Goal: Obtain resource: Obtain resource

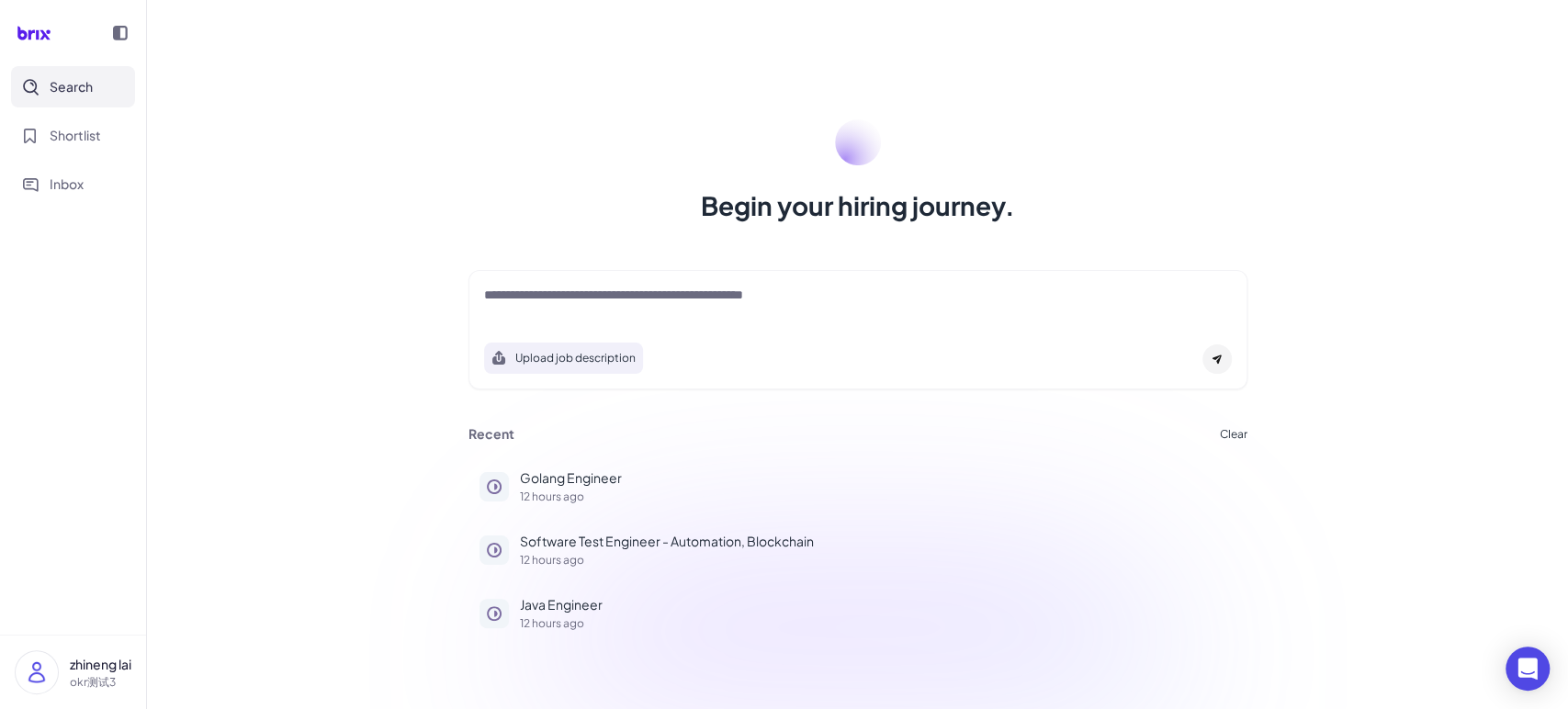
click at [93, 98] on button "Search" at bounding box center [73, 86] width 124 height 41
click at [85, 141] on span "Shortlist" at bounding box center [75, 136] width 52 height 19
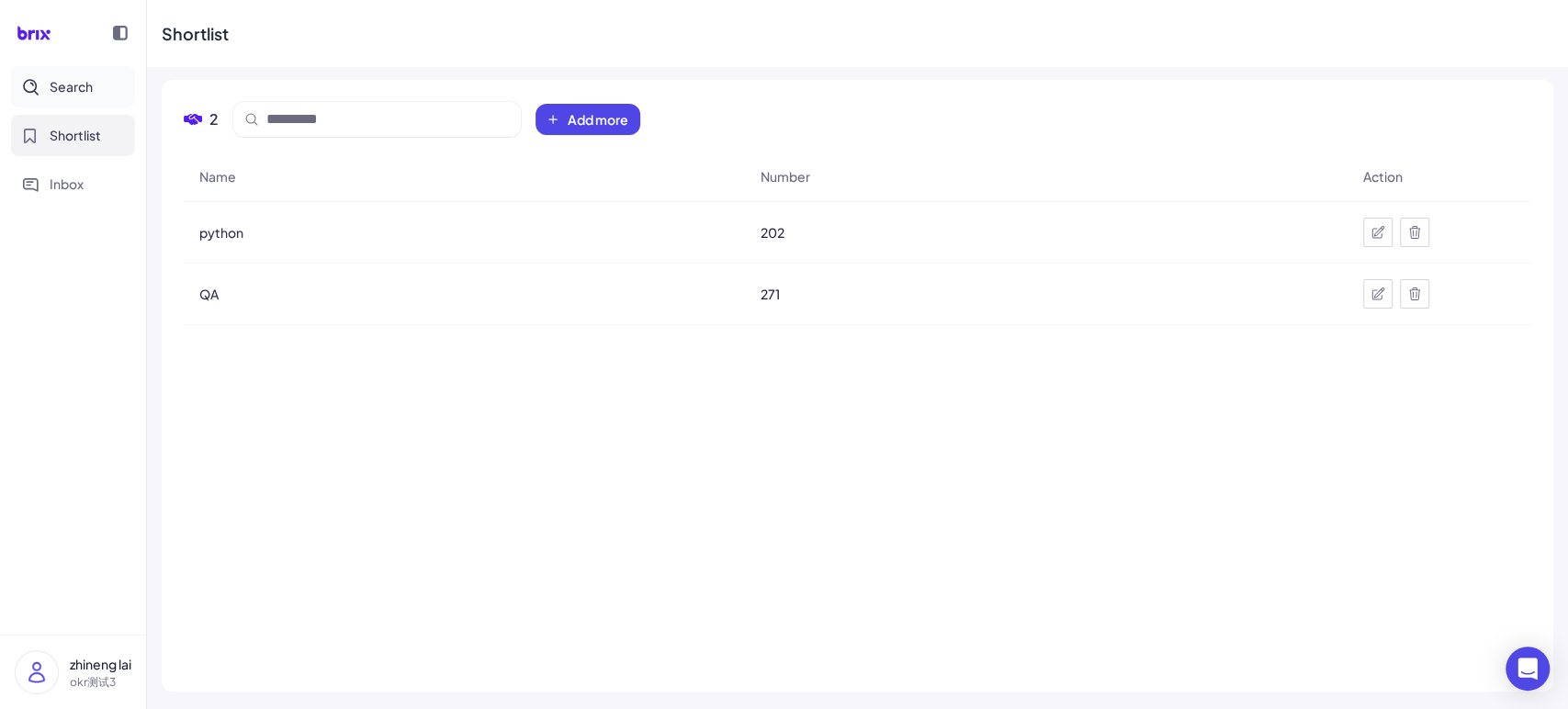
click at [86, 94] on span "Search" at bounding box center [71, 87] width 43 height 19
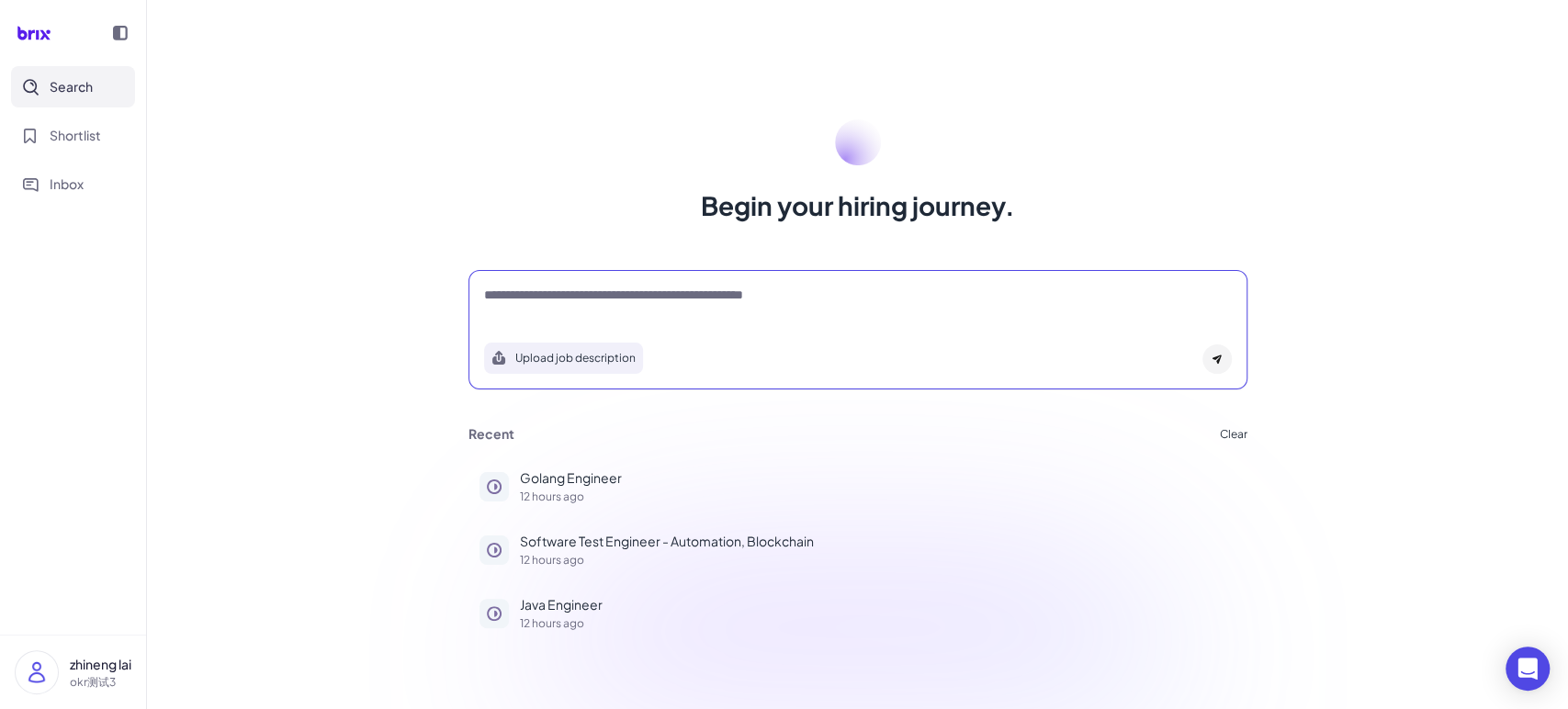
click at [633, 302] on textarea at bounding box center [857, 296] width 748 height 22
click at [600, 301] on textarea at bounding box center [857, 296] width 748 height 22
type textarea "**********"
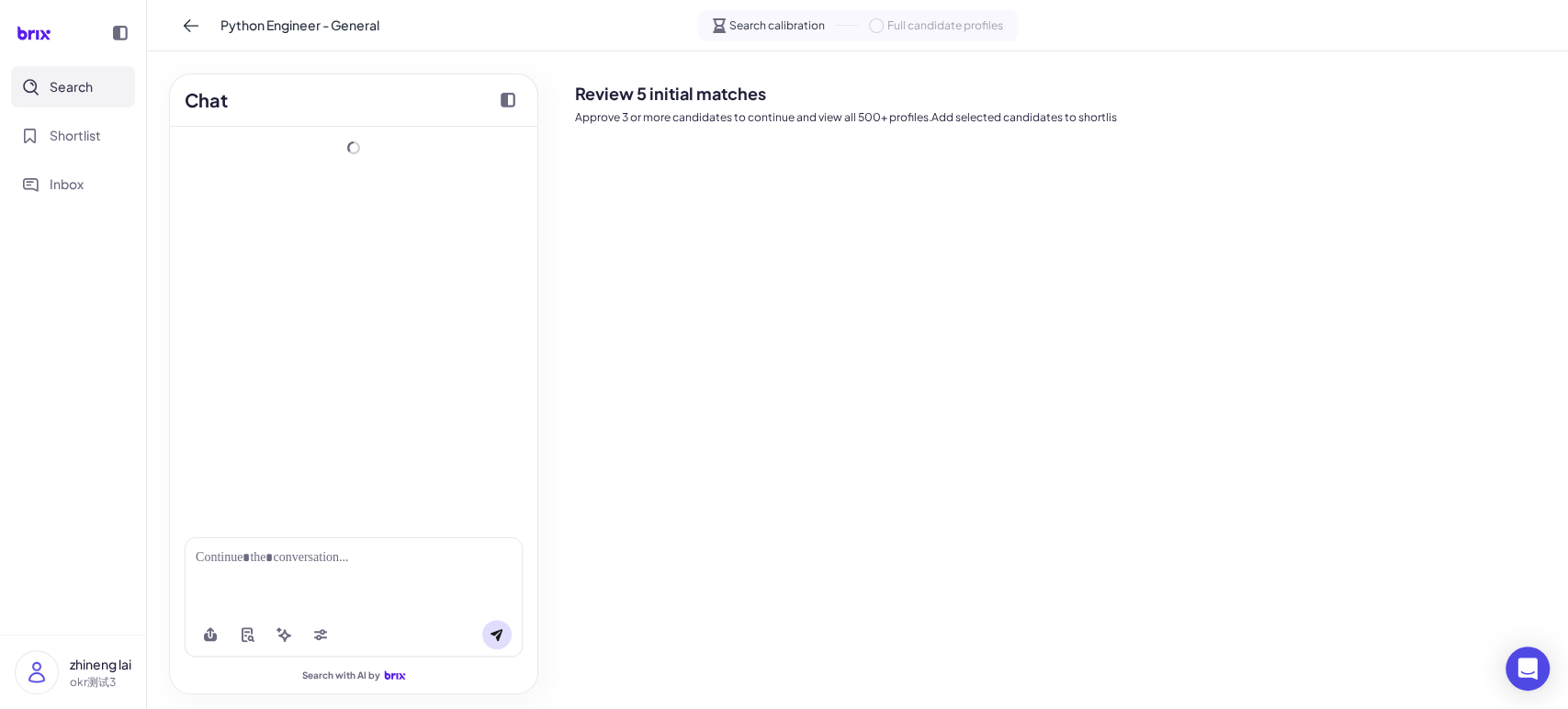
drag, startPoint x: 1258, startPoint y: 344, endPoint x: 1269, endPoint y: 327, distance: 20.2
click at [1258, 344] on div "Review 5 initial matches Approve 3 or more candidates to continue and view all …" at bounding box center [1063, 380] width 978 height 629
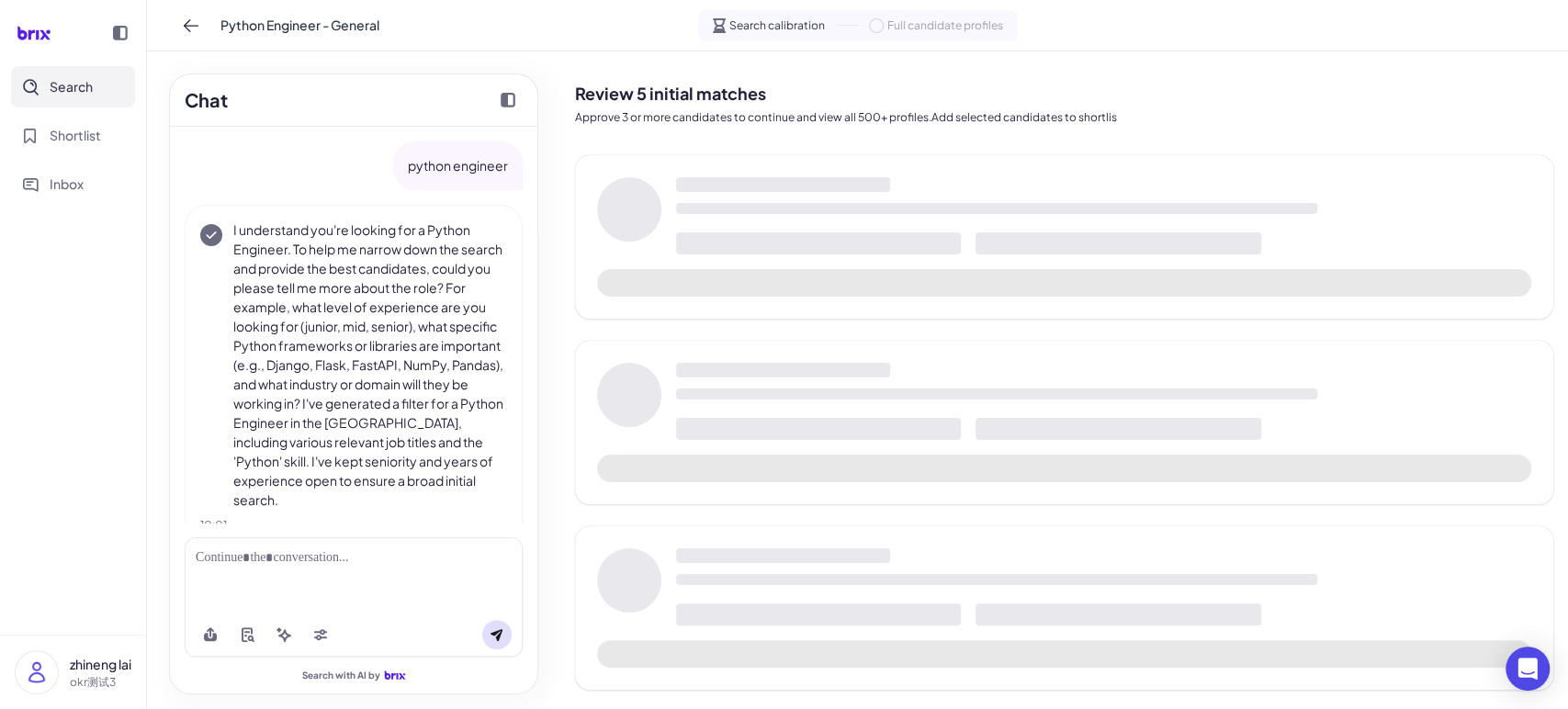
scroll to position [39, 0]
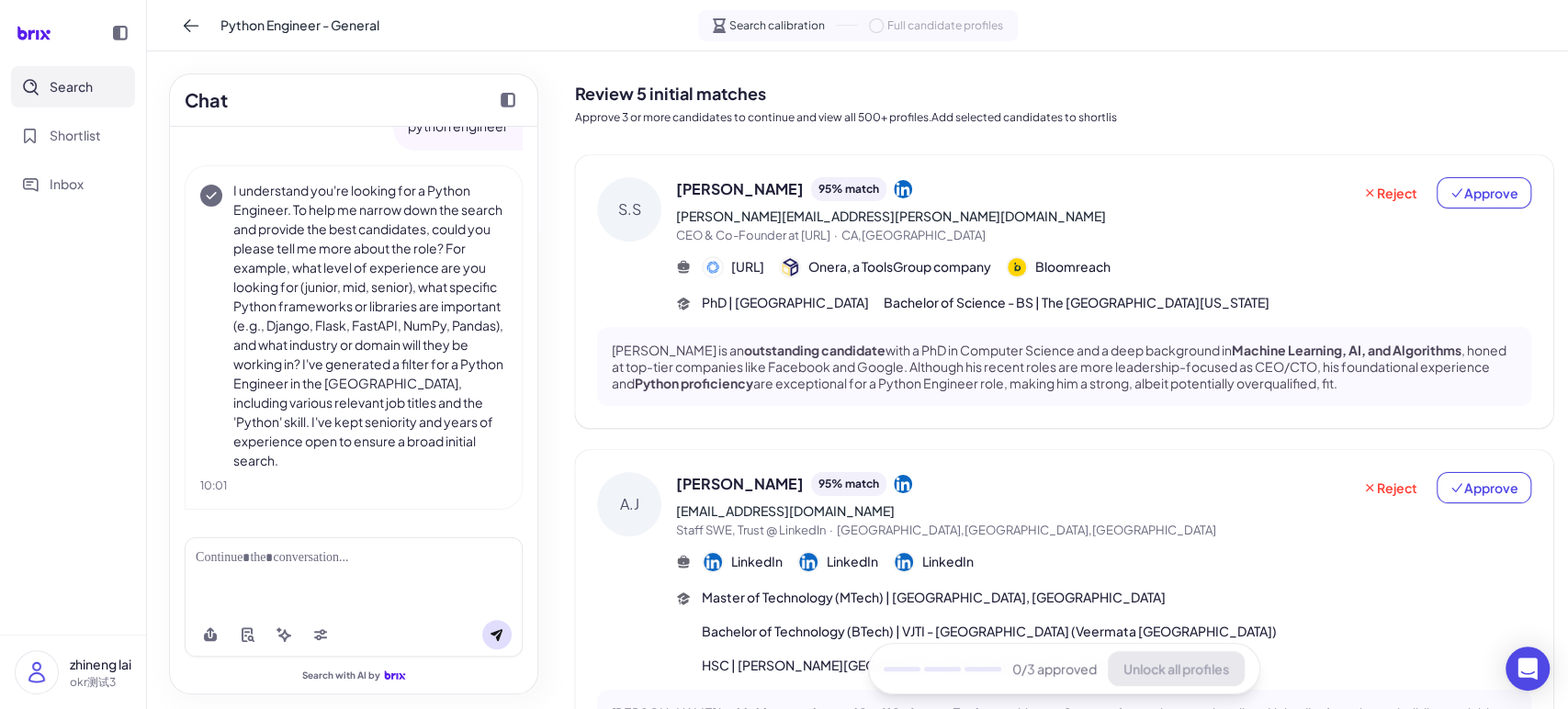
click at [0, 448] on nav "Search Shortlist Inbox" at bounding box center [72, 350] width 146 height 569
click at [73, 139] on span "Shortlist" at bounding box center [75, 136] width 52 height 19
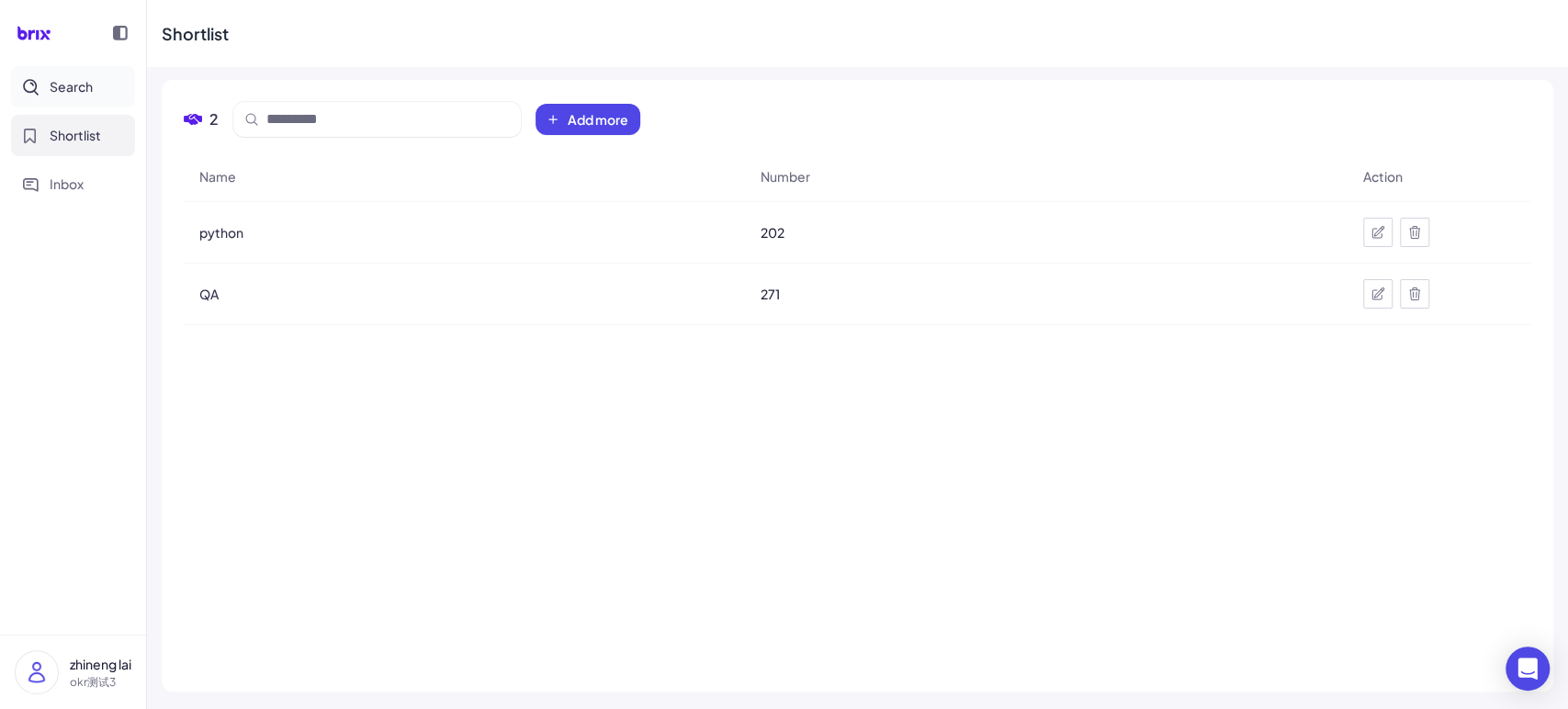
click at [91, 84] on button "Search" at bounding box center [73, 86] width 124 height 41
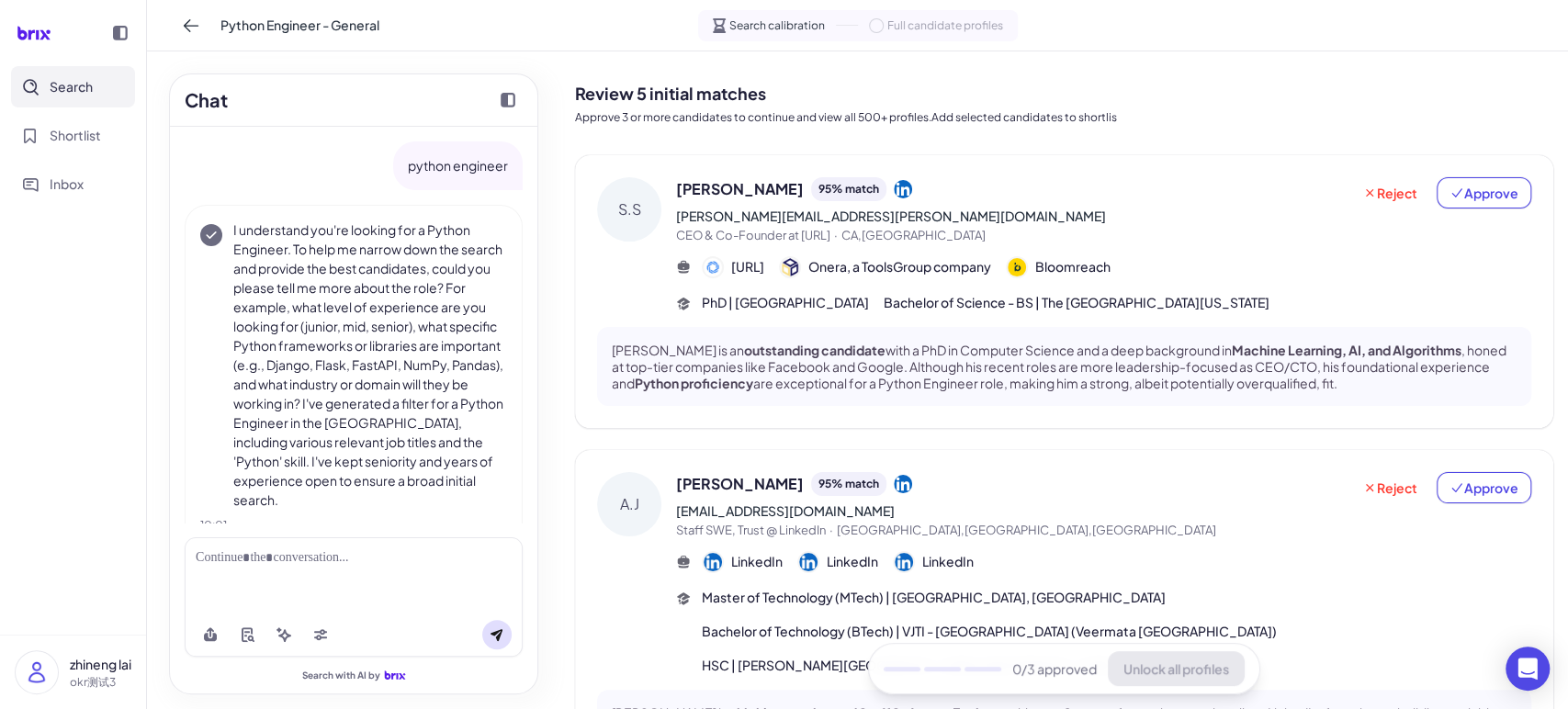
scroll to position [39, 0]
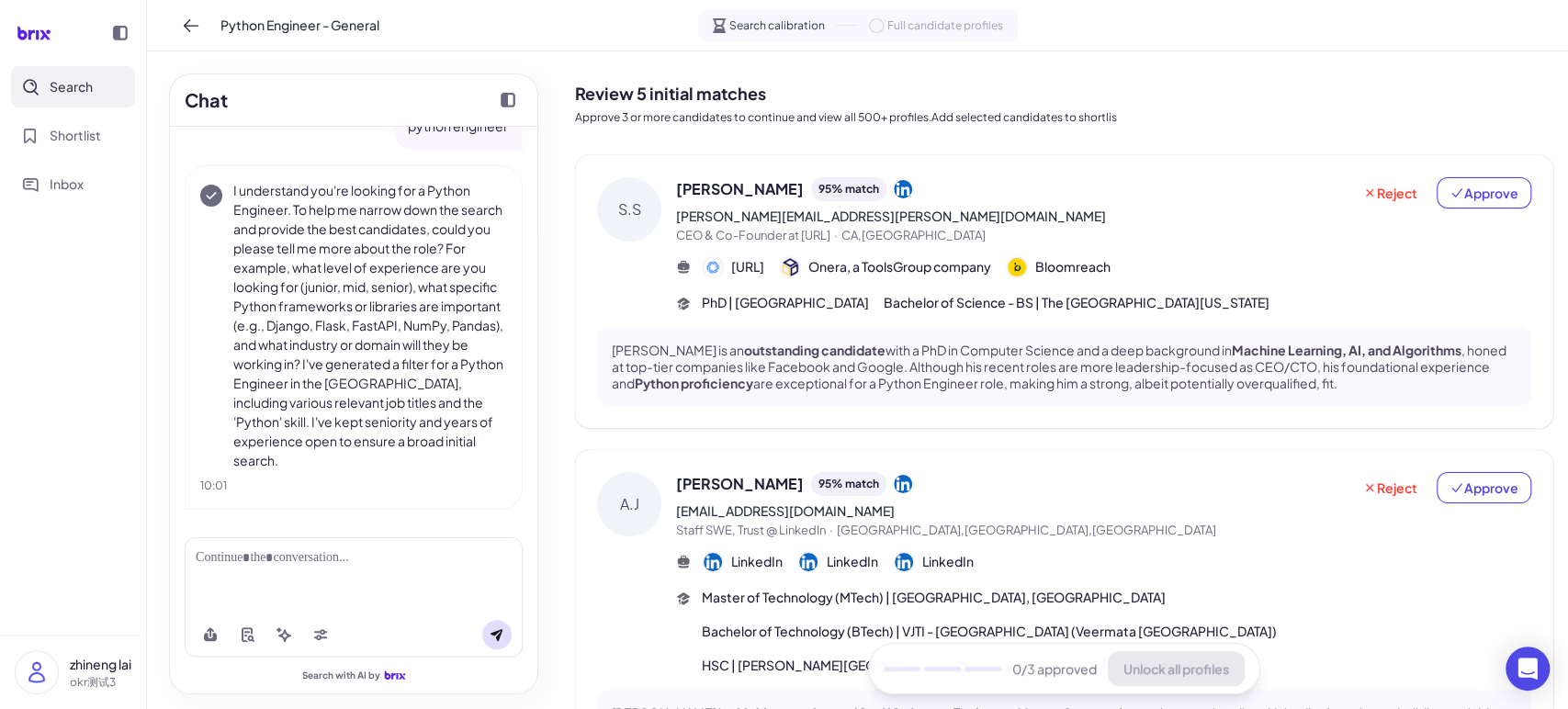
click at [59, 398] on nav "Search Shortlist Inbox" at bounding box center [72, 350] width 146 height 569
click at [103, 136] on button "Shortlist" at bounding box center [73, 135] width 124 height 41
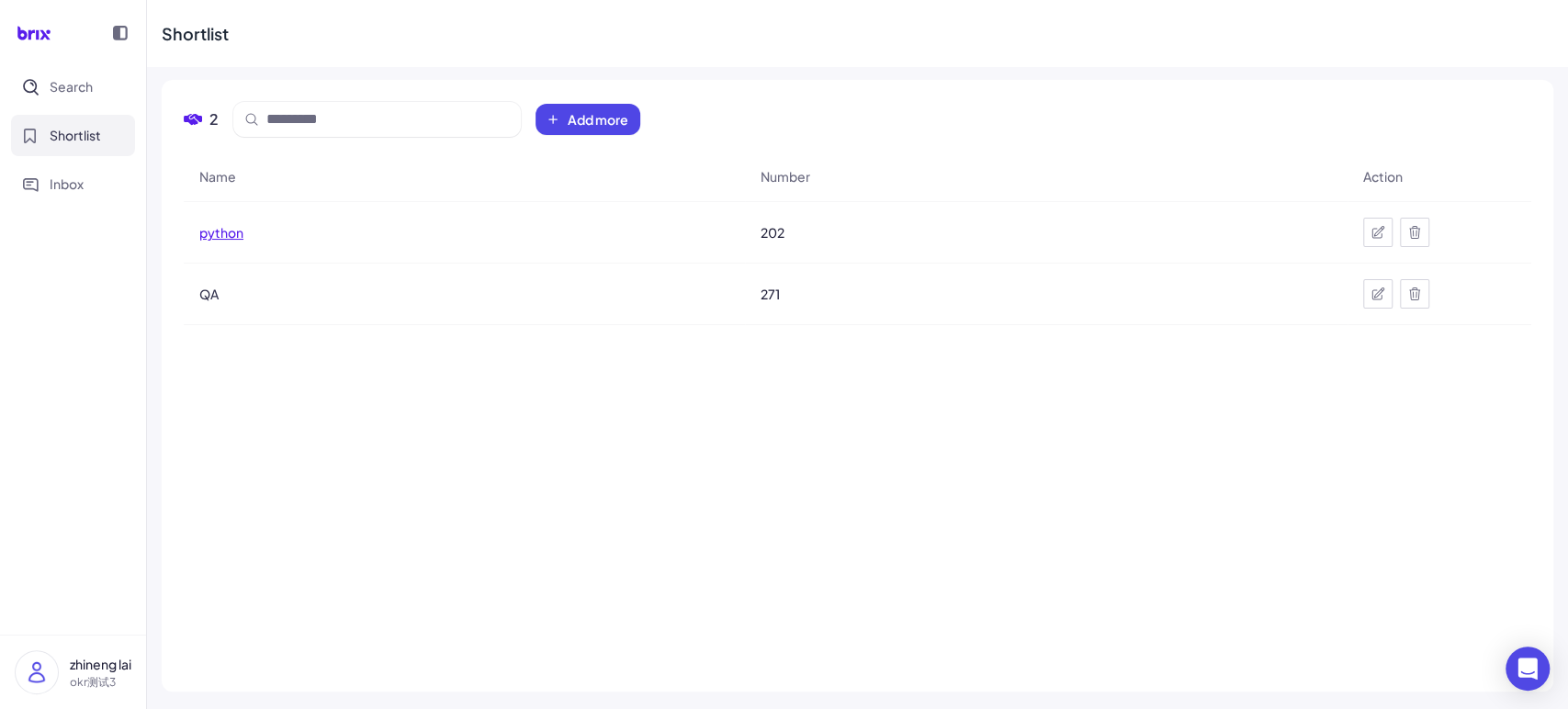
click at [217, 225] on span "python" at bounding box center [221, 232] width 44 height 18
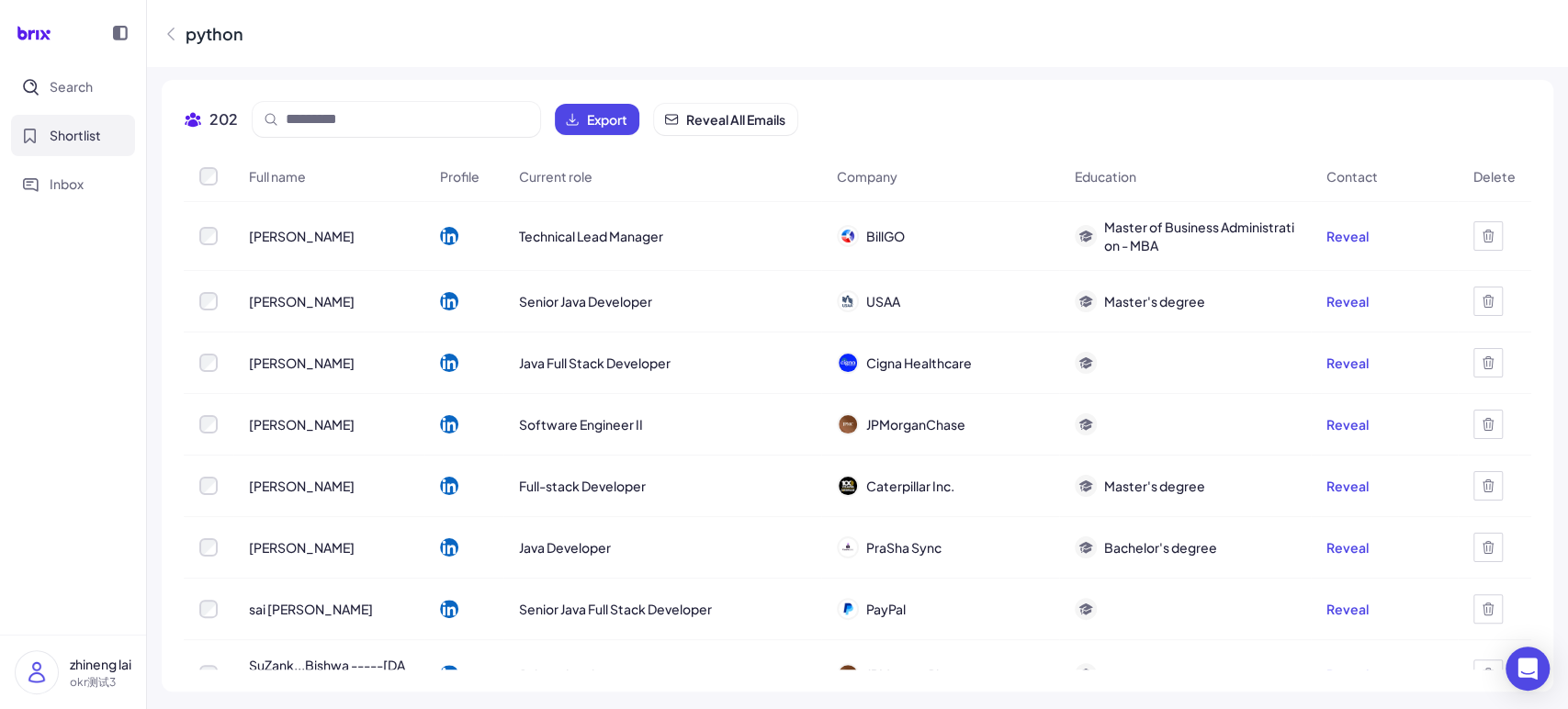
click at [0, 330] on nav "Search Shortlist Inbox" at bounding box center [72, 350] width 146 height 569
click at [35, 92] on icon "Search" at bounding box center [36, 92] width 3 height 3
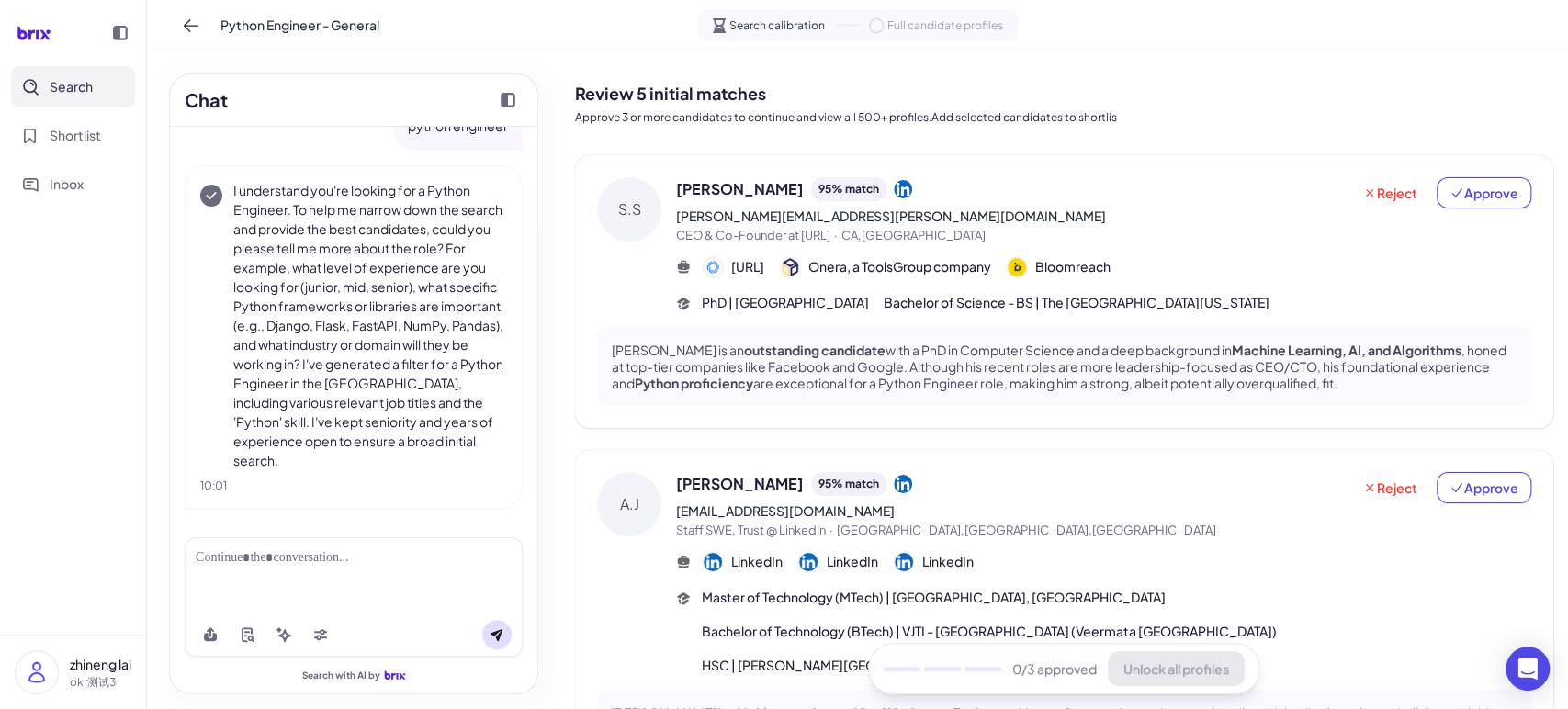
drag, startPoint x: 66, startPoint y: 145, endPoint x: 72, endPoint y: 106, distance: 39.5
click at [66, 145] on button "Shortlist" at bounding box center [73, 135] width 124 height 41
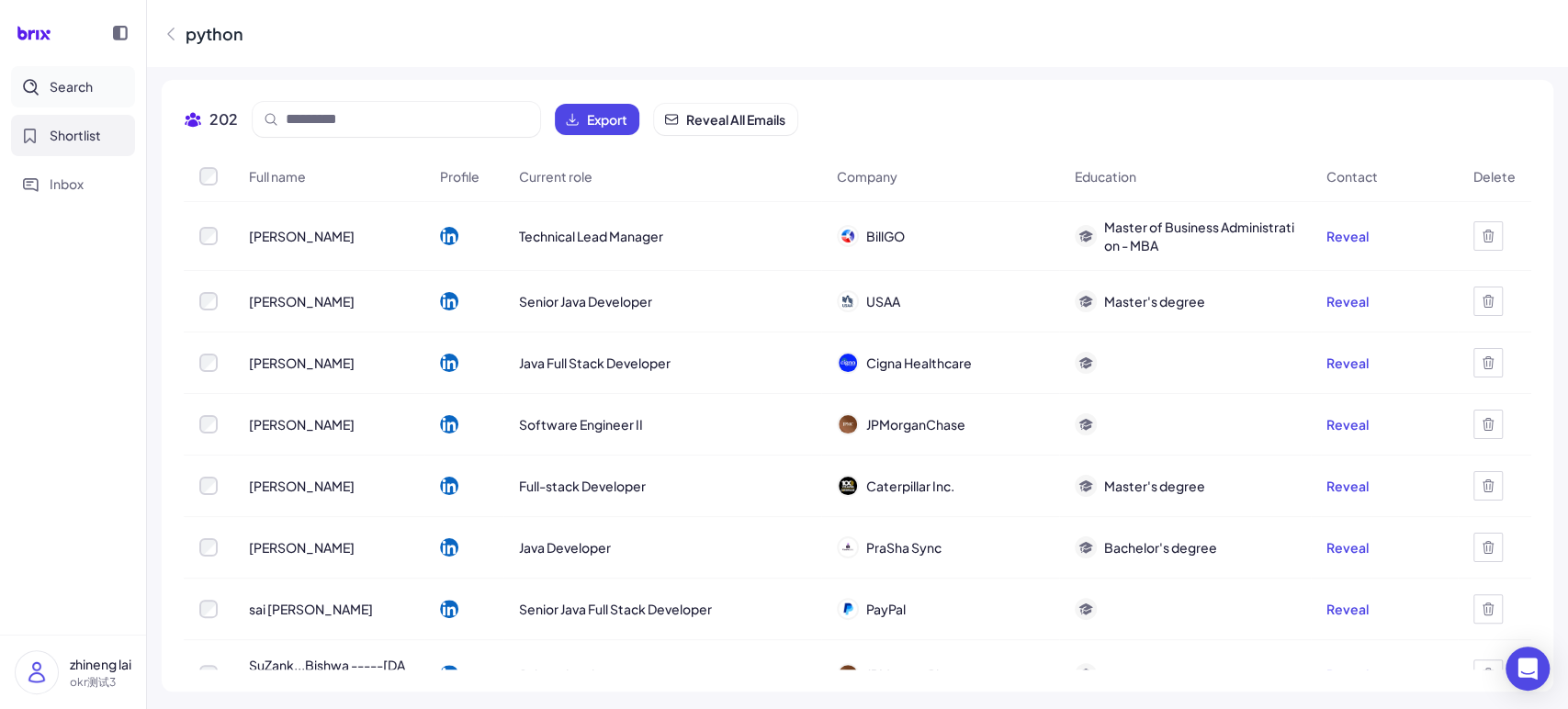
click at [72, 90] on span "Search" at bounding box center [71, 87] width 43 height 19
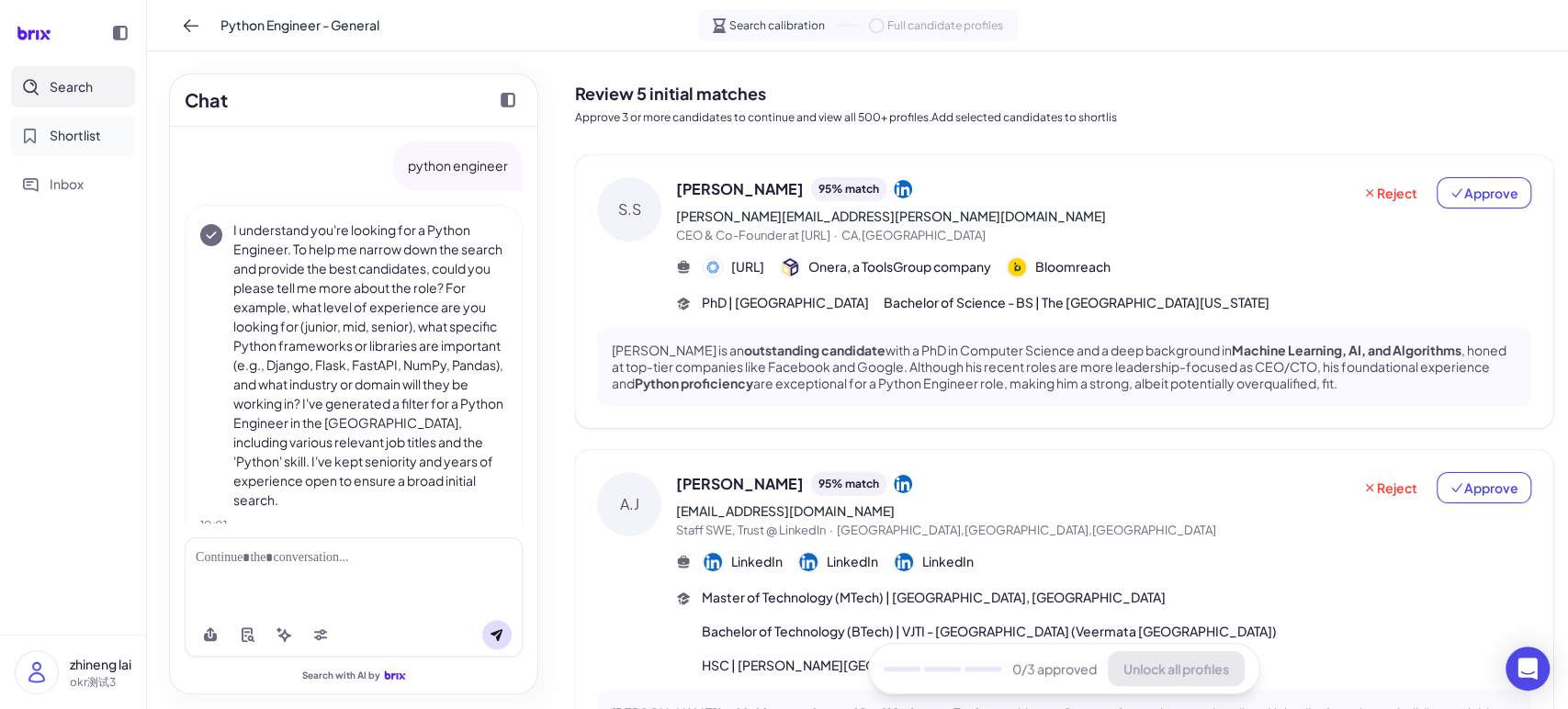
scroll to position [39, 0]
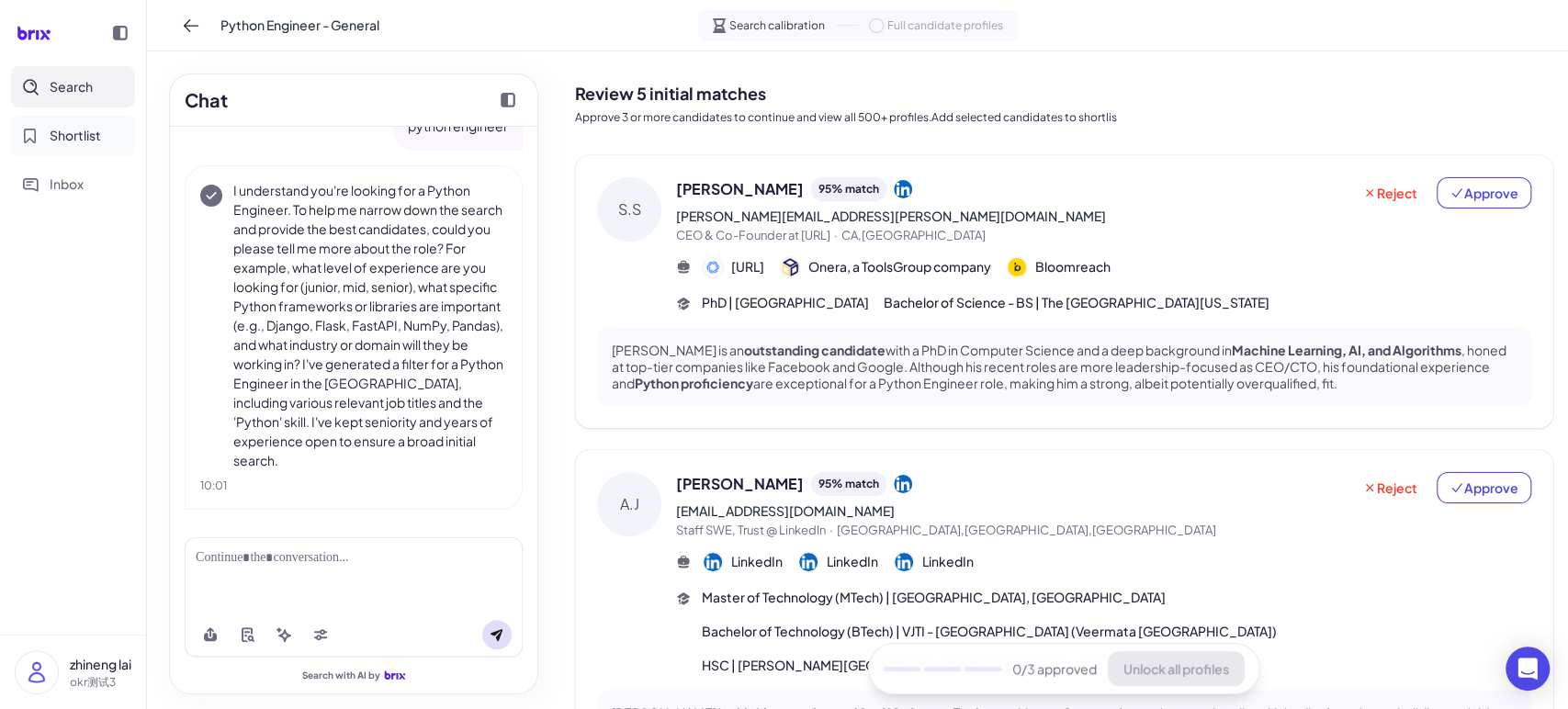
click at [74, 137] on span "Shortlist" at bounding box center [75, 136] width 52 height 19
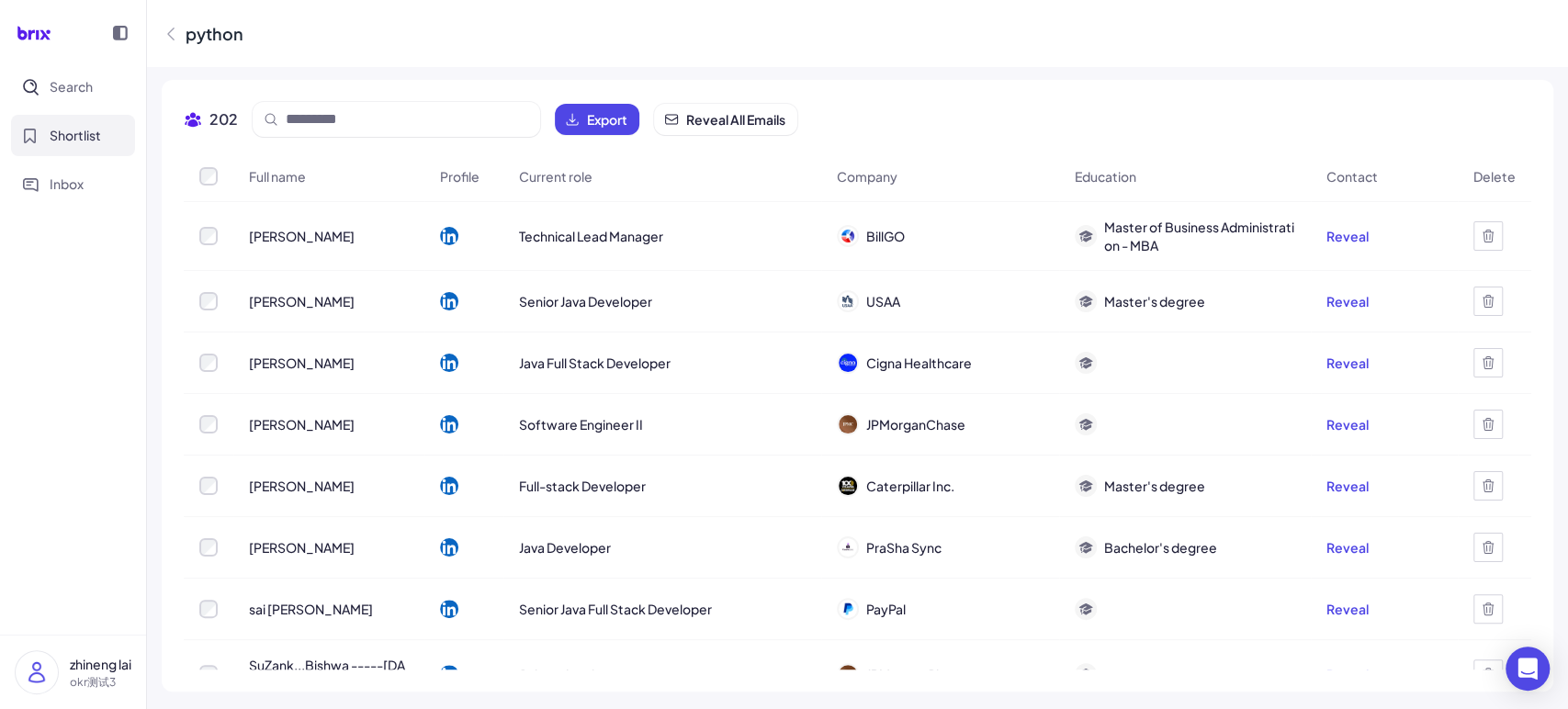
click at [44, 346] on nav "Search Shortlist Inbox" at bounding box center [72, 350] width 146 height 569
click at [79, 167] on button "Inbox" at bounding box center [73, 183] width 124 height 41
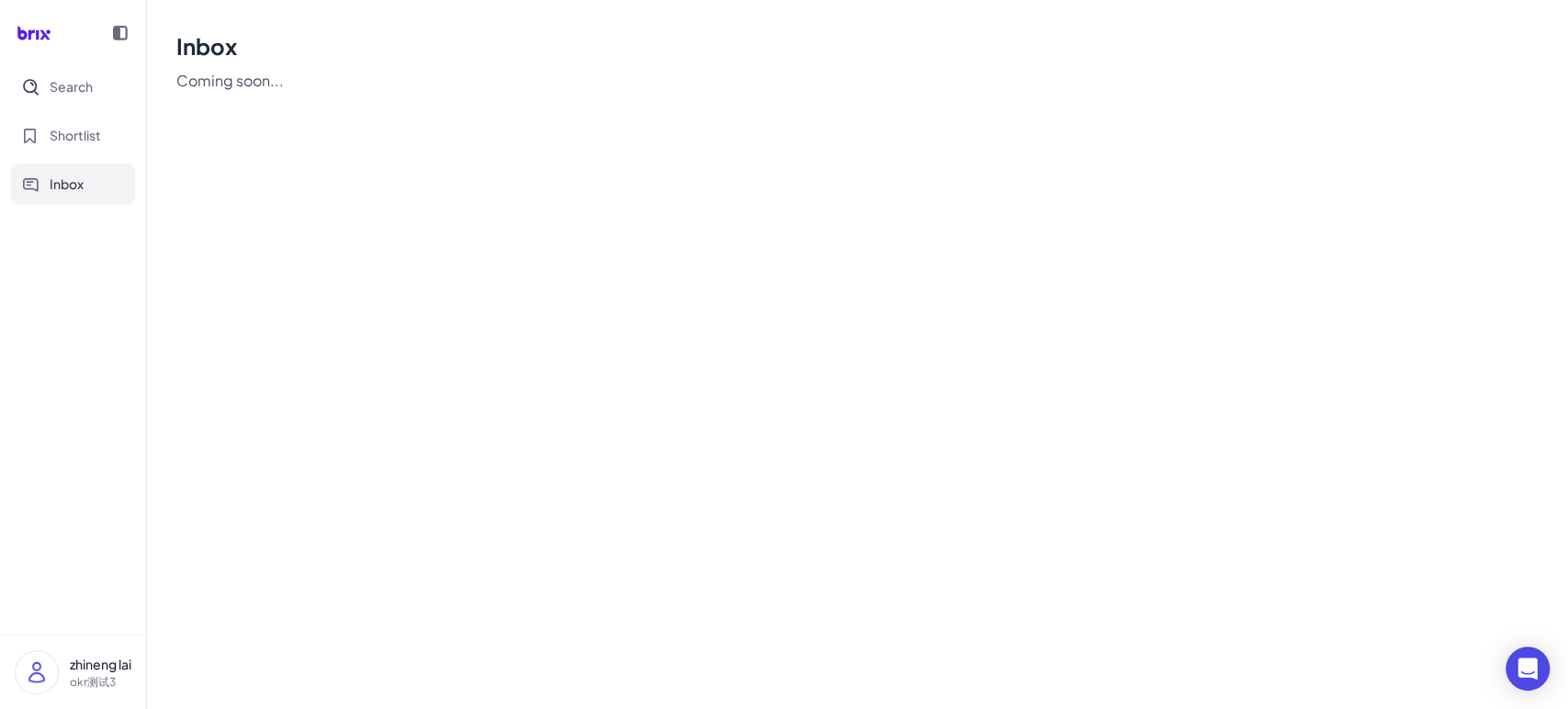
click at [80, 156] on div "Search Shortlist Inbox" at bounding box center [72, 135] width 146 height 138
click at [84, 134] on span "Shortlist" at bounding box center [75, 136] width 52 height 19
click at [88, 83] on span "Search" at bounding box center [71, 87] width 43 height 19
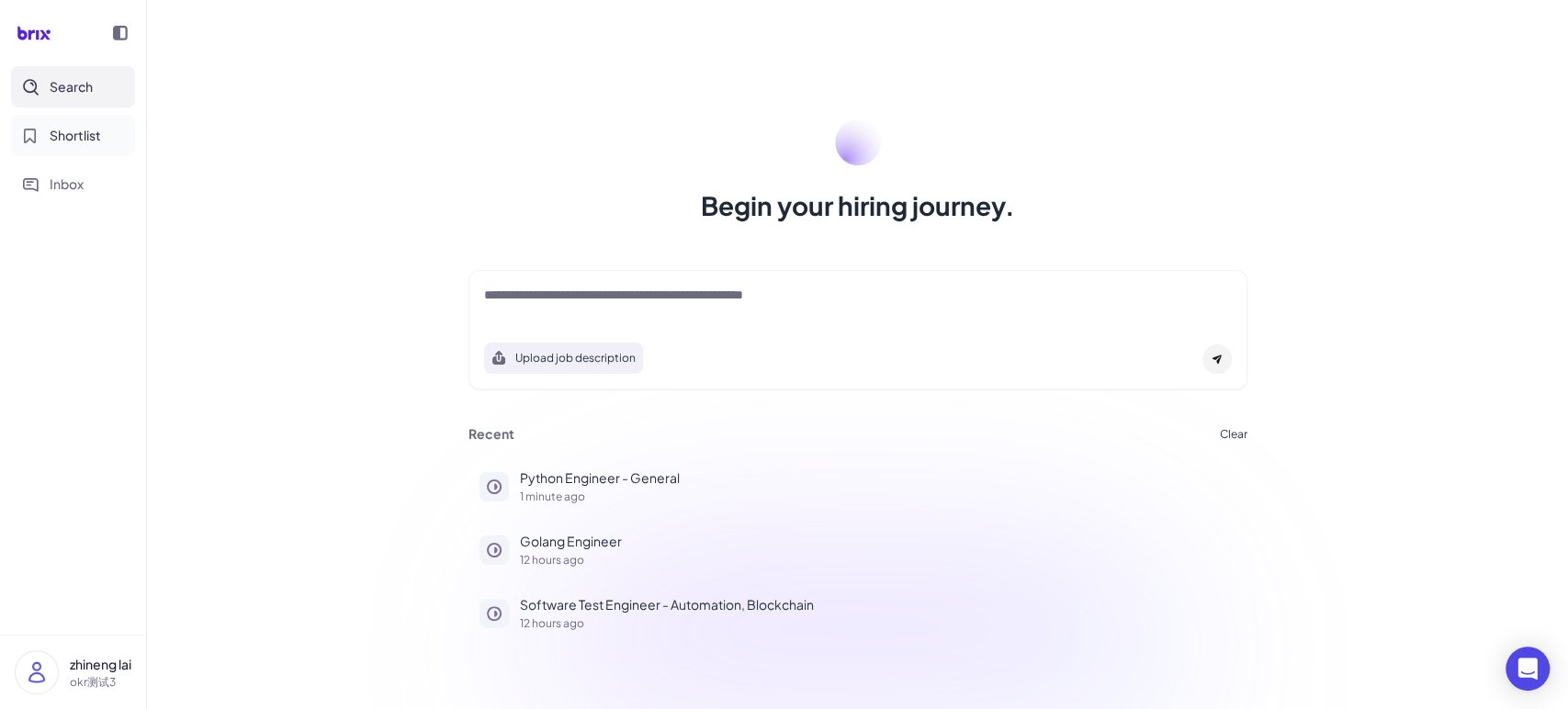
click at [86, 141] on span "Shortlist" at bounding box center [75, 136] width 52 height 19
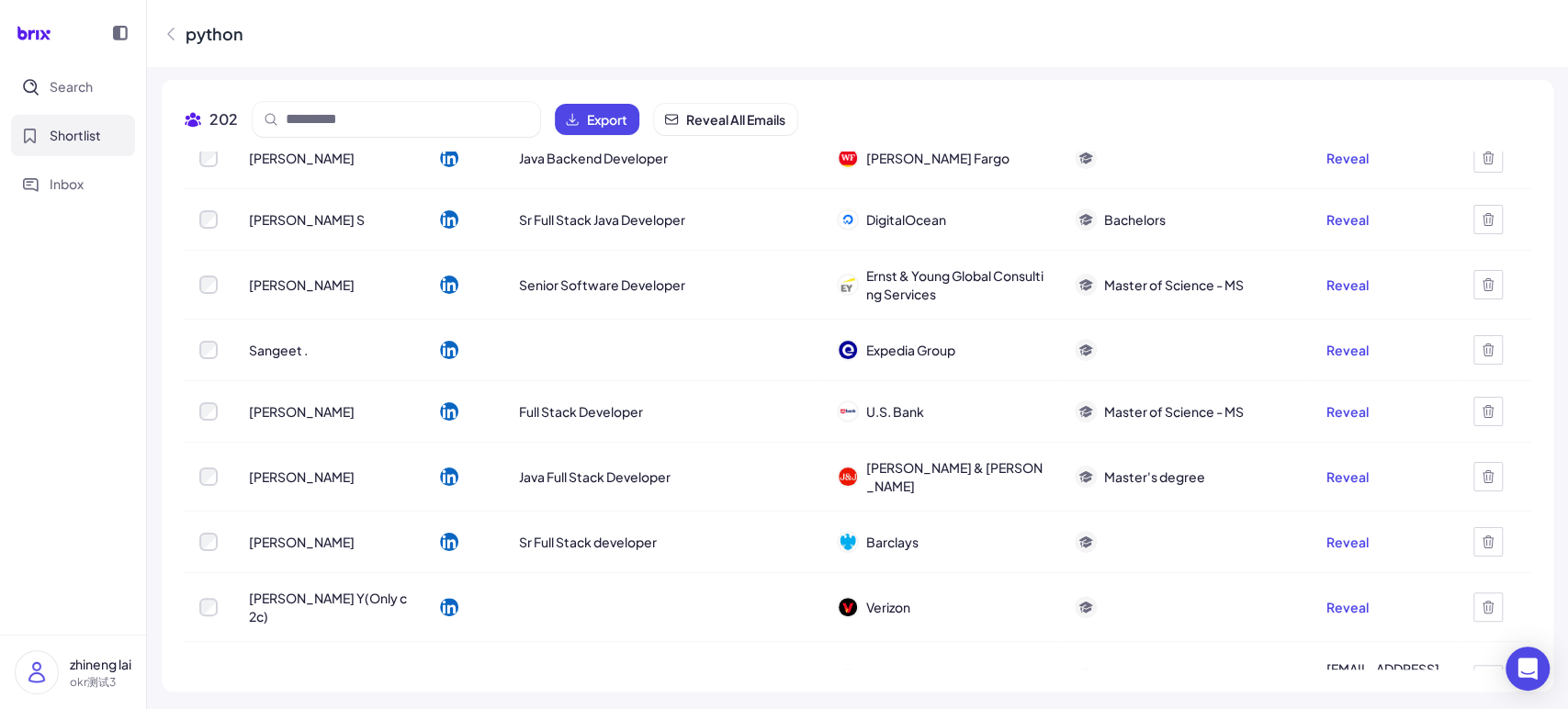
scroll to position [2382, 0]
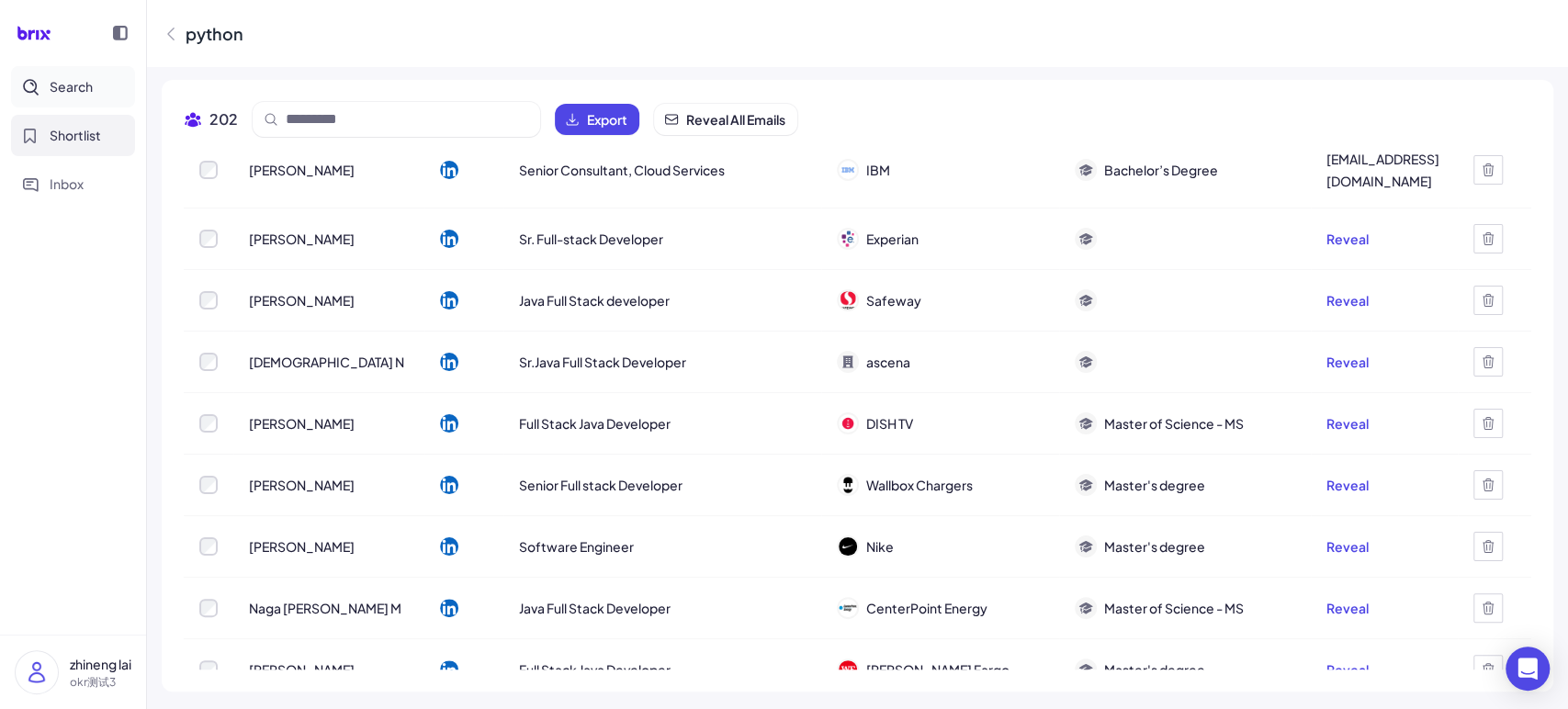
click at [71, 84] on span "Search" at bounding box center [71, 87] width 43 height 19
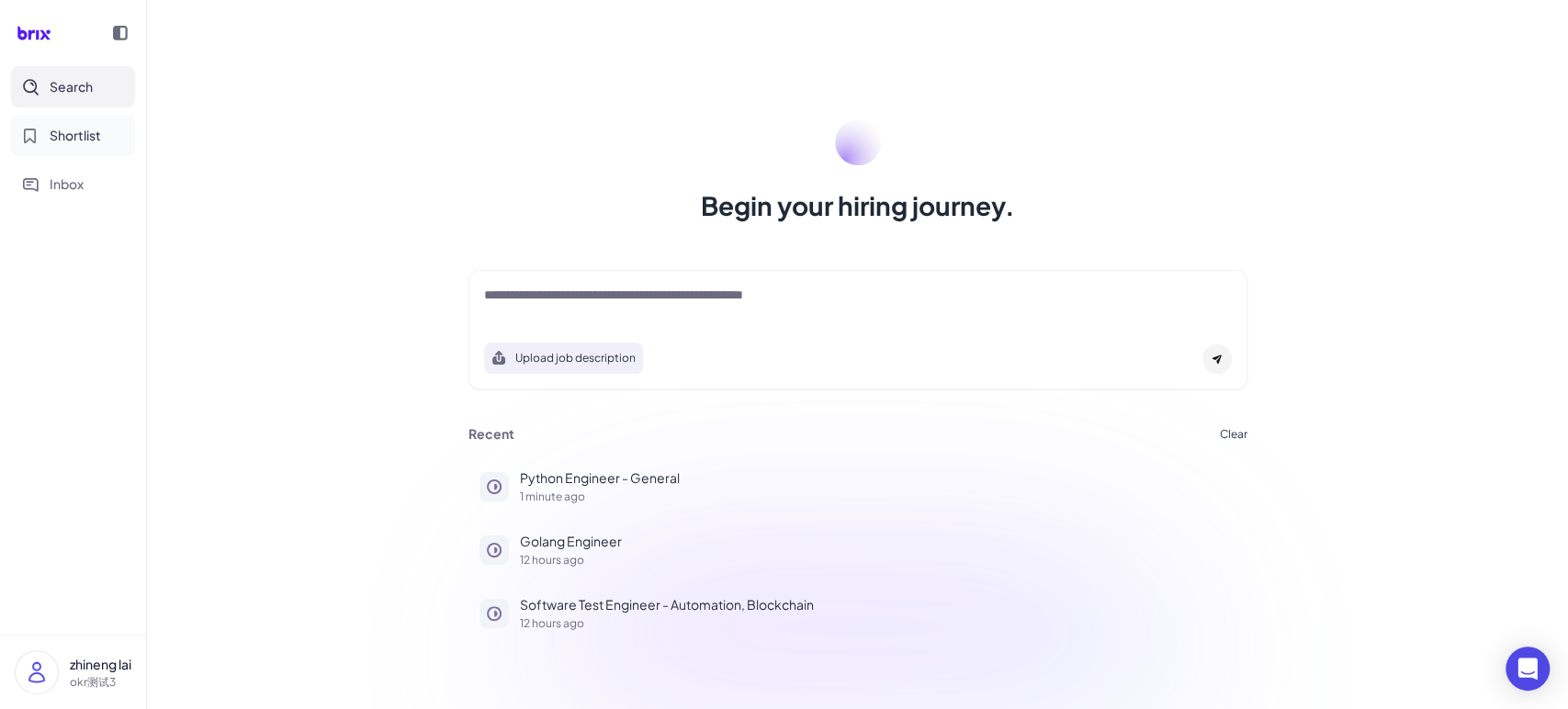
click at [73, 139] on span "Shortlist" at bounding box center [75, 136] width 52 height 19
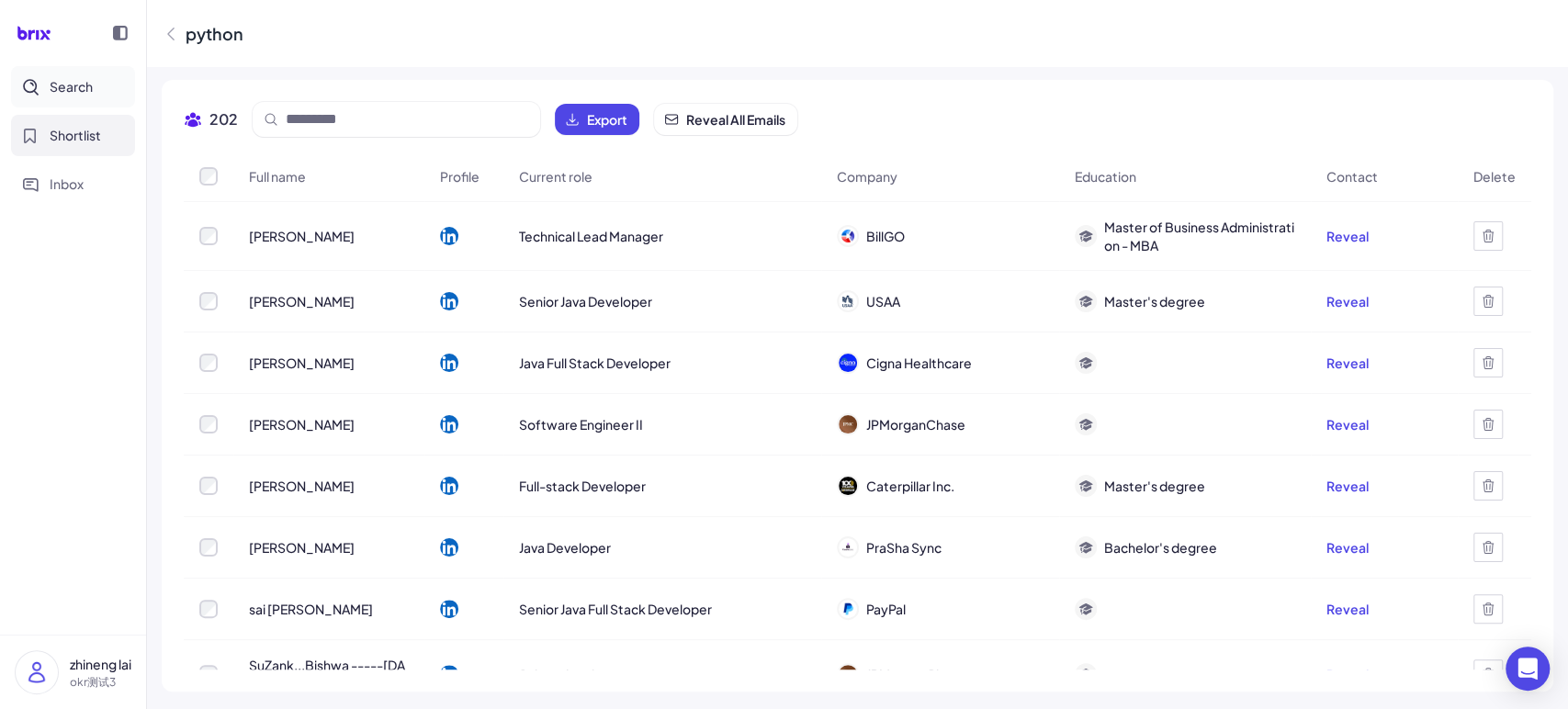
click at [77, 83] on span "Search" at bounding box center [71, 87] width 43 height 19
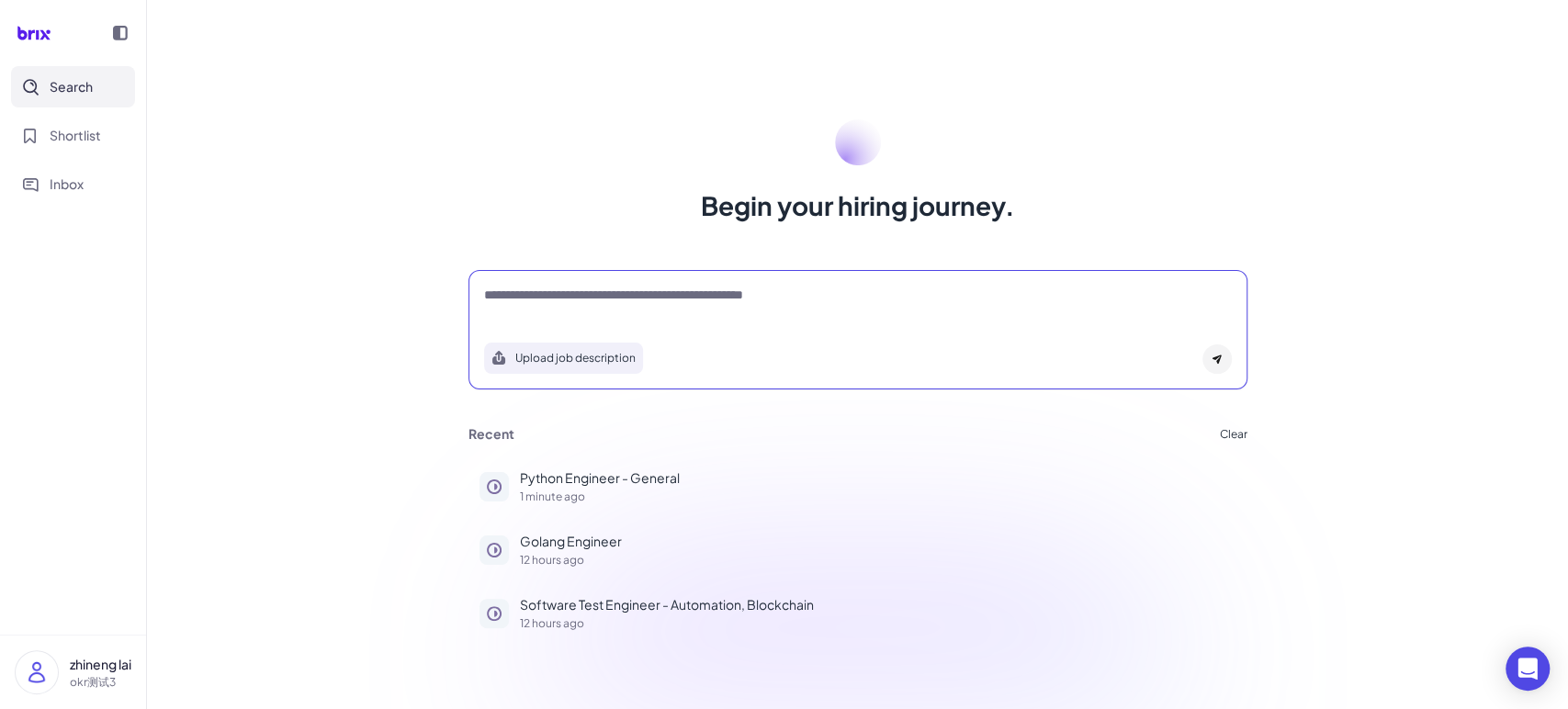
click at [573, 292] on textarea at bounding box center [857, 296] width 748 height 22
click at [650, 491] on p "1 minute ago" at bounding box center [877, 497] width 716 height 11
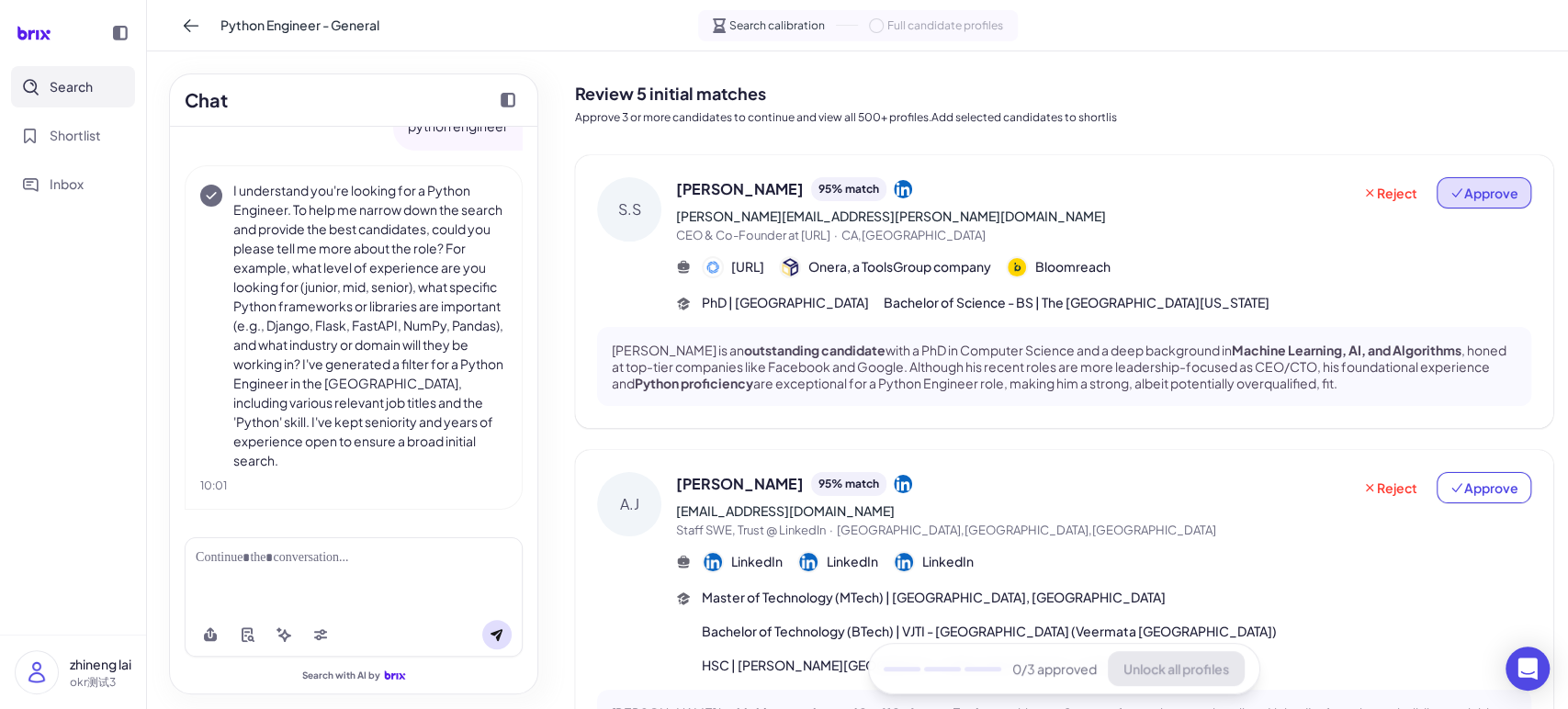
click at [1470, 203] on button "Approve" at bounding box center [1483, 193] width 94 height 31
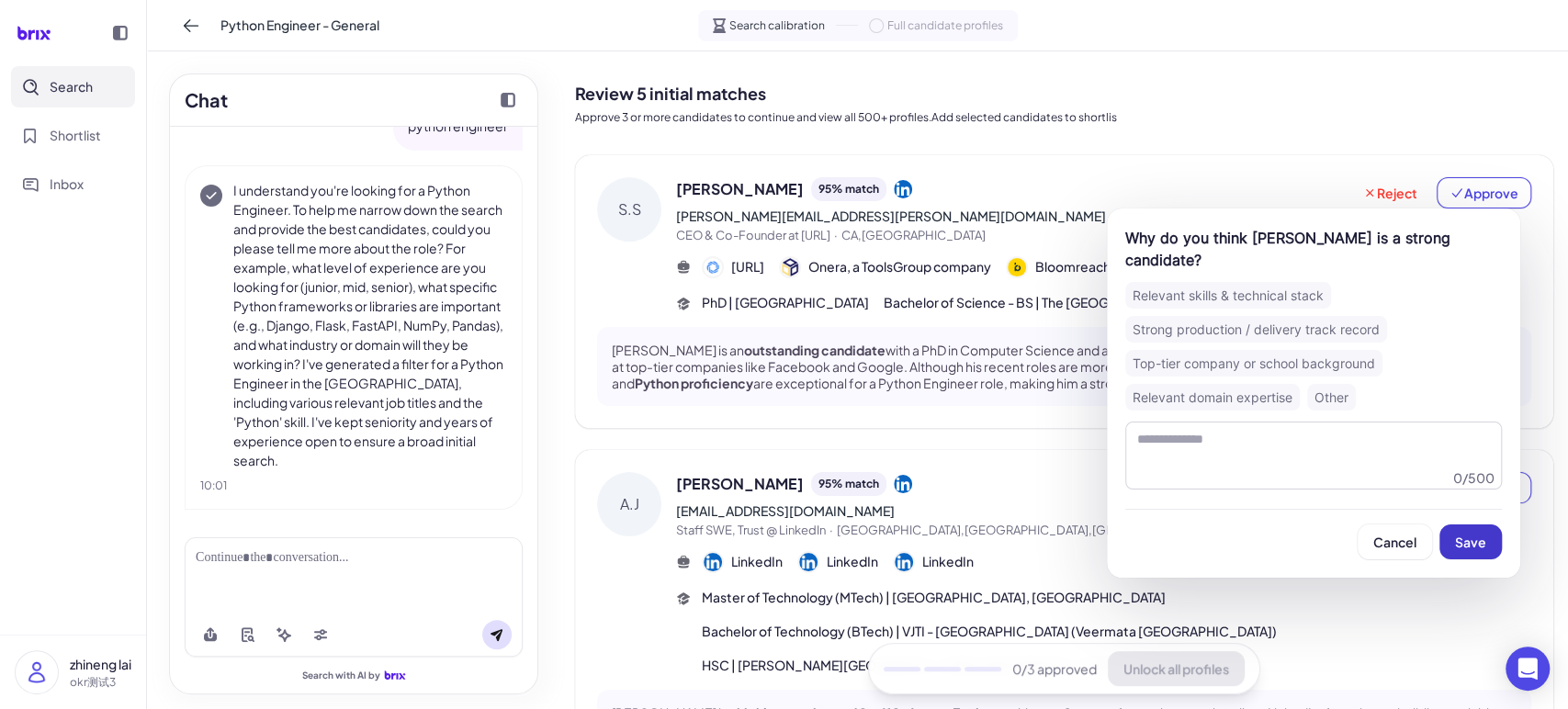
click at [1490, 551] on button "Save" at bounding box center [1470, 542] width 62 height 35
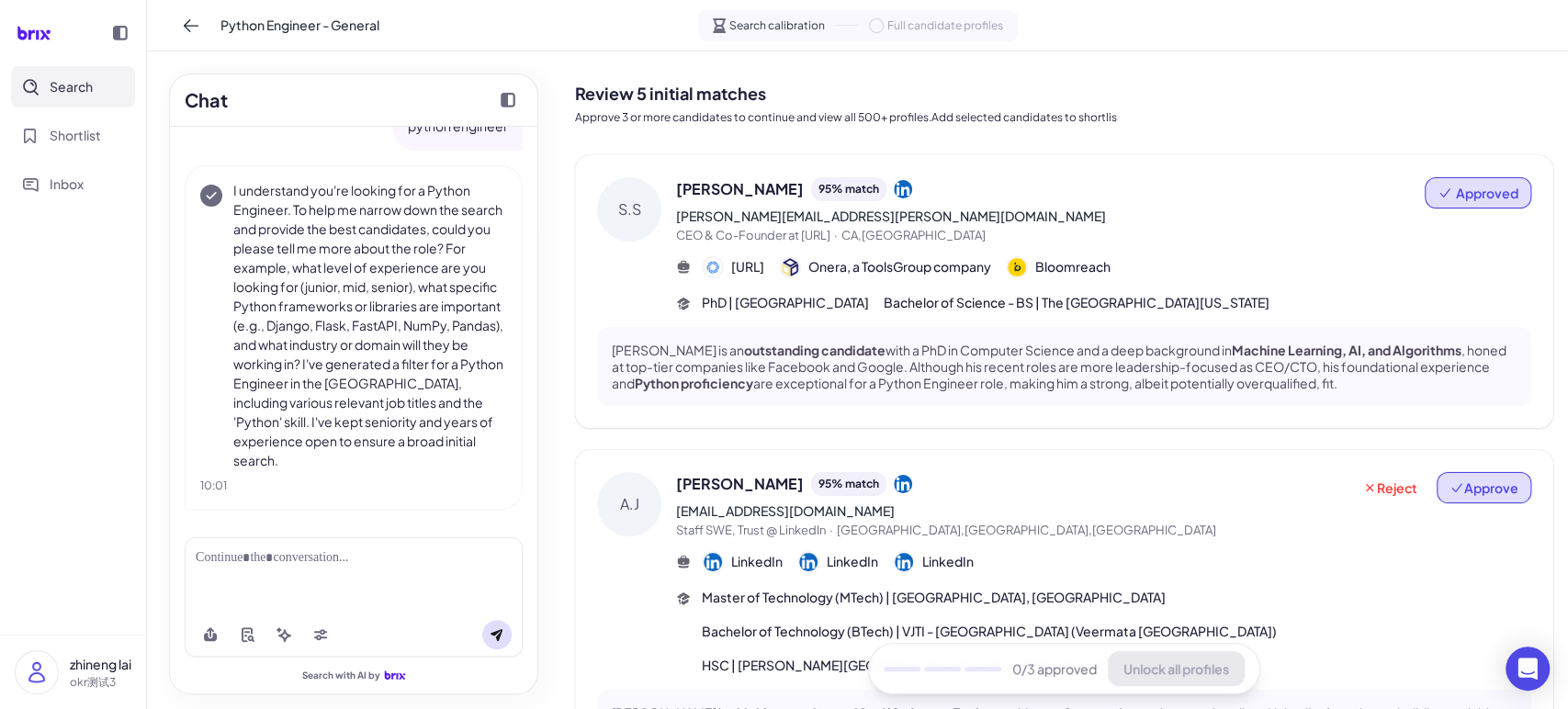
click at [1477, 490] on span "Approve" at bounding box center [1483, 488] width 69 height 18
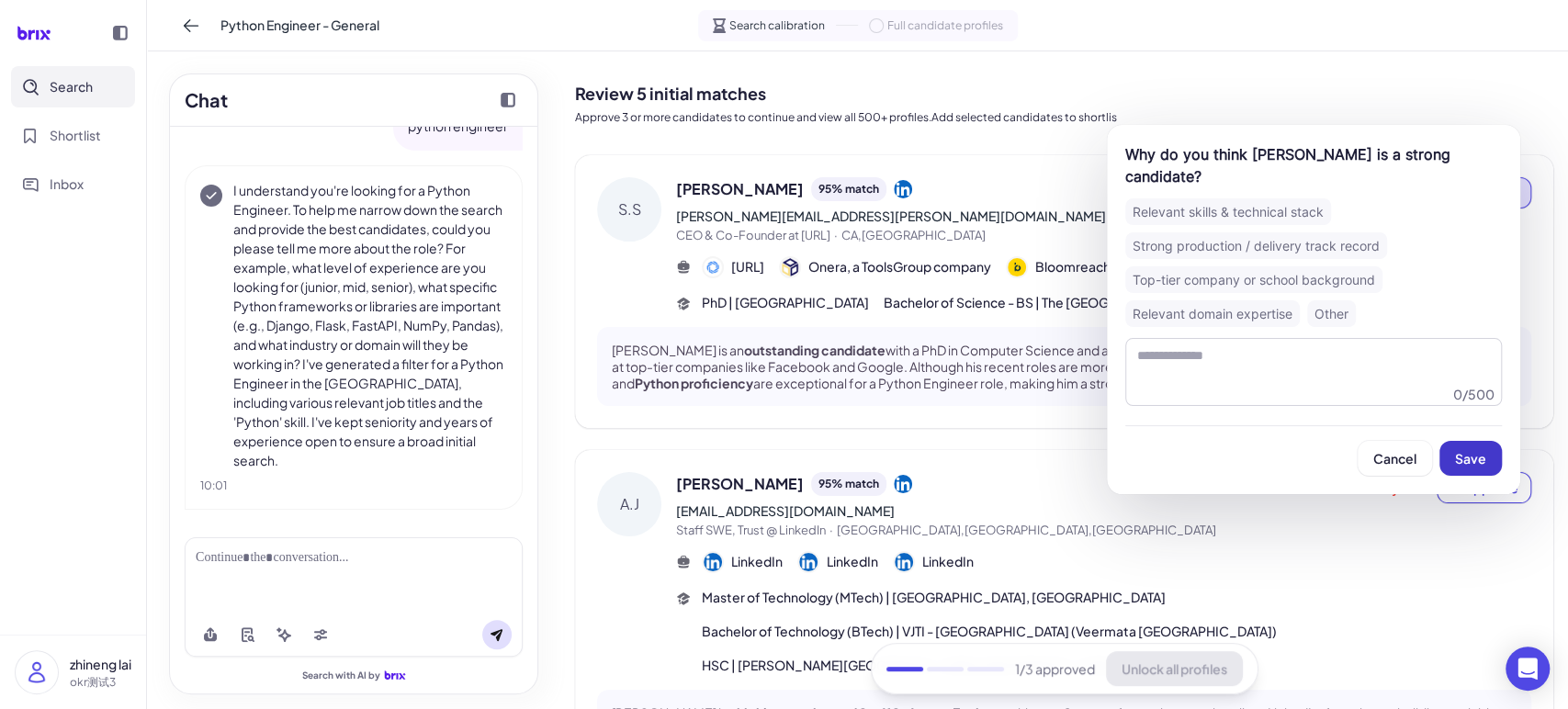
click at [1471, 447] on button "Save" at bounding box center [1470, 458] width 62 height 35
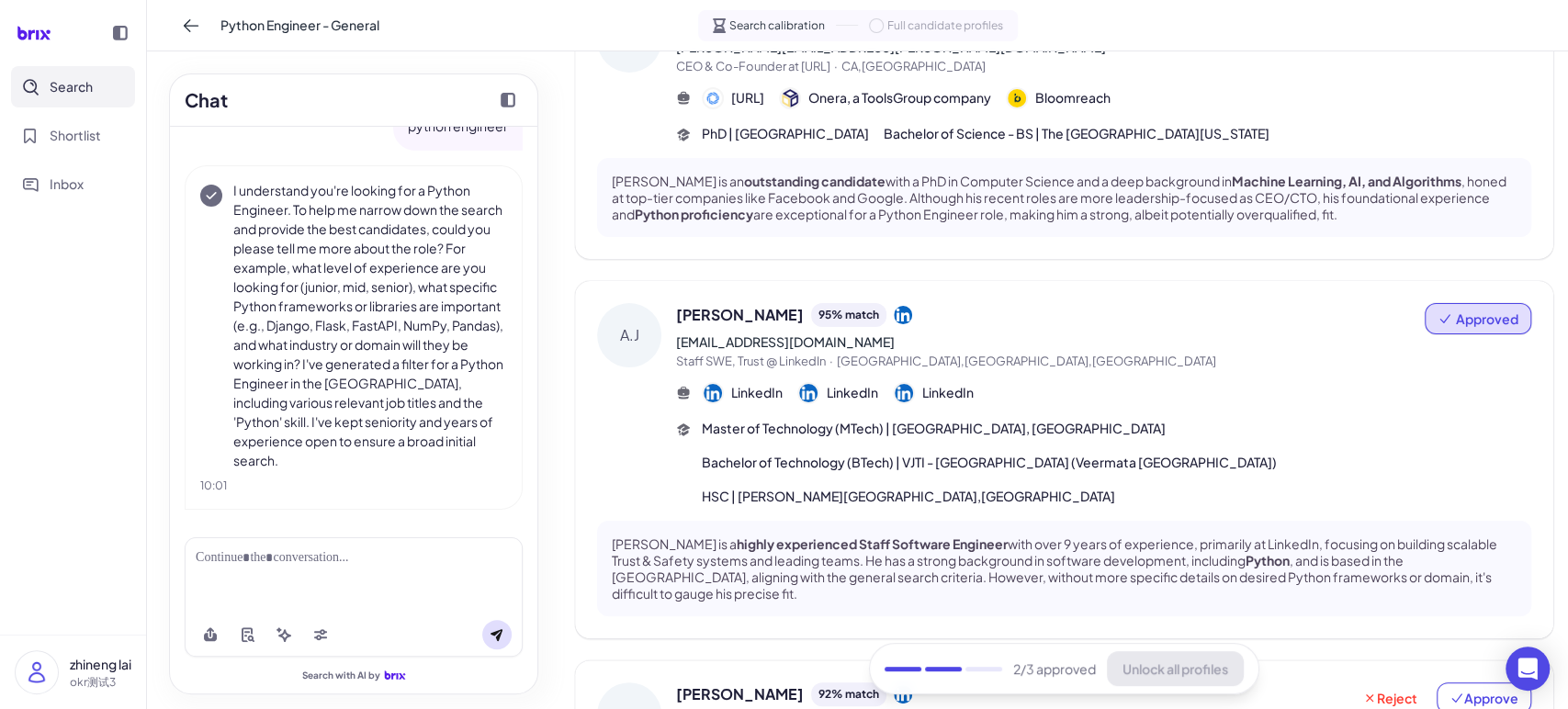
scroll to position [340, 0]
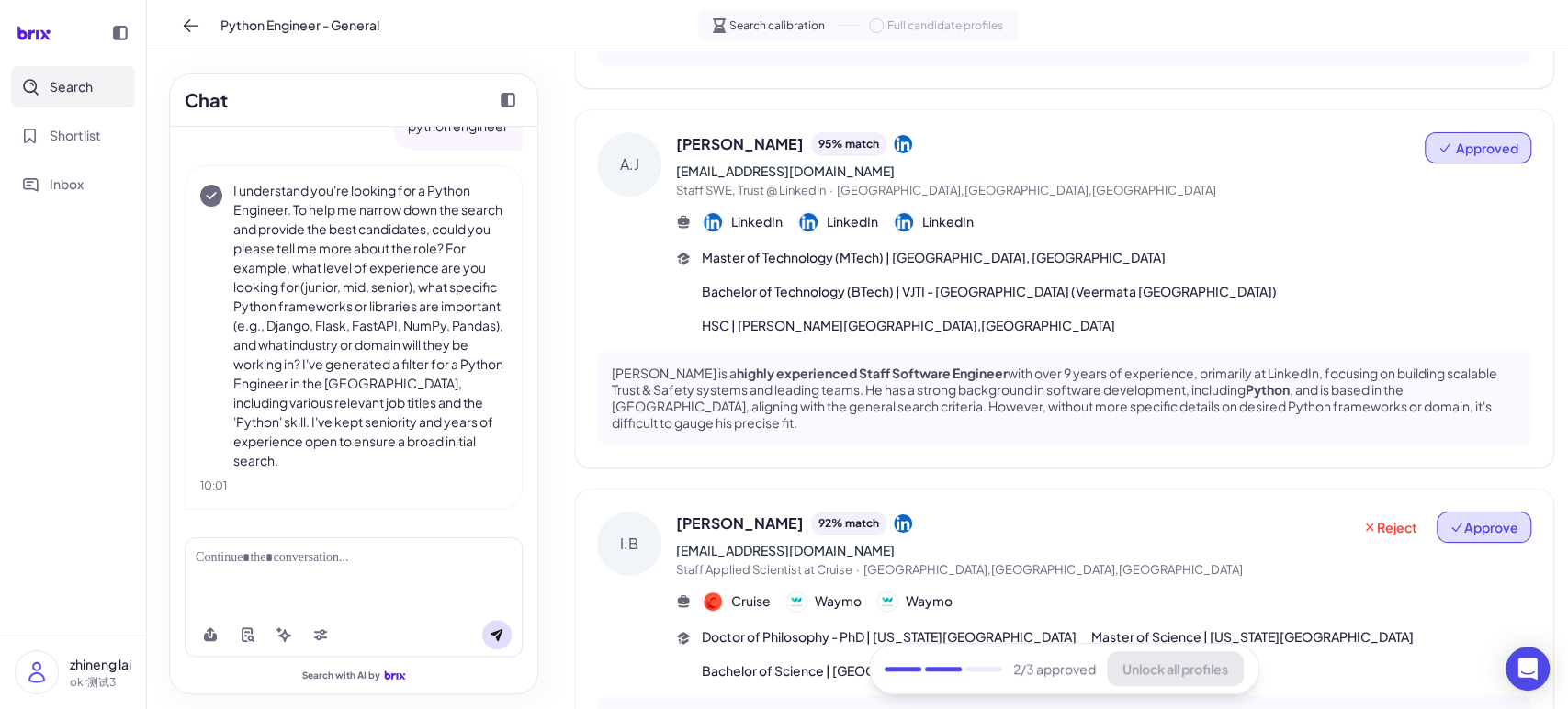
click at [1454, 521] on span "Approve" at bounding box center [1483, 527] width 69 height 18
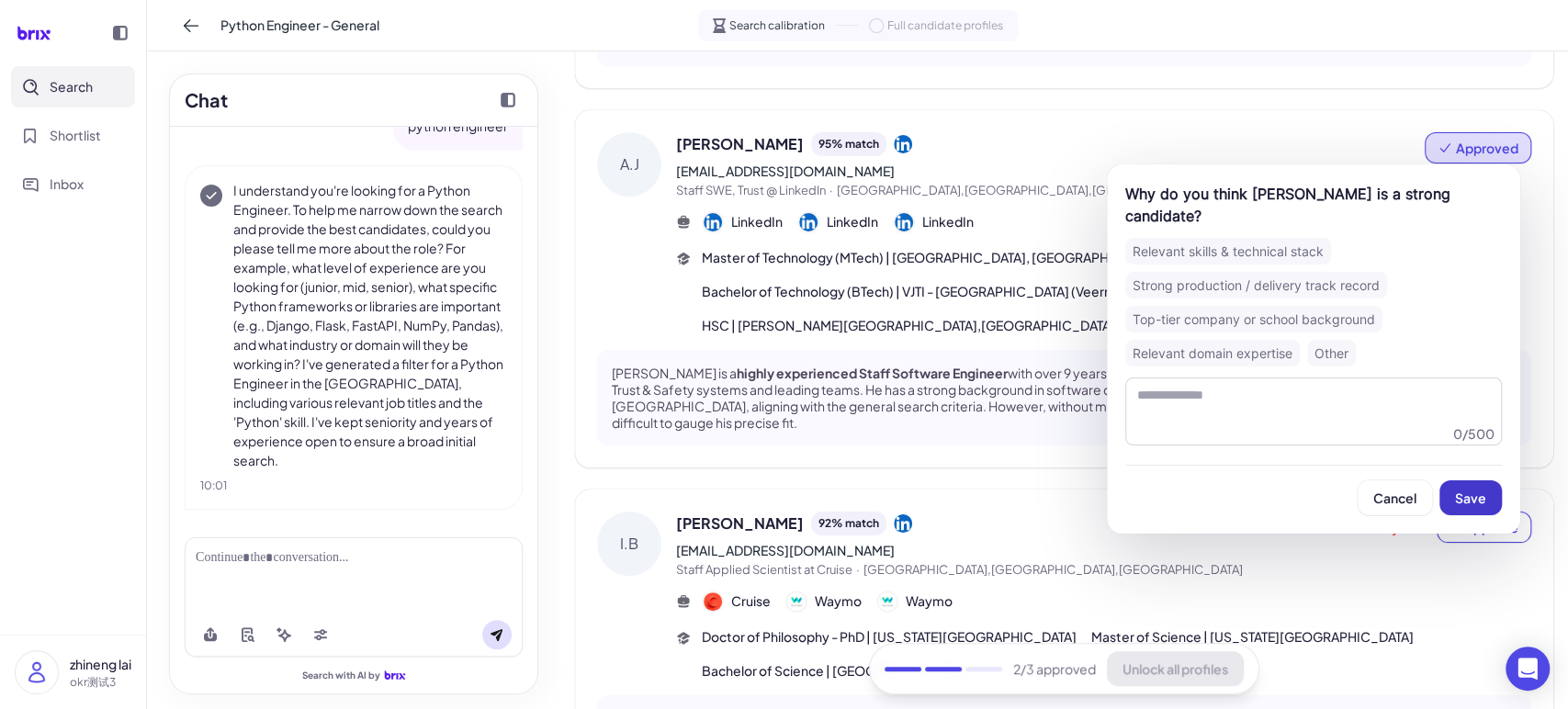
click at [1468, 490] on span "Save" at bounding box center [1470, 497] width 31 height 16
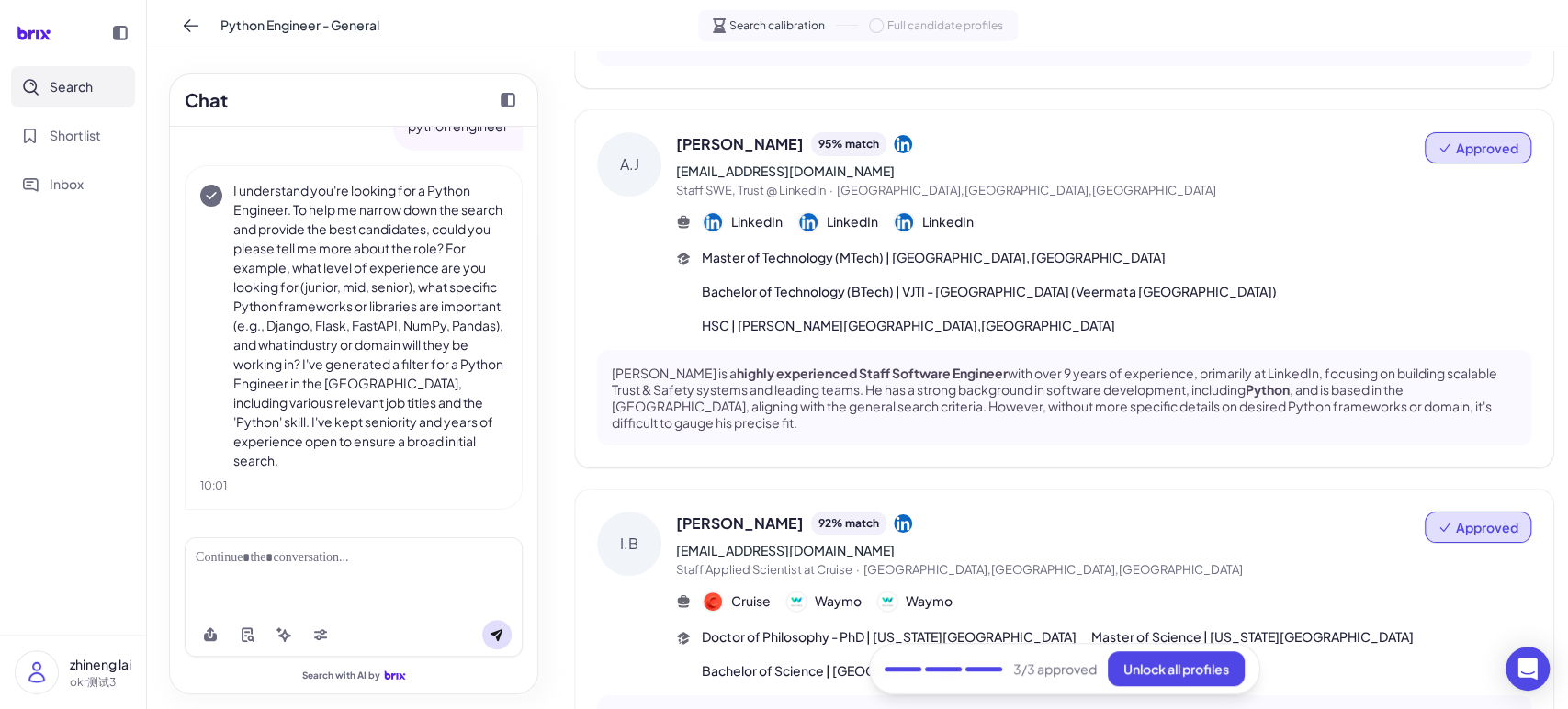
scroll to position [510, 0]
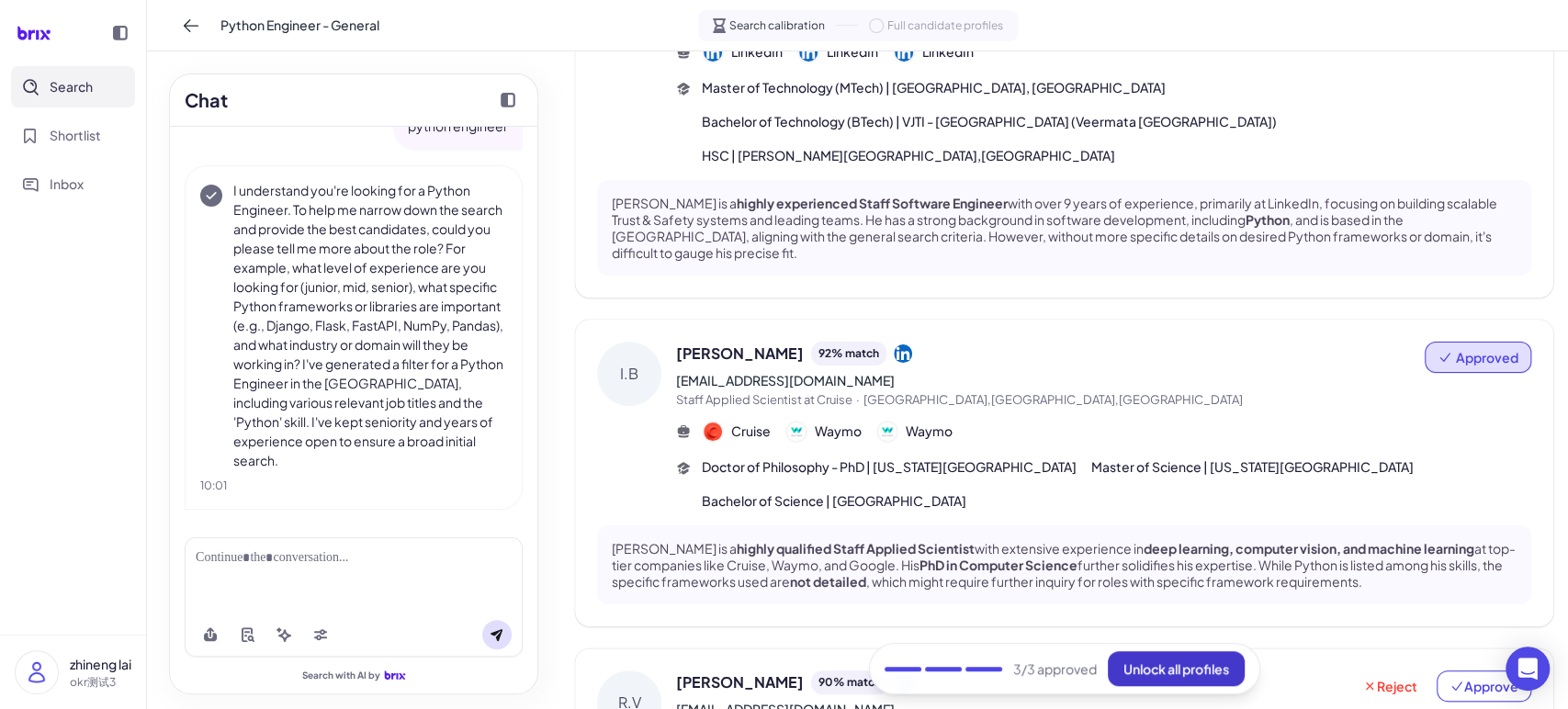
click at [1184, 672] on span "Unlock all profiles" at bounding box center [1176, 668] width 106 height 16
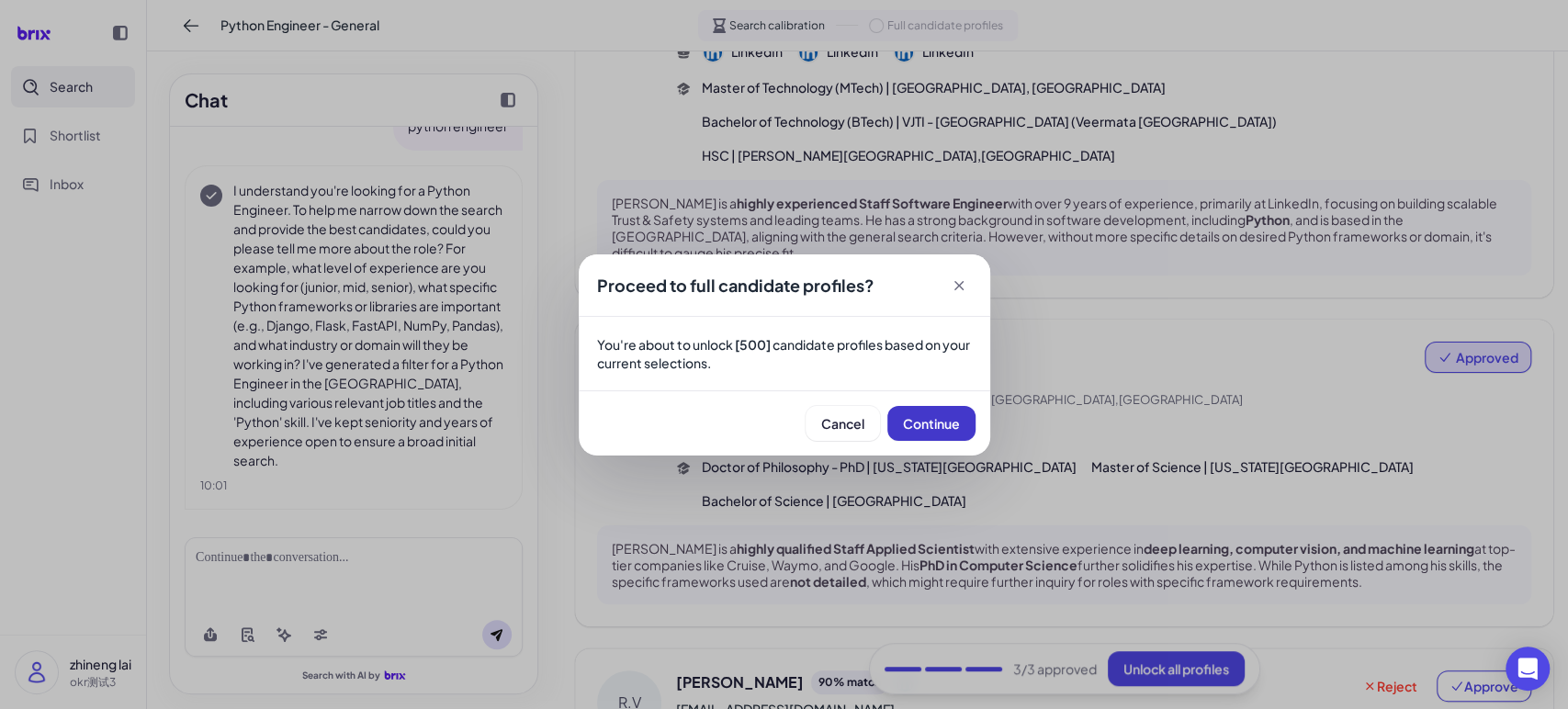
click at [919, 424] on span "Continue" at bounding box center [931, 423] width 57 height 16
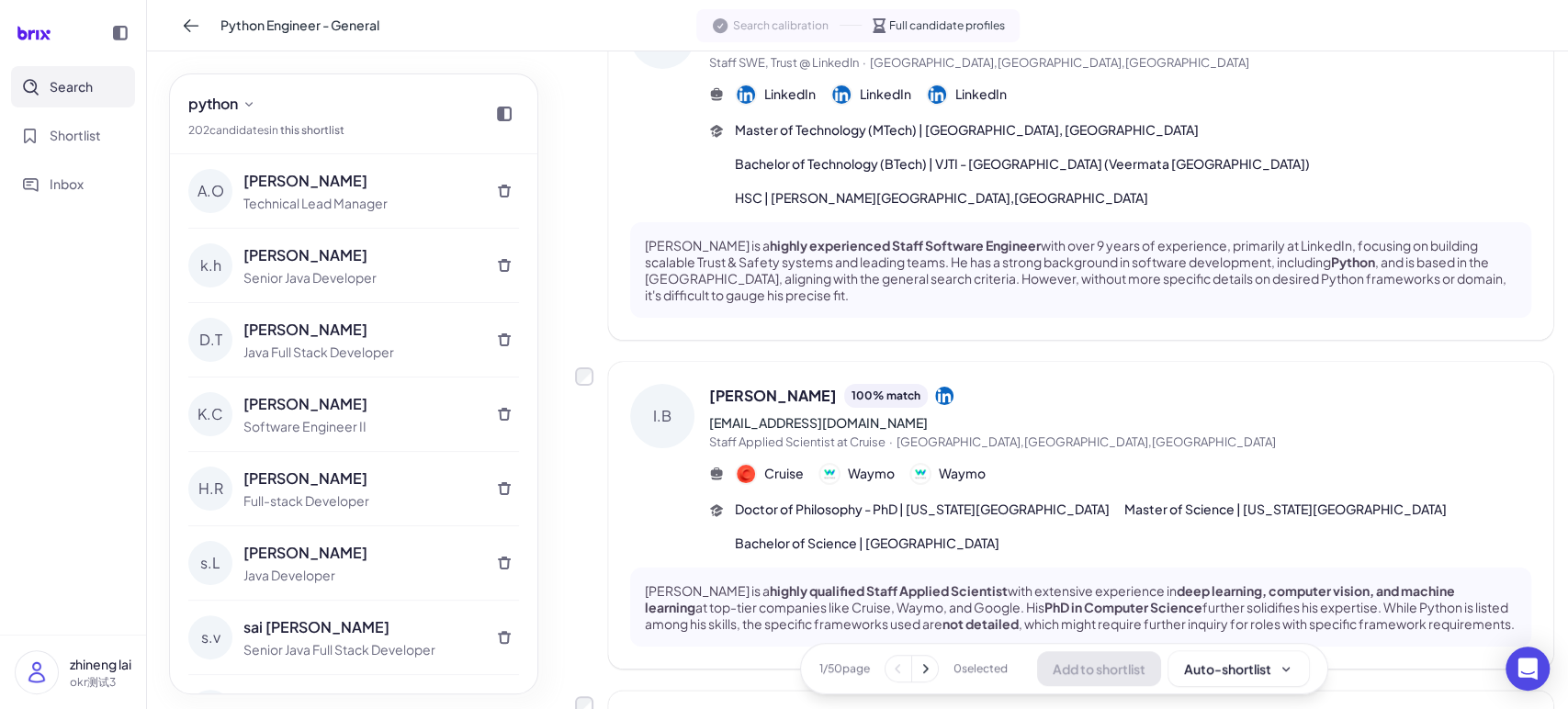
scroll to position [0, 0]
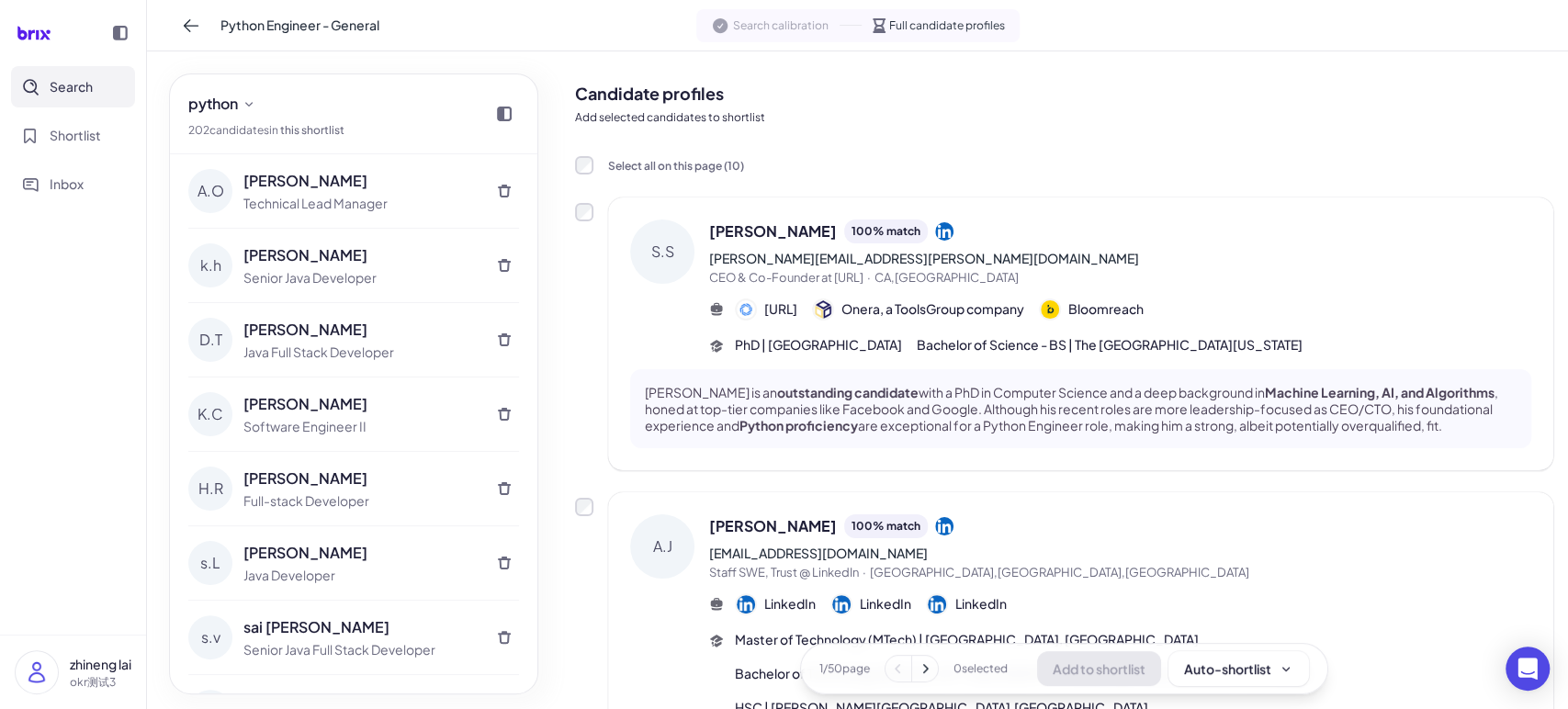
drag, startPoint x: 573, startPoint y: 251, endPoint x: 1543, endPoint y: 444, distance: 989.0
drag, startPoint x: 1543, startPoint y: 444, endPoint x: 573, endPoint y: 99, distance: 1029.5
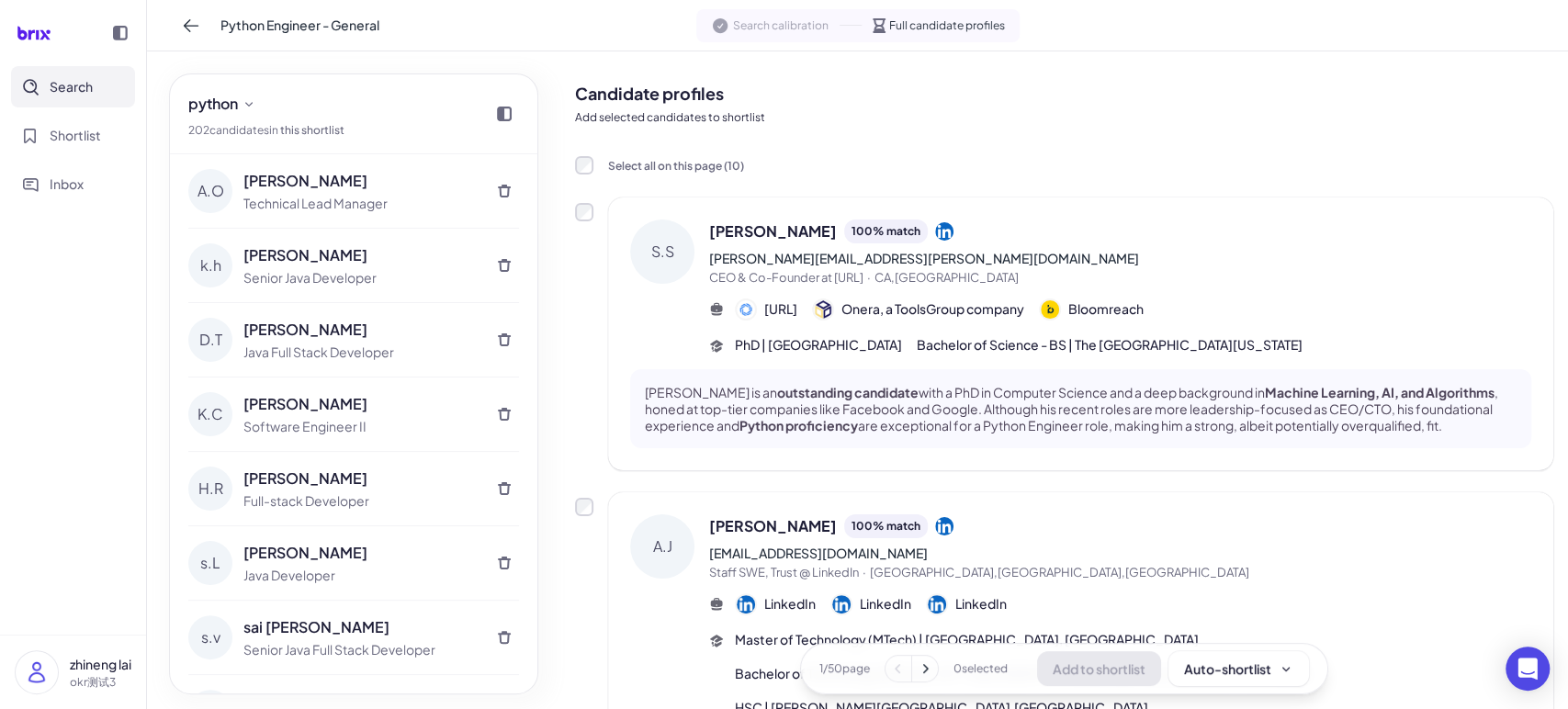
drag, startPoint x: 573, startPoint y: 99, endPoint x: 1541, endPoint y: 440, distance: 1026.3
click at [1541, 440] on div "S.S Srinath Sridhar 100 % match srinath.sridhar@gmail.com CEO & Co-Founder at r…" at bounding box center [1080, 334] width 945 height 273
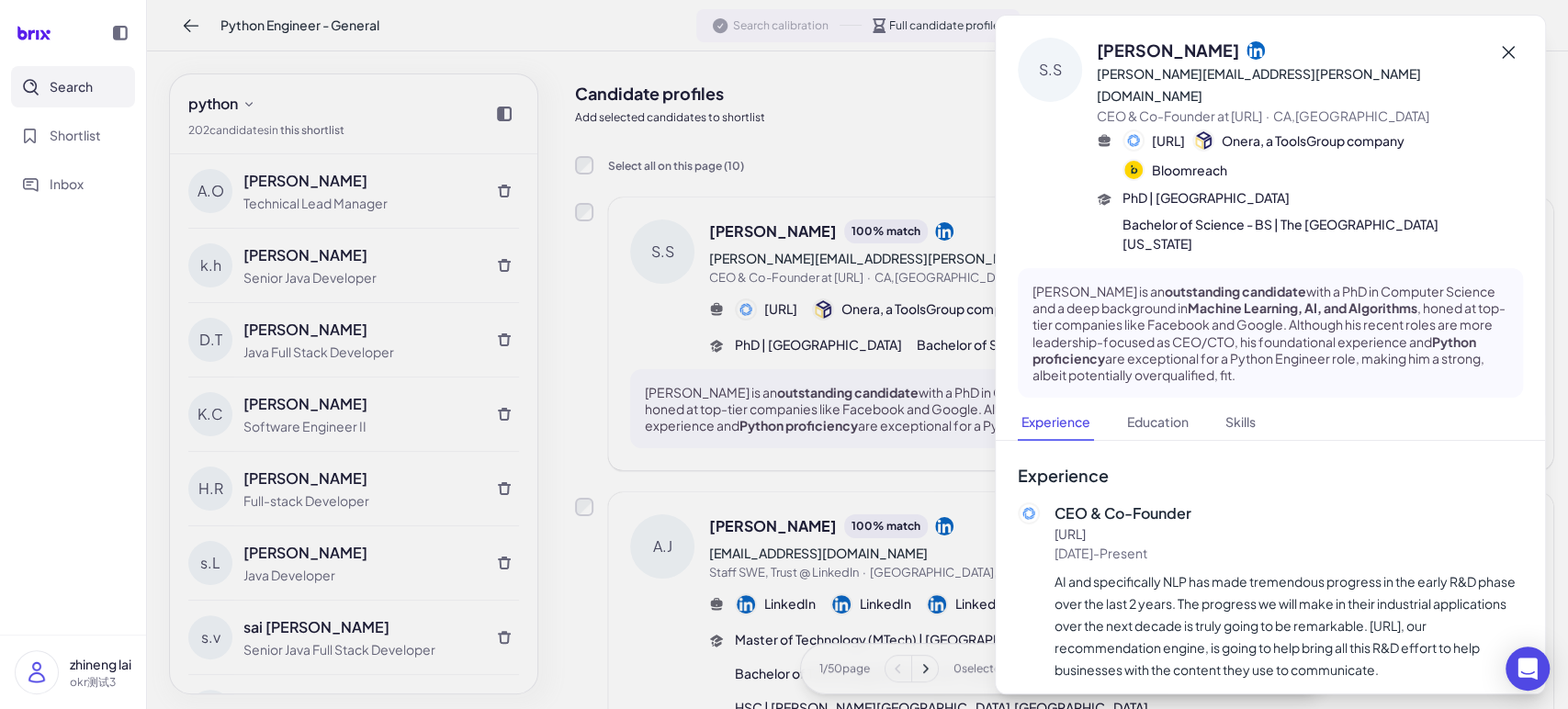
click at [1496, 46] on icon at bounding box center [1507, 52] width 22 height 22
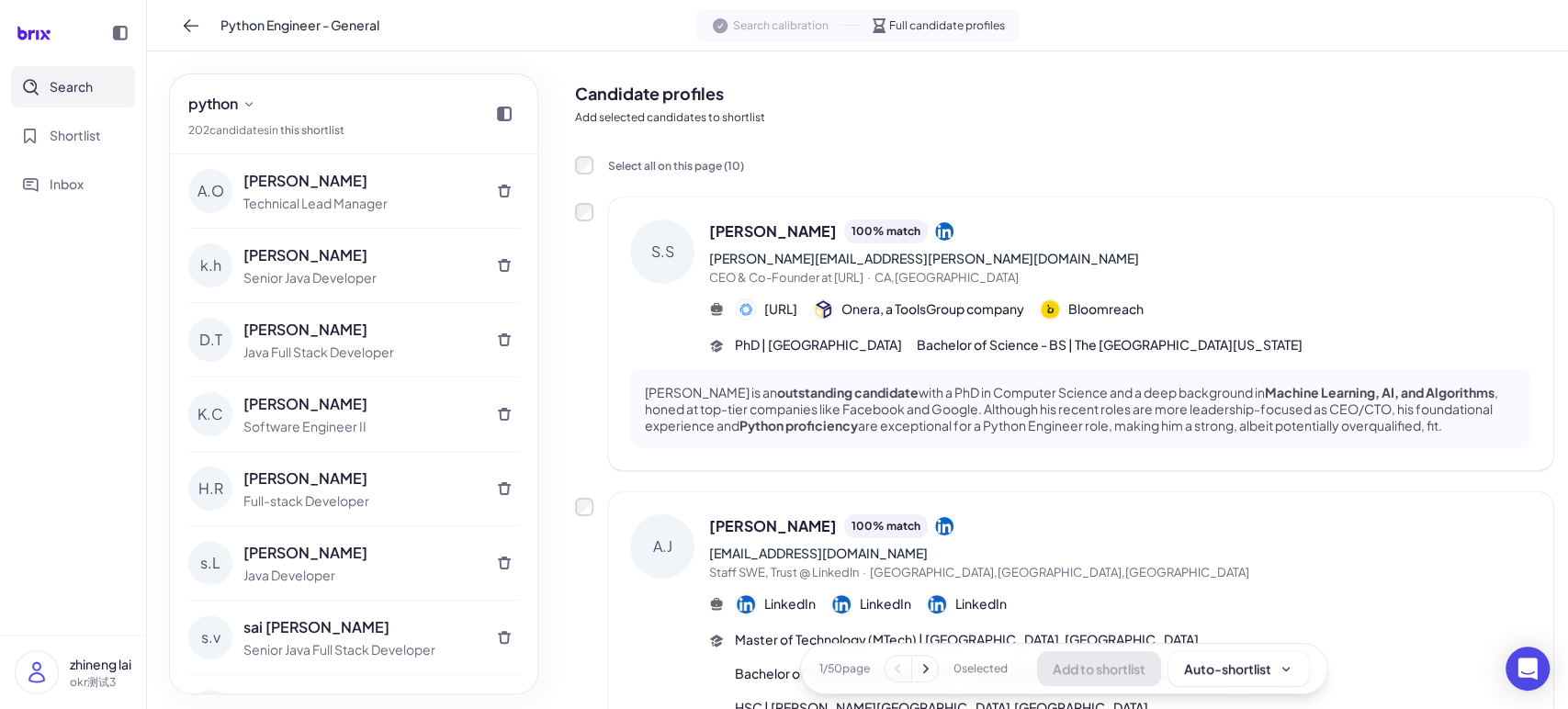
drag, startPoint x: 1549, startPoint y: 448, endPoint x: 556, endPoint y: 94, distance: 1054.2
click at [556, 94] on div "python 202 candidate s in this shortlist A.O Austin O'Donoghue Technical Lead M…" at bounding box center [856, 380] width 1420 height 657
click at [556, 94] on div "python 202 candidate s in this shortlist A.O Austin O'Donoghue Technical Lead M…" at bounding box center [353, 380] width 413 height 657
drag, startPoint x: 556, startPoint y: 94, endPoint x: 1536, endPoint y: 441, distance: 1039.6
click at [1536, 441] on div "python 202 candidate s in this shortlist A.O Austin O'Donoghue Technical Lead M…" at bounding box center [856, 380] width 1420 height 657
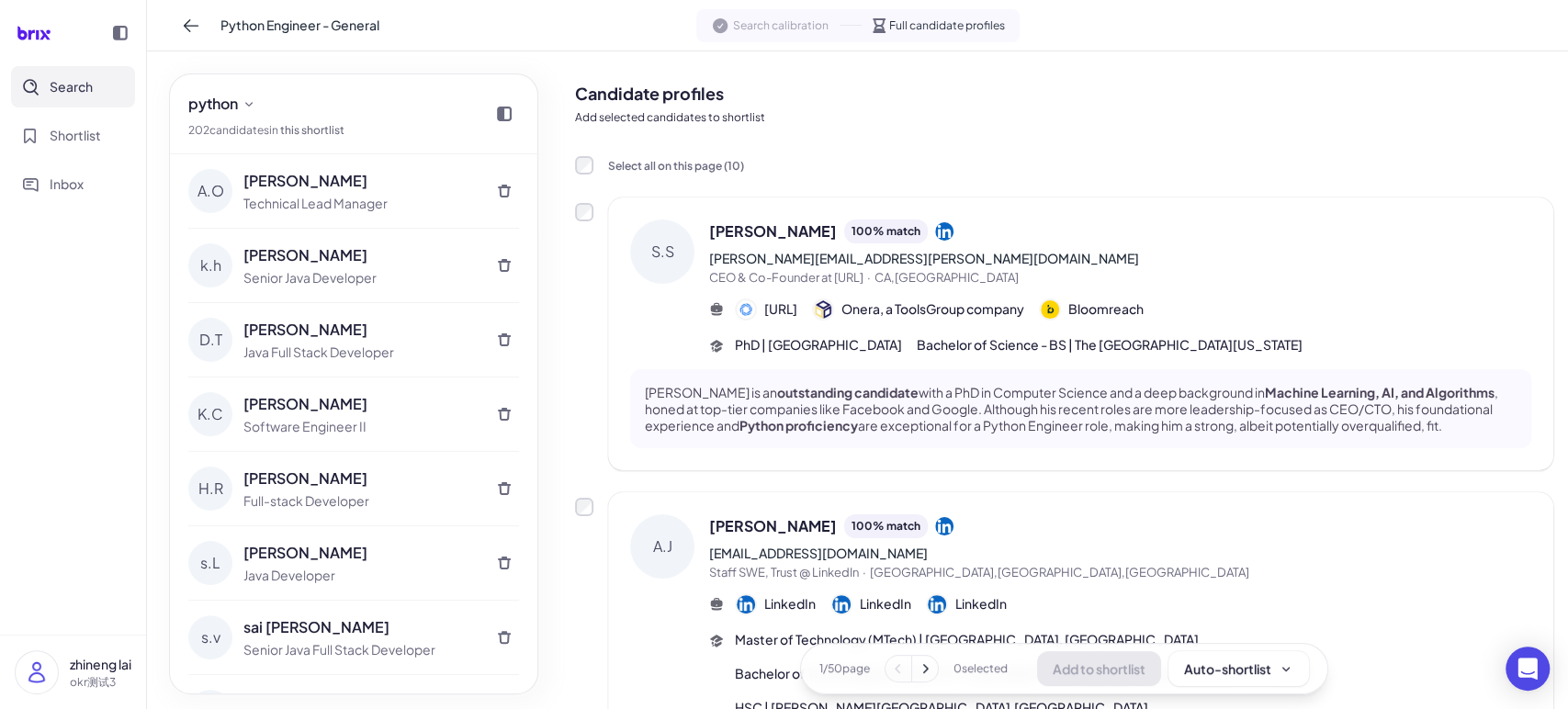
drag, startPoint x: 1546, startPoint y: 436, endPoint x: 581, endPoint y: 101, distance: 1021.5
click at [42, 406] on nav "Search Shortlist Inbox" at bounding box center [72, 350] width 146 height 569
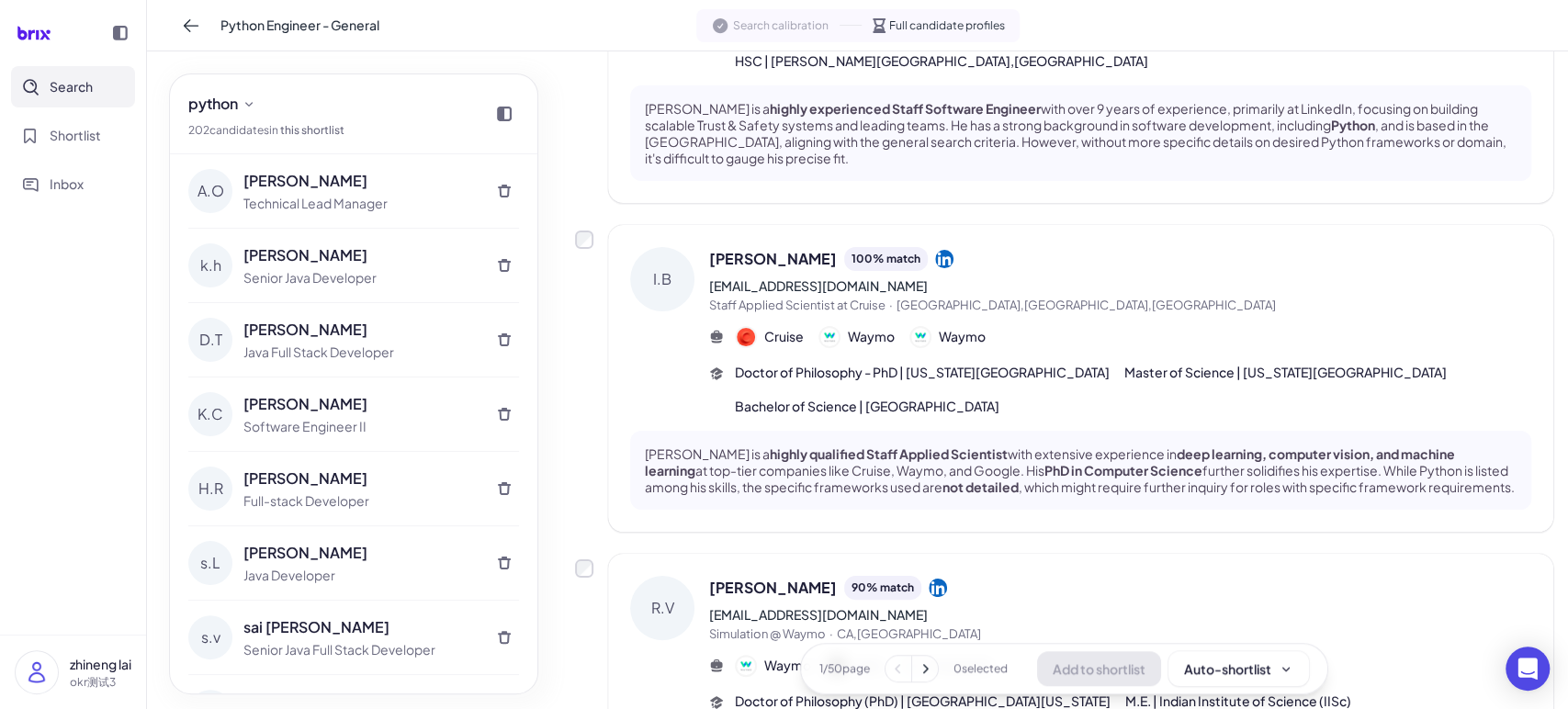
scroll to position [679, 0]
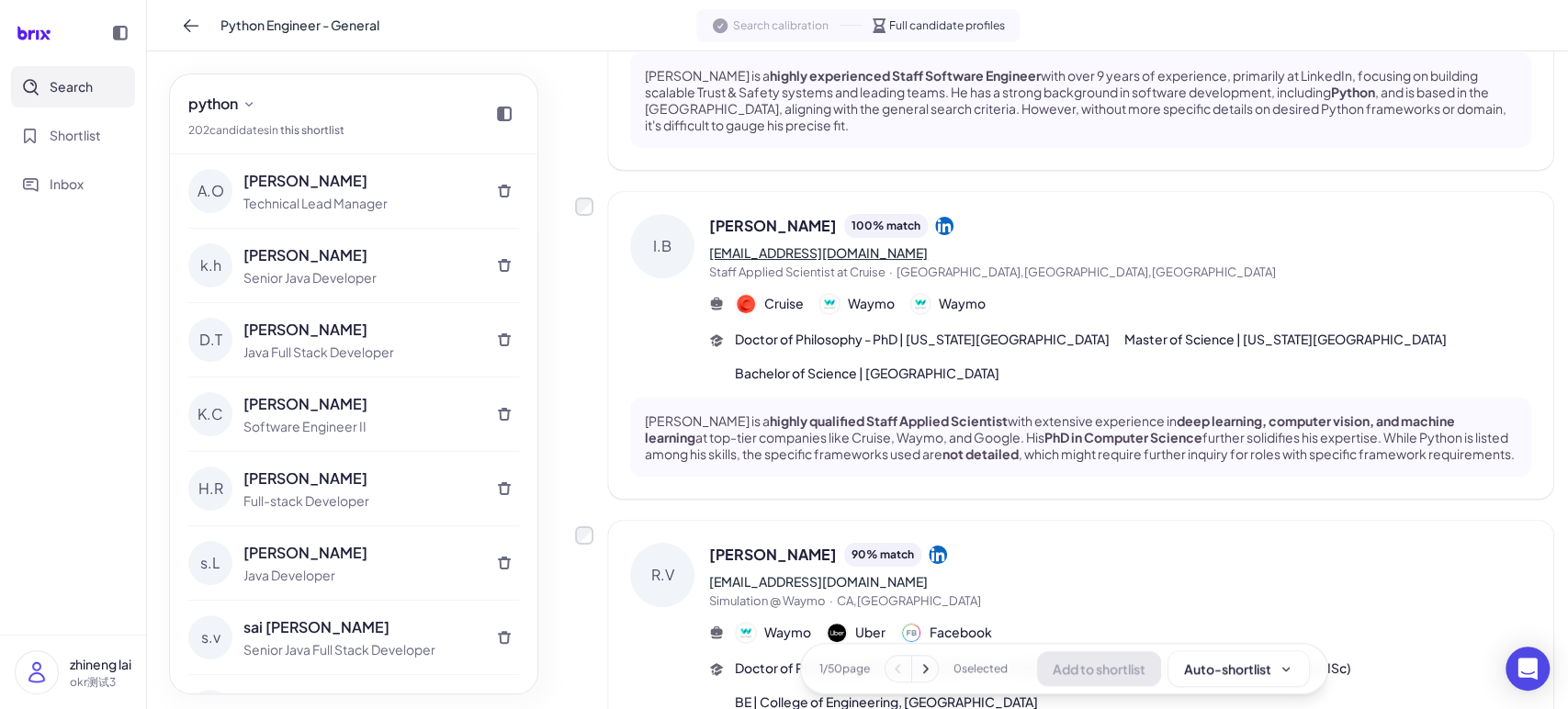
click at [828, 257] on link "ibogun2010@my.fit.edu" at bounding box center [817, 252] width 218 height 16
click at [823, 251] on link "ibogun2010@my.fit.edu" at bounding box center [817, 252] width 218 height 16
click at [1098, 246] on div "ibogun2010@my.fit.edu" at bounding box center [1120, 252] width 822 height 22
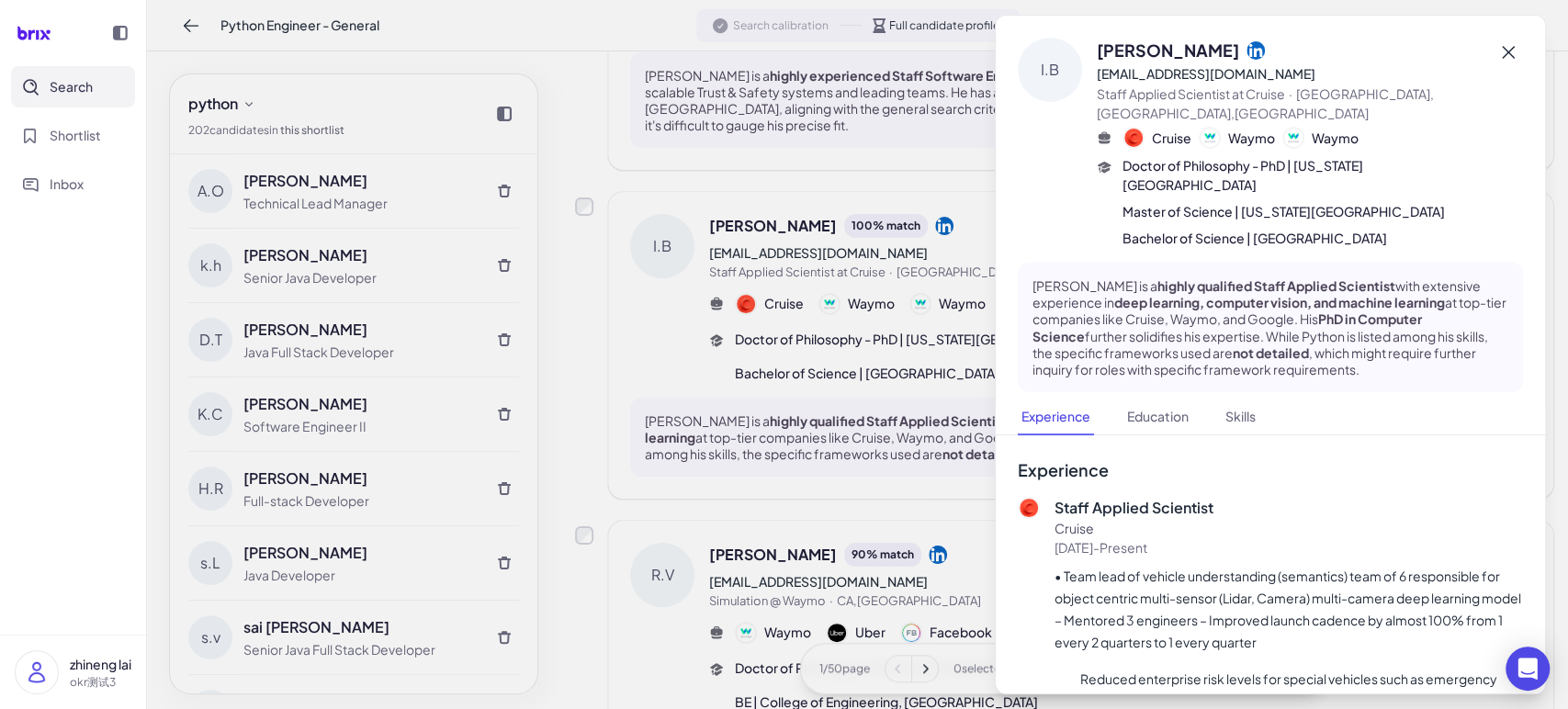
click at [1496, 51] on icon at bounding box center [1507, 52] width 22 height 22
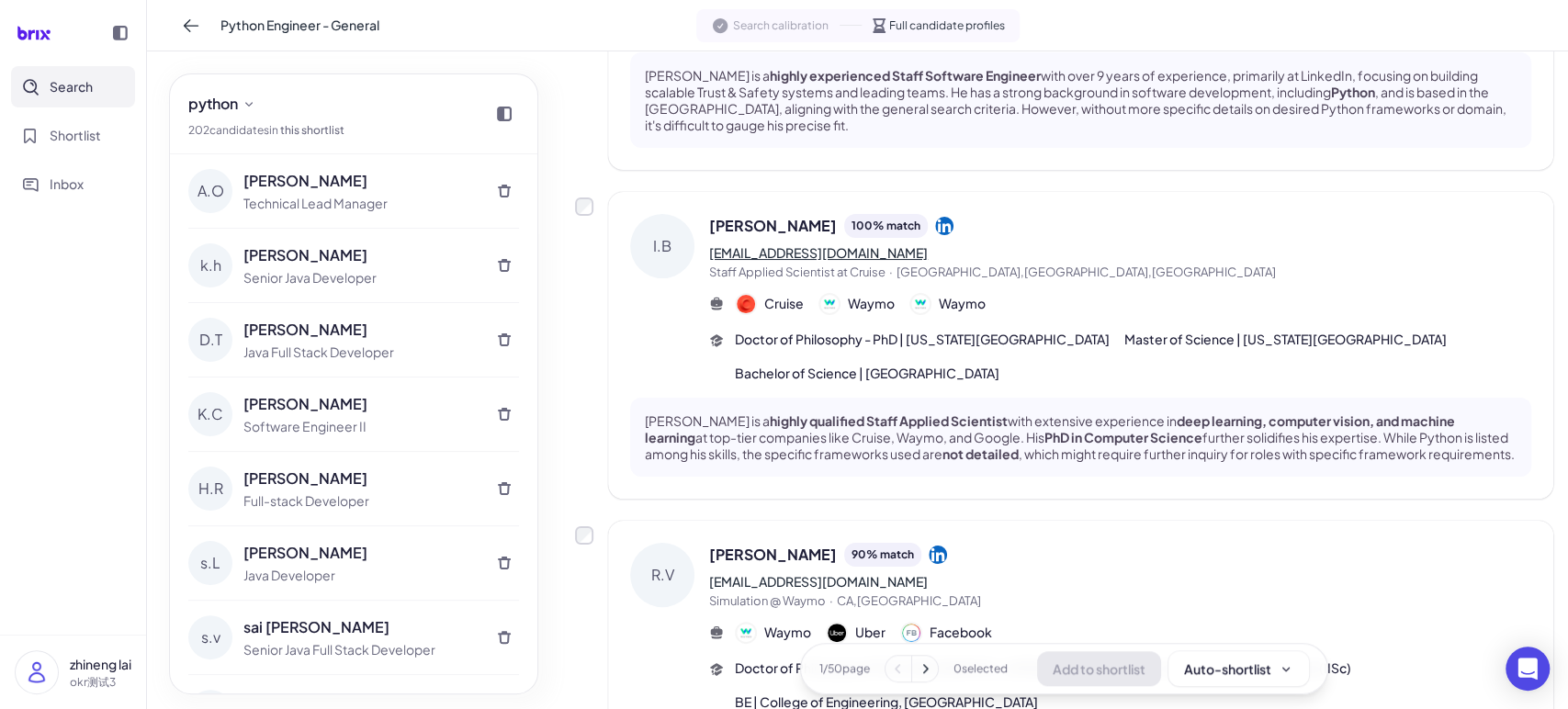
click at [830, 248] on link "ibogun2010@my.fit.edu" at bounding box center [817, 252] width 218 height 16
click at [818, 257] on link "ibogun2010@my.fit.edu" at bounding box center [817, 252] width 218 height 16
click at [839, 256] on link "ibogun2010@my.fit.edu" at bounding box center [817, 252] width 218 height 16
click at [838, 254] on link "ibogun2010@my.fit.edu" at bounding box center [817, 252] width 218 height 16
click at [829, 257] on link "ibogun2010@my.fit.edu" at bounding box center [817, 252] width 218 height 16
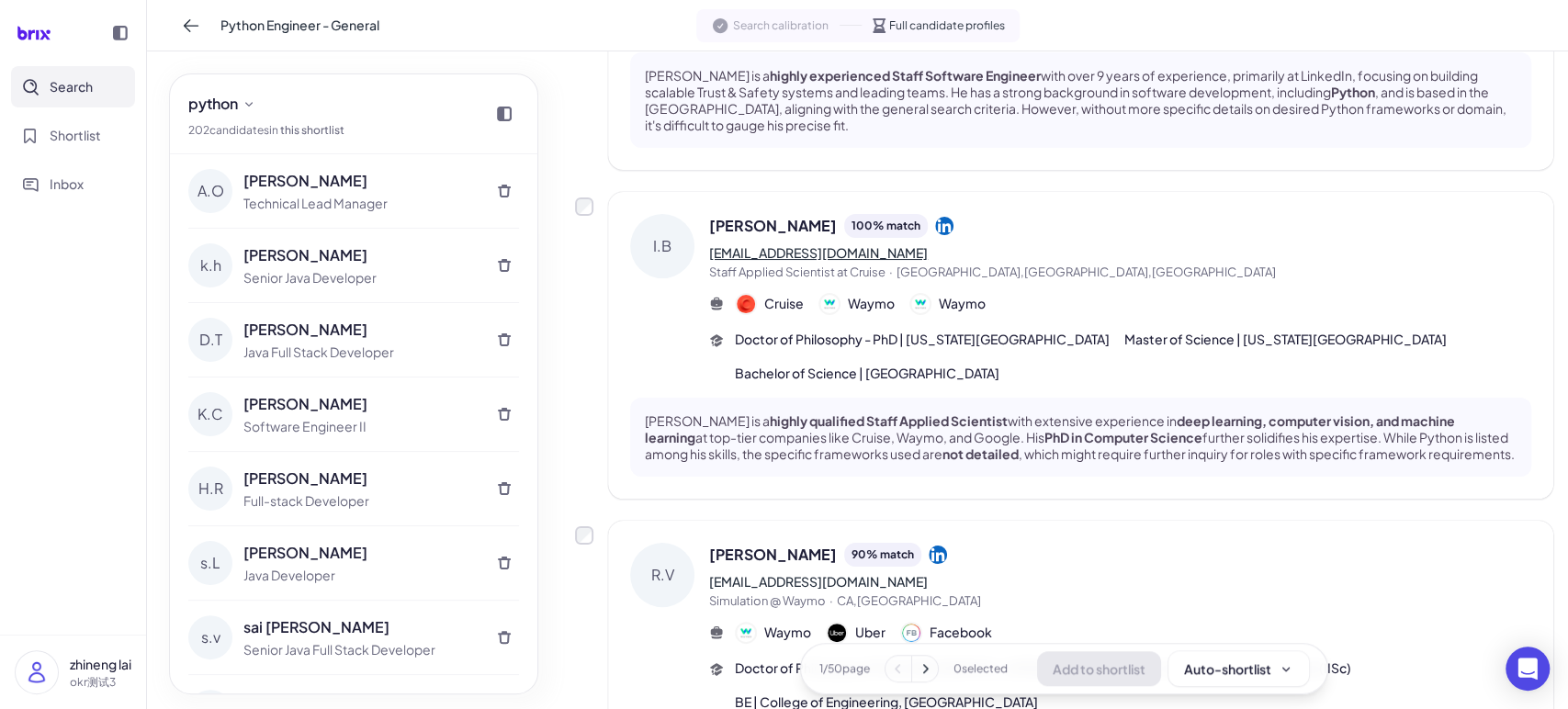
click at [815, 259] on link "ibogun2010@my.fit.edu" at bounding box center [817, 252] width 218 height 16
click at [828, 261] on link "ibogun2010@my.fit.edu" at bounding box center [817, 252] width 218 height 16
click at [789, 252] on link "ibogun2010@my.fit.edu" at bounding box center [817, 252] width 218 height 16
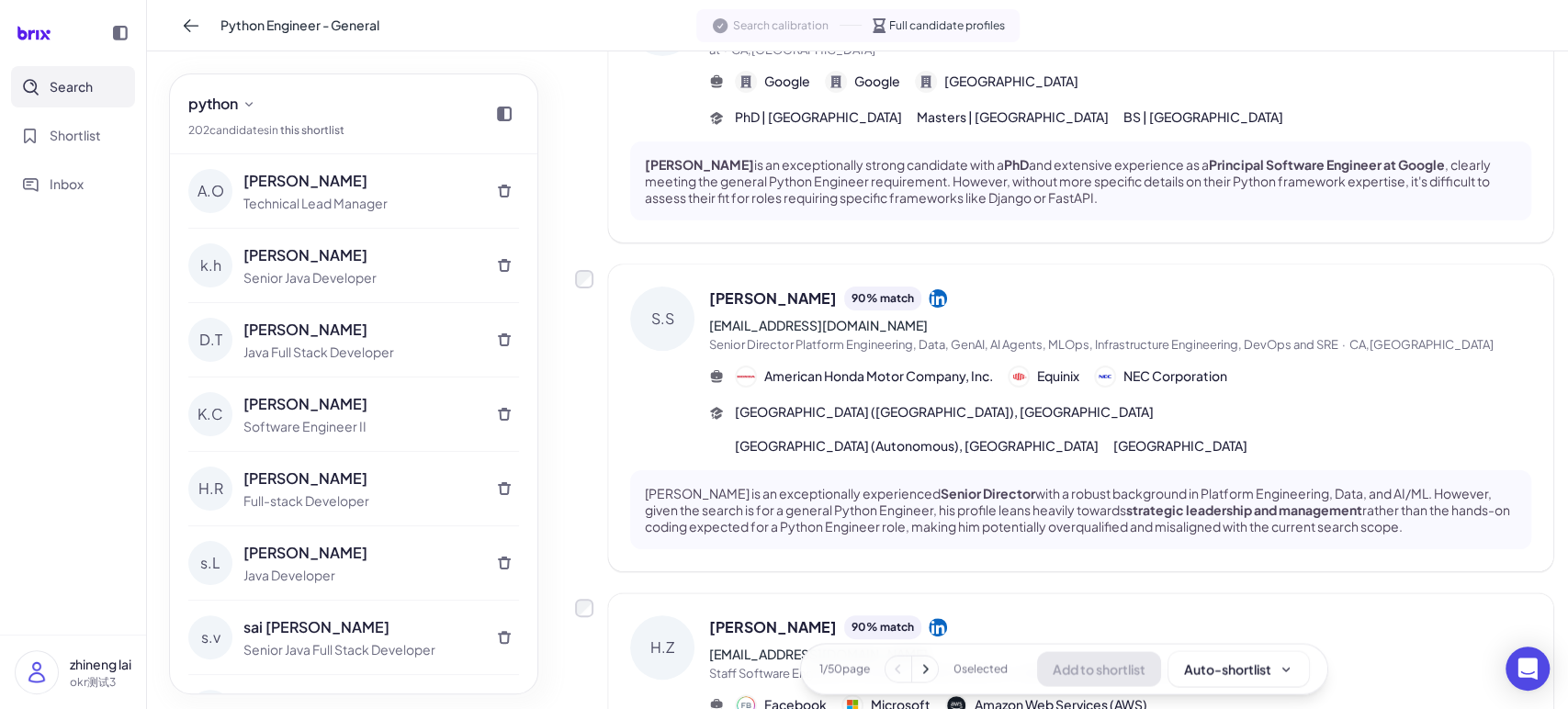
scroll to position [1700, 0]
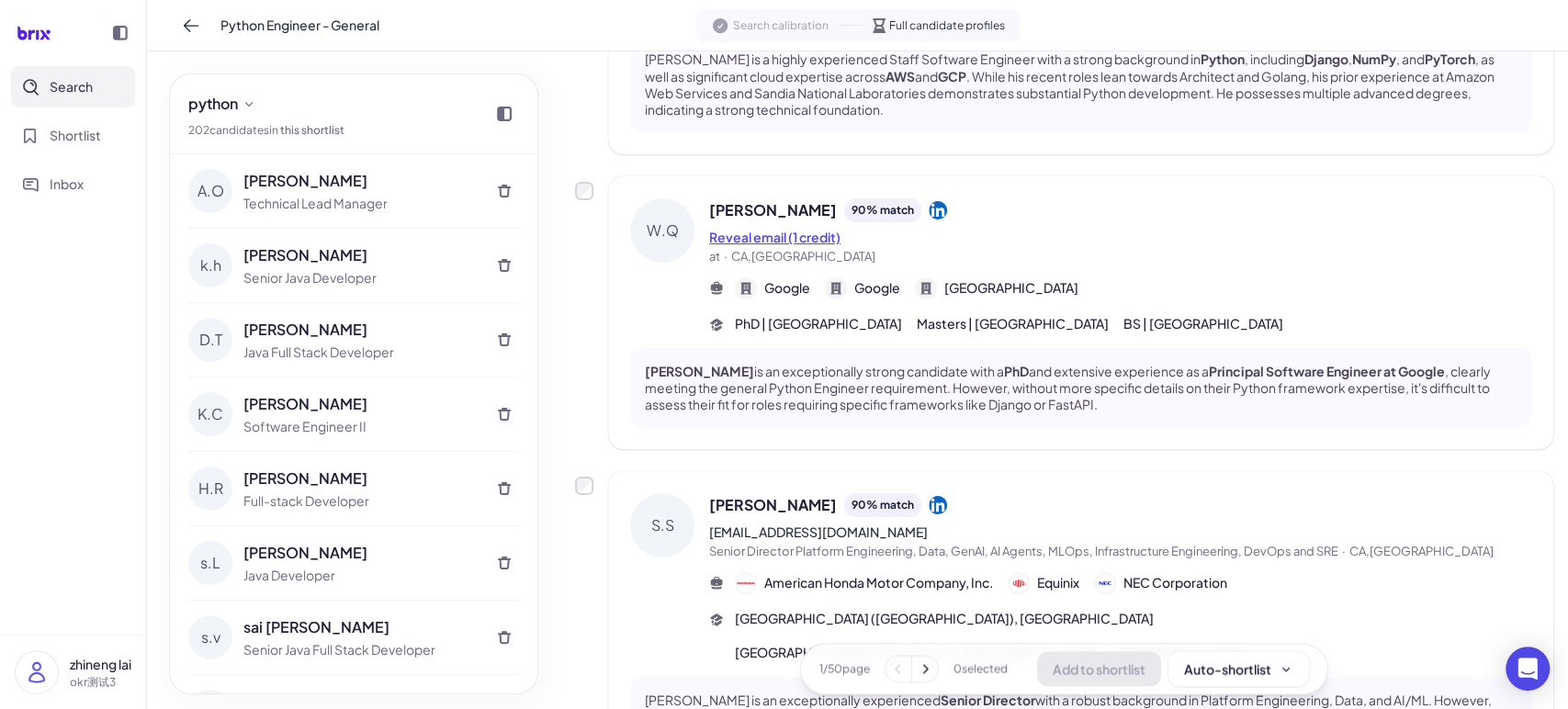
click at [794, 242] on button "Reveal email (1 credit)" at bounding box center [774, 238] width 132 height 19
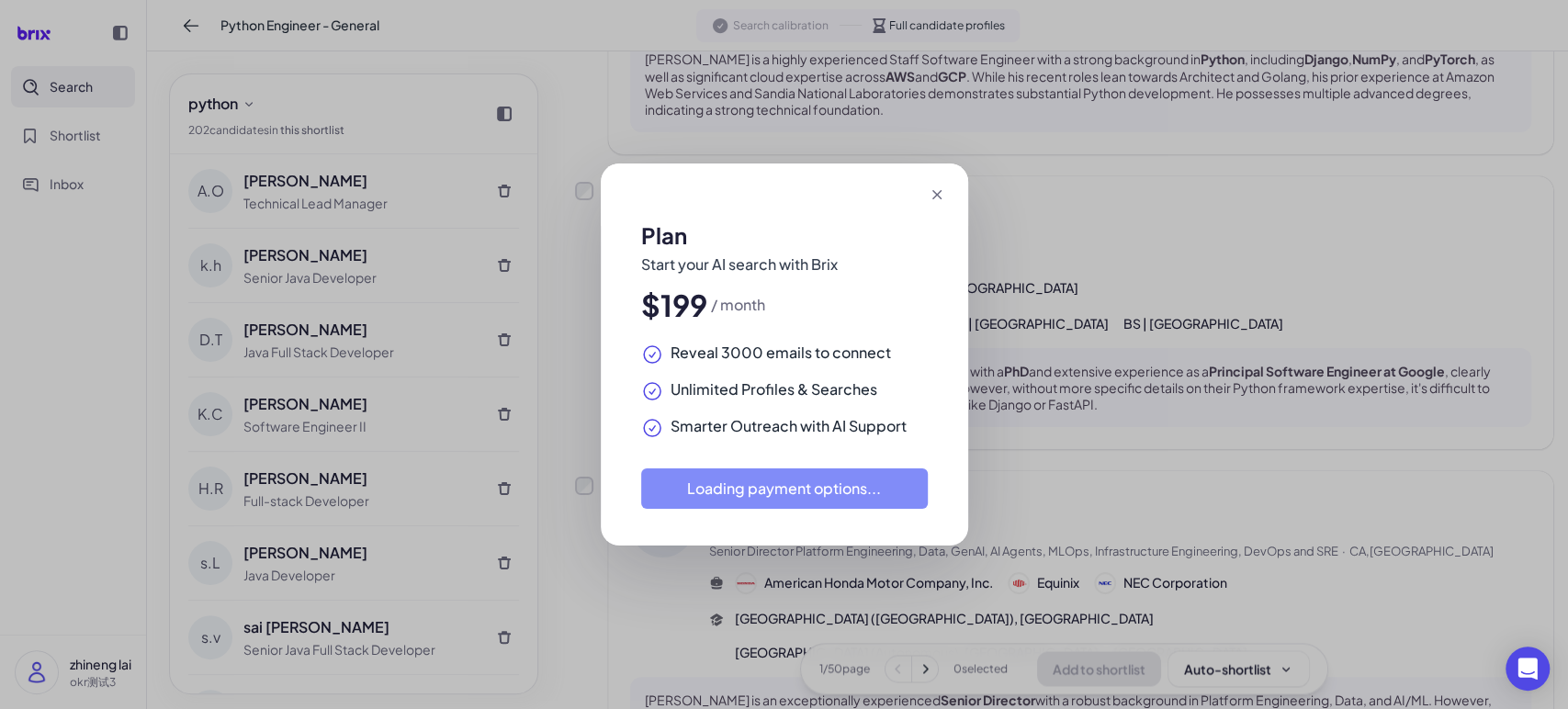
click at [939, 190] on icon at bounding box center [936, 194] width 18 height 18
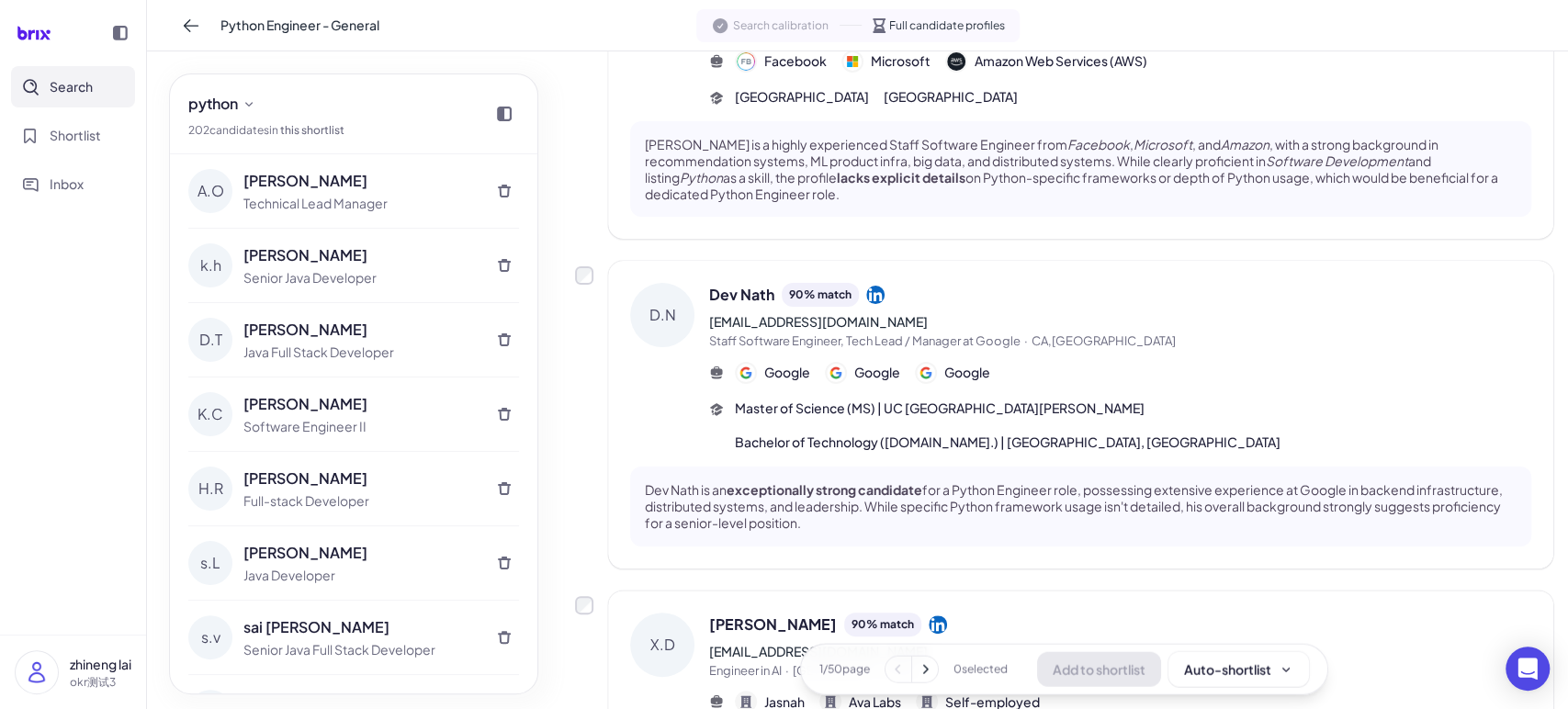
scroll to position [2781, 0]
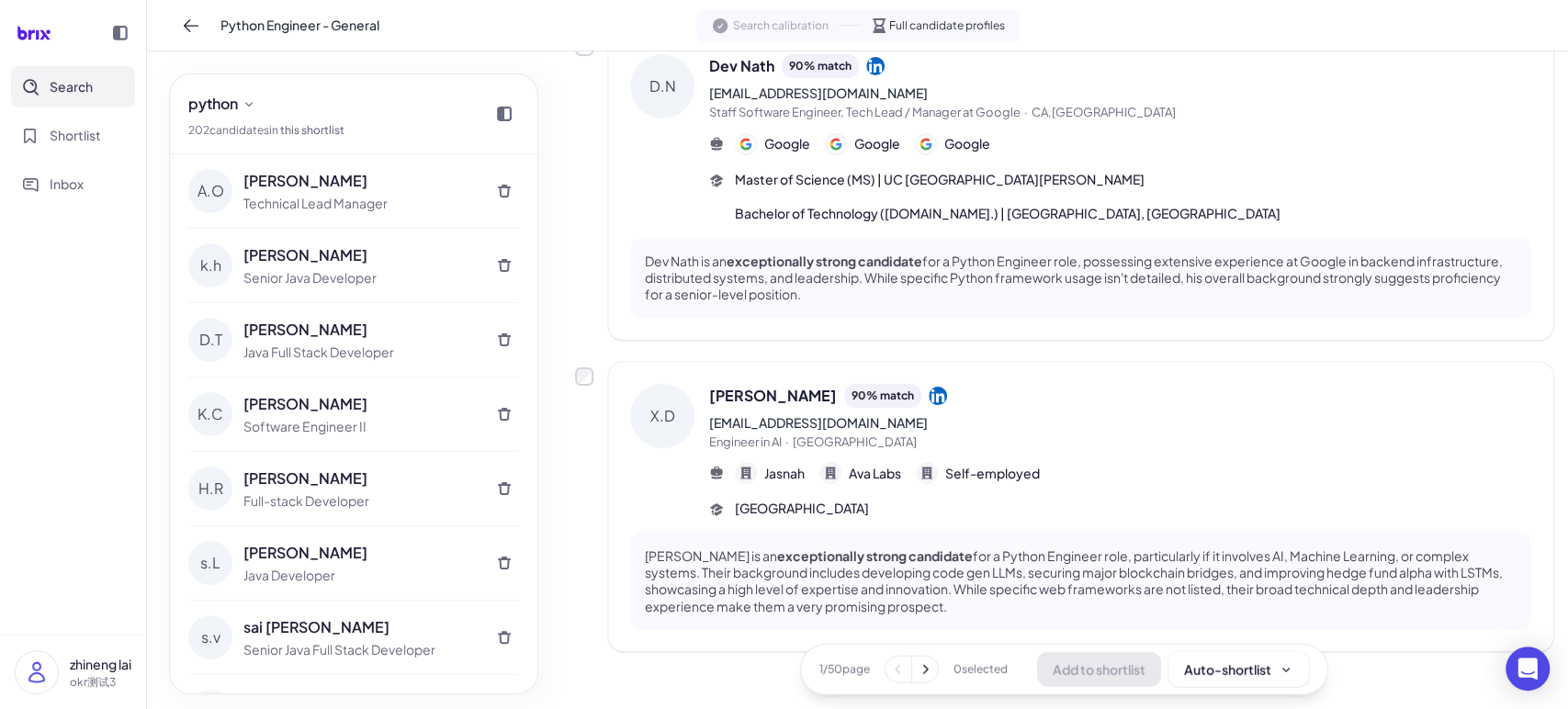
drag, startPoint x: 10, startPoint y: 492, endPoint x: 53, endPoint y: 476, distance: 45.9
click at [10, 492] on nav "Search Shortlist Inbox" at bounding box center [72, 350] width 146 height 569
click at [83, 85] on span "Search" at bounding box center [71, 87] width 43 height 19
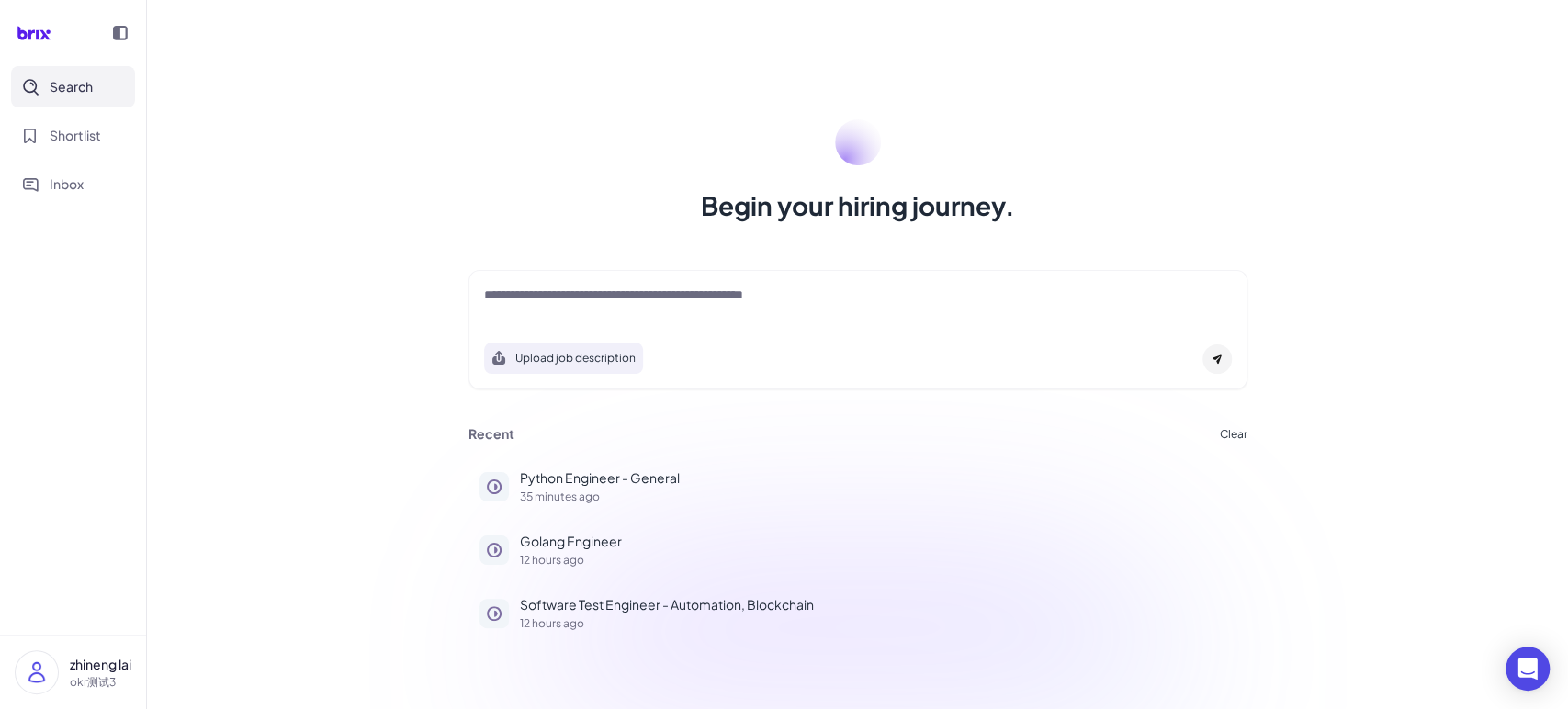
click at [588, 314] on div at bounding box center [857, 303] width 748 height 37
click at [594, 301] on textarea at bounding box center [857, 296] width 748 height 22
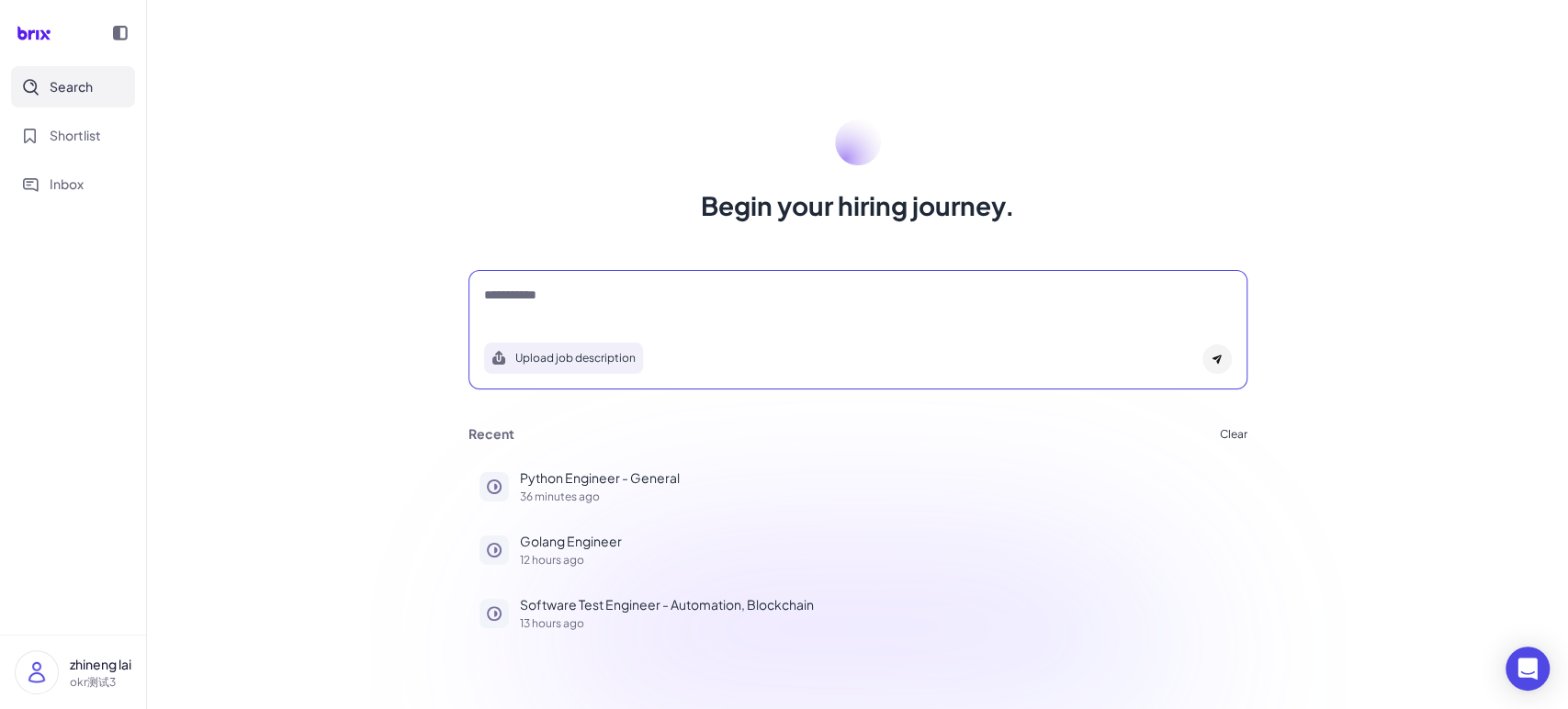
type textarea "**********"
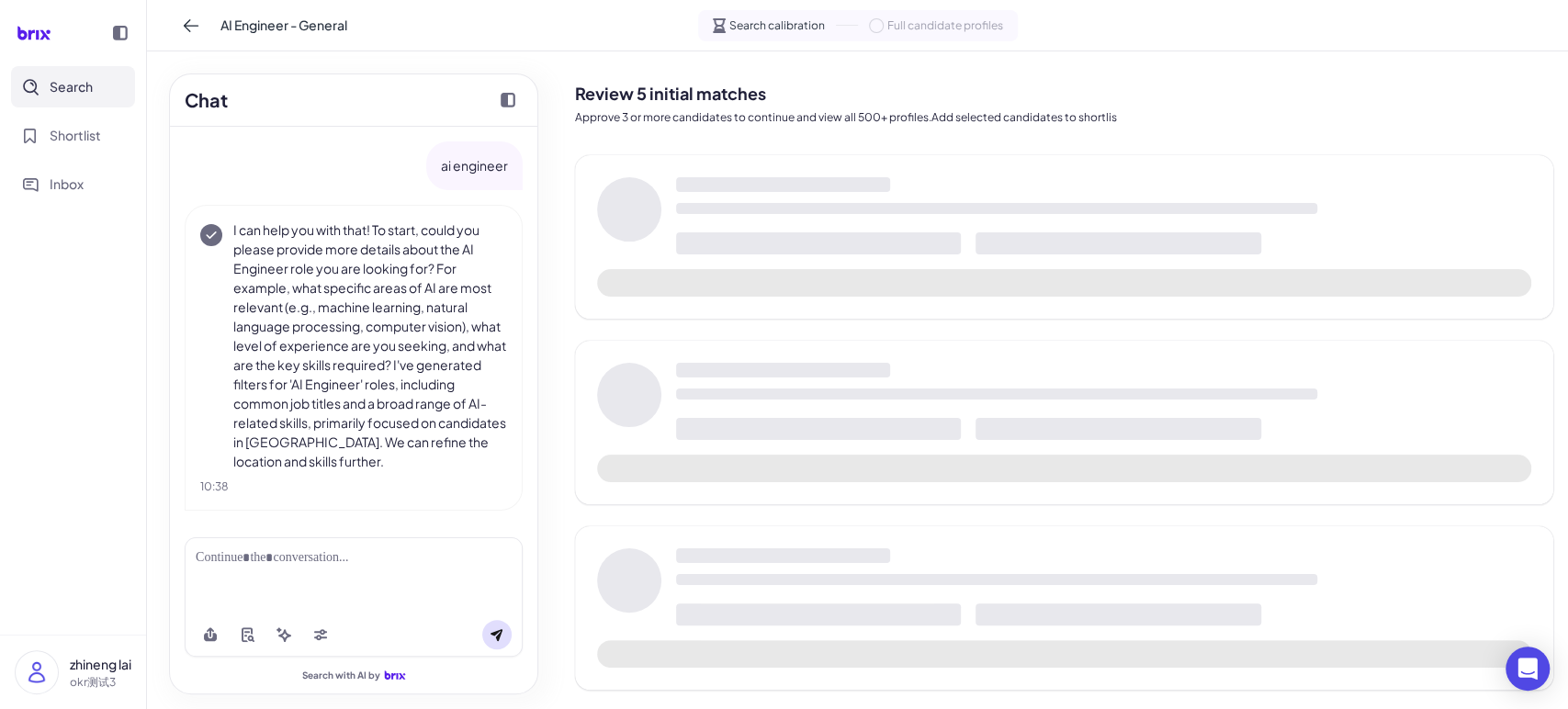
scroll to position [1, 0]
click at [39, 401] on nav "Search Shortlist Inbox" at bounding box center [72, 350] width 146 height 569
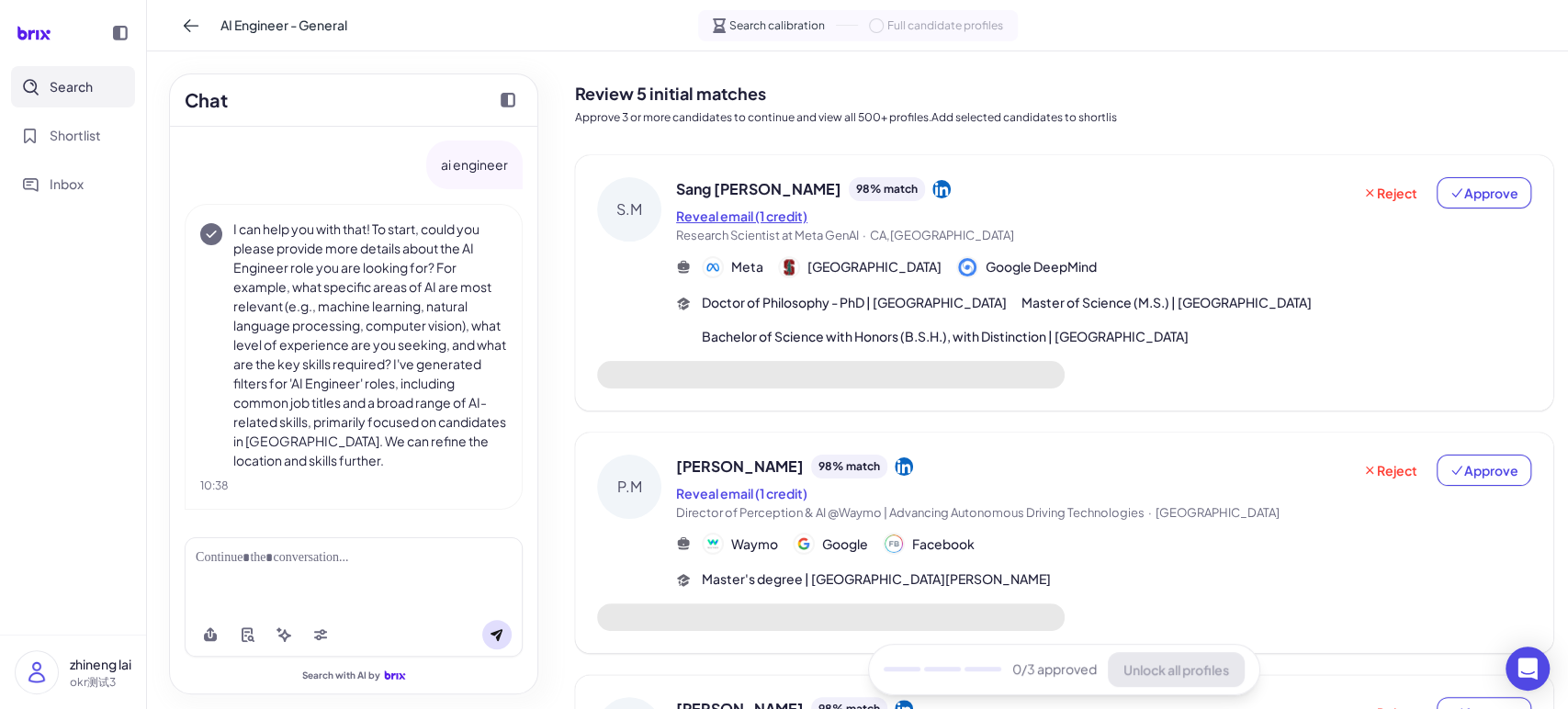
click at [760, 218] on button "Reveal email (1 credit)" at bounding box center [742, 217] width 132 height 19
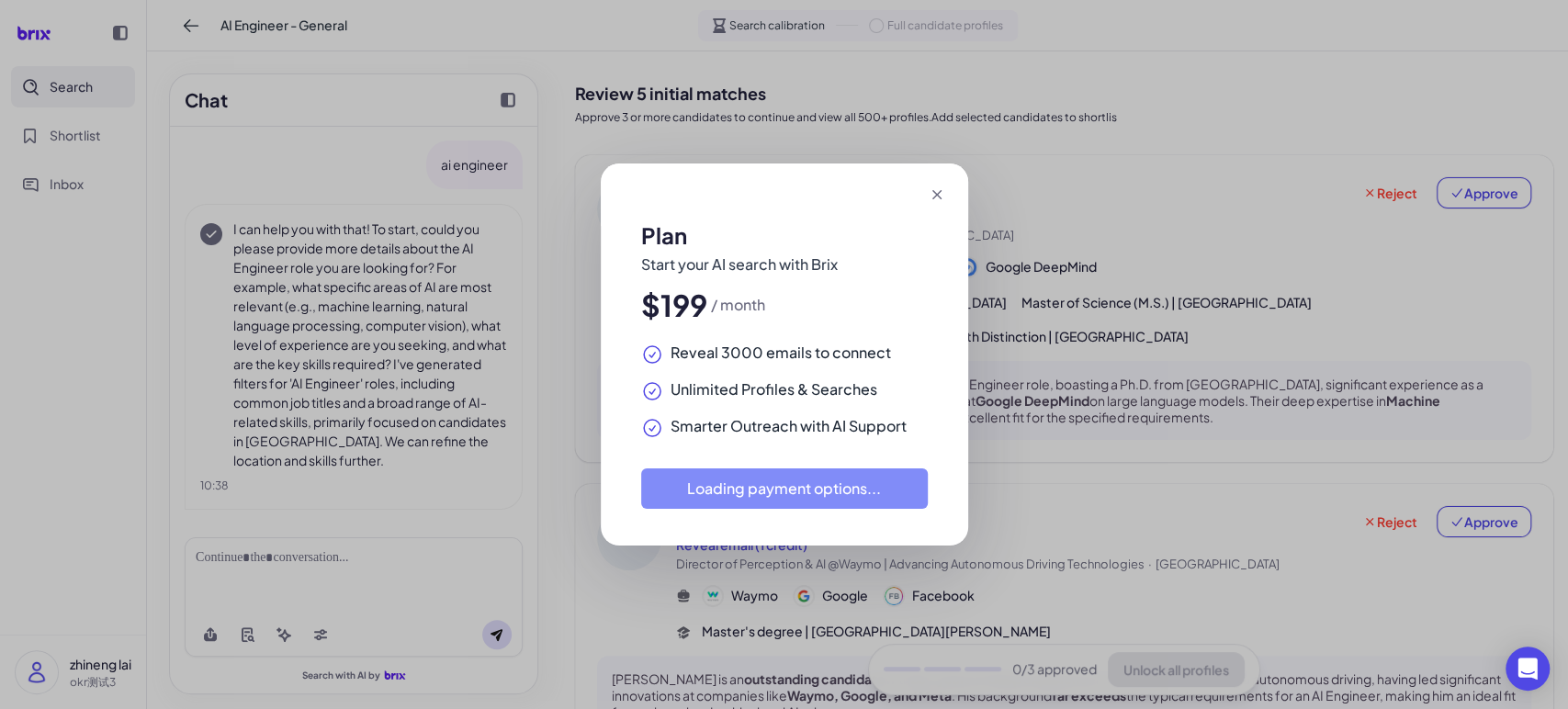
click at [932, 197] on icon at bounding box center [936, 194] width 18 height 18
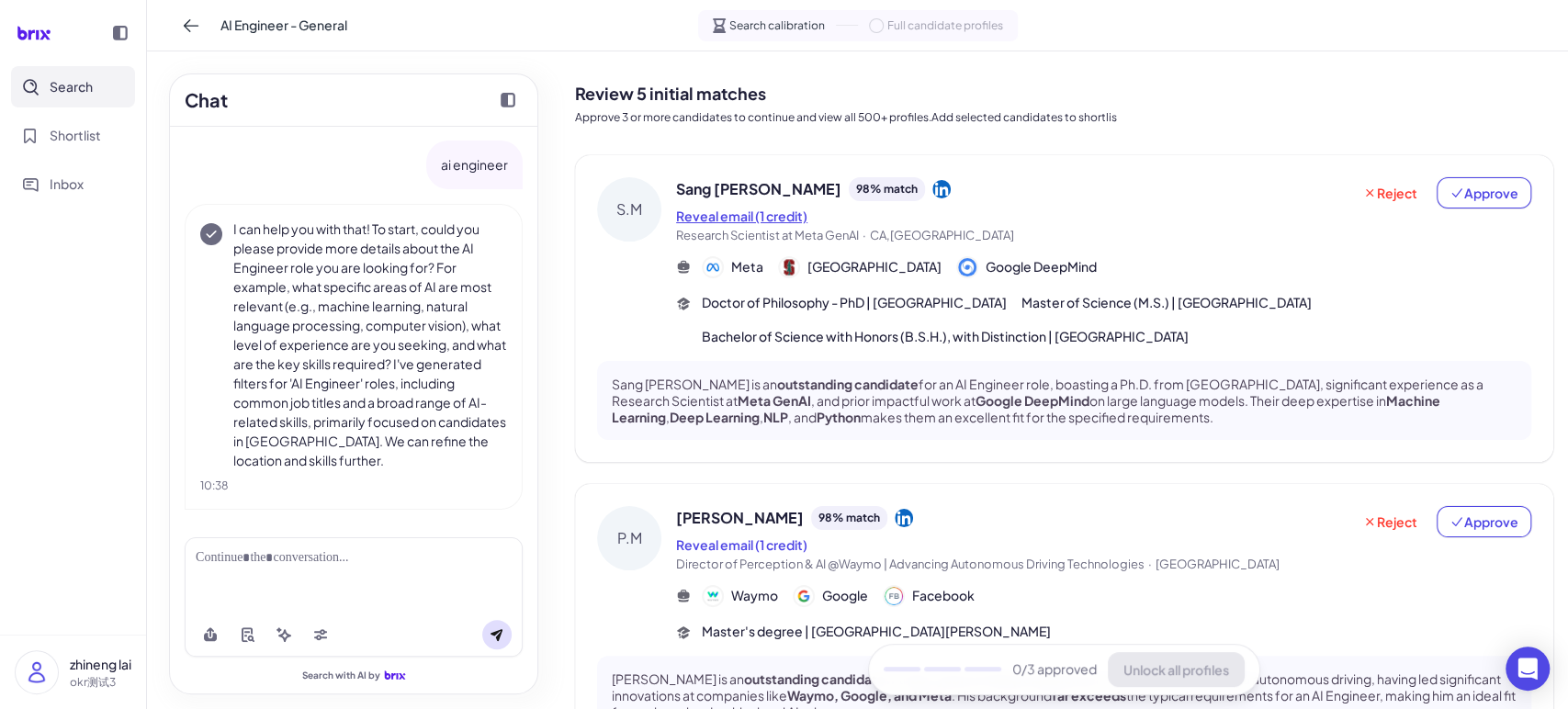
click at [778, 220] on button "Reveal email (1 credit)" at bounding box center [742, 217] width 132 height 19
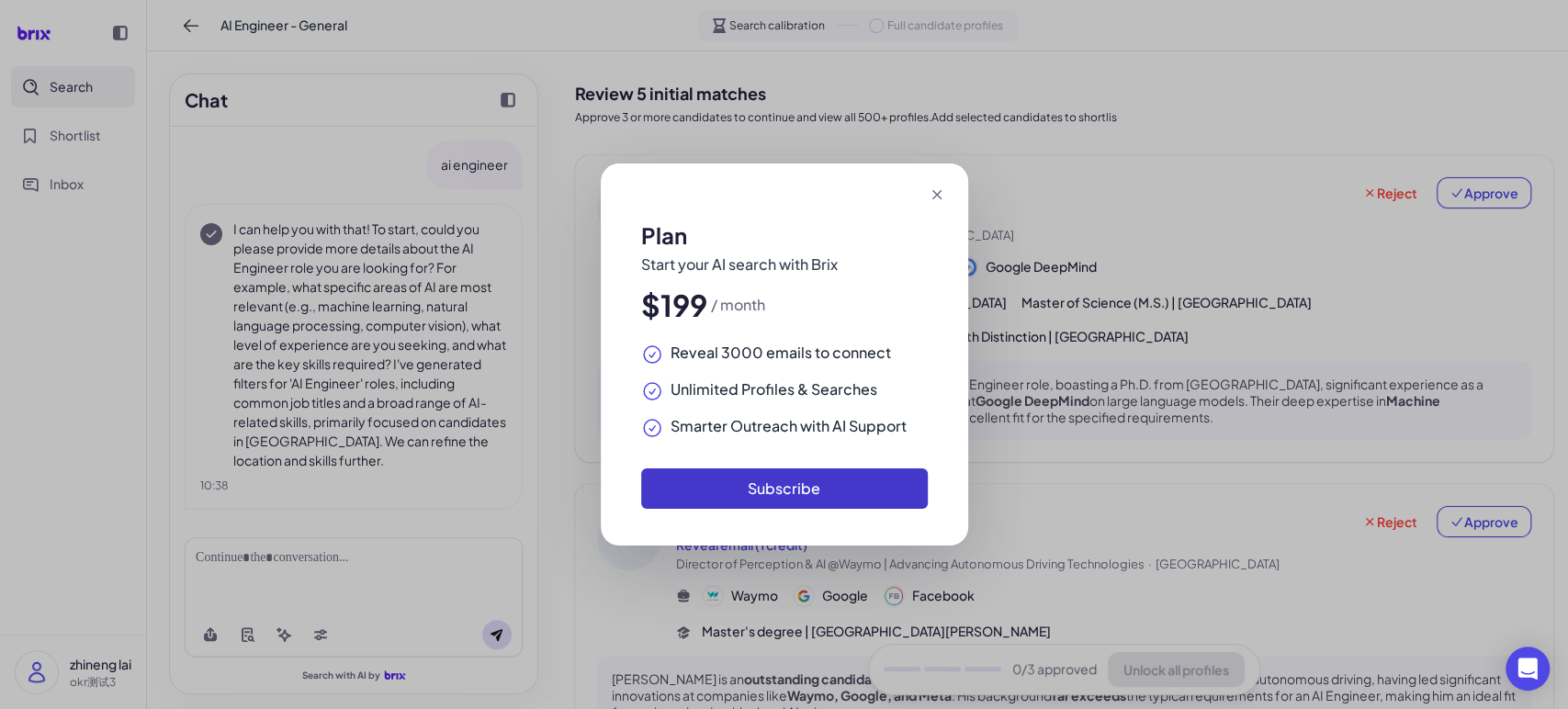
click at [840, 493] on button "Subscribe" at bounding box center [784, 489] width 286 height 40
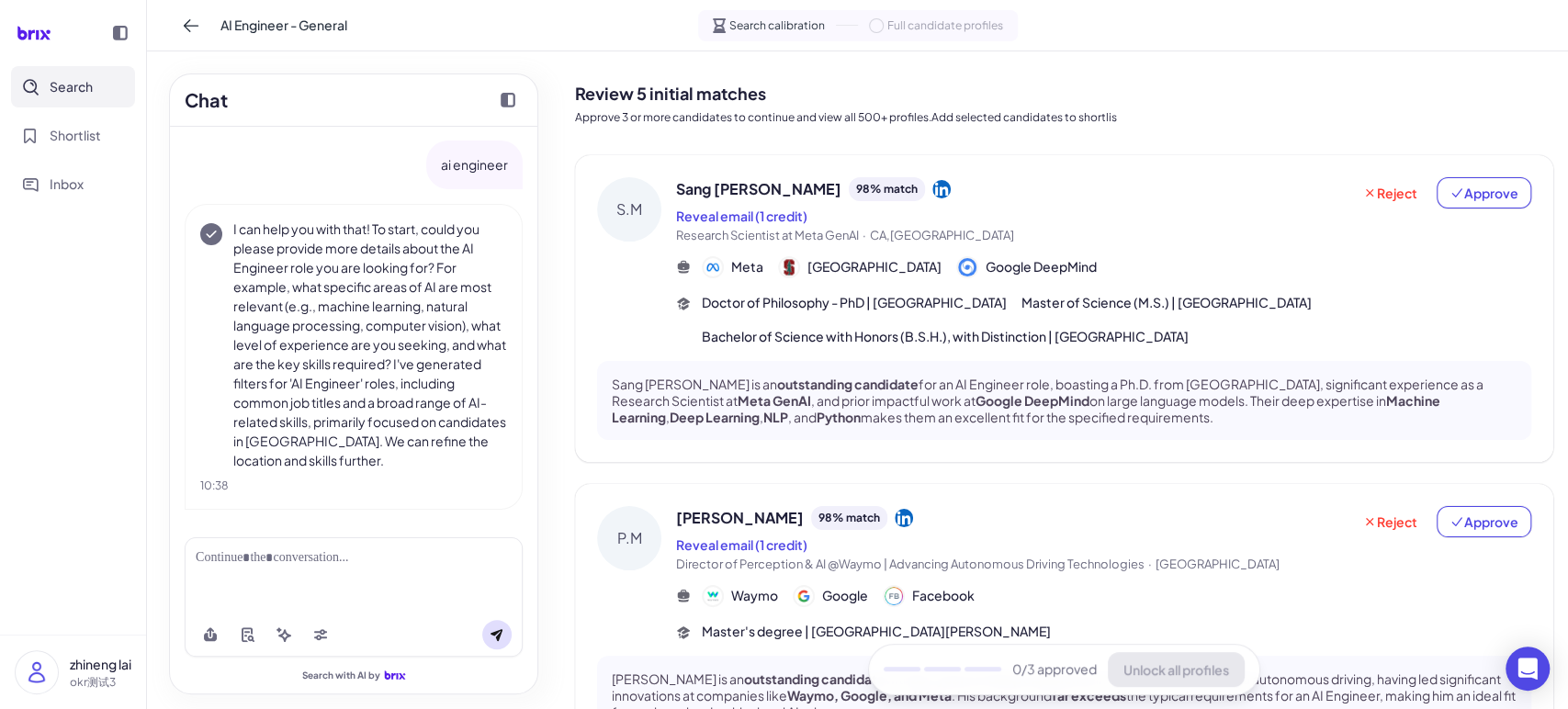
drag, startPoint x: 87, startPoint y: 131, endPoint x: 68, endPoint y: 113, distance: 26.2
click at [87, 131] on span "Shortlist" at bounding box center [75, 136] width 52 height 19
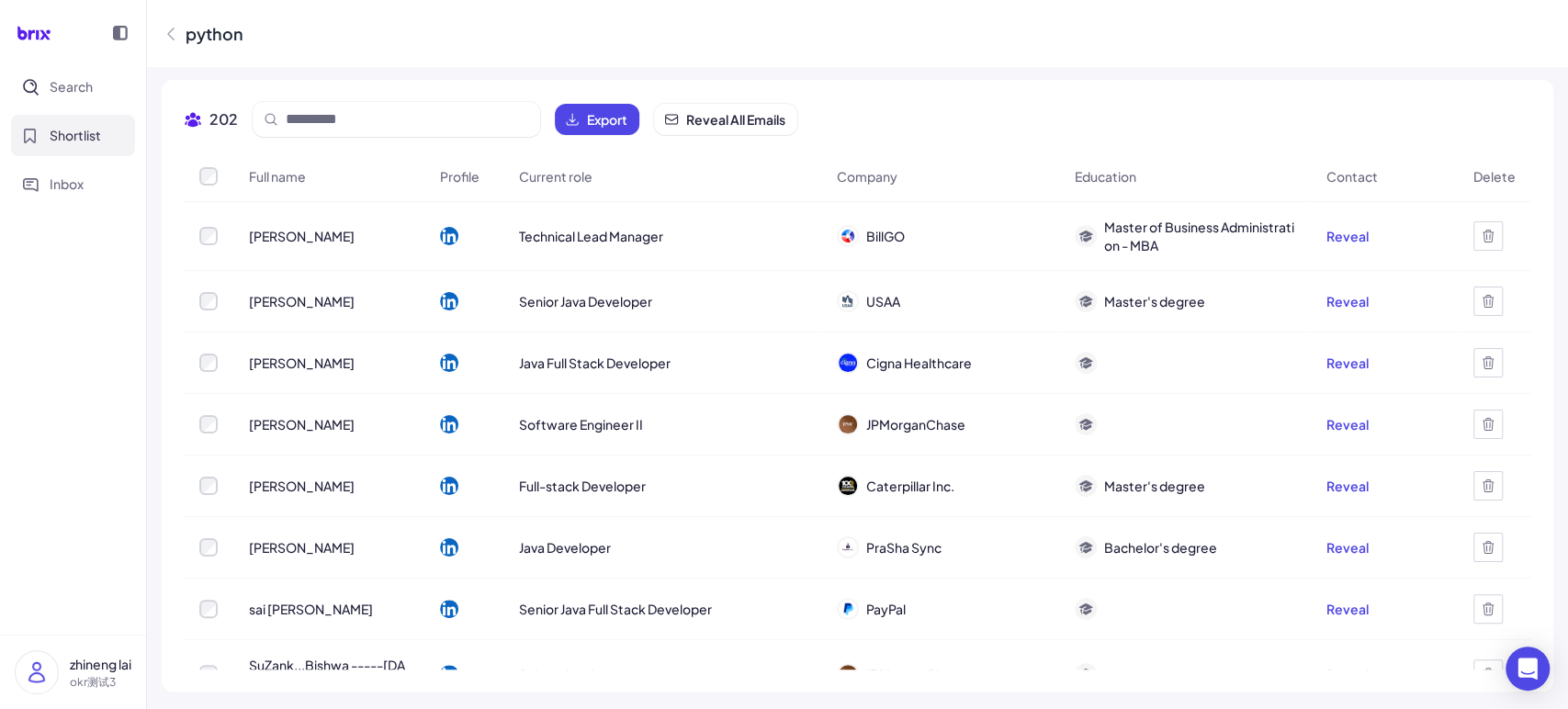
click at [172, 37] on icon at bounding box center [171, 33] width 6 height 12
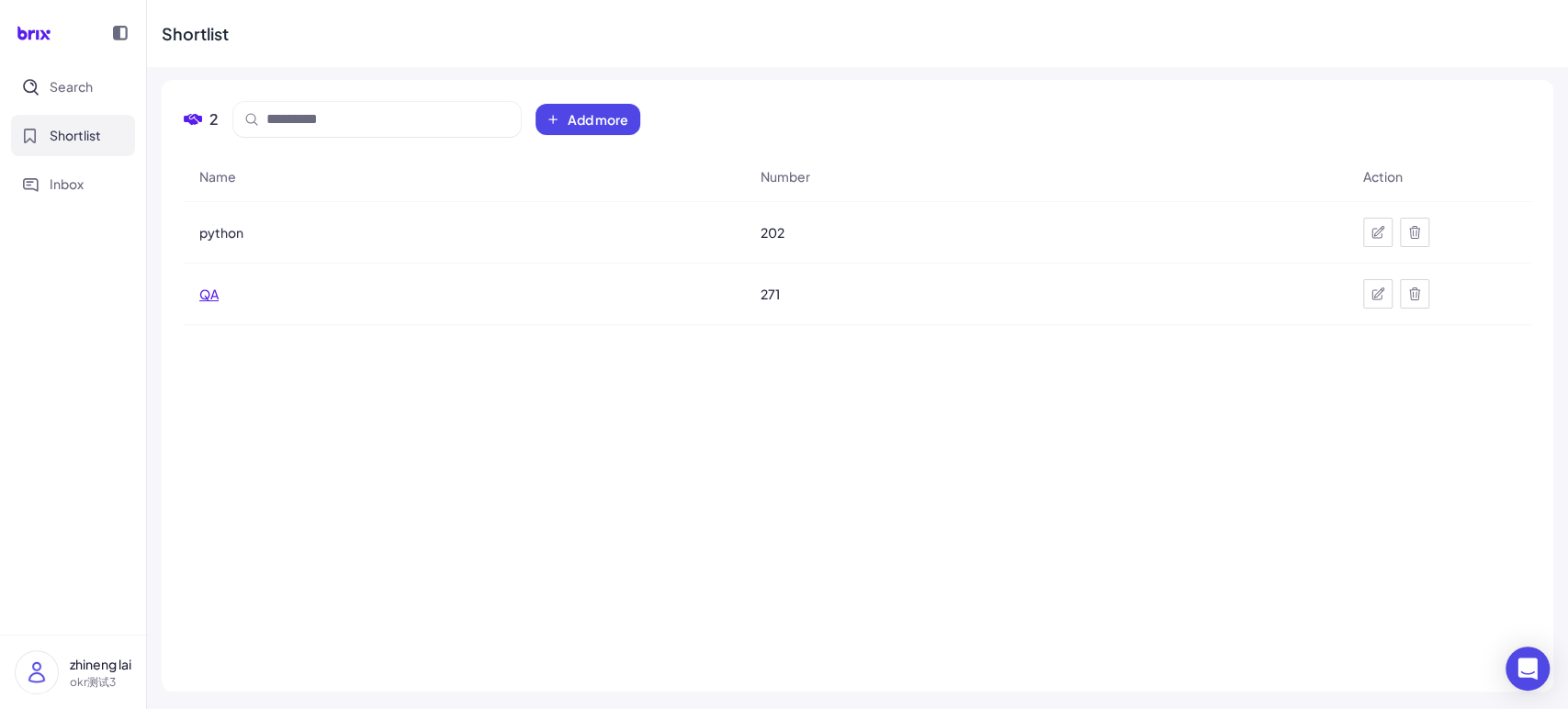
click at [200, 292] on span "QA" at bounding box center [209, 293] width 19 height 18
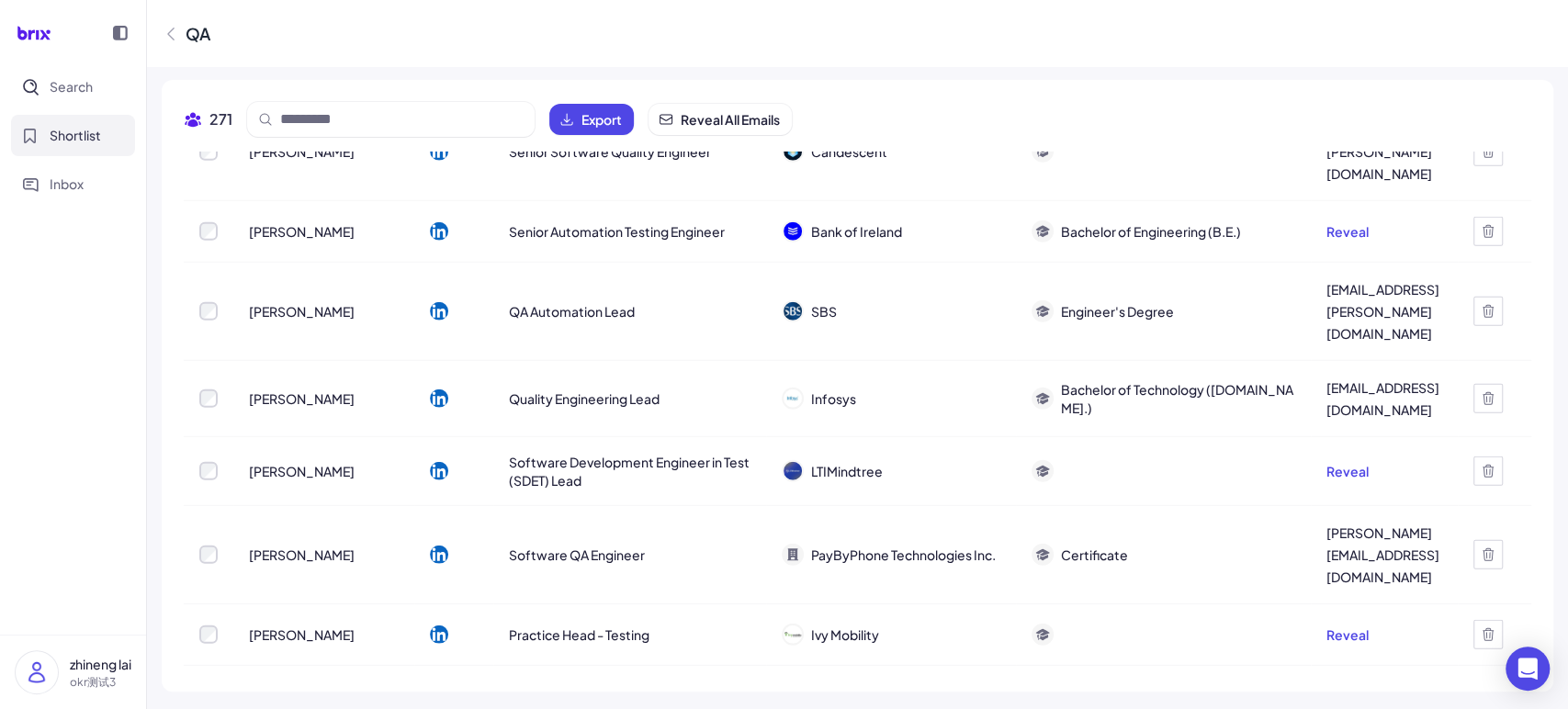
scroll to position [17330, 0]
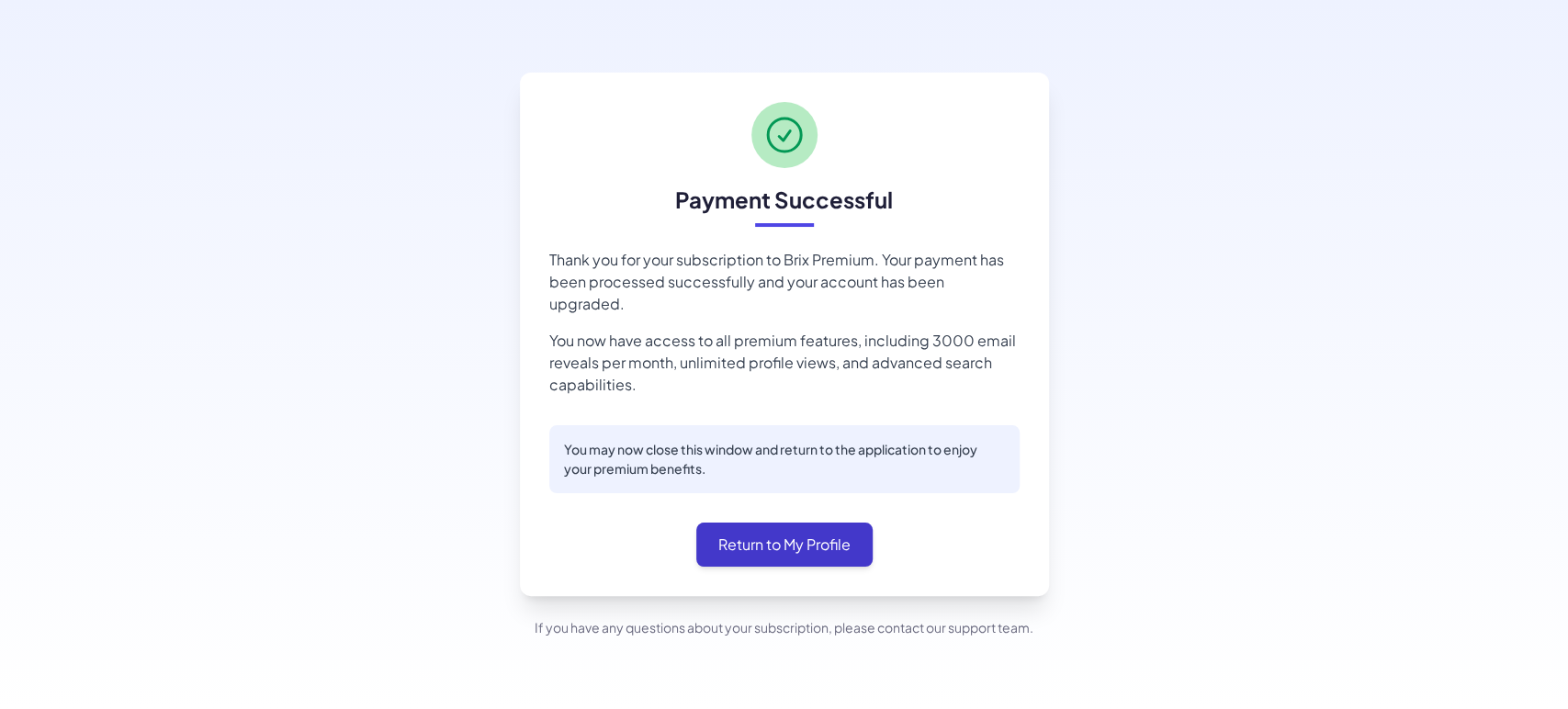
click at [809, 534] on button "Return to My Profile" at bounding box center [784, 545] width 176 height 44
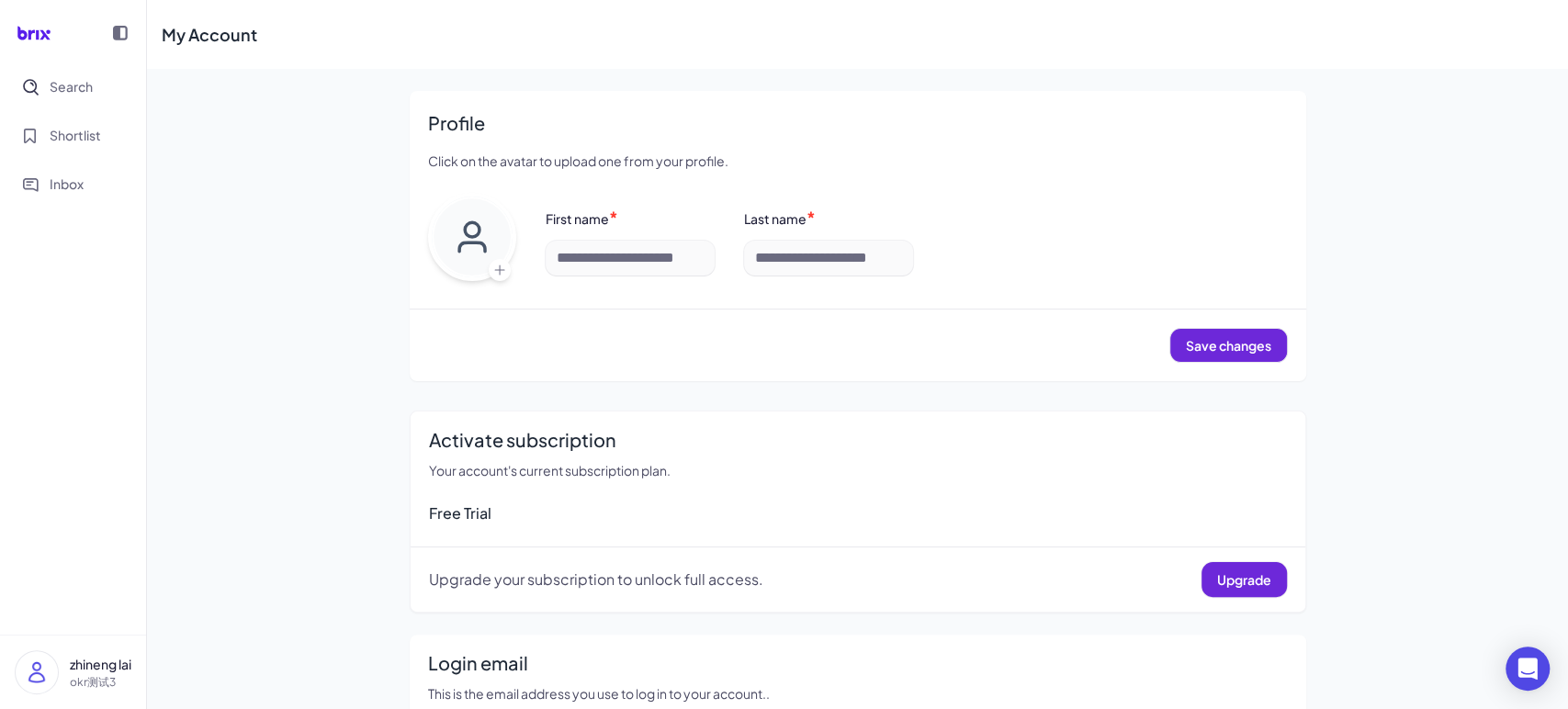
type input "*******"
type input "***"
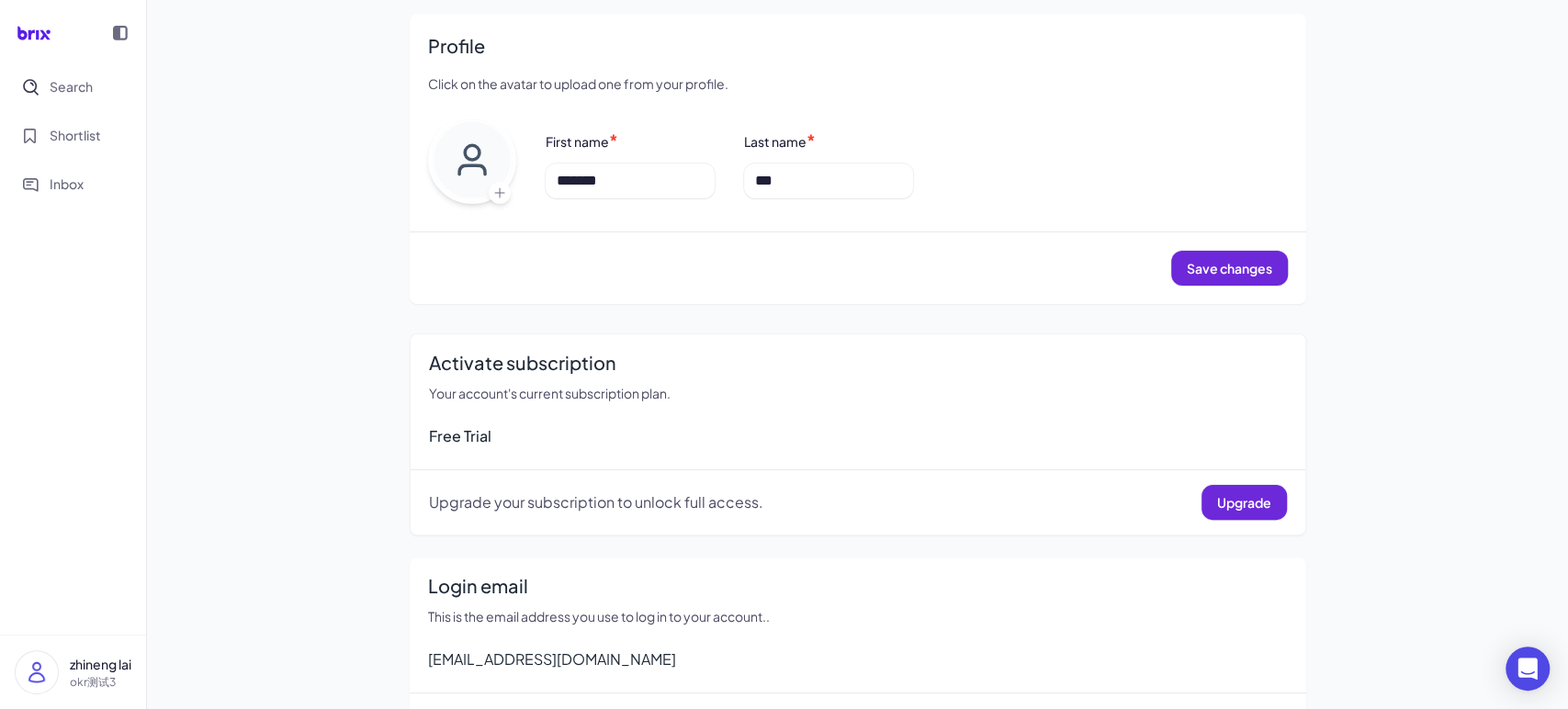
scroll to position [131, 0]
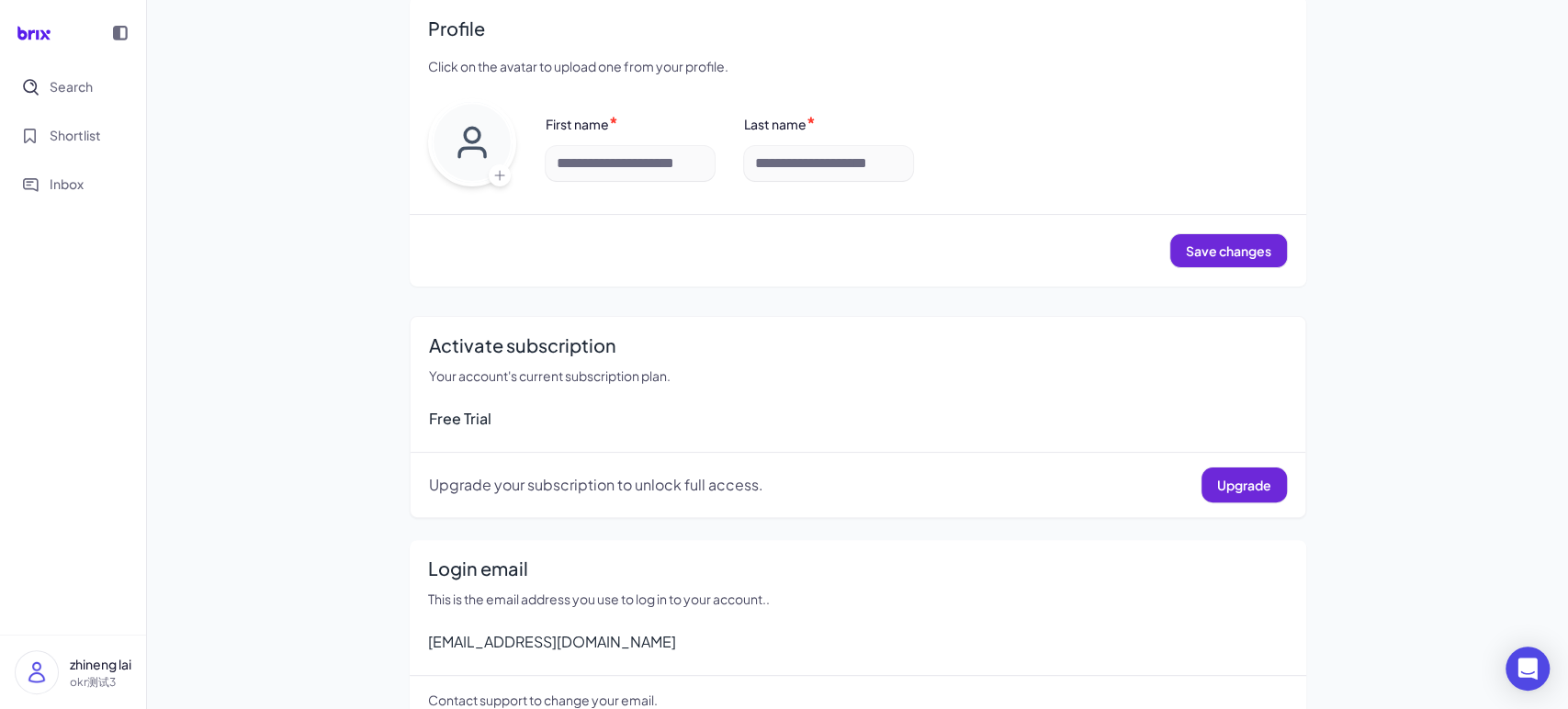
scroll to position [131, 0]
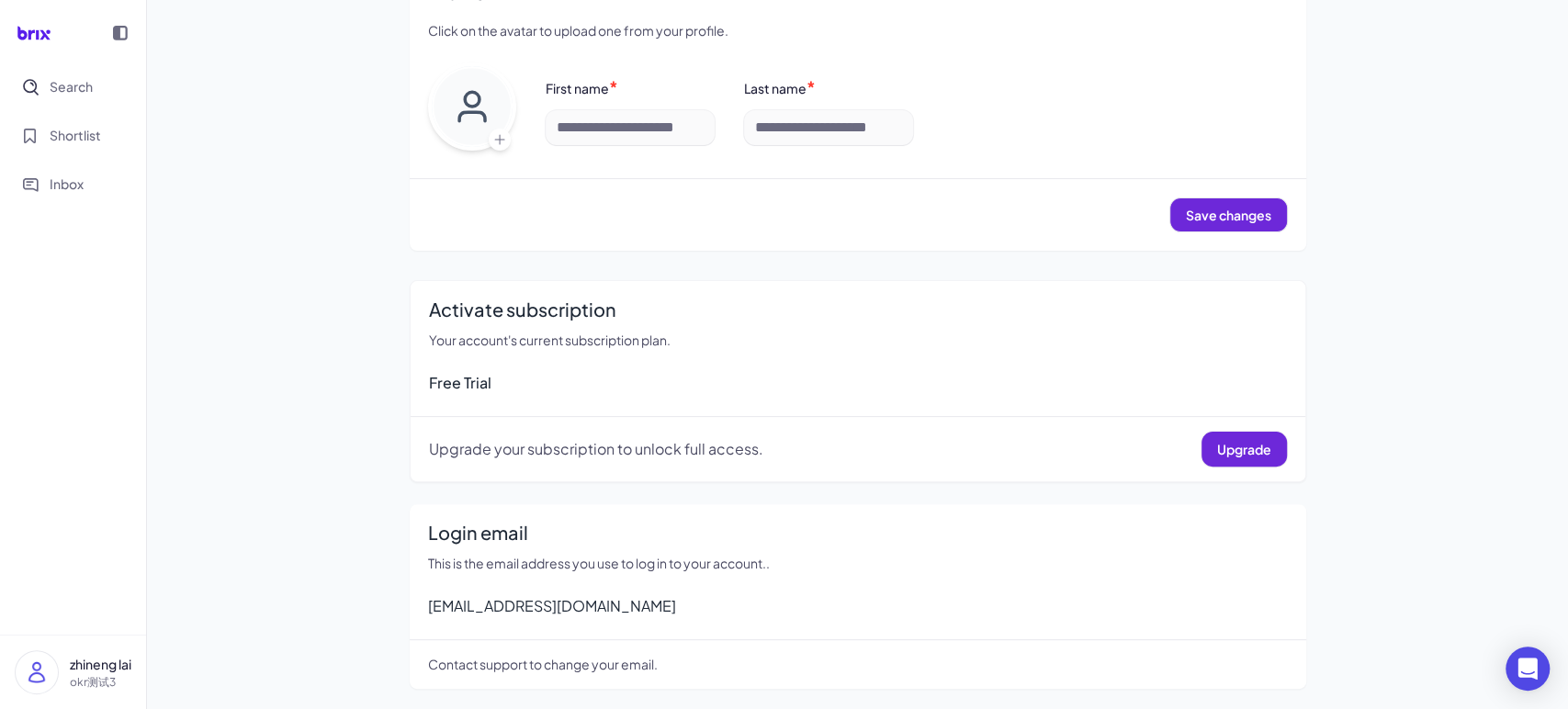
type input "*******"
type input "***"
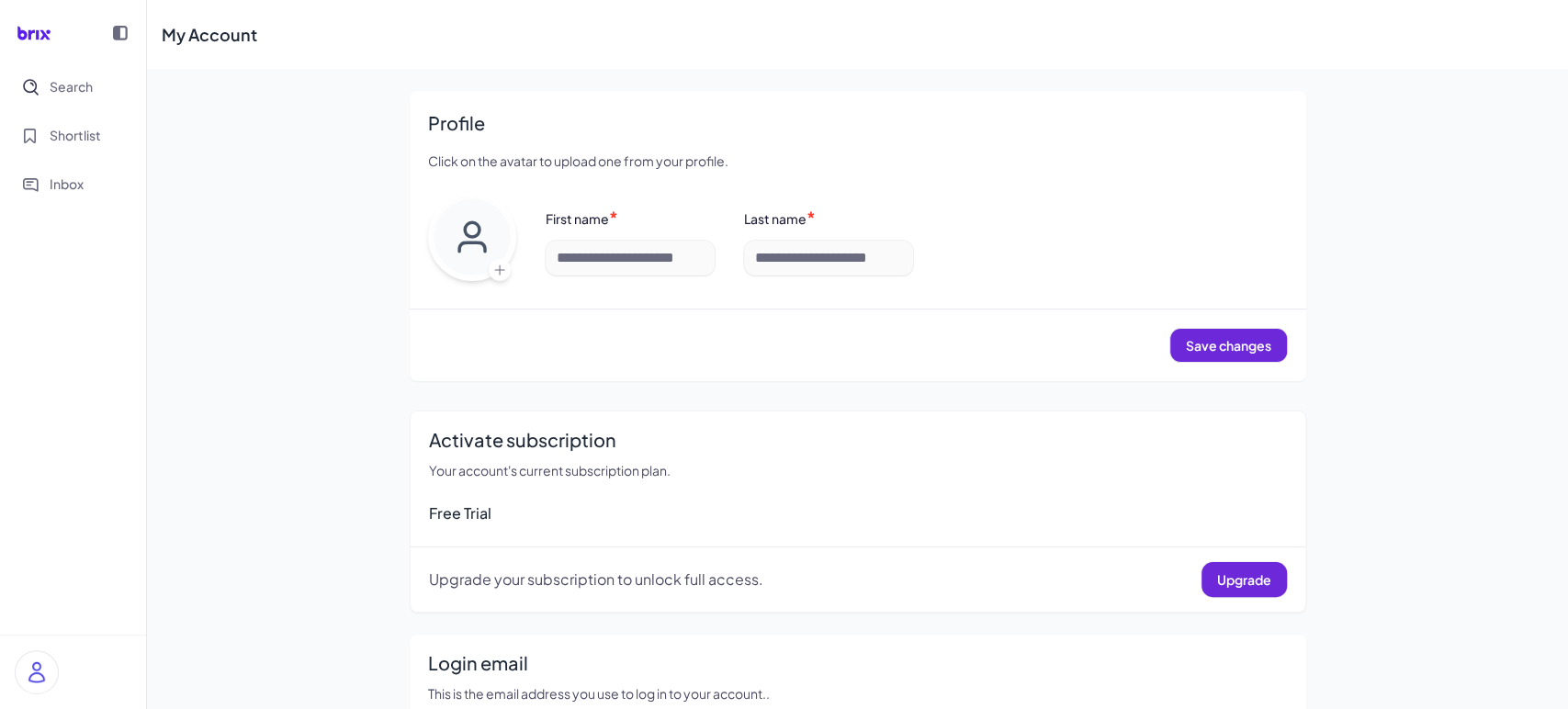
scroll to position [131, 0]
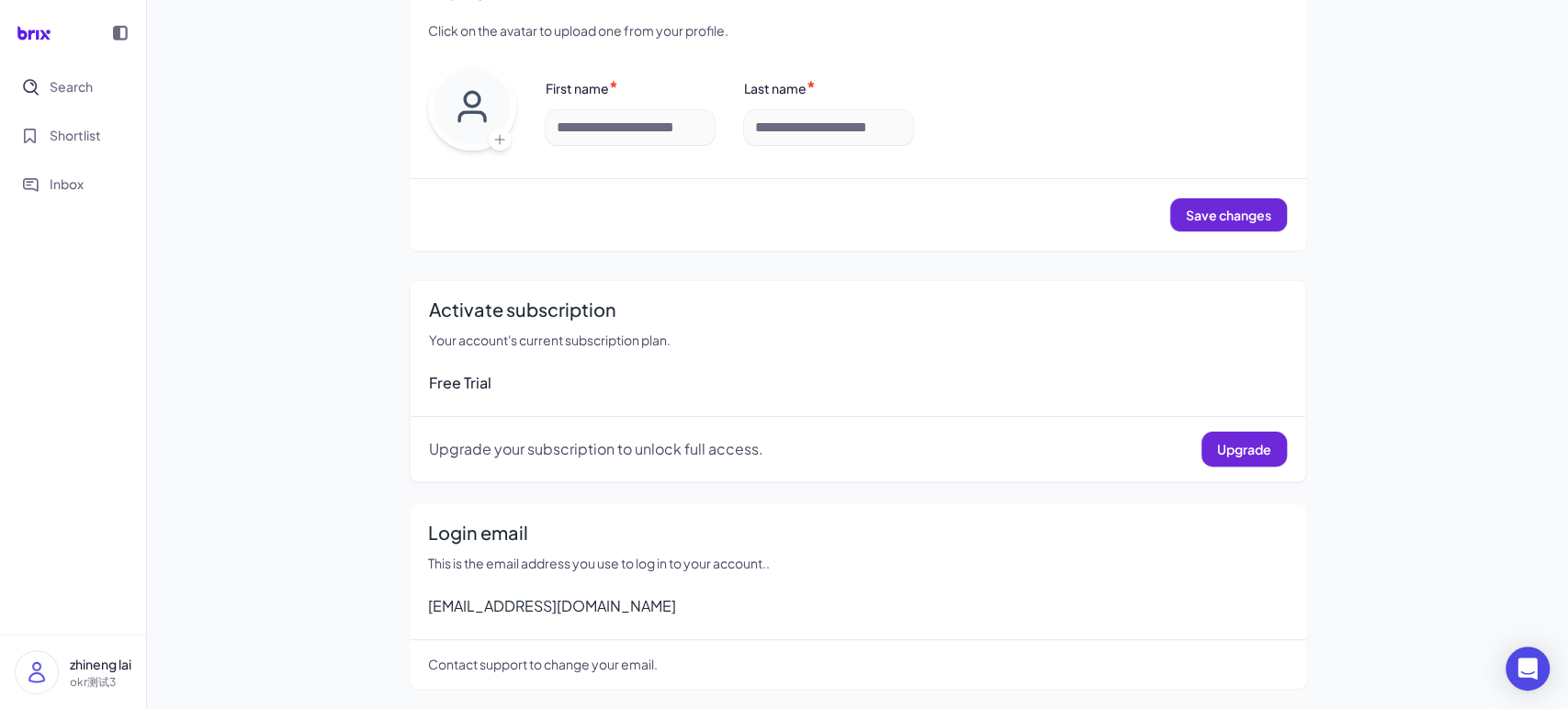
type input "*******"
type input "***"
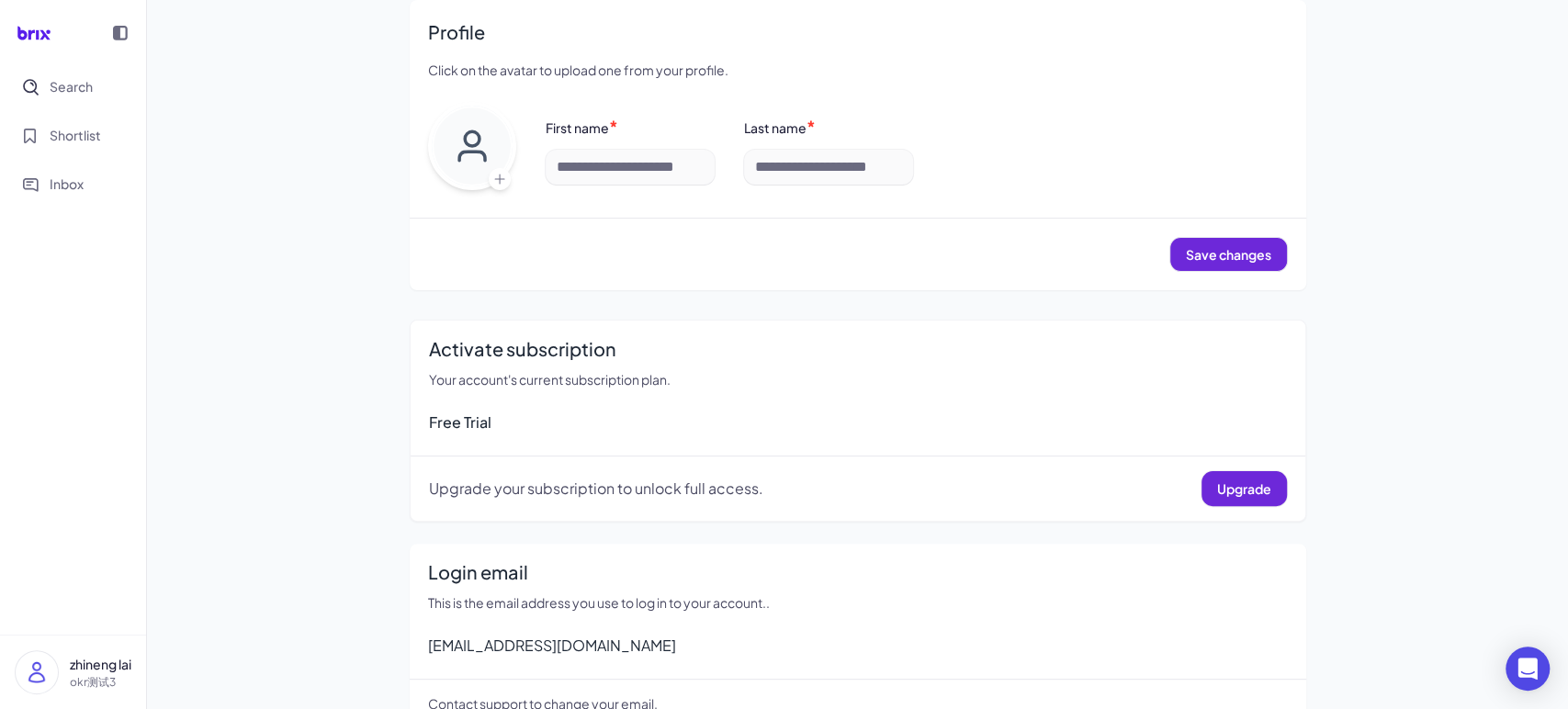
scroll to position [131, 0]
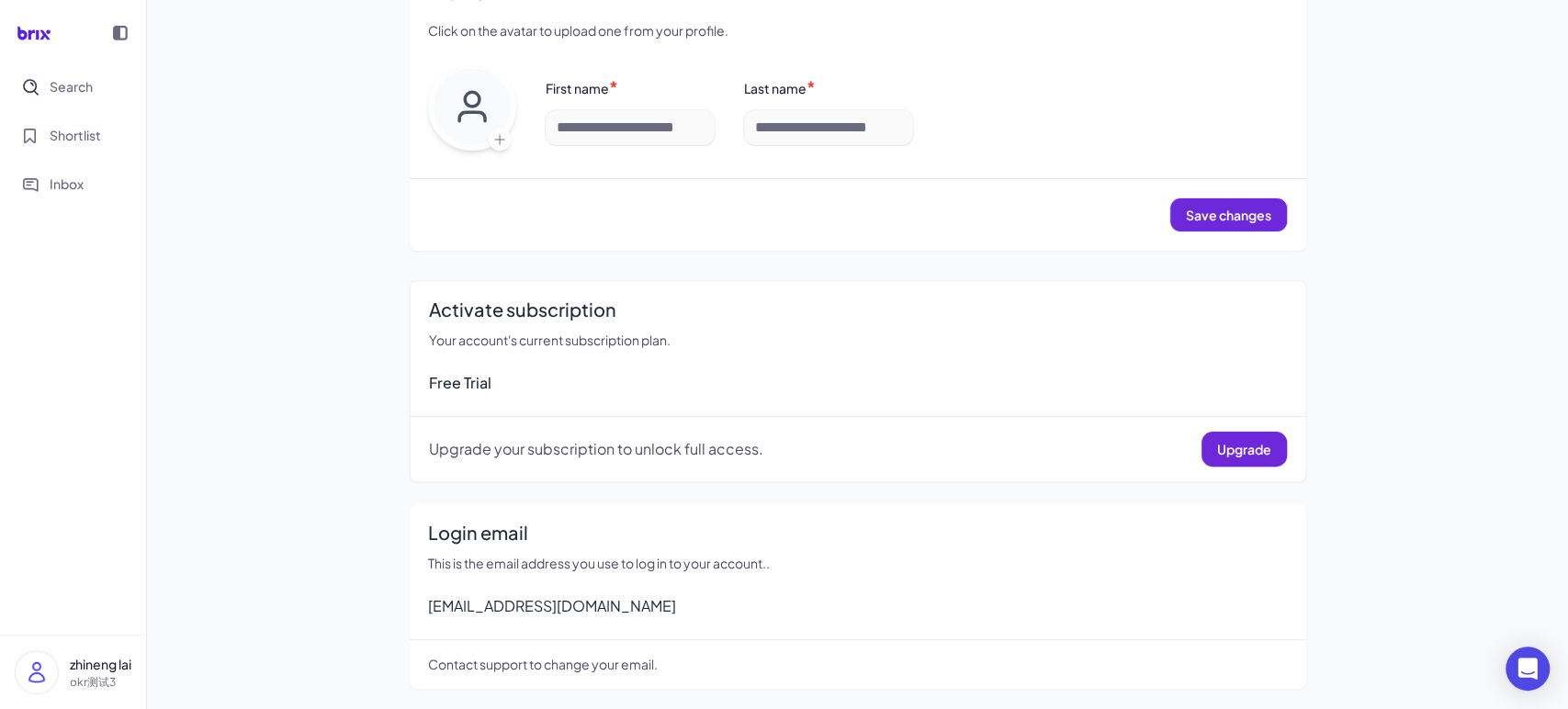
type input "*******"
type input "***"
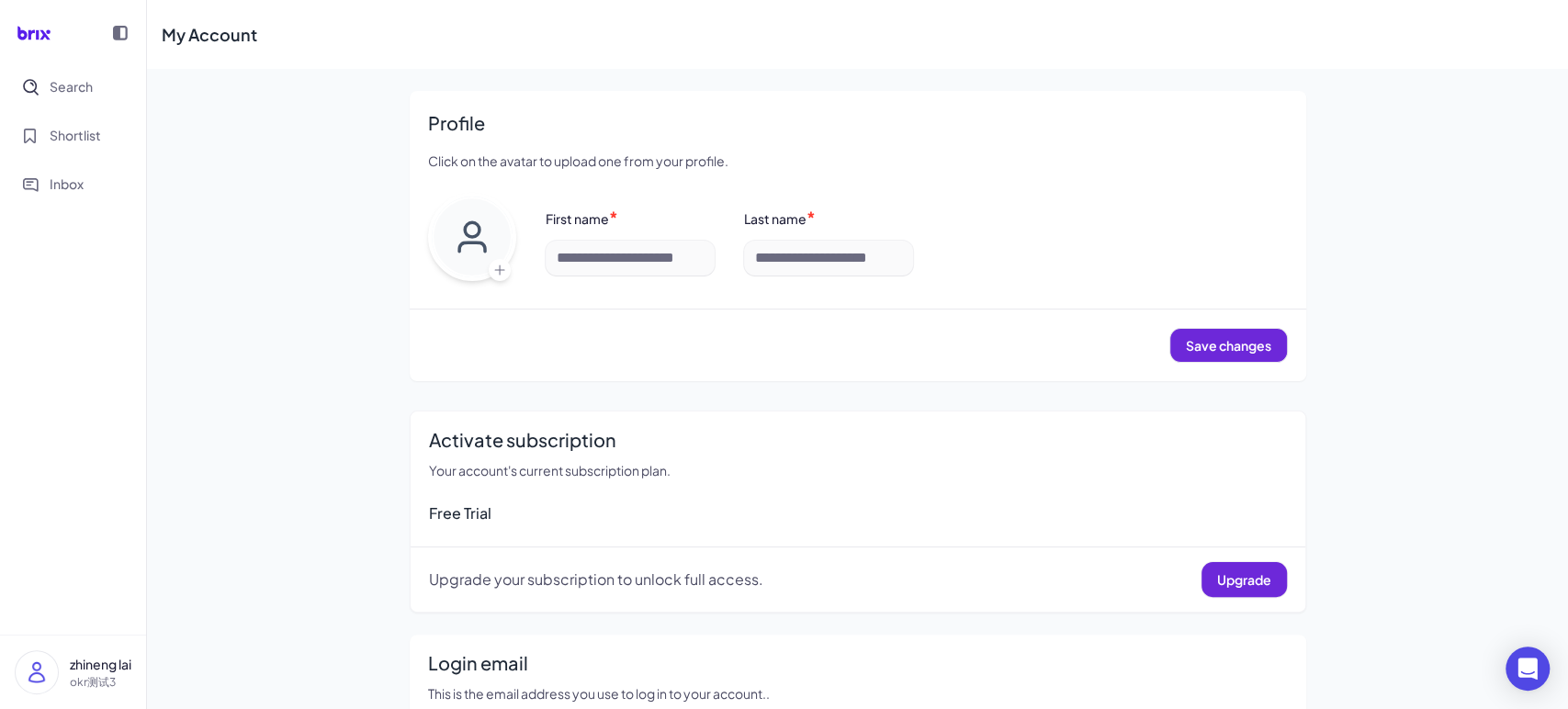
type input "*******"
type input "***"
type input "*******"
type input "***"
click at [48, 680] on img at bounding box center [36, 673] width 42 height 42
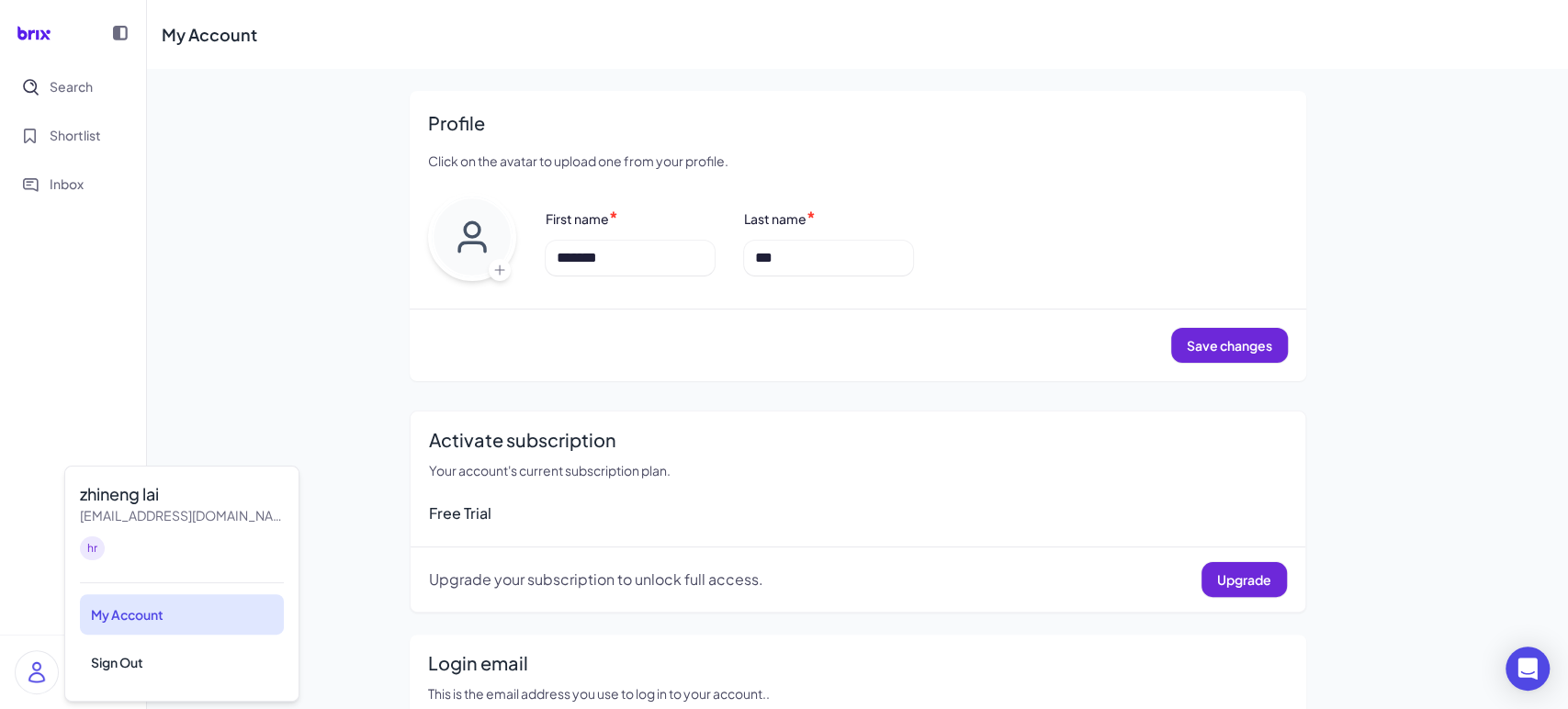
click at [126, 612] on div "My Account" at bounding box center [182, 615] width 204 height 40
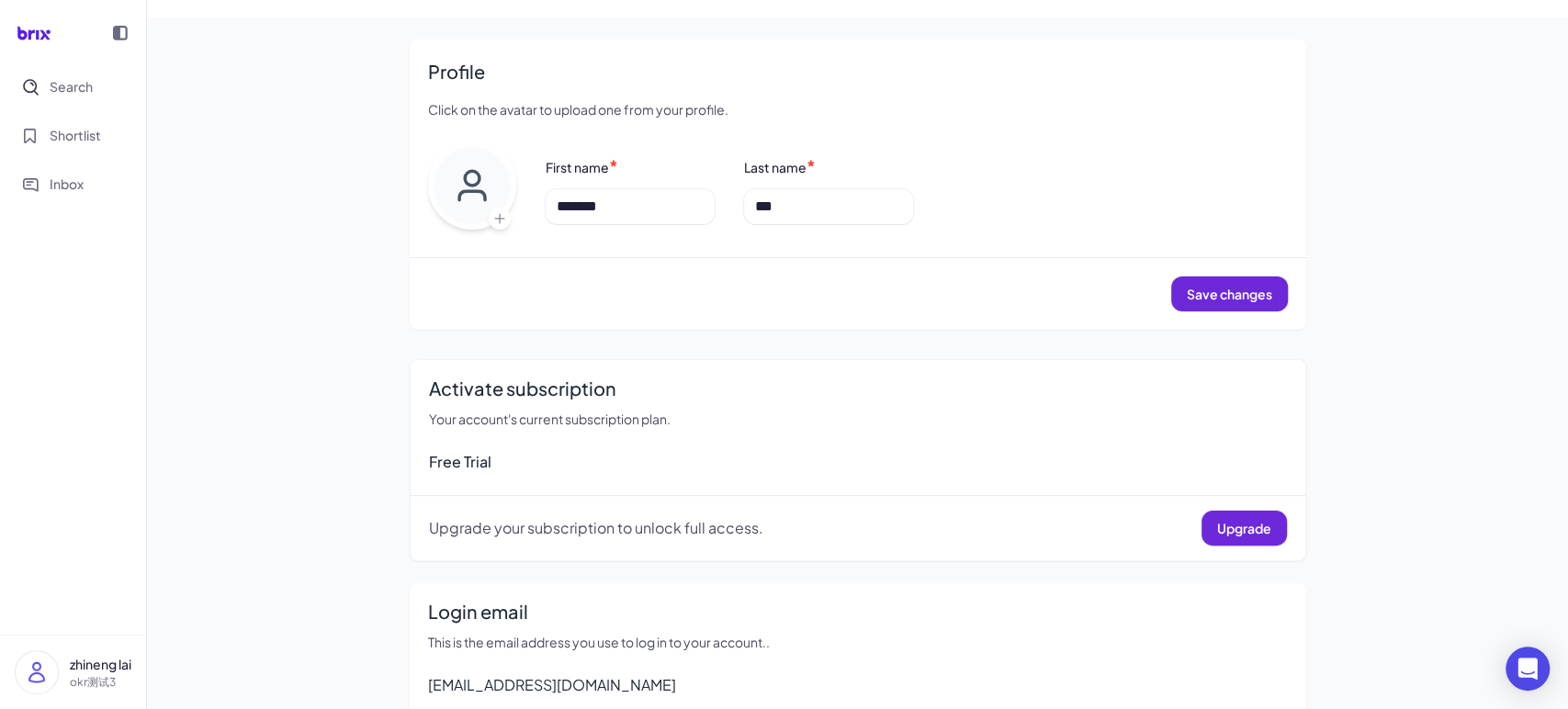
scroll to position [131, 0]
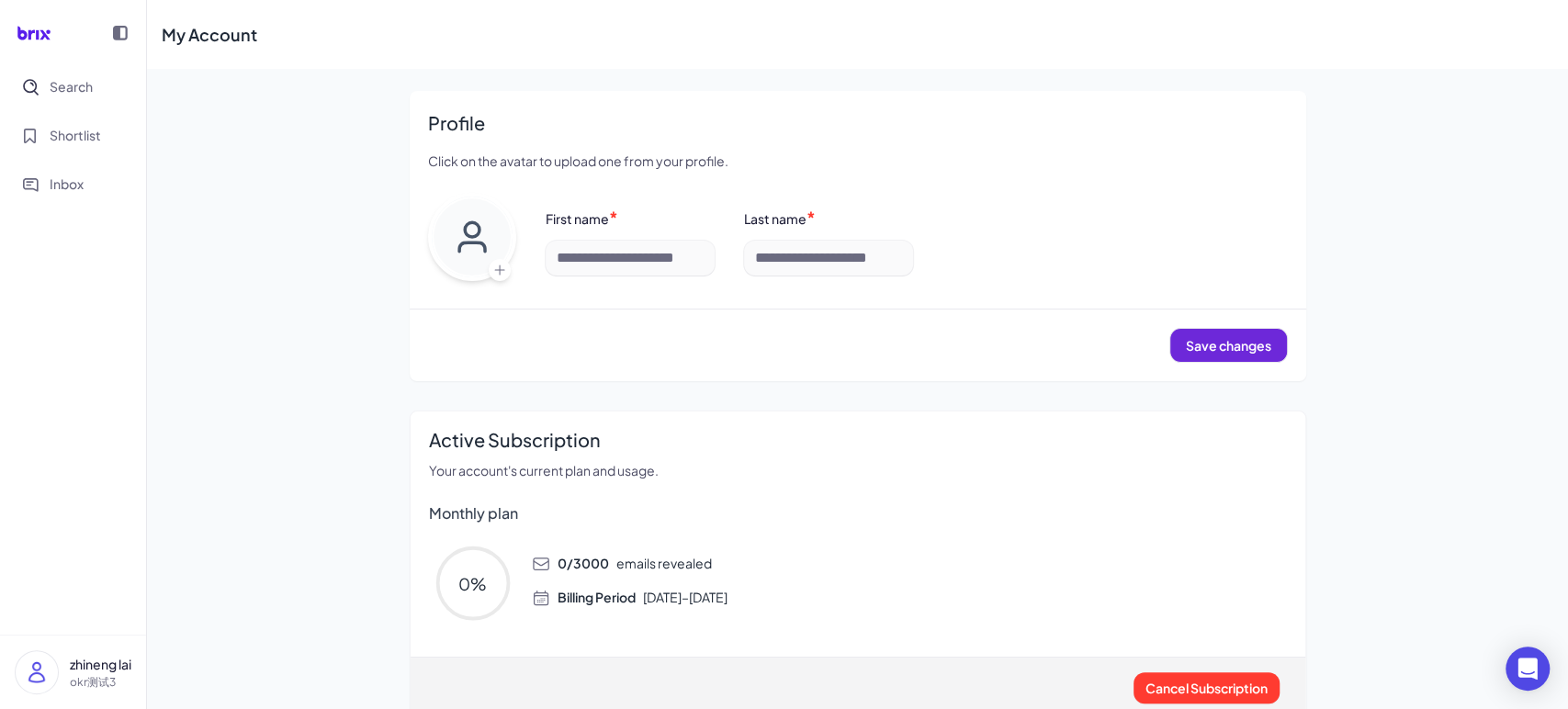
click at [299, 517] on div "My Account Profile Click on the avatar to upload one from your profile. First n…" at bounding box center [856, 474] width 1420 height 949
type input "*******"
type input "***"
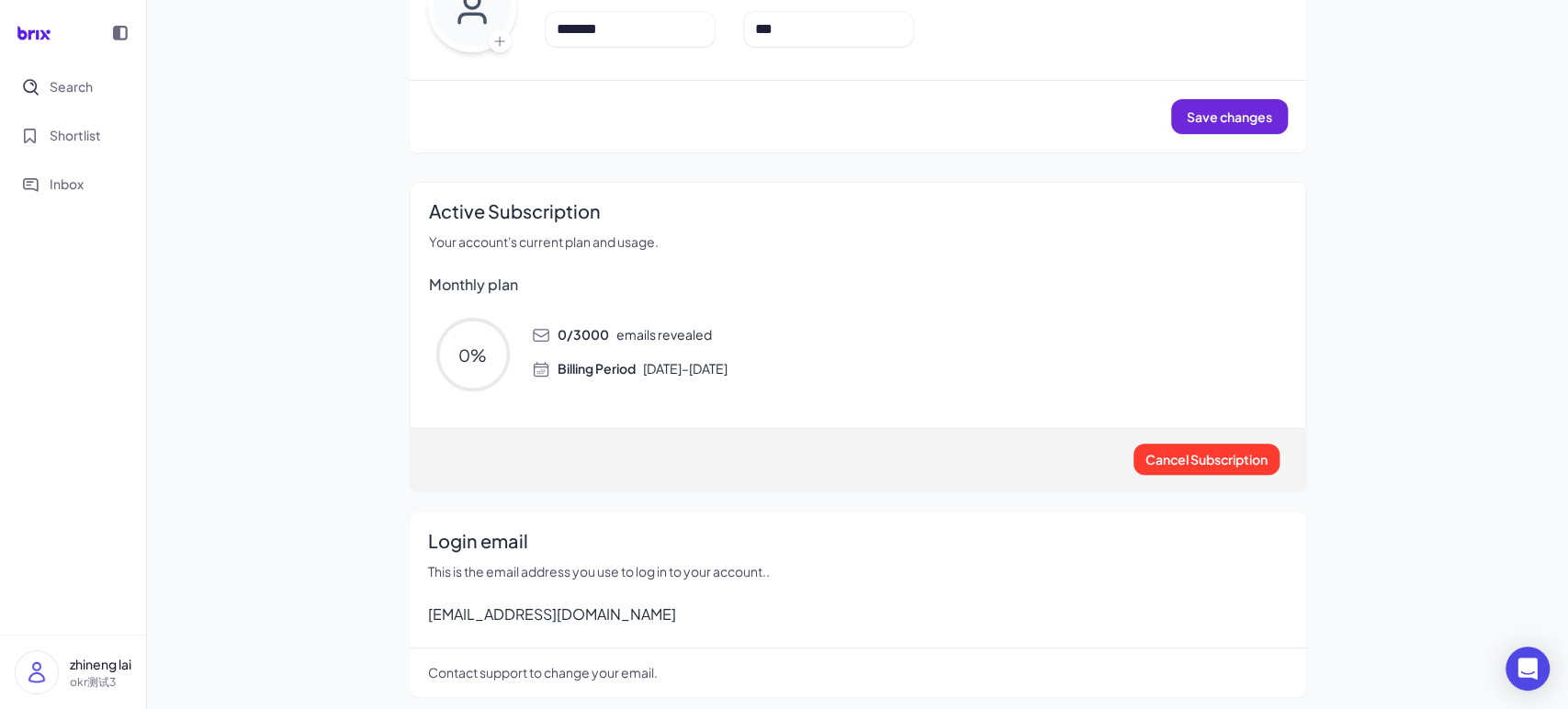
scroll to position [237, 0]
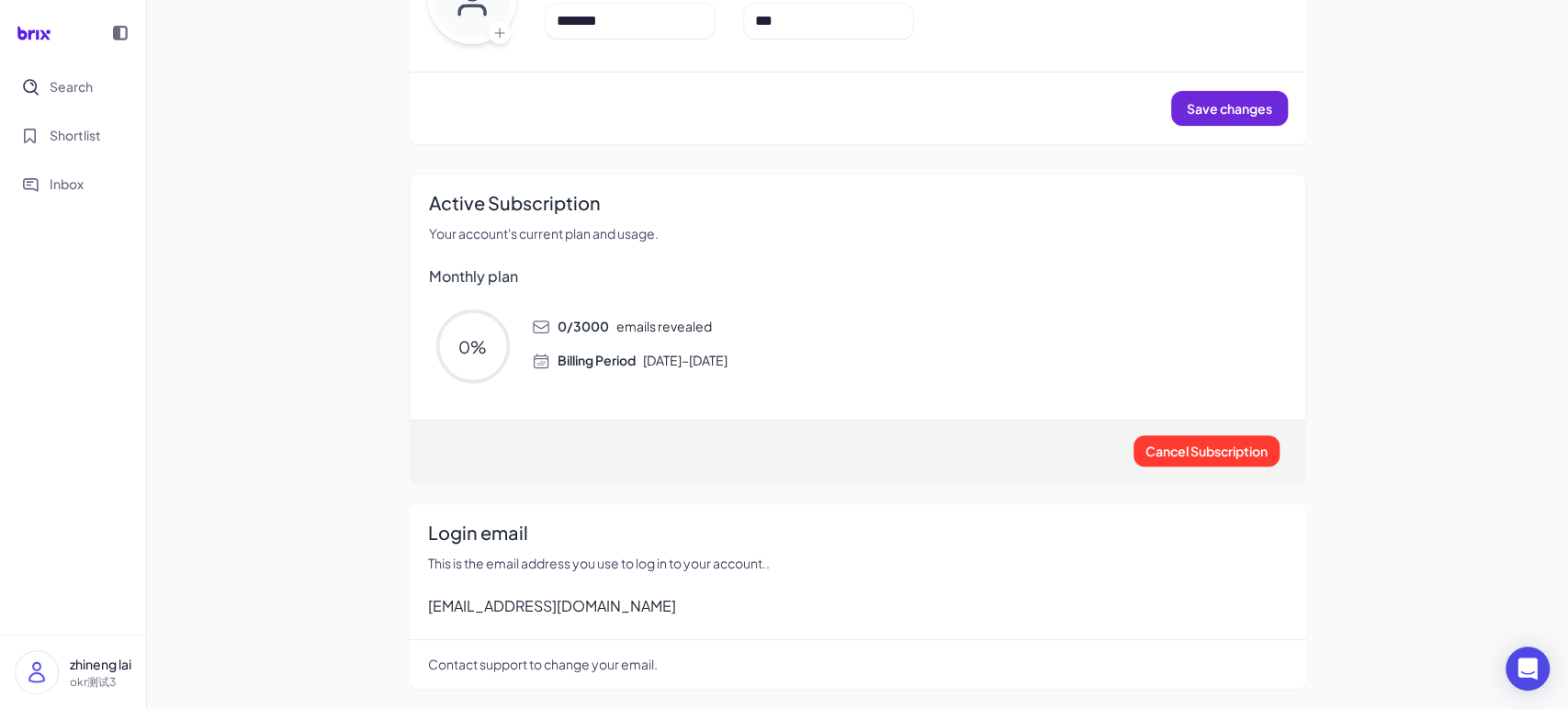
drag, startPoint x: 613, startPoint y: 327, endPoint x: 751, endPoint y: 345, distance: 139.2
click at [732, 344] on div "0 / 3000 emails revealed Billing Period [DATE] – [DATE]" at bounding box center [901, 336] width 770 height 68
click at [832, 378] on div "0 % 0 / 3000 emails revealed Billing Period [DATE] – [DATE]" at bounding box center [857, 346] width 857 height 88
drag, startPoint x: 836, startPoint y: 369, endPoint x: 636, endPoint y: 327, distance: 204.4
click at [636, 327] on div "0 % 0 / 3000 emails revealed Billing Period [DATE] – [DATE]" at bounding box center [857, 346] width 857 height 88
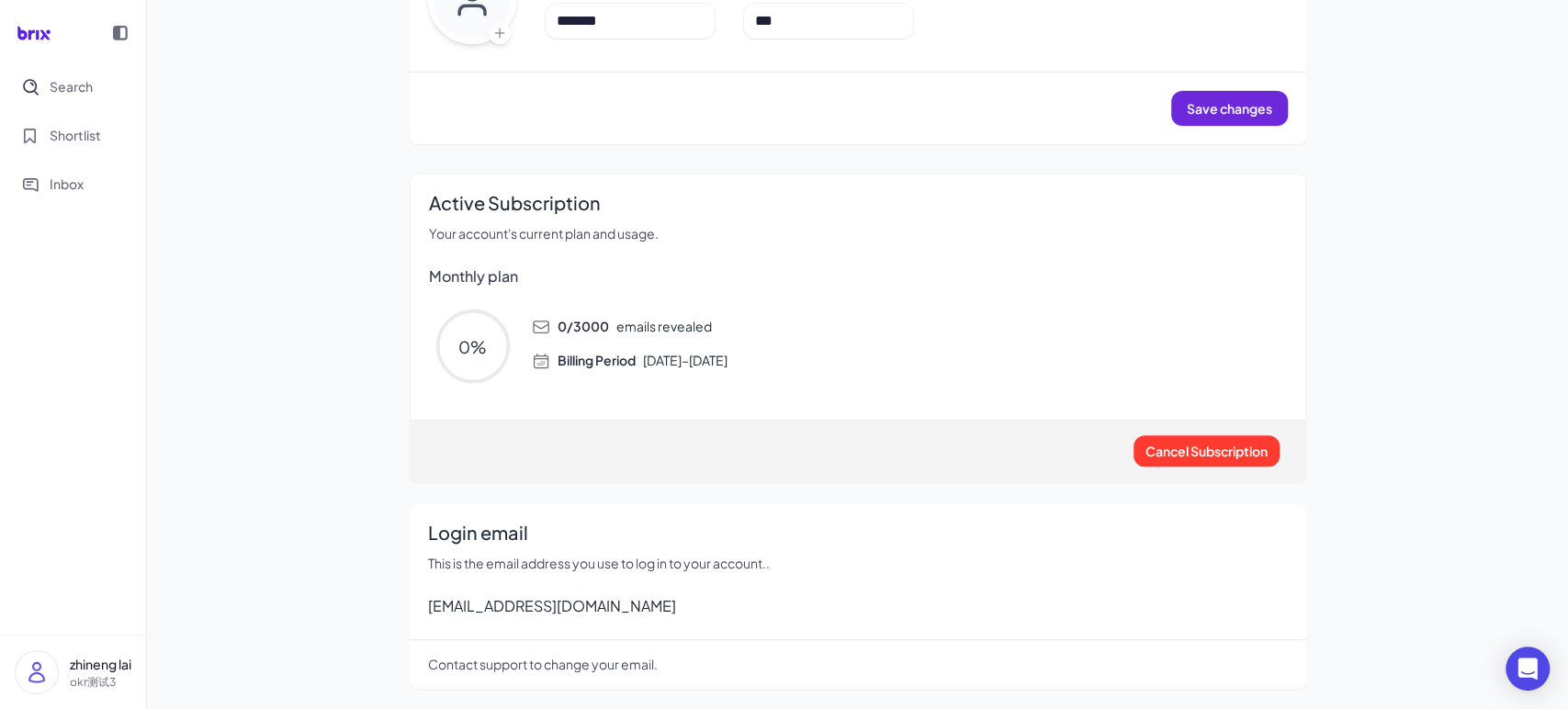
click at [793, 383] on div "0 % 0 / 3000 emails revealed Billing Period [DATE] – [DATE]" at bounding box center [857, 346] width 857 height 88
drag, startPoint x: 740, startPoint y: 359, endPoint x: 753, endPoint y: 360, distance: 13.0
click at [728, 360] on span "Billing Period [DATE] – [DATE]" at bounding box center [642, 361] width 170 height 19
drag, startPoint x: 761, startPoint y: 364, endPoint x: 802, endPoint y: 364, distance: 41.0
click at [728, 364] on span "Billing Period [DATE] – [DATE]" at bounding box center [642, 361] width 170 height 19
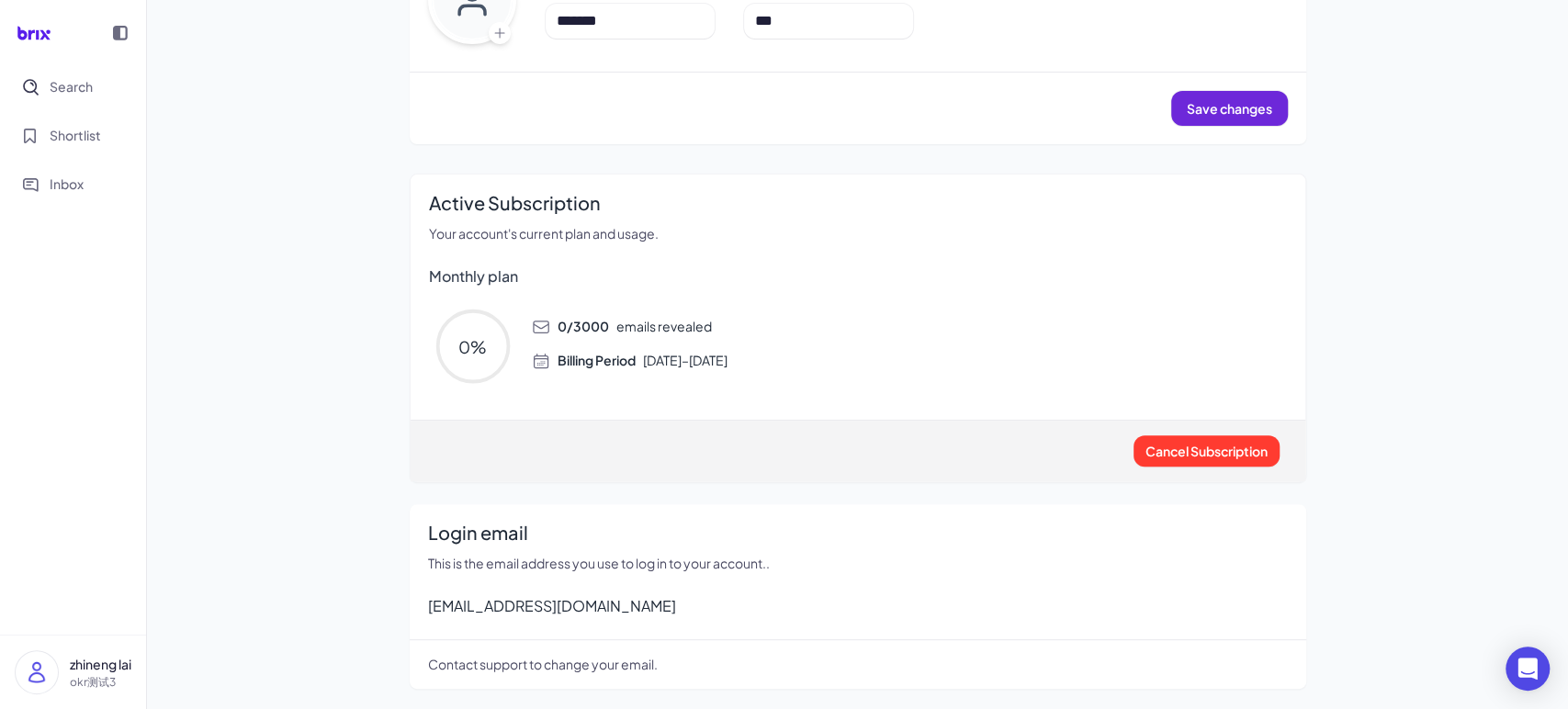
click at [813, 364] on div "Billing Period [DATE] – [DATE]" at bounding box center [908, 361] width 754 height 19
drag, startPoint x: 826, startPoint y: 359, endPoint x: 730, endPoint y: 361, distance: 96.0
click at [730, 361] on div "Billing Period [DATE] – [DATE]" at bounding box center [908, 361] width 754 height 19
click at [728, 359] on span "Billing Period [DATE] – [DATE]" at bounding box center [642, 361] width 170 height 19
drag, startPoint x: 737, startPoint y: 359, endPoint x: 858, endPoint y: 374, distance: 121.9
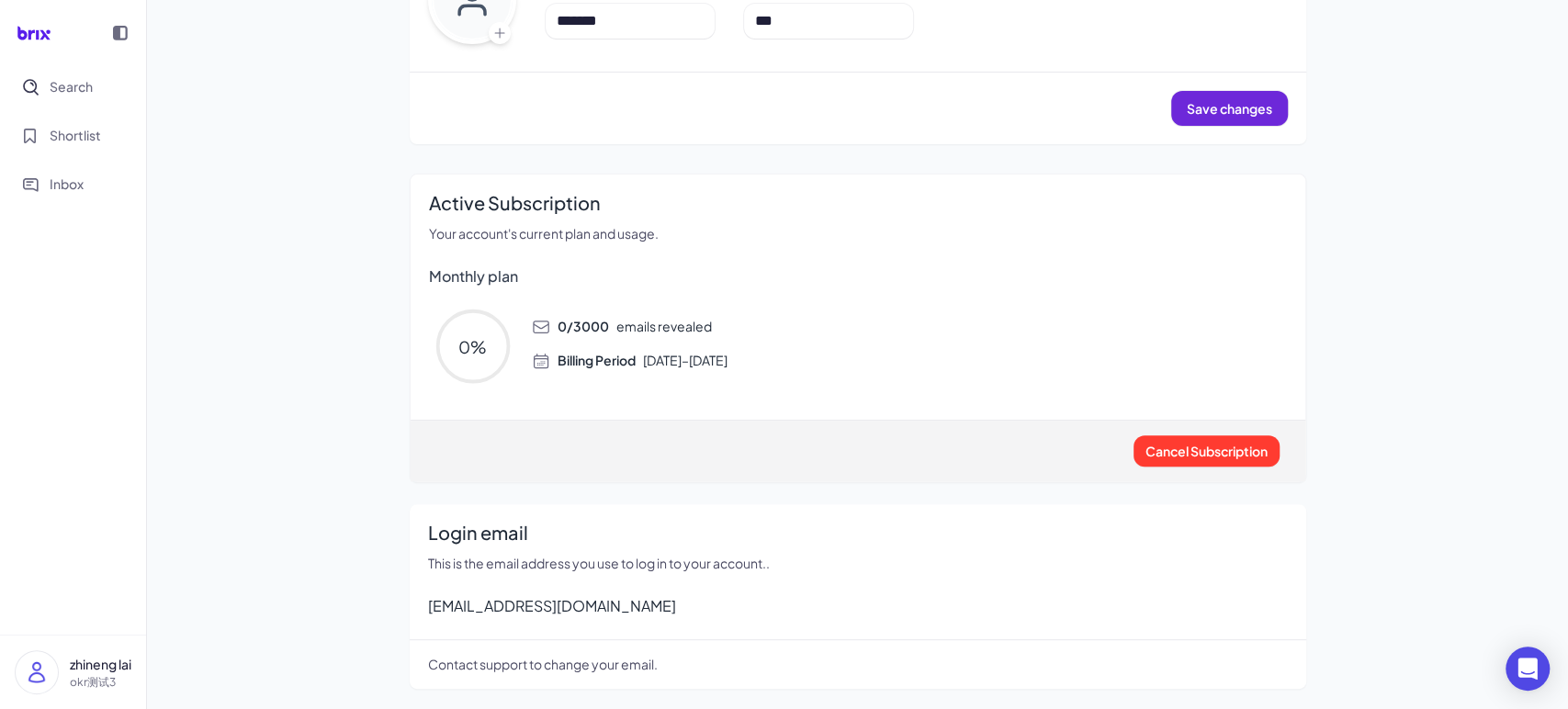
click at [858, 374] on div "0 % 0 / 3000 emails revealed Billing Period [DATE] – [DATE]" at bounding box center [857, 346] width 857 height 88
click at [853, 369] on div "0 % 0 / 3000 emails revealed Billing Period [DATE] – [DATE]" at bounding box center [857, 346] width 857 height 88
click at [845, 359] on div "Billing Period [DATE] – [DATE]" at bounding box center [908, 361] width 754 height 19
drag, startPoint x: 836, startPoint y: 359, endPoint x: 732, endPoint y: 361, distance: 104.0
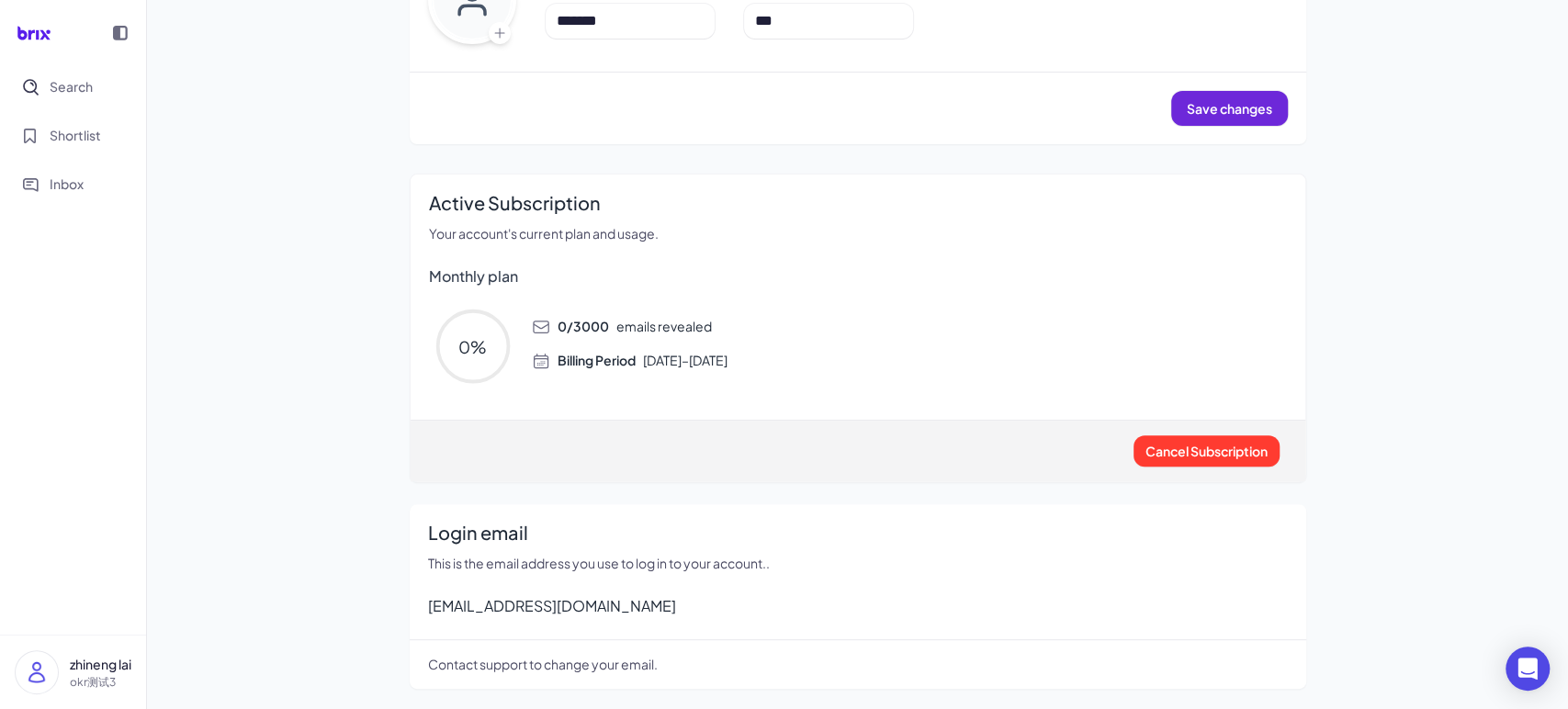
click at [732, 361] on div "Billing Period [DATE] – [DATE]" at bounding box center [908, 361] width 754 height 19
click at [728, 361] on span "Billing Period [DATE] – [DATE]" at bounding box center [642, 361] width 170 height 19
drag, startPoint x: 737, startPoint y: 356, endPoint x: 934, endPoint y: 364, distance: 197.2
click at [934, 364] on div "Billing Period [DATE] – [DATE]" at bounding box center [908, 361] width 754 height 19
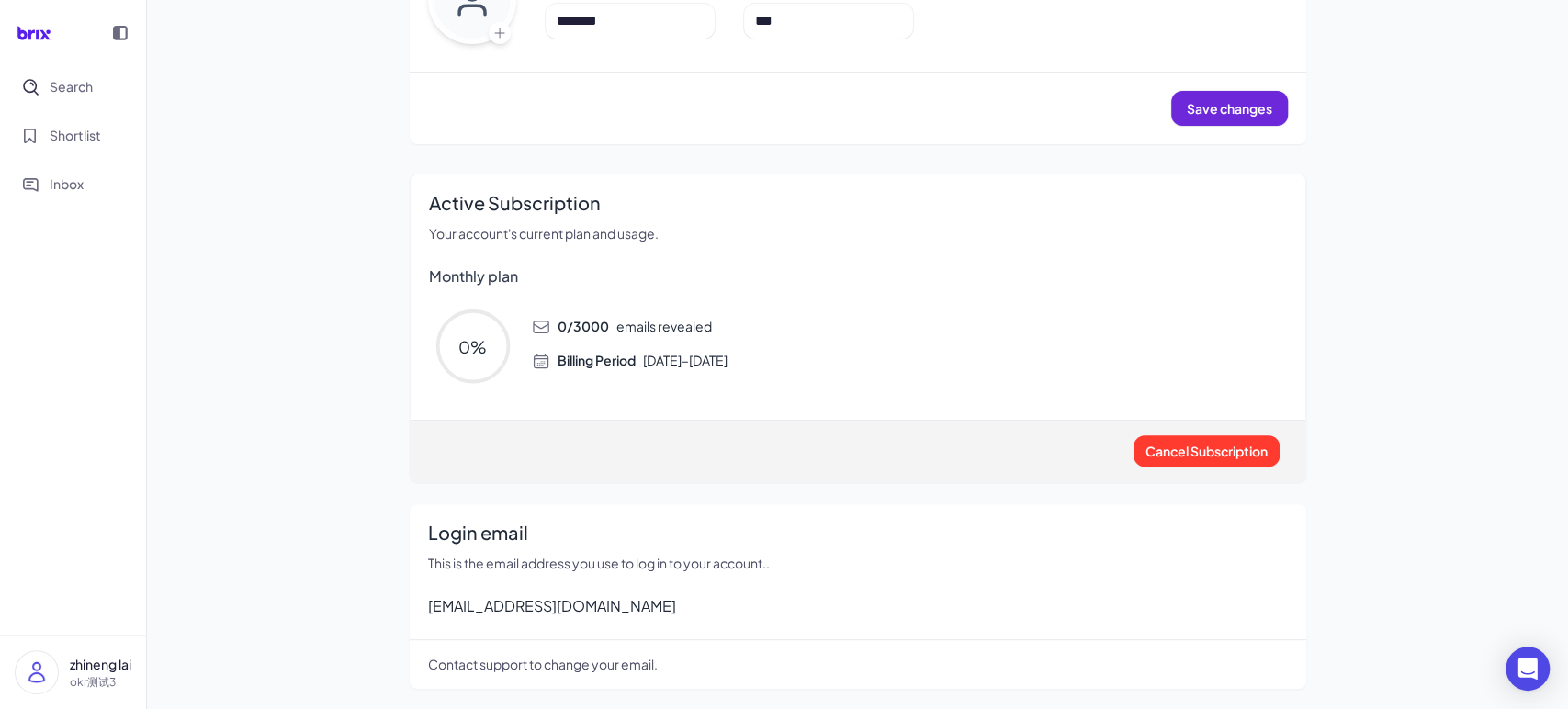
drag, startPoint x: 912, startPoint y: 378, endPoint x: 635, endPoint y: 359, distance: 277.7
click at [635, 359] on div "0 % 0 / 3000 emails revealed Billing Period [DATE] – [DATE]" at bounding box center [857, 346] width 857 height 88
click at [635, 359] on span "Billing Period [DATE] – [DATE]" at bounding box center [642, 361] width 170 height 19
drag, startPoint x: 849, startPoint y: 369, endPoint x: 729, endPoint y: 360, distance: 120.3
click at [729, 360] on div "0 % 0 / 3000 emails revealed Billing Period [DATE] – [DATE]" at bounding box center [857, 346] width 857 height 88
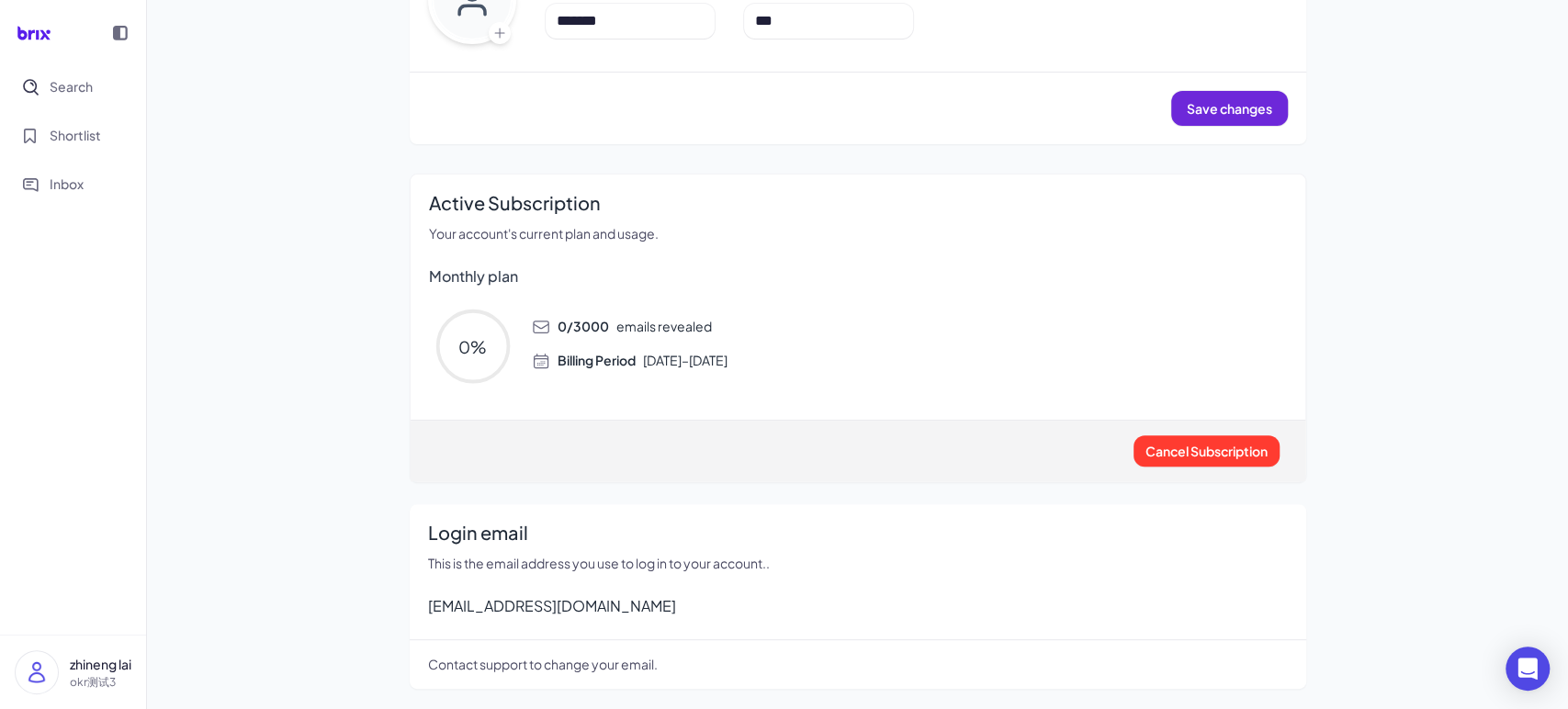
click at [728, 360] on span "Billing Period [DATE] – [DATE]" at bounding box center [642, 361] width 170 height 19
drag, startPoint x: 740, startPoint y: 359, endPoint x: 844, endPoint y: 357, distance: 104.0
click at [844, 357] on div "Billing Period [DATE] – [DATE]" at bounding box center [908, 361] width 754 height 19
drag, startPoint x: 869, startPoint y: 357, endPoint x: 552, endPoint y: 333, distance: 317.9
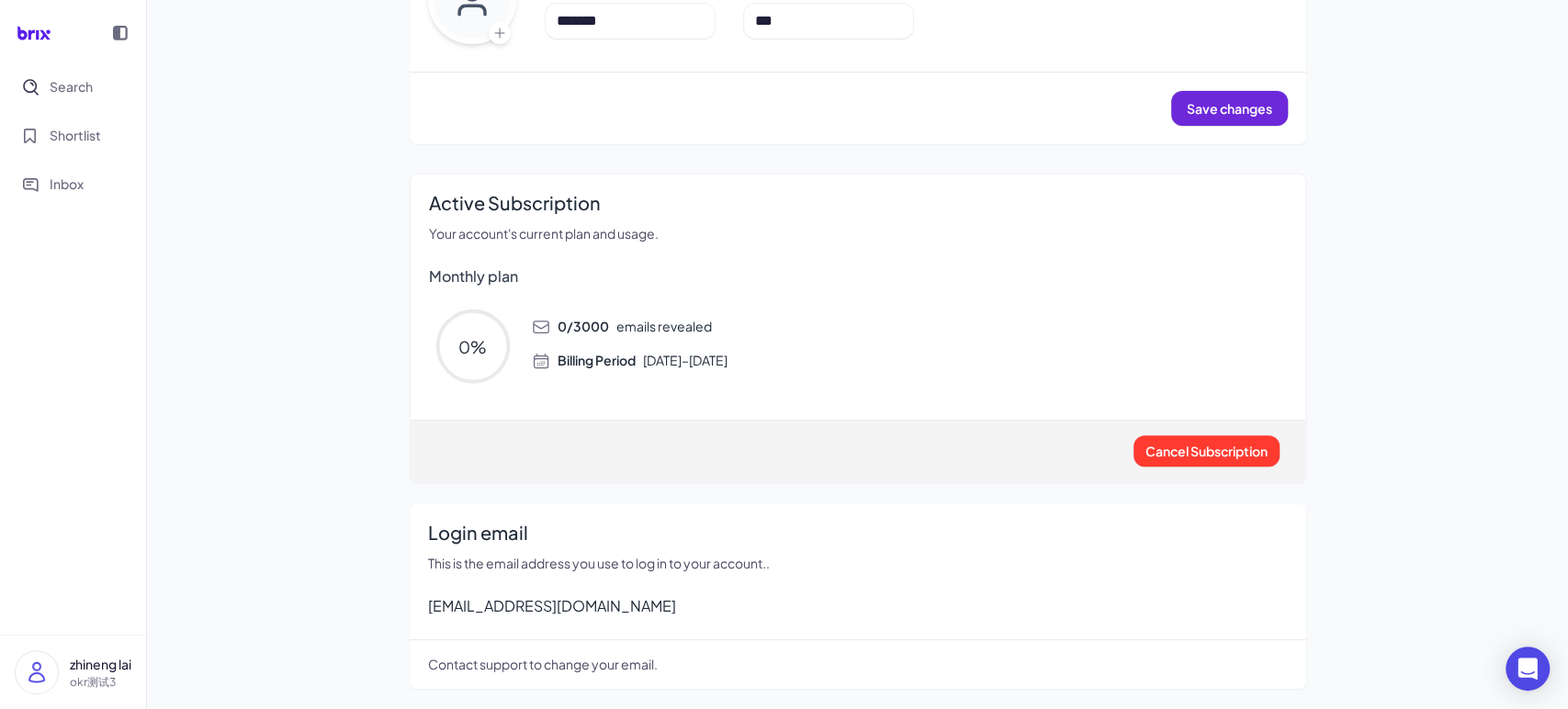
click at [552, 333] on div "0 / 3000 emails revealed Billing Period [DATE] – [DATE]" at bounding box center [901, 336] width 770 height 68
click at [557, 333] on span "0 / 3000 emails revealed" at bounding box center [634, 326] width 155 height 19
drag, startPoint x: 552, startPoint y: 333, endPoint x: 854, endPoint y: 365, distance: 303.7
click at [854, 365] on div "0 / 3000 emails revealed Billing Period [DATE] – [DATE]" at bounding box center [901, 336] width 770 height 68
click at [854, 365] on div "Billing Period [DATE] – [DATE]" at bounding box center [908, 361] width 754 height 19
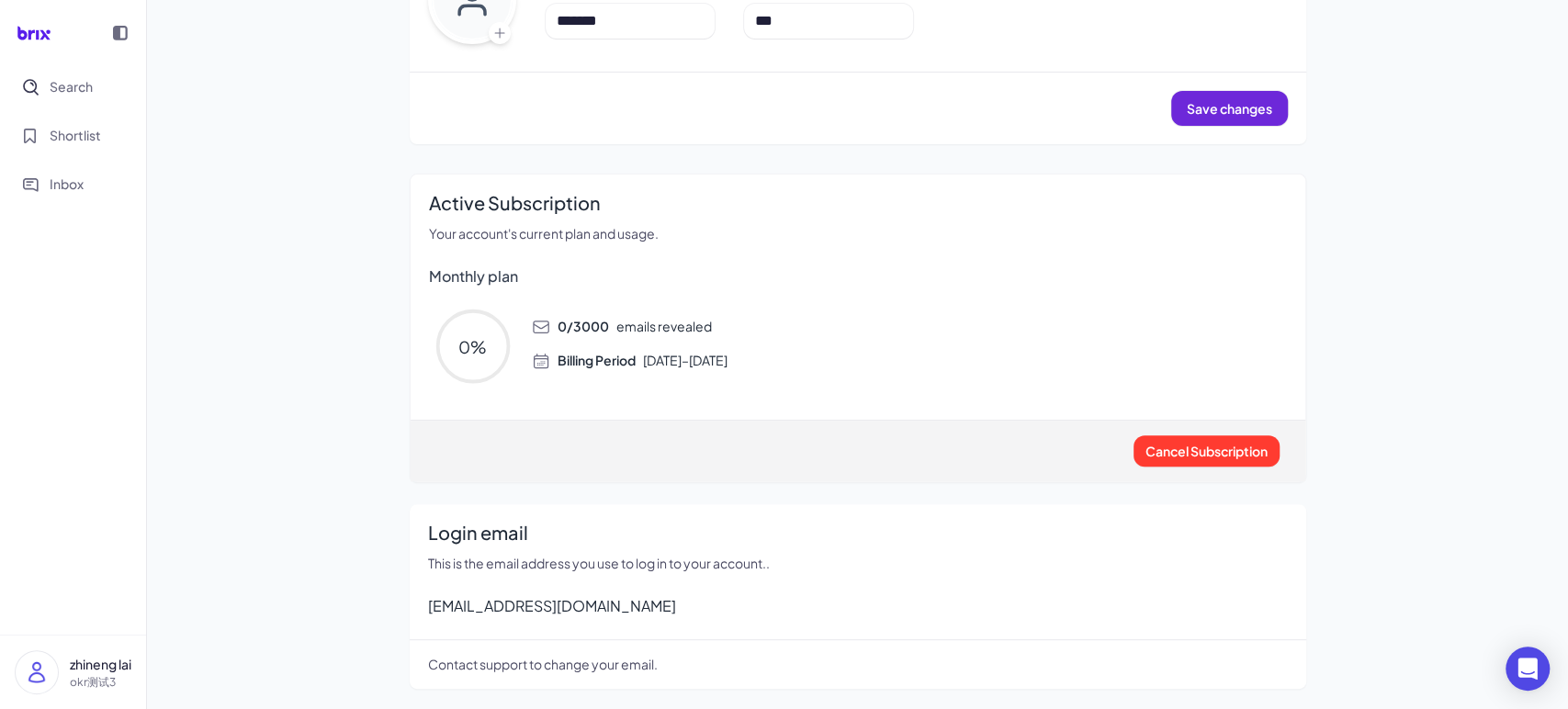
drag, startPoint x: 894, startPoint y: 363, endPoint x: 537, endPoint y: 323, distance: 359.2
click at [537, 323] on div "0 / 3000 emails revealed Billing Period [DATE] – [DATE]" at bounding box center [901, 336] width 770 height 68
click at [546, 317] on div "0 / 3000 emails revealed" at bounding box center [908, 326] width 754 height 19
drag, startPoint x: 546, startPoint y: 315, endPoint x: 835, endPoint y: 375, distance: 295.2
click at [835, 375] on div "0 % 0 / 3000 emails revealed Billing Period [DATE] – [DATE]" at bounding box center [857, 346] width 857 height 88
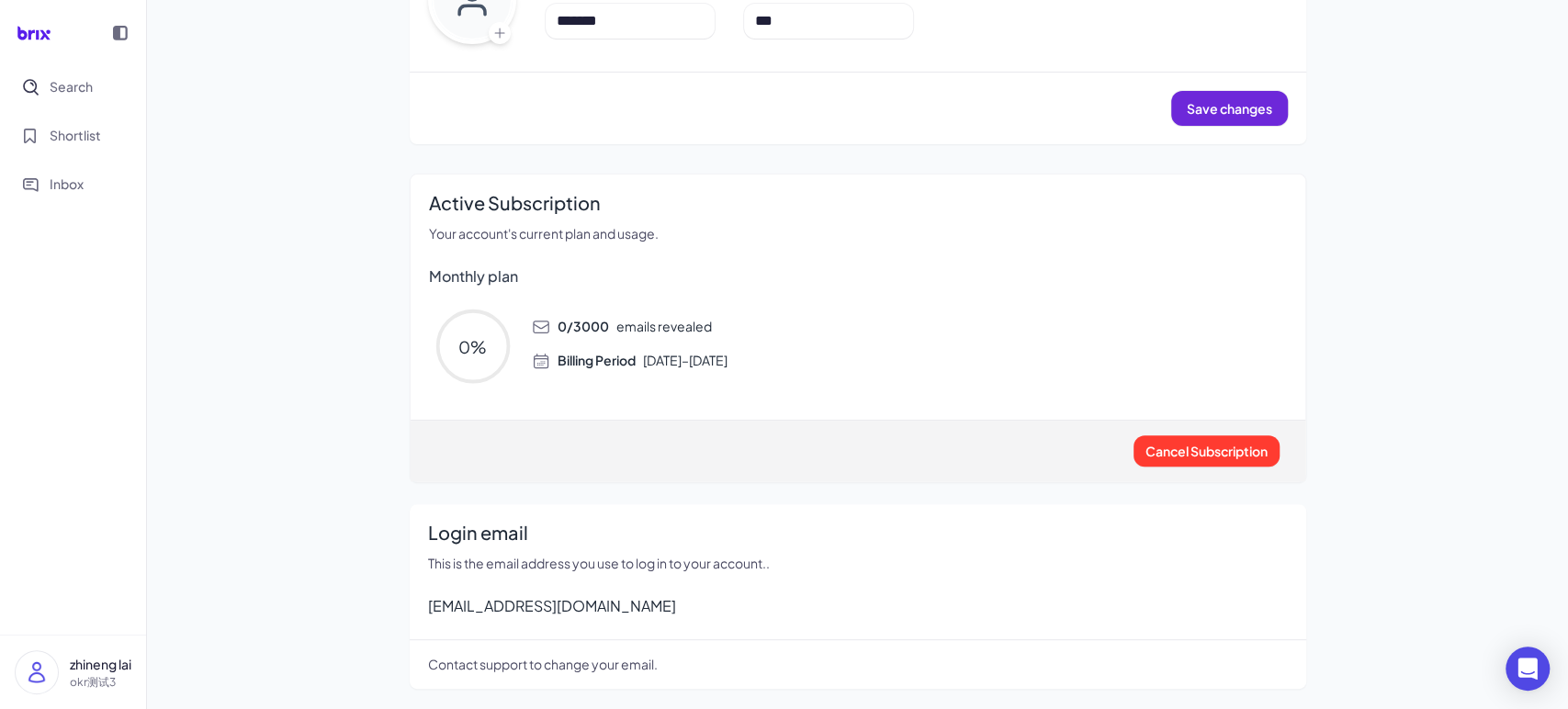
click at [867, 365] on div "Billing Period [DATE] – [DATE]" at bounding box center [908, 361] width 754 height 19
drag, startPoint x: 894, startPoint y: 365, endPoint x: 553, endPoint y: 327, distance: 343.1
click at [553, 327] on div "0 / 3000 emails revealed Billing Period [DATE] – [DATE]" at bounding box center [901, 336] width 770 height 68
click at [557, 327] on span "0 / 3000" at bounding box center [583, 325] width 52 height 16
drag, startPoint x: 553, startPoint y: 327, endPoint x: 832, endPoint y: 365, distance: 281.6
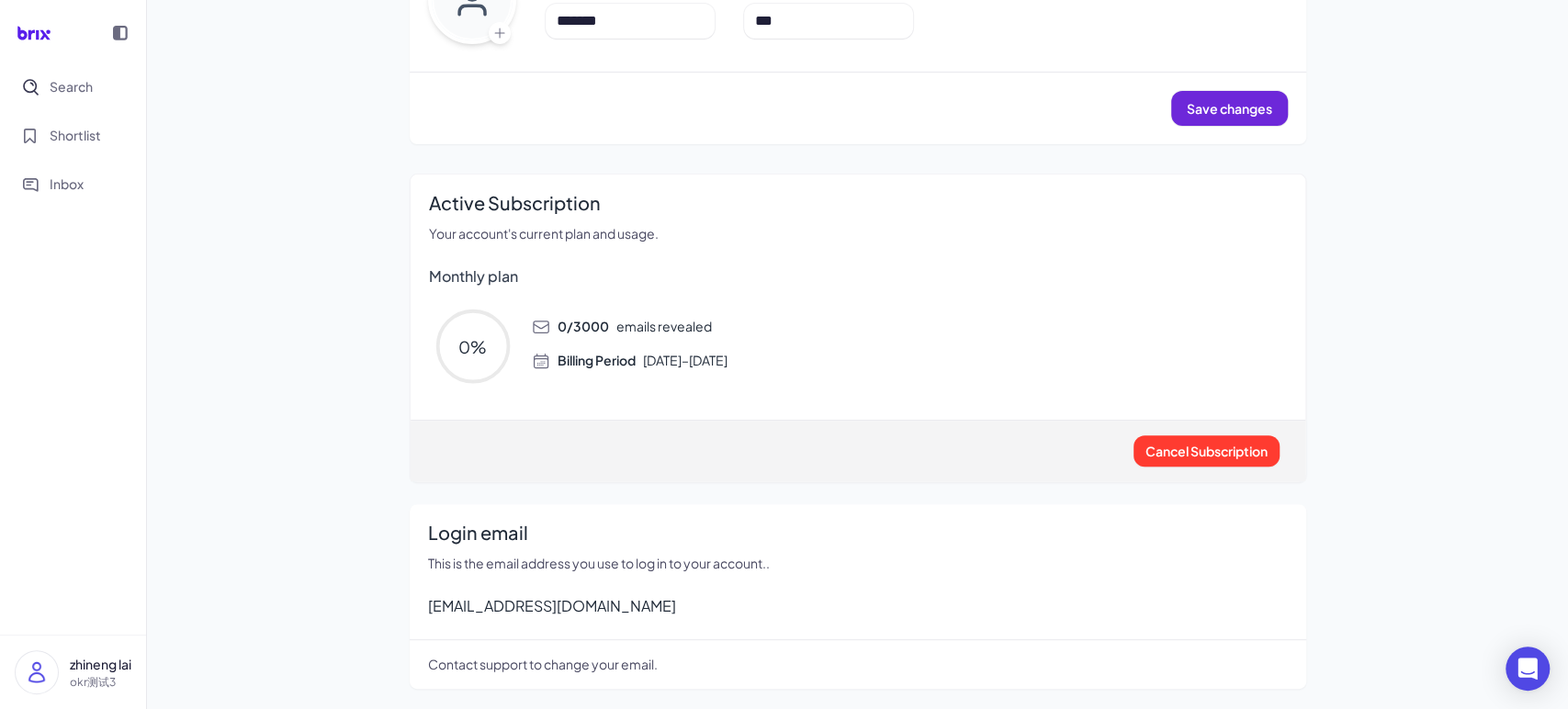
click at [832, 365] on div "0 / 3000 emails revealed Billing Period [DATE] – [DATE]" at bounding box center [901, 336] width 770 height 68
click at [832, 365] on div "Billing Period [DATE] – [DATE]" at bounding box center [908, 361] width 754 height 19
drag, startPoint x: 905, startPoint y: 371, endPoint x: 555, endPoint y: 320, distance: 353.7
click at [555, 320] on div "0 % 0 / 3000 emails revealed Billing Period [DATE] – [DATE]" at bounding box center [857, 346] width 857 height 88
click at [557, 320] on span "0 / 3000" at bounding box center [583, 325] width 52 height 16
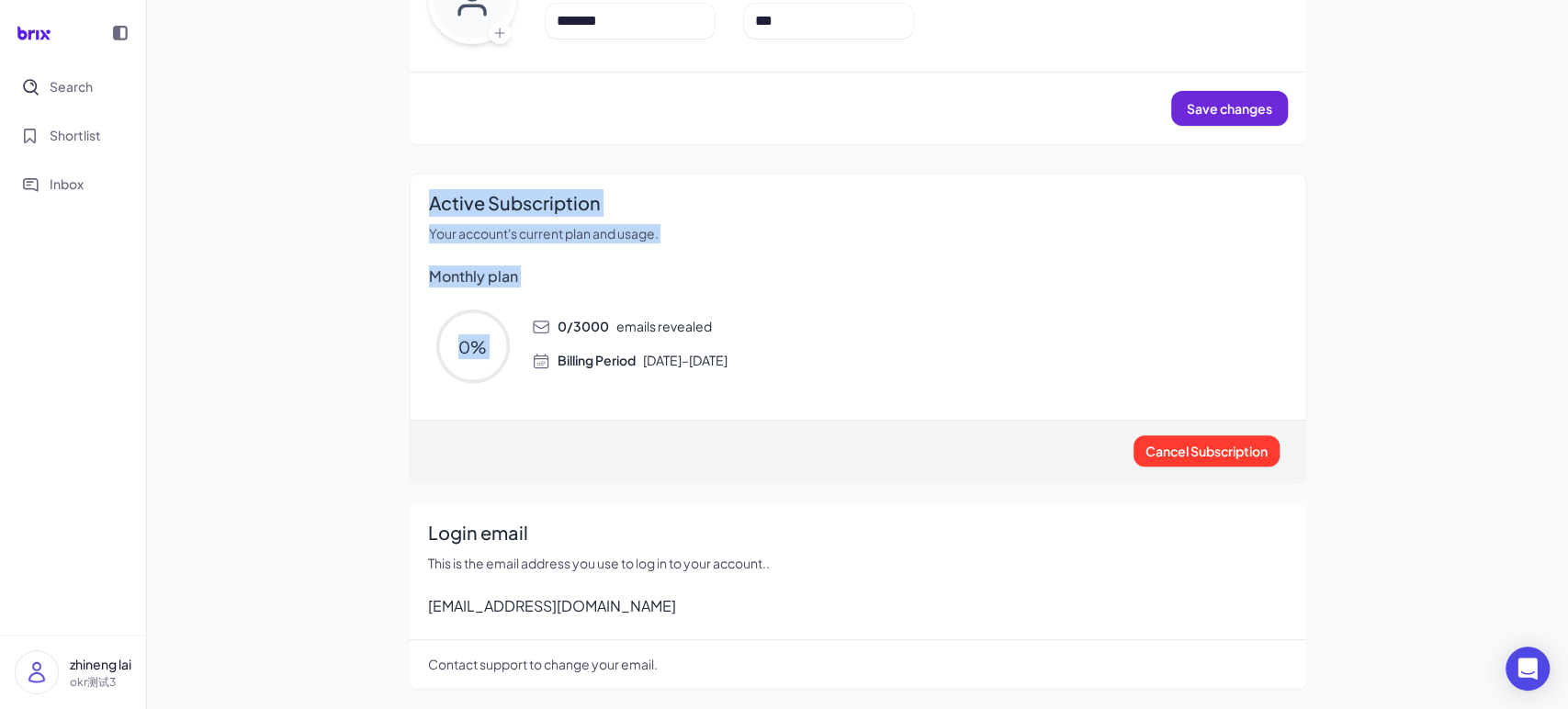
drag, startPoint x: 555, startPoint y: 320, endPoint x: 933, endPoint y: 407, distance: 387.9
click at [933, 406] on div "Active Subscription Your account's current plan and usage. Monthly plan 0 % 0 /…" at bounding box center [857, 328] width 897 height 309
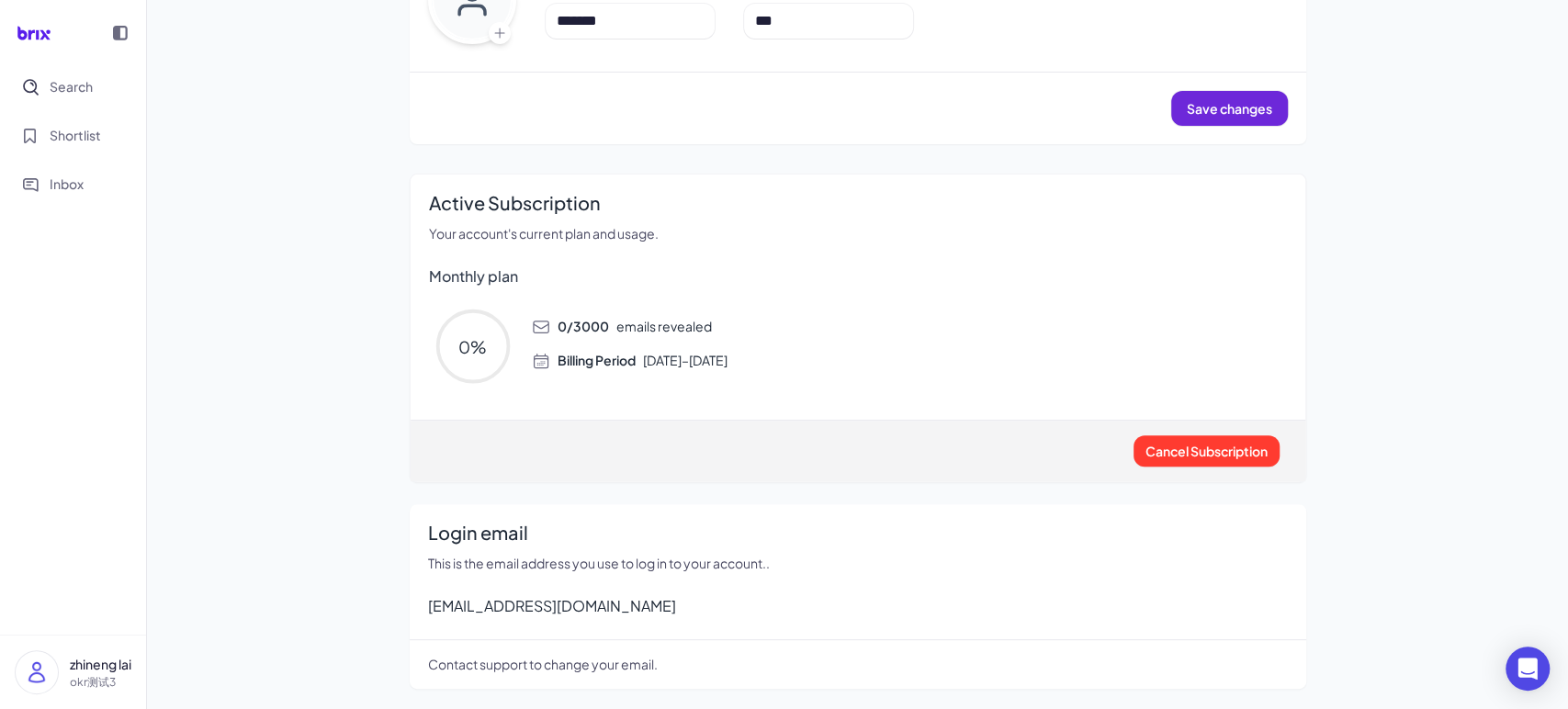
click at [933, 407] on div "Active Subscription Your account's current plan and usage. Monthly plan 0 % 0 /…" at bounding box center [857, 328] width 897 height 309
click at [76, 100] on button "Search" at bounding box center [73, 86] width 124 height 41
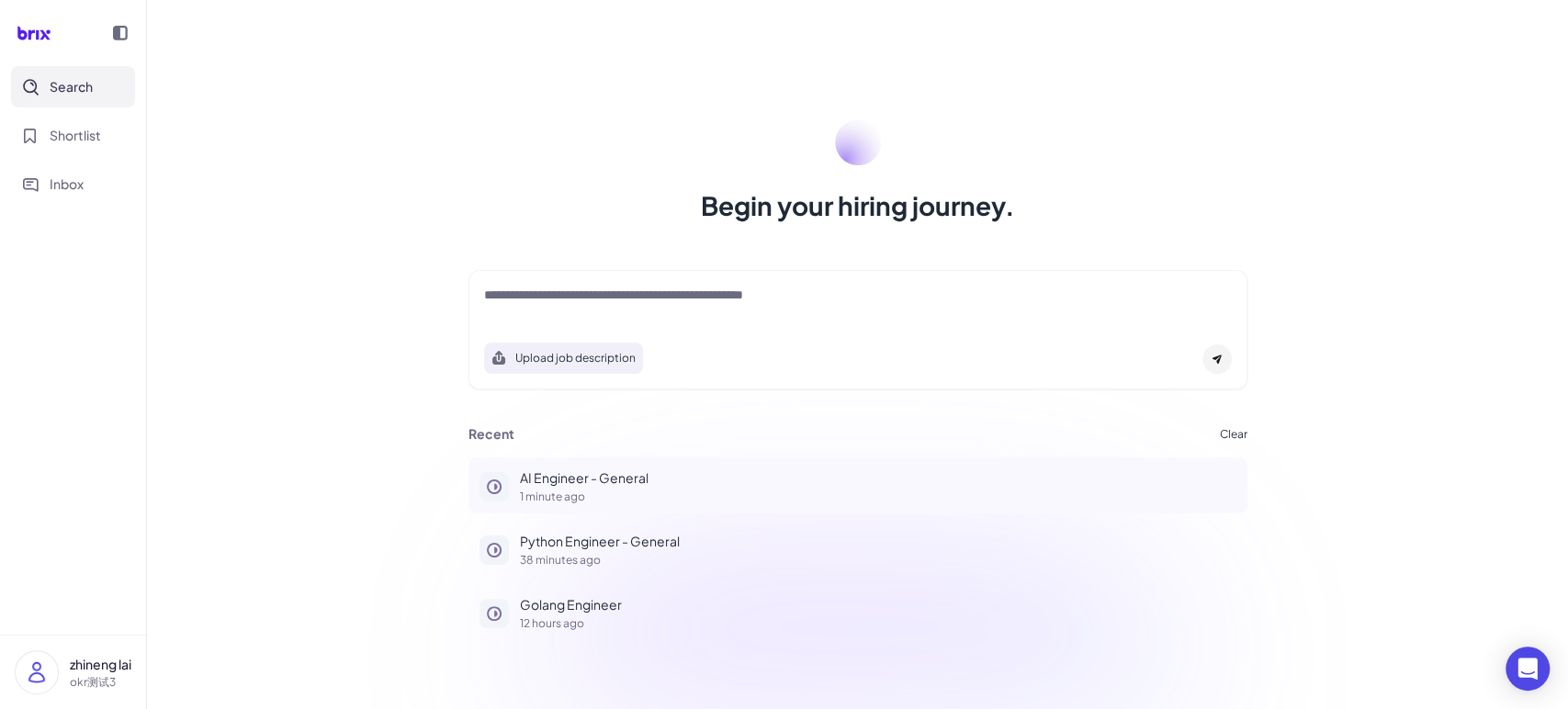
click at [624, 491] on p "1 minute ago" at bounding box center [877, 497] width 716 height 11
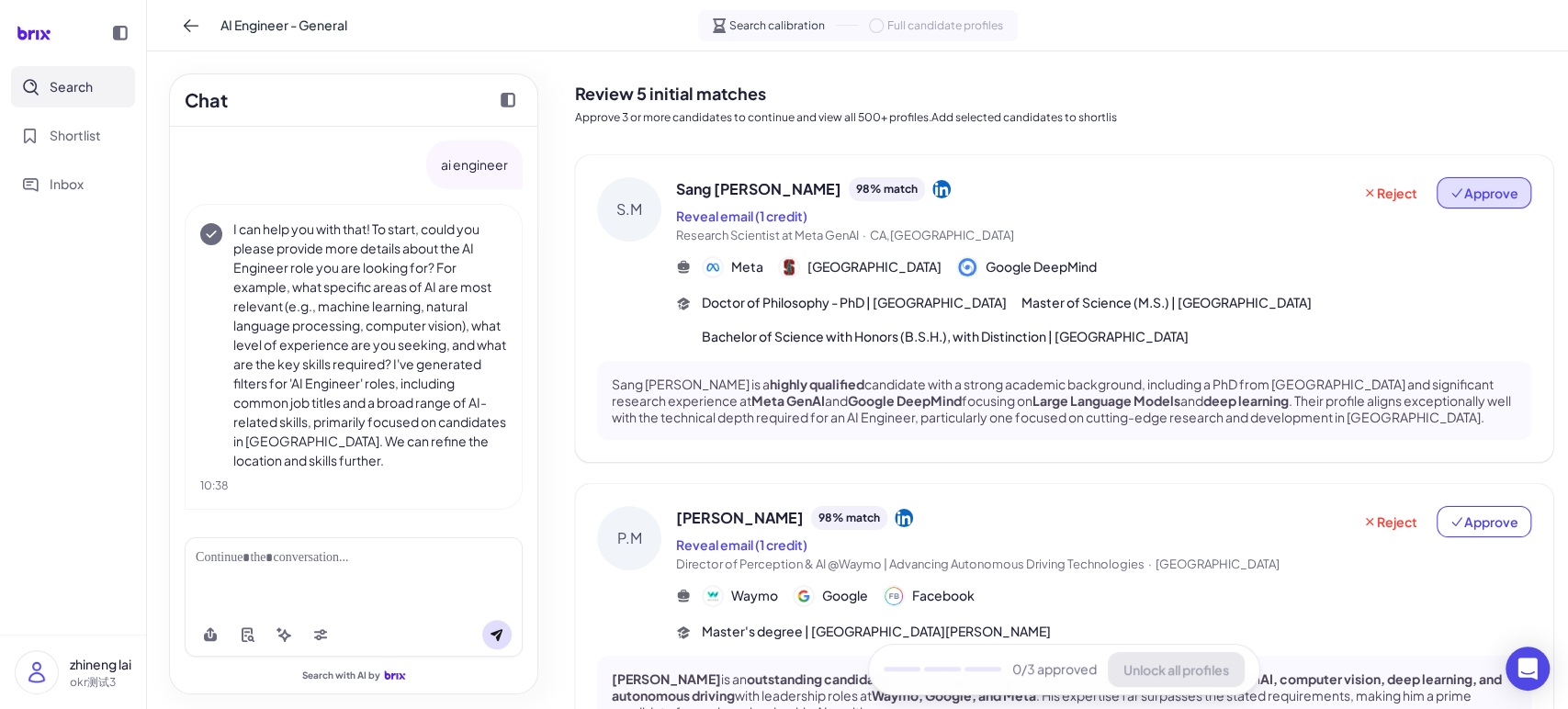
click at [1473, 201] on span "Approve" at bounding box center [1483, 193] width 69 height 18
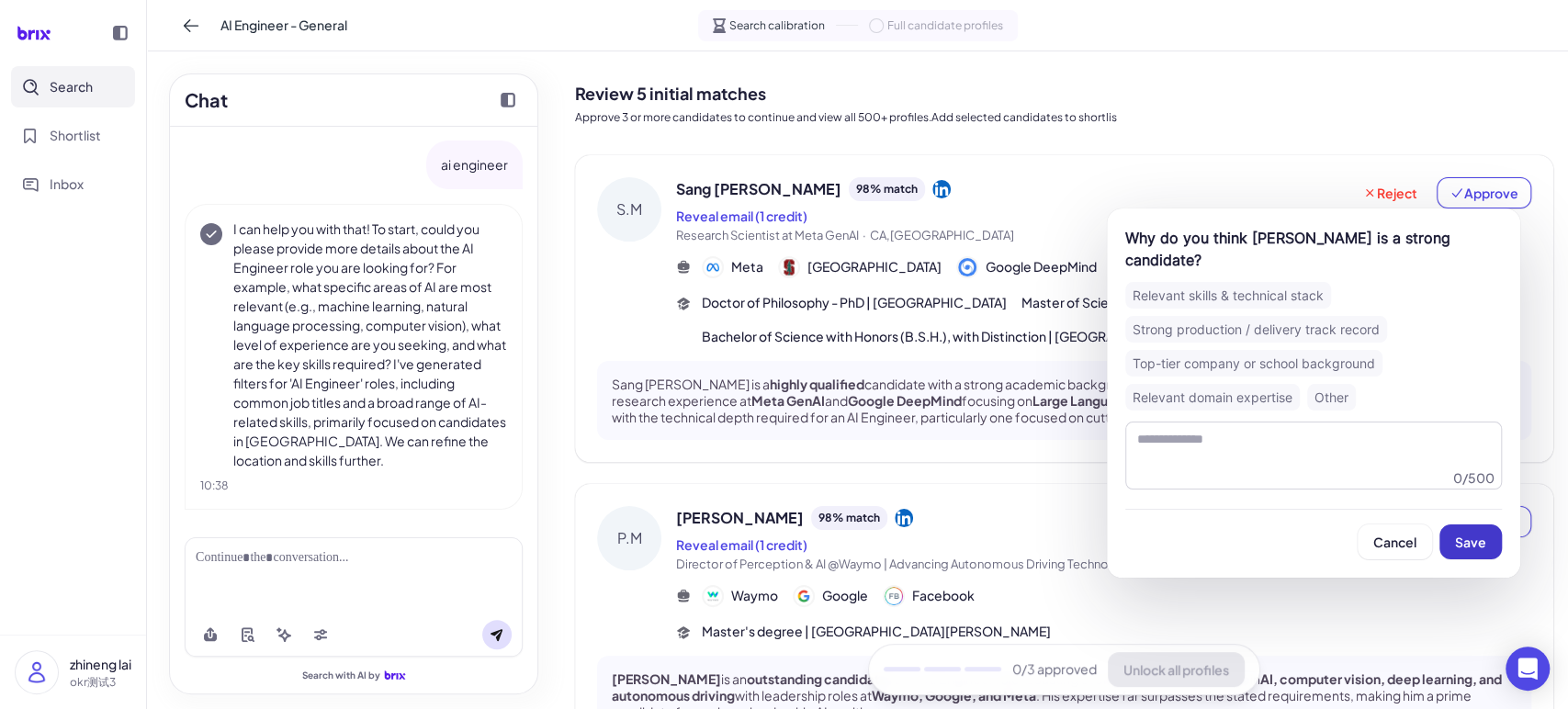
click at [1476, 527] on button "Save" at bounding box center [1470, 542] width 62 height 35
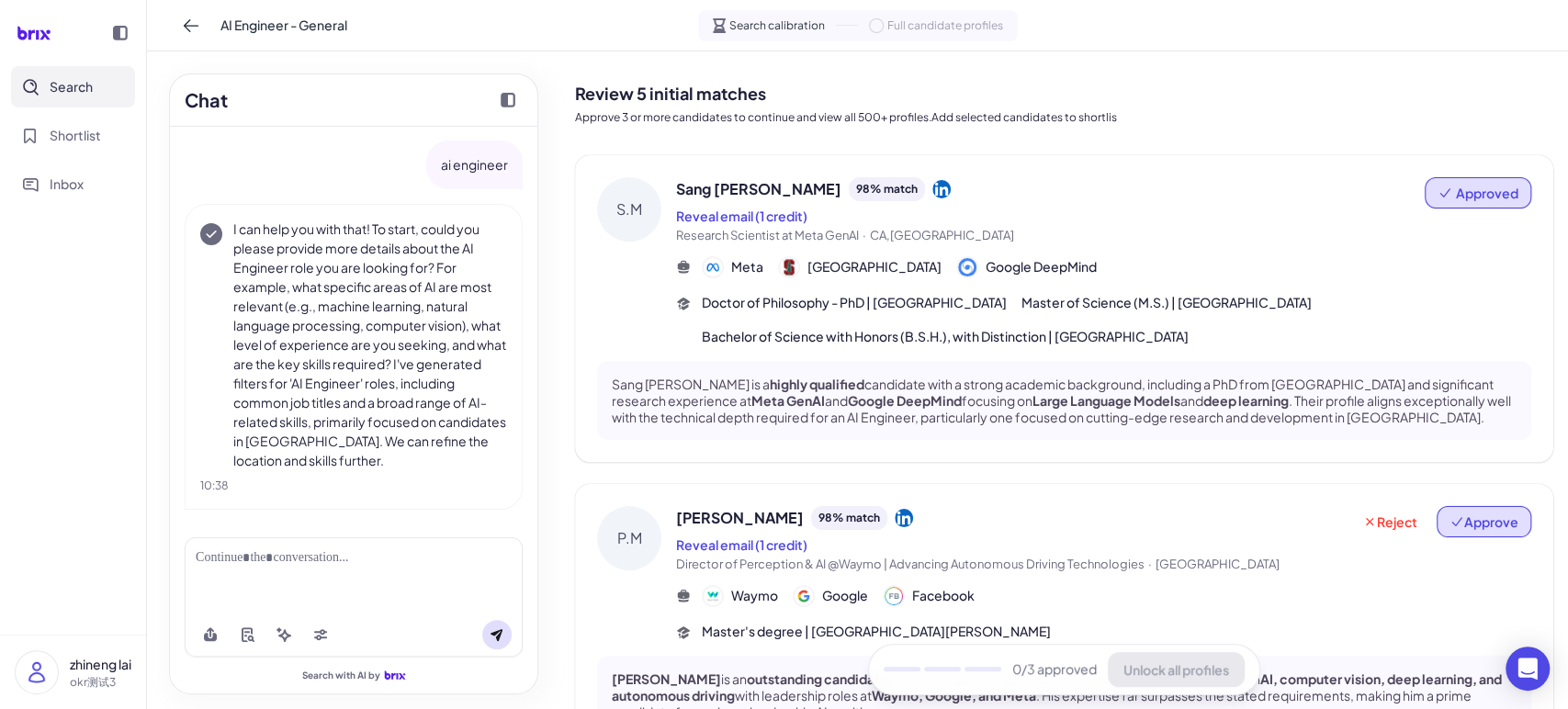
click at [1478, 524] on span "Approve" at bounding box center [1483, 521] width 69 height 18
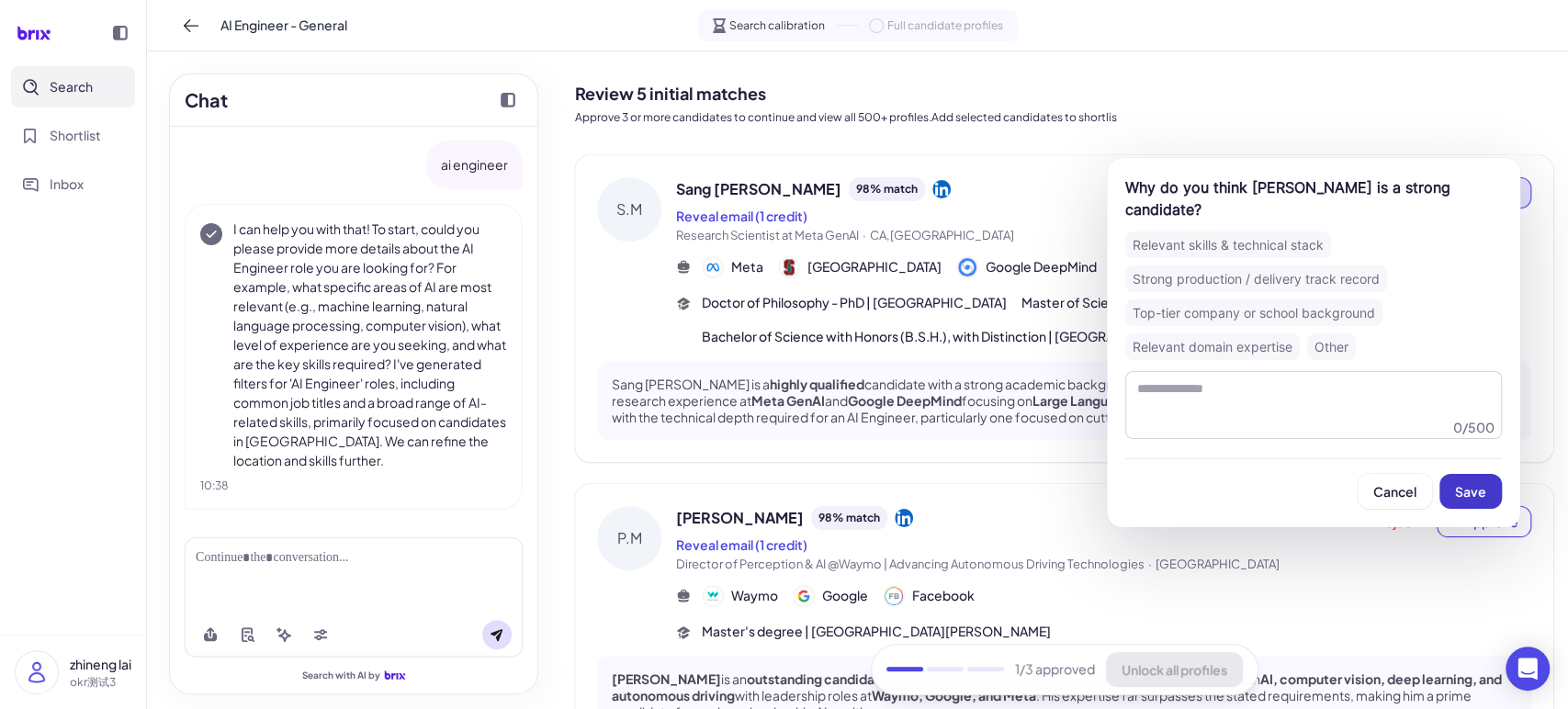
click at [1470, 474] on button "Save" at bounding box center [1470, 491] width 62 height 35
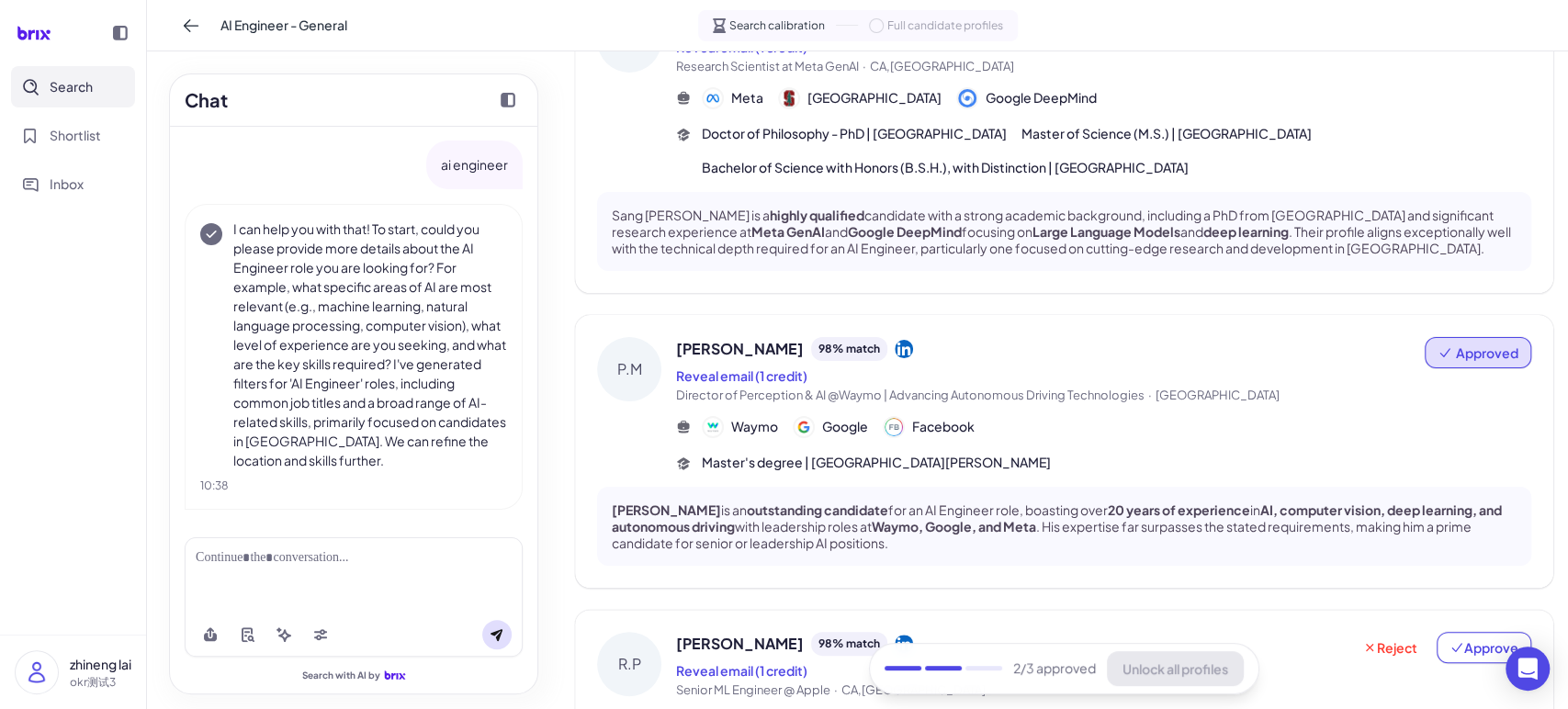
scroll to position [340, 0]
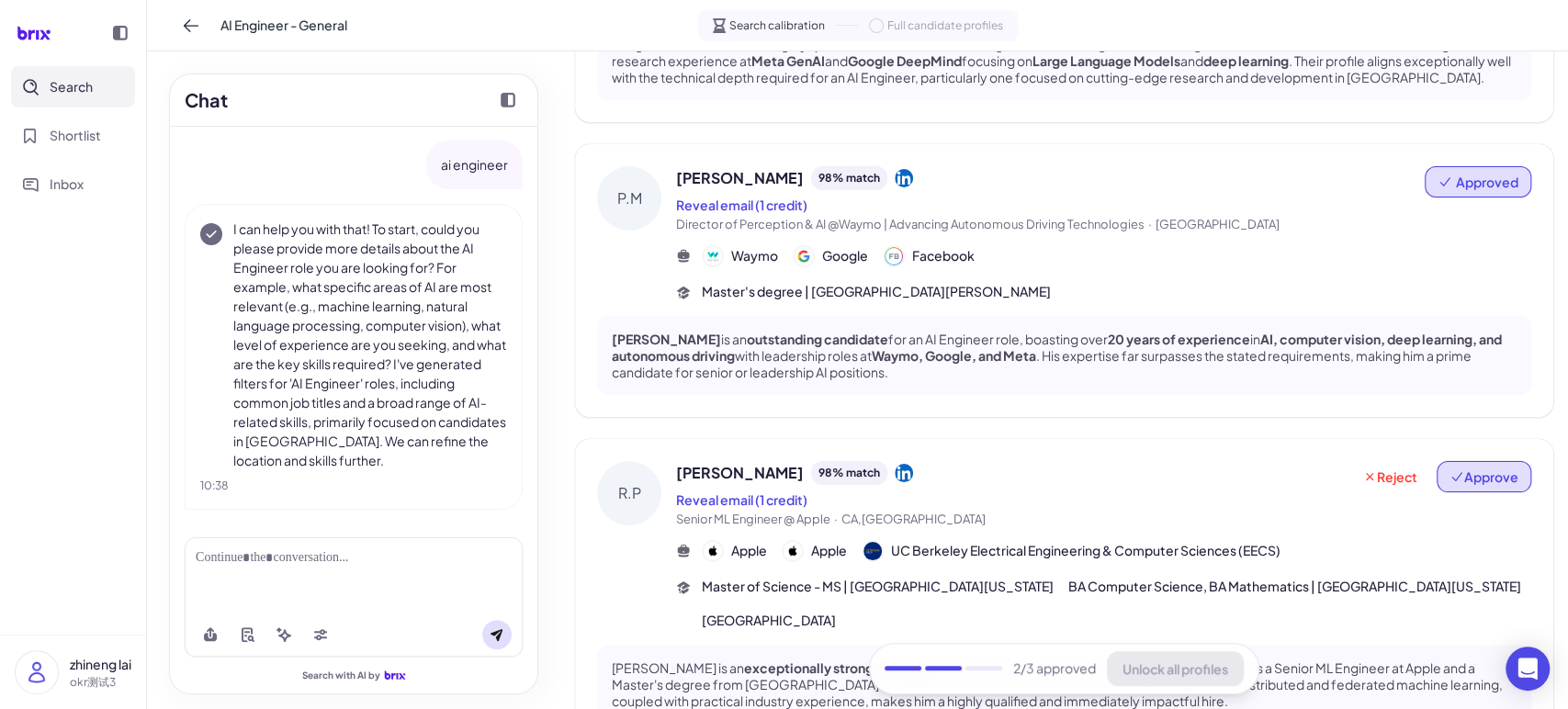
click at [1467, 468] on span "Approve" at bounding box center [1483, 476] width 69 height 18
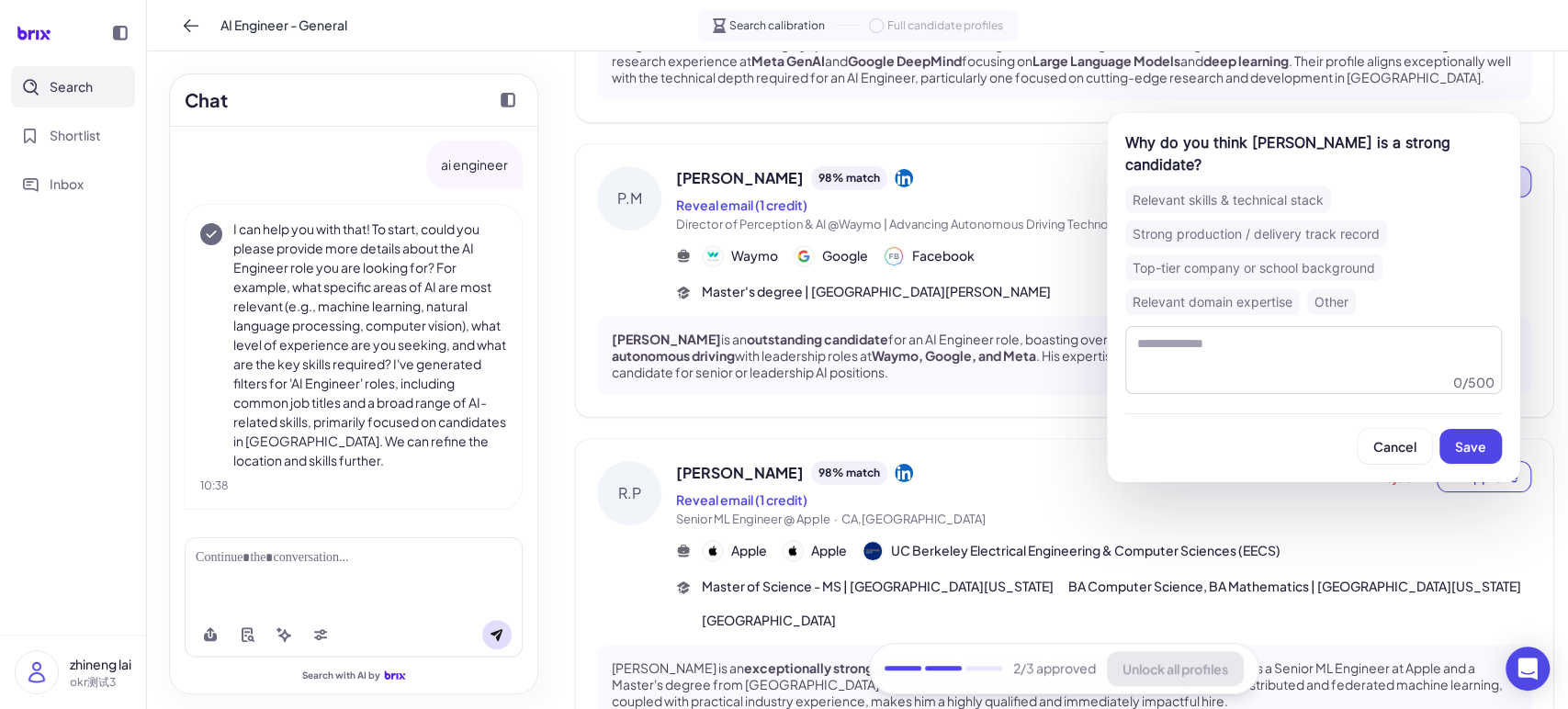
click at [1474, 438] on span "Save" at bounding box center [1470, 446] width 31 height 16
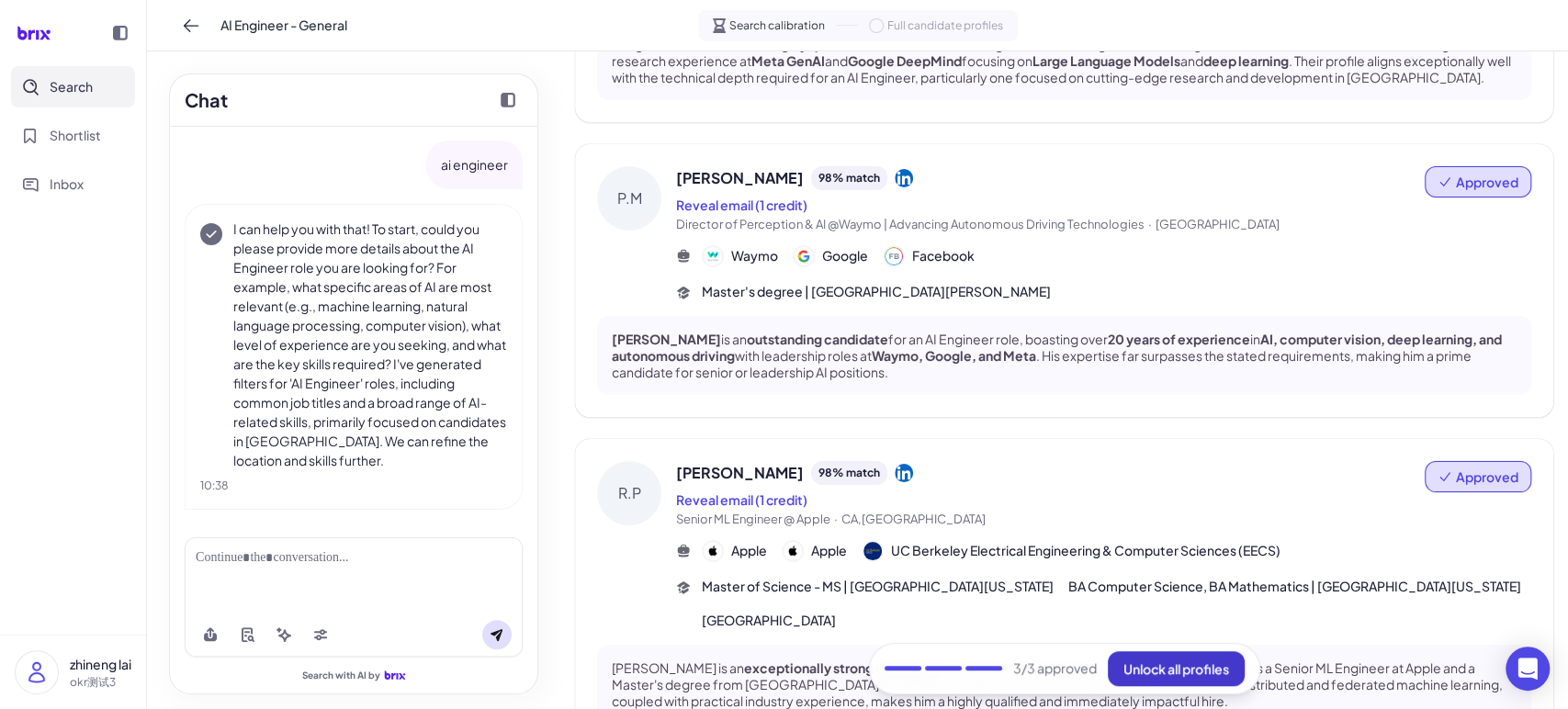
click at [1146, 661] on span "Unlock all profiles" at bounding box center [1176, 668] width 106 height 16
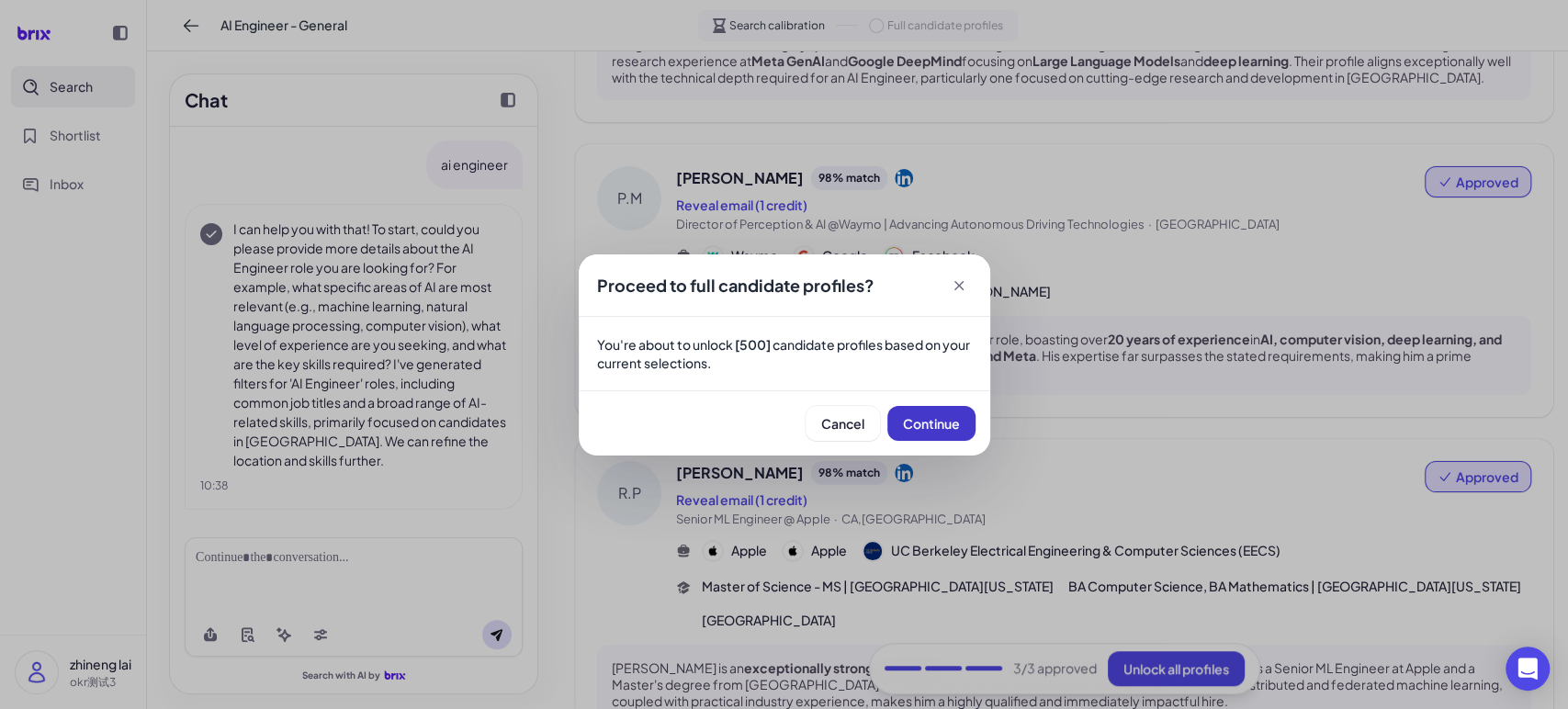
click at [917, 415] on span "Continue" at bounding box center [931, 423] width 57 height 16
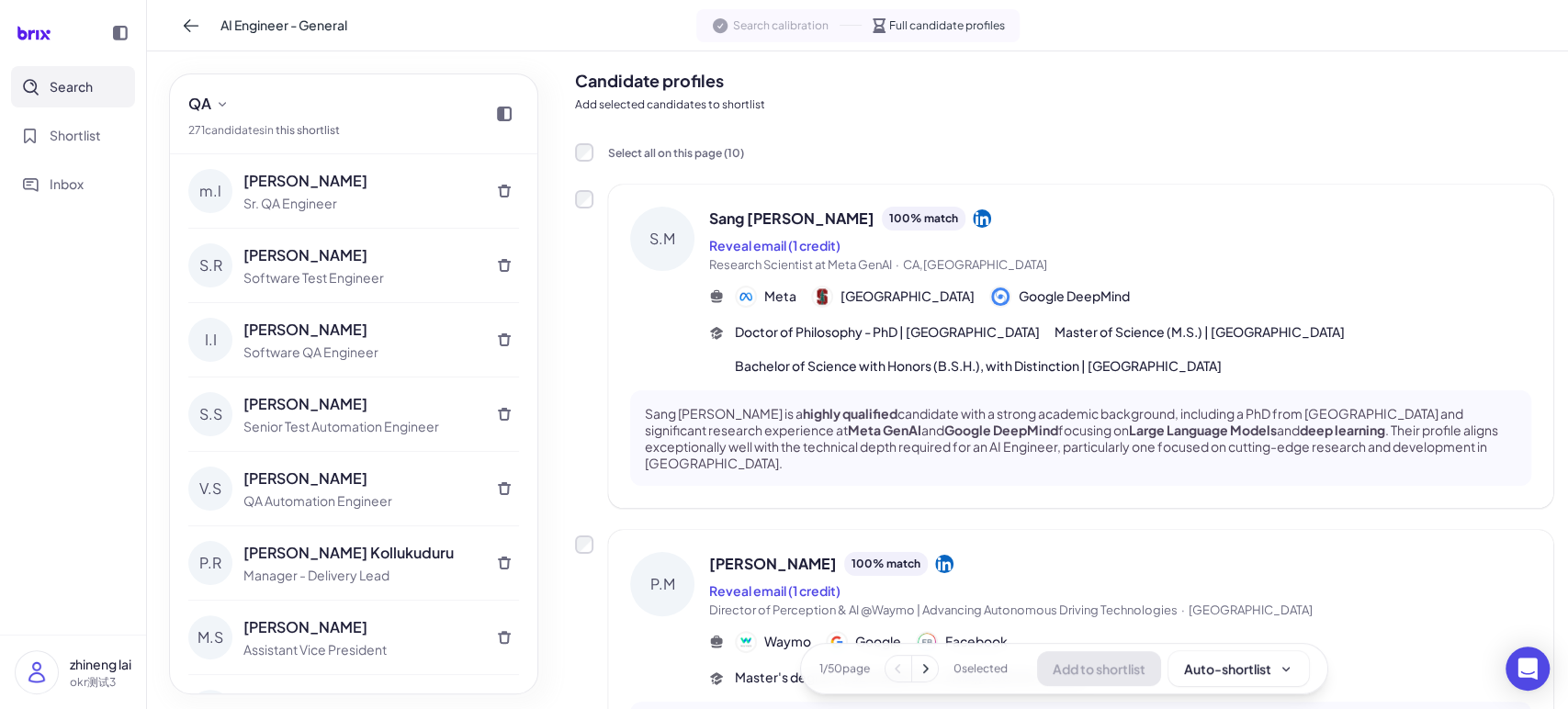
scroll to position [0, 0]
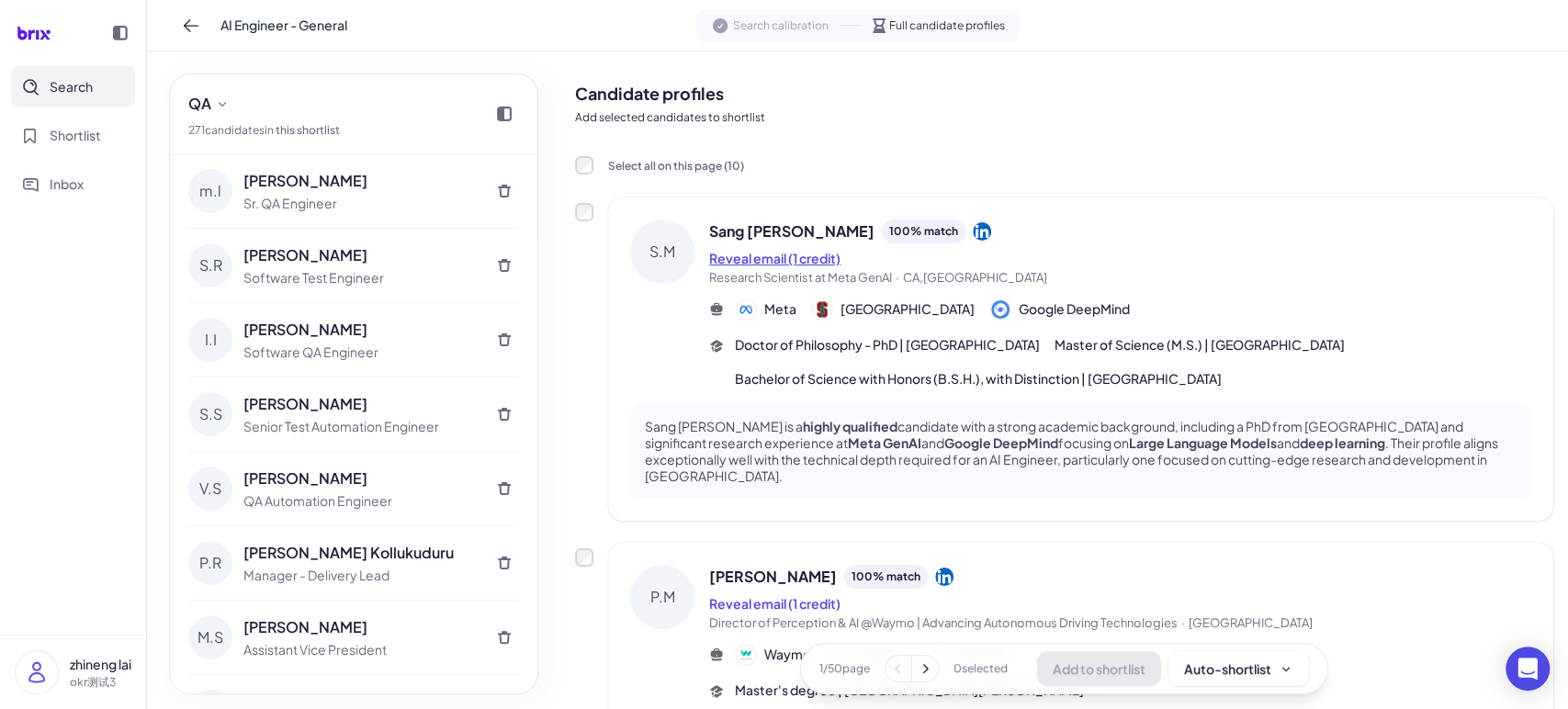
click at [828, 261] on button "Reveal email (1 credit)" at bounding box center [774, 259] width 132 height 19
click at [805, 594] on button "Reveal email (1 credit)" at bounding box center [774, 604] width 132 height 19
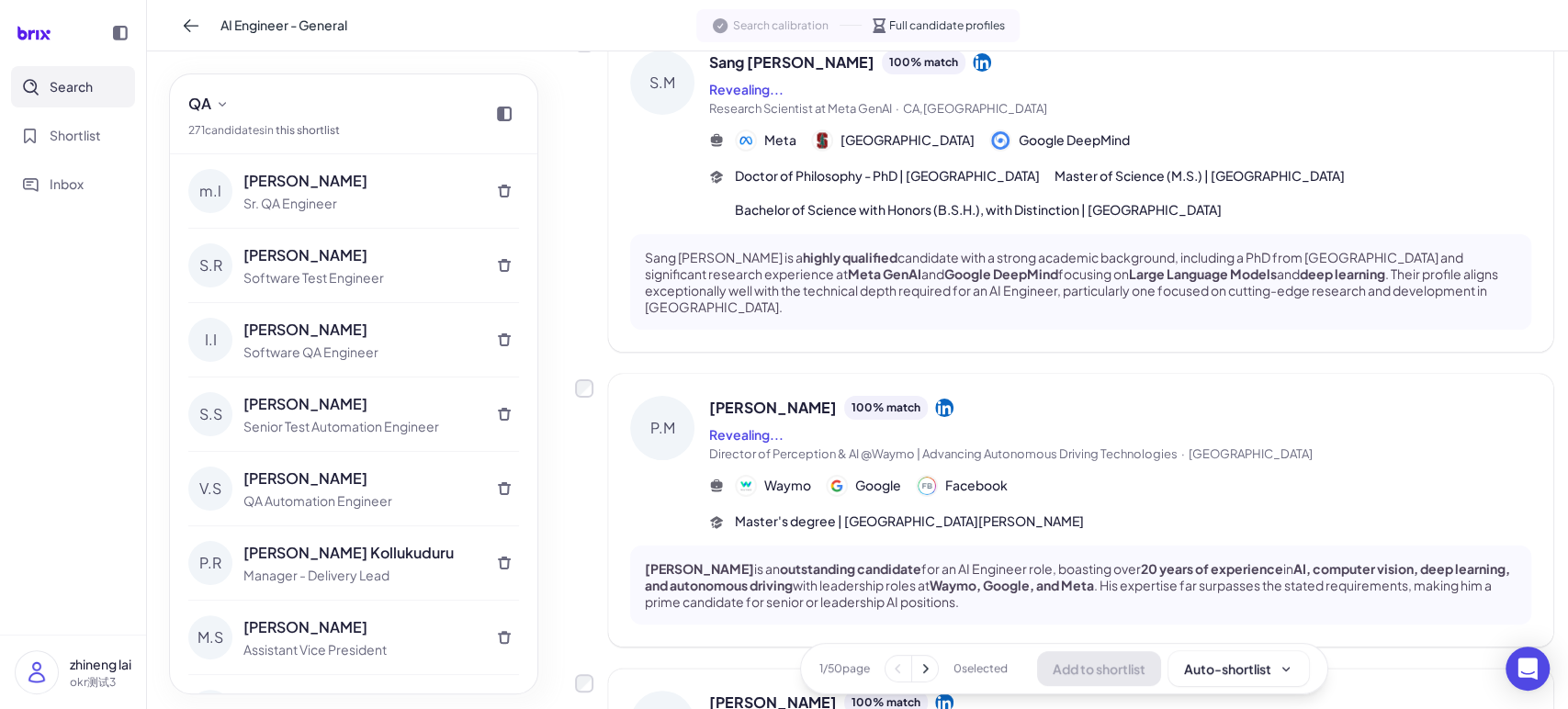
scroll to position [340, 0]
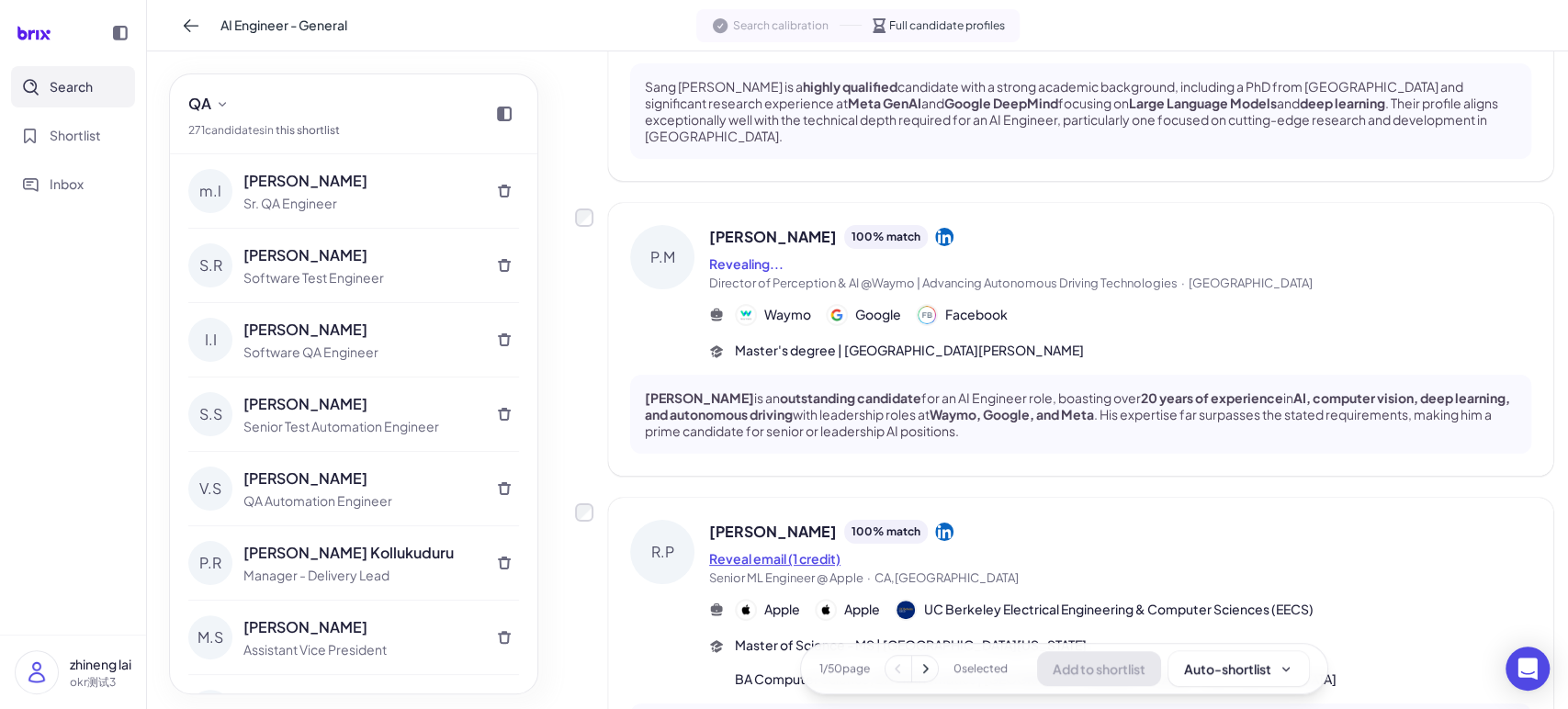
click at [776, 550] on button "Reveal email (1 credit)" at bounding box center [774, 559] width 132 height 19
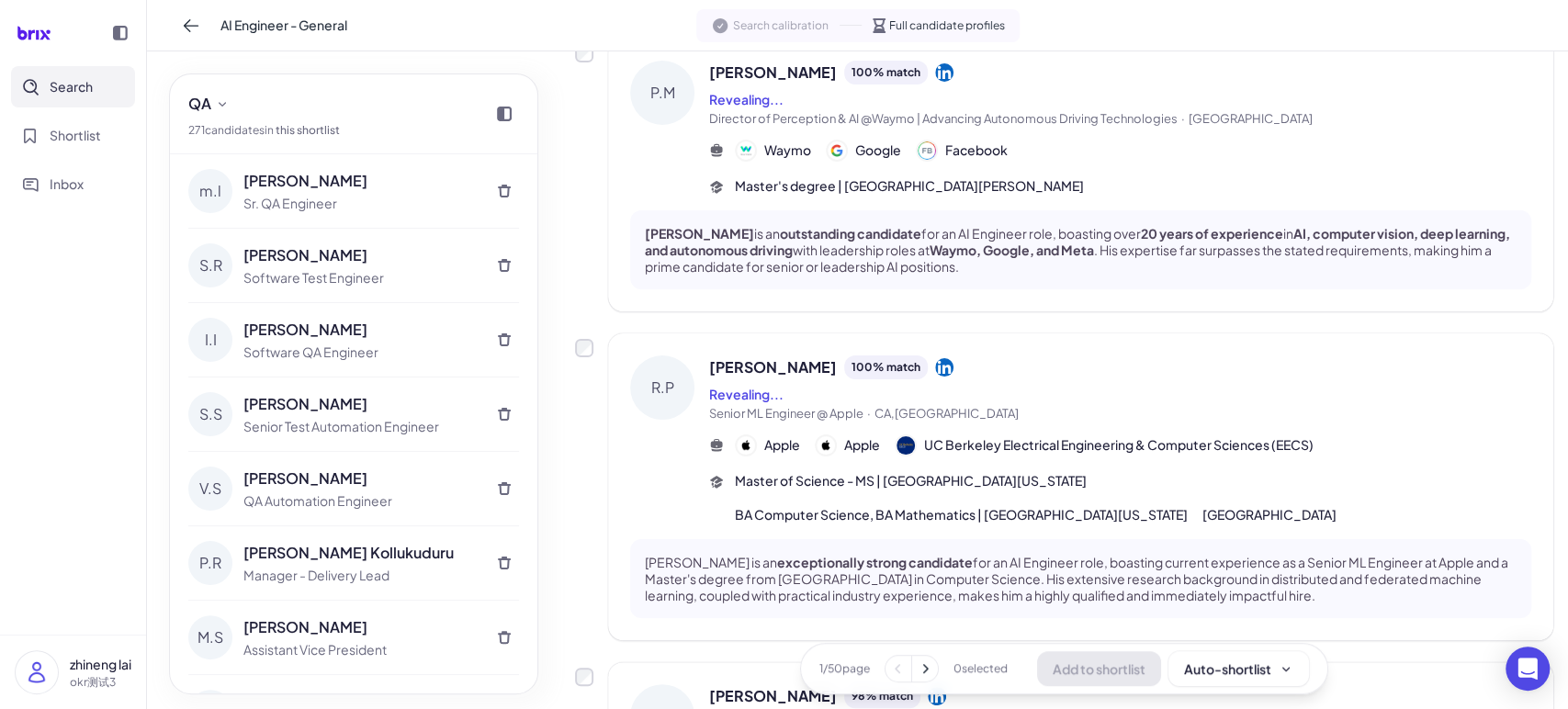
scroll to position [679, 0]
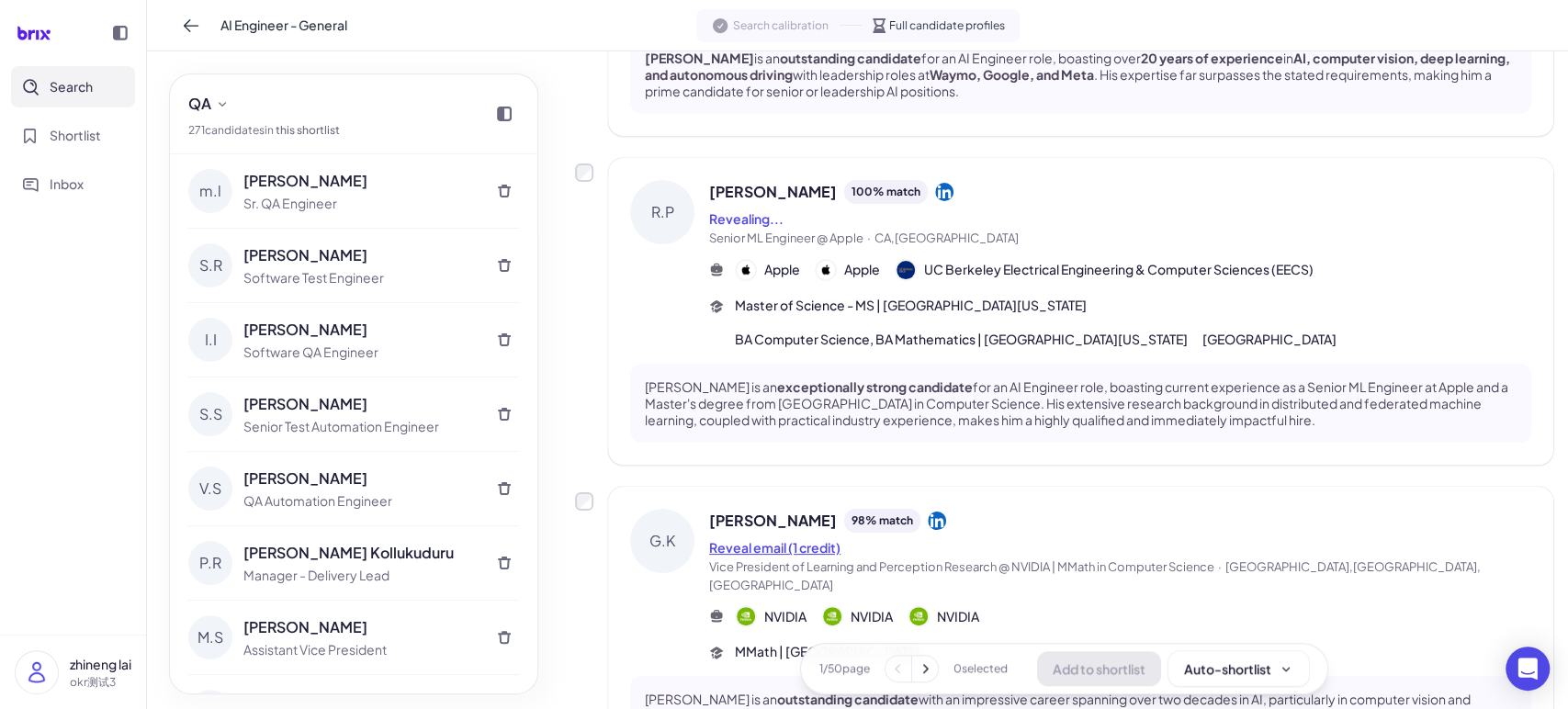
click at [786, 538] on button "Reveal email (1 credit)" at bounding box center [774, 548] width 132 height 19
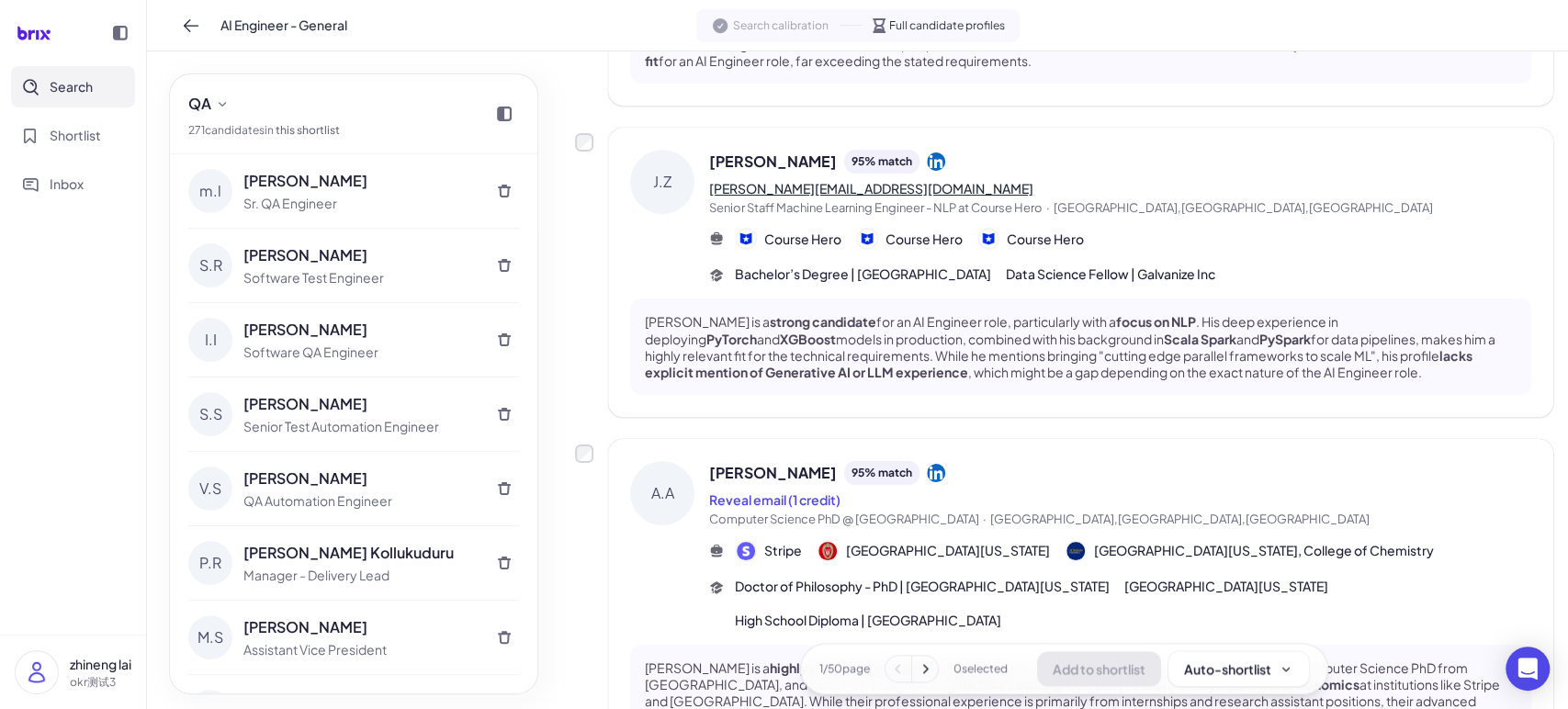
scroll to position [1361, 0]
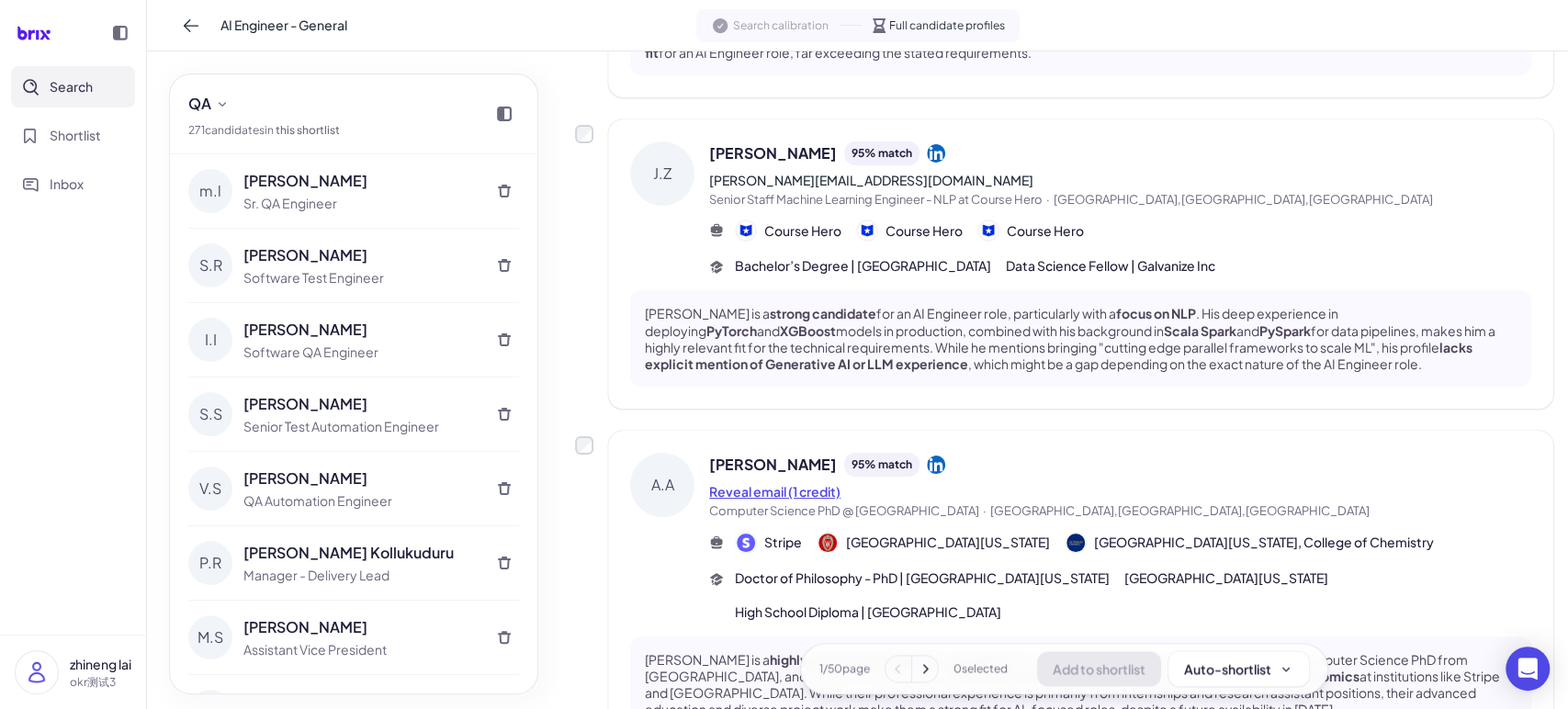
click at [812, 482] on button "Reveal email (1 credit)" at bounding box center [774, 491] width 132 height 19
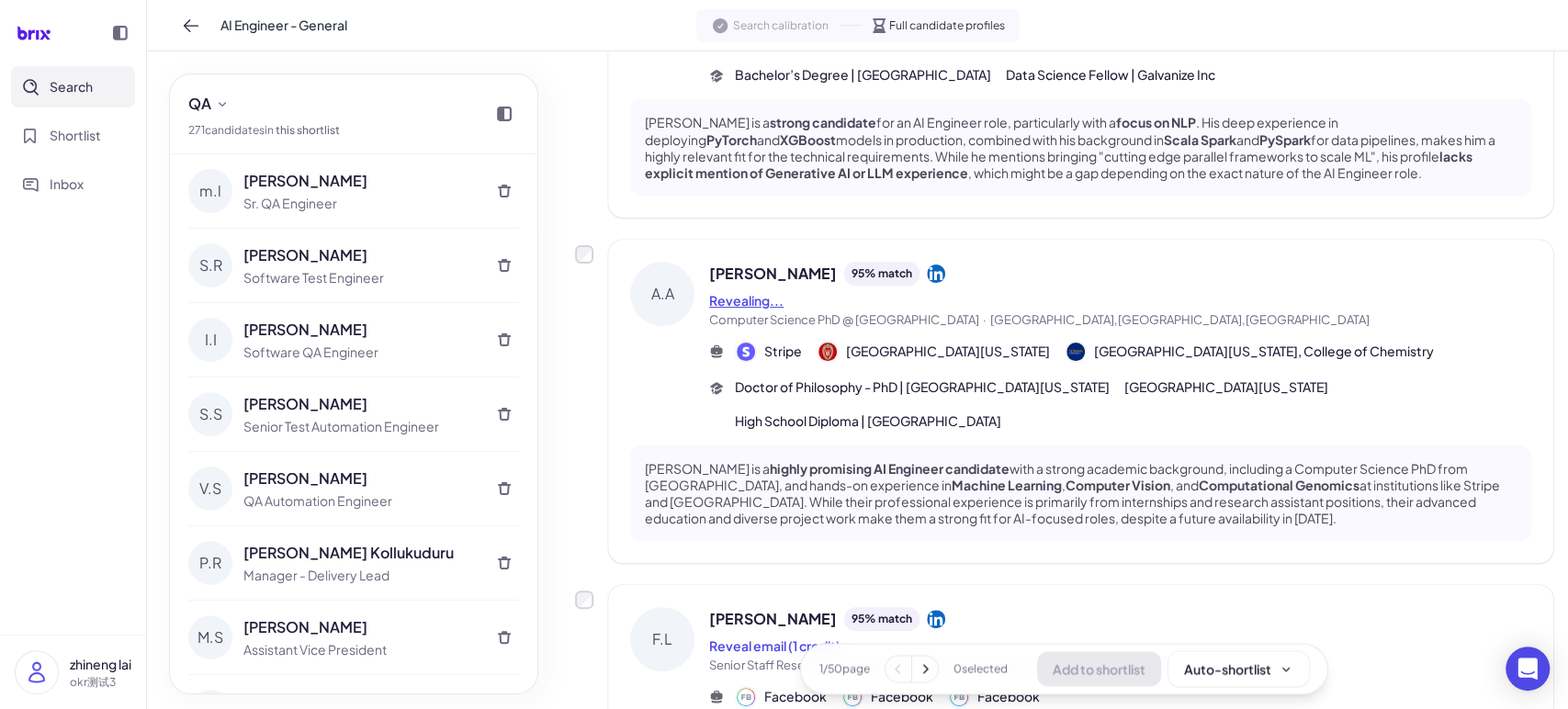
scroll to position [1700, 0]
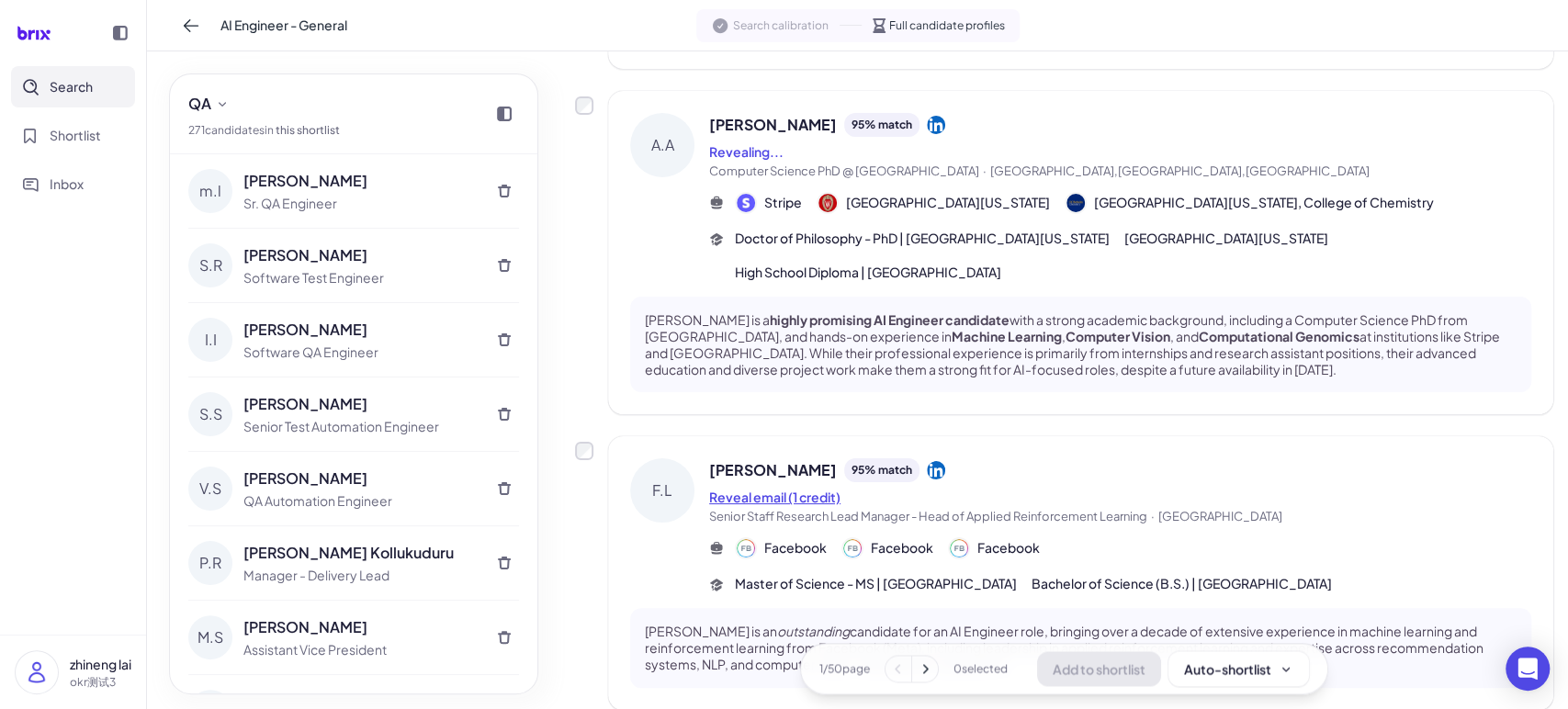
click at [803, 488] on button "Reveal email (1 credit)" at bounding box center [774, 497] width 132 height 19
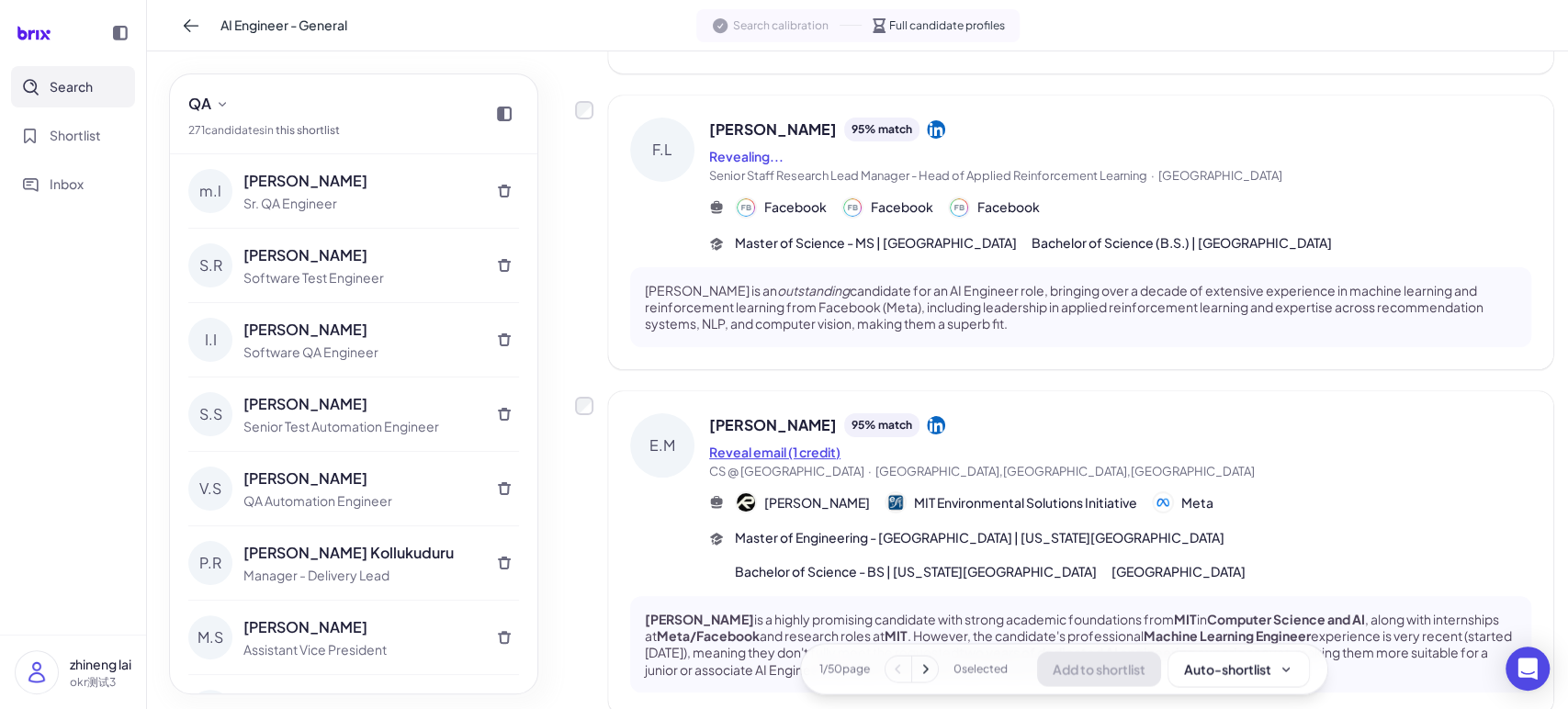
click at [798, 443] on button "Reveal email (1 credit)" at bounding box center [774, 452] width 132 height 19
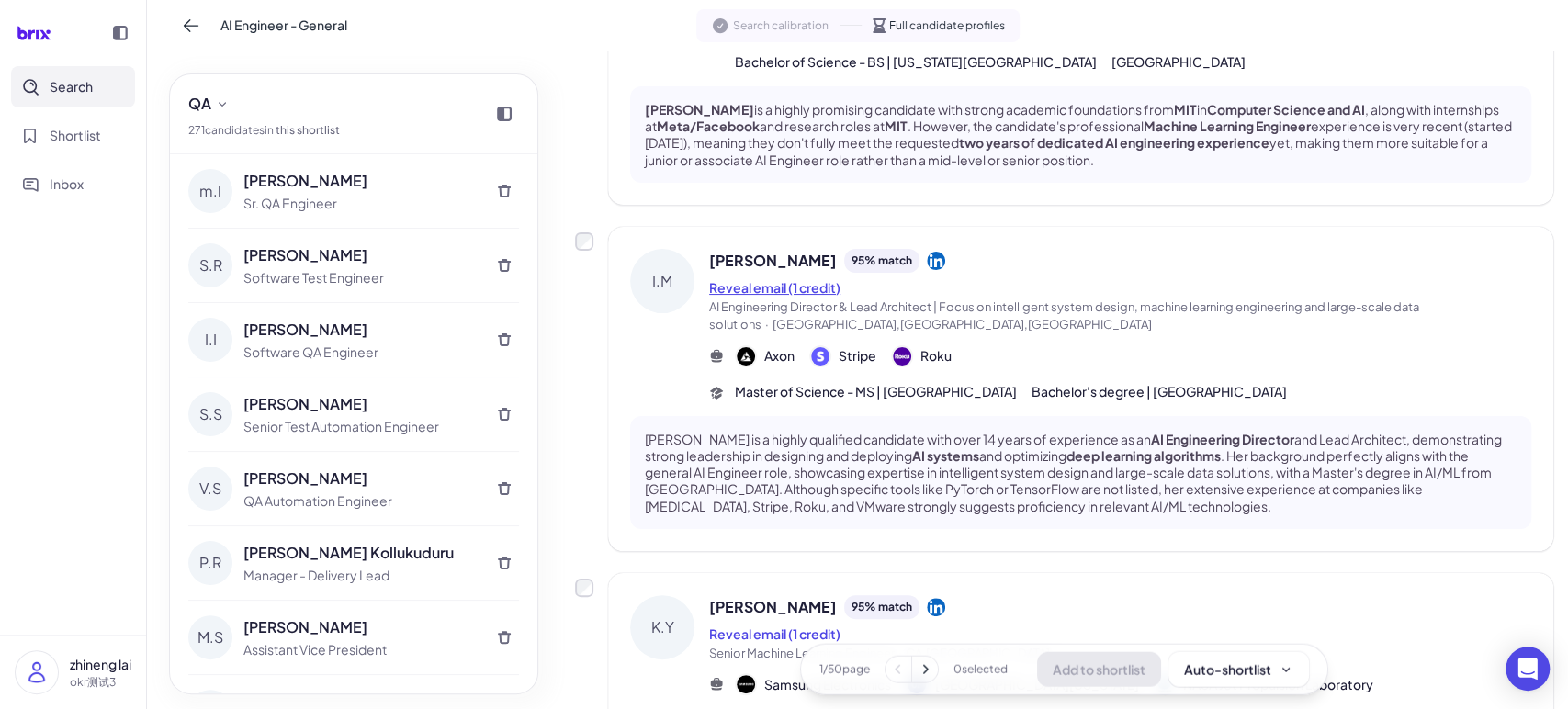
click at [764, 279] on button "Reveal email (1 credit)" at bounding box center [774, 288] width 132 height 19
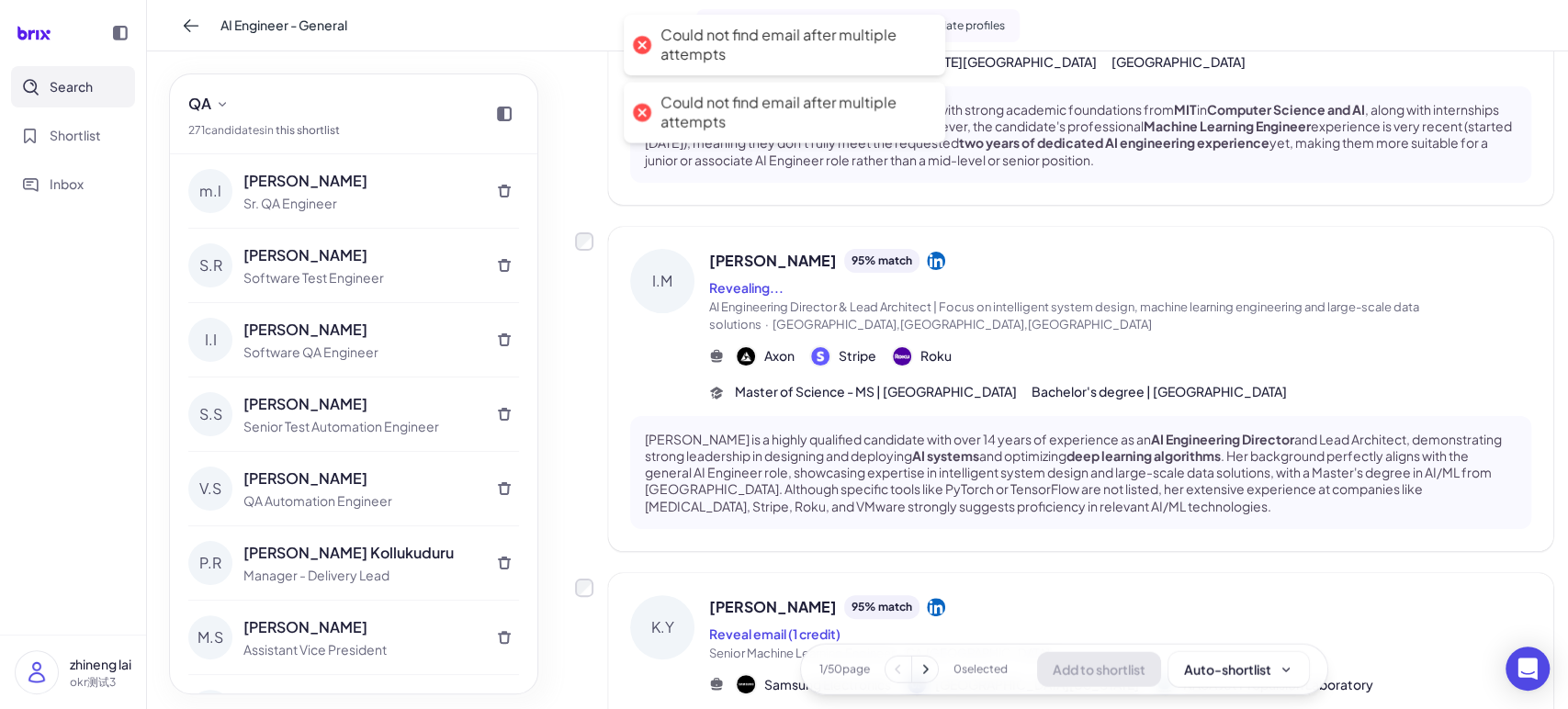
click at [42, 416] on nav "Search Shortlist Inbox" at bounding box center [72, 350] width 146 height 569
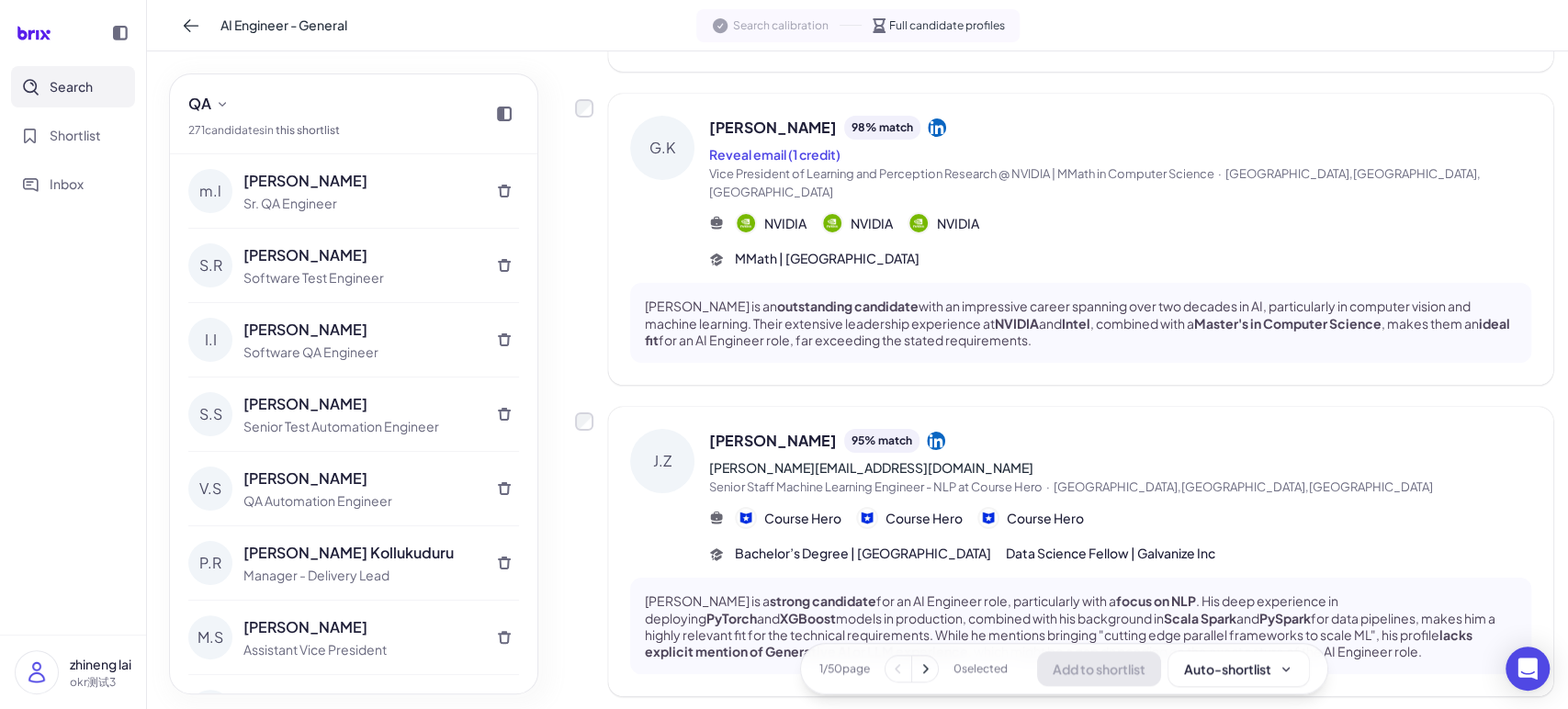
scroll to position [563, 0]
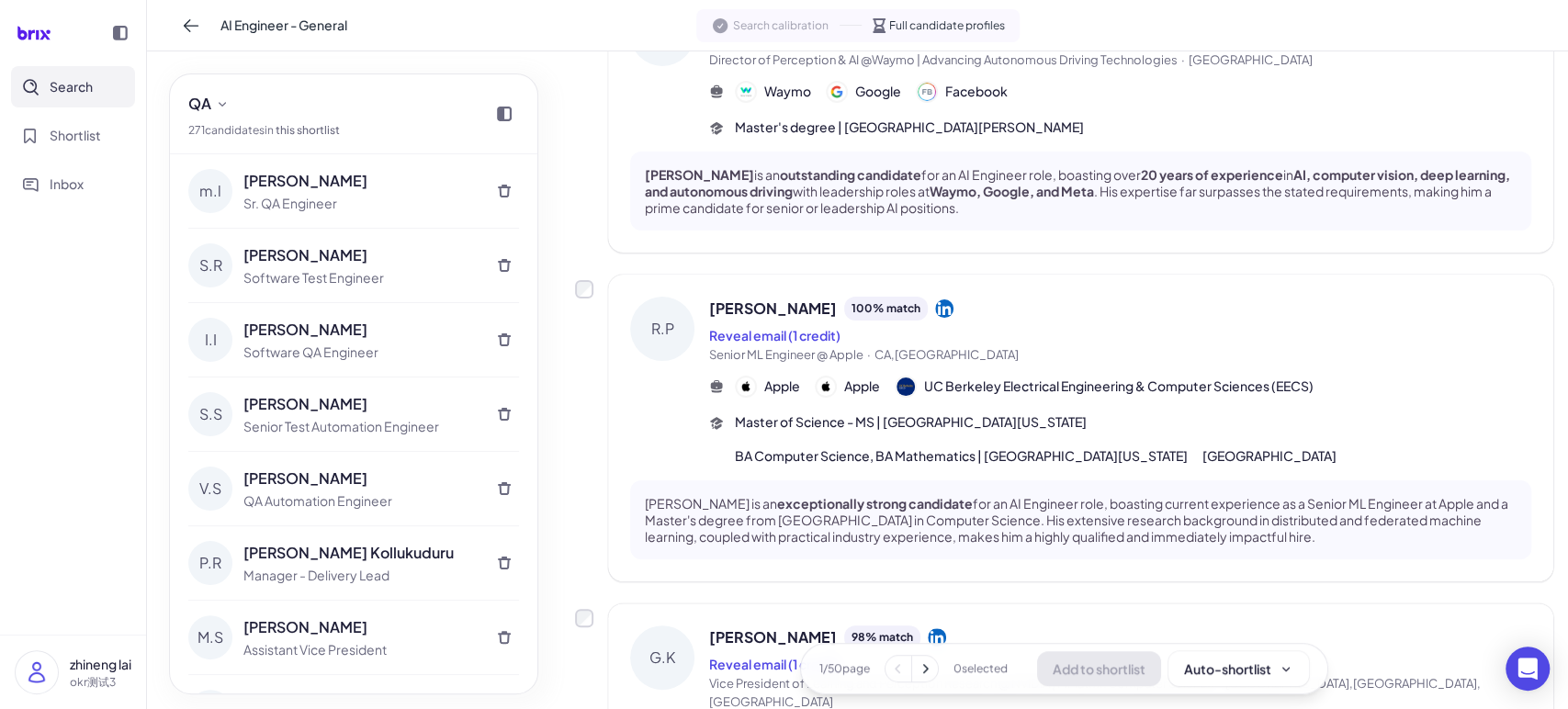
click at [918, 669] on icon at bounding box center [924, 668] width 18 height 18
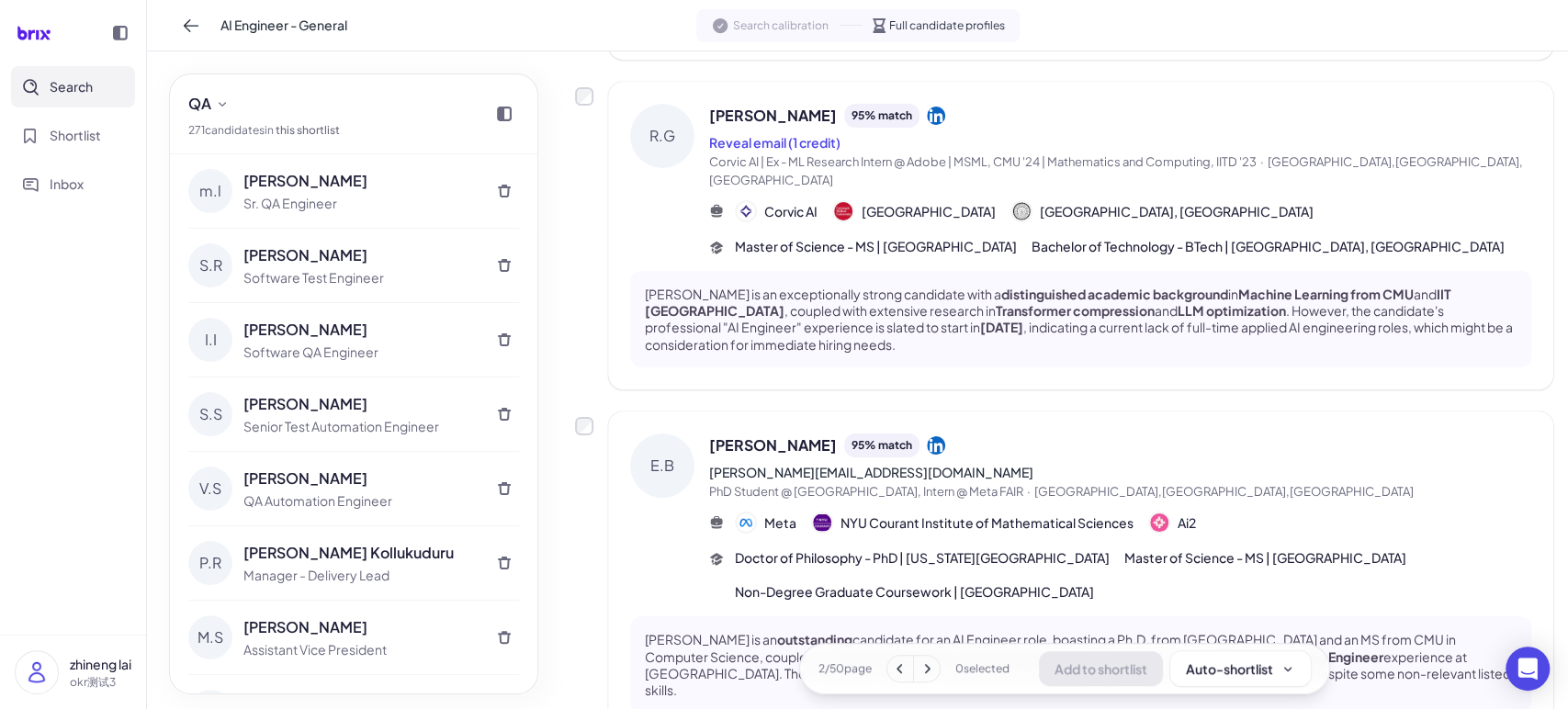
scroll to position [733, 0]
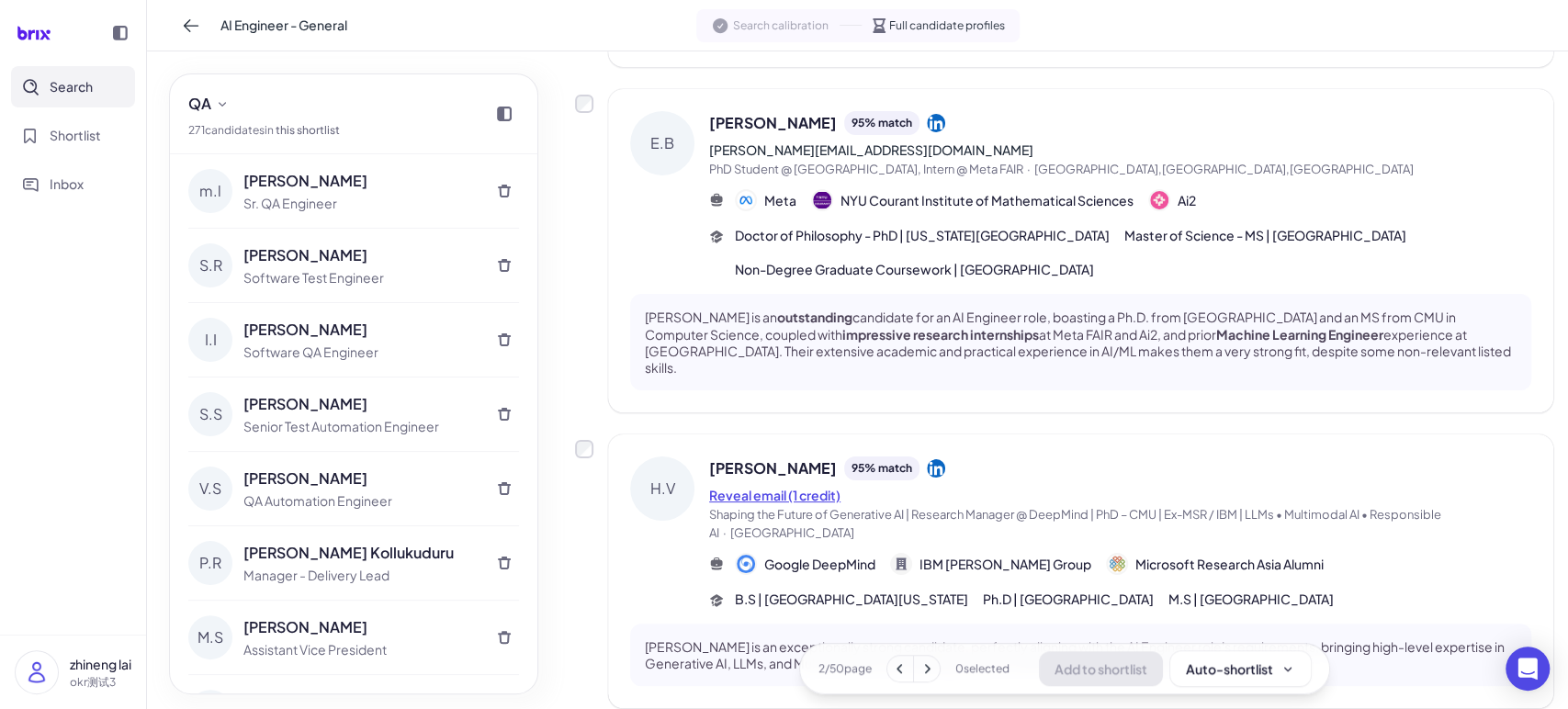
click at [801, 486] on button "Reveal email (1 credit)" at bounding box center [774, 495] width 132 height 19
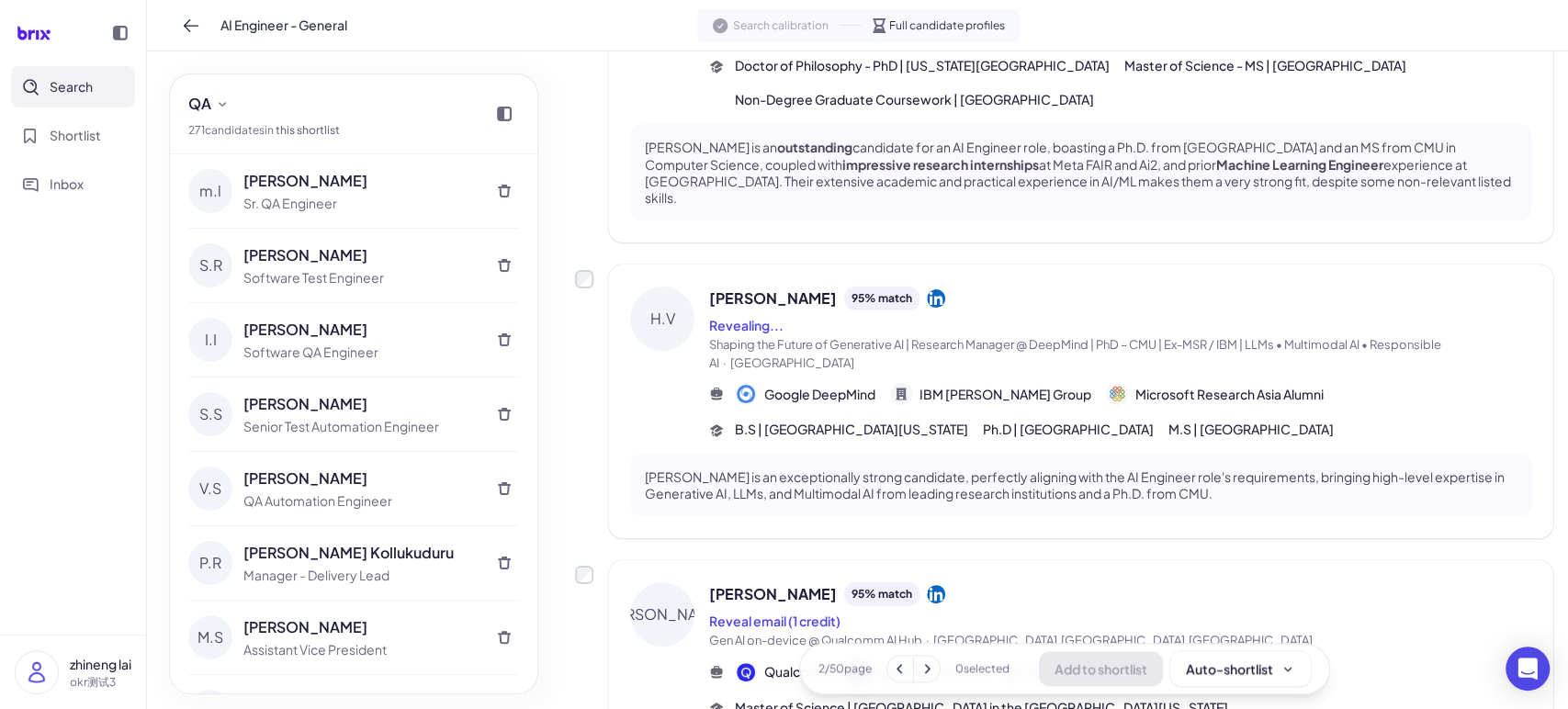
scroll to position [1243, 0]
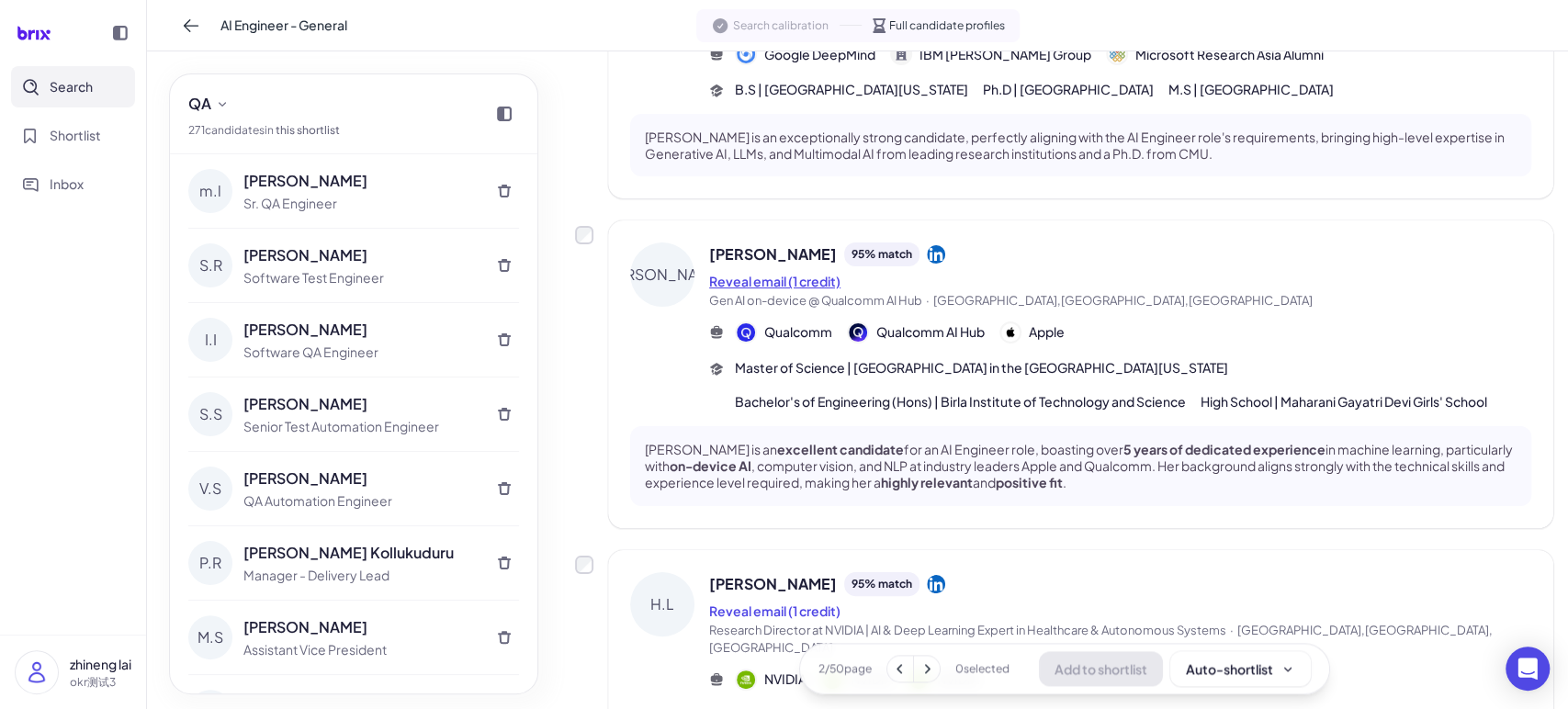
click at [815, 272] on button "Reveal email (1 credit)" at bounding box center [774, 282] width 132 height 19
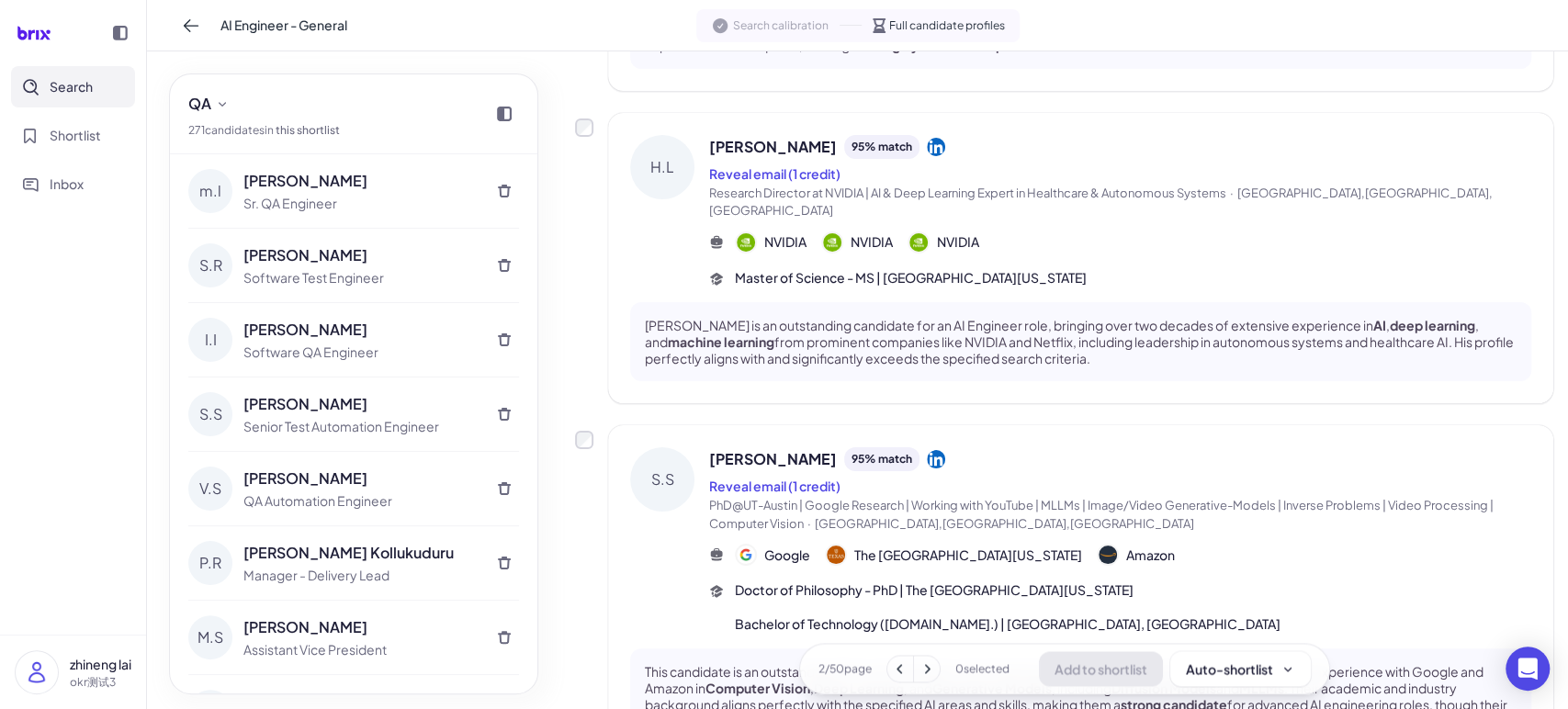
scroll to position [1531, 0]
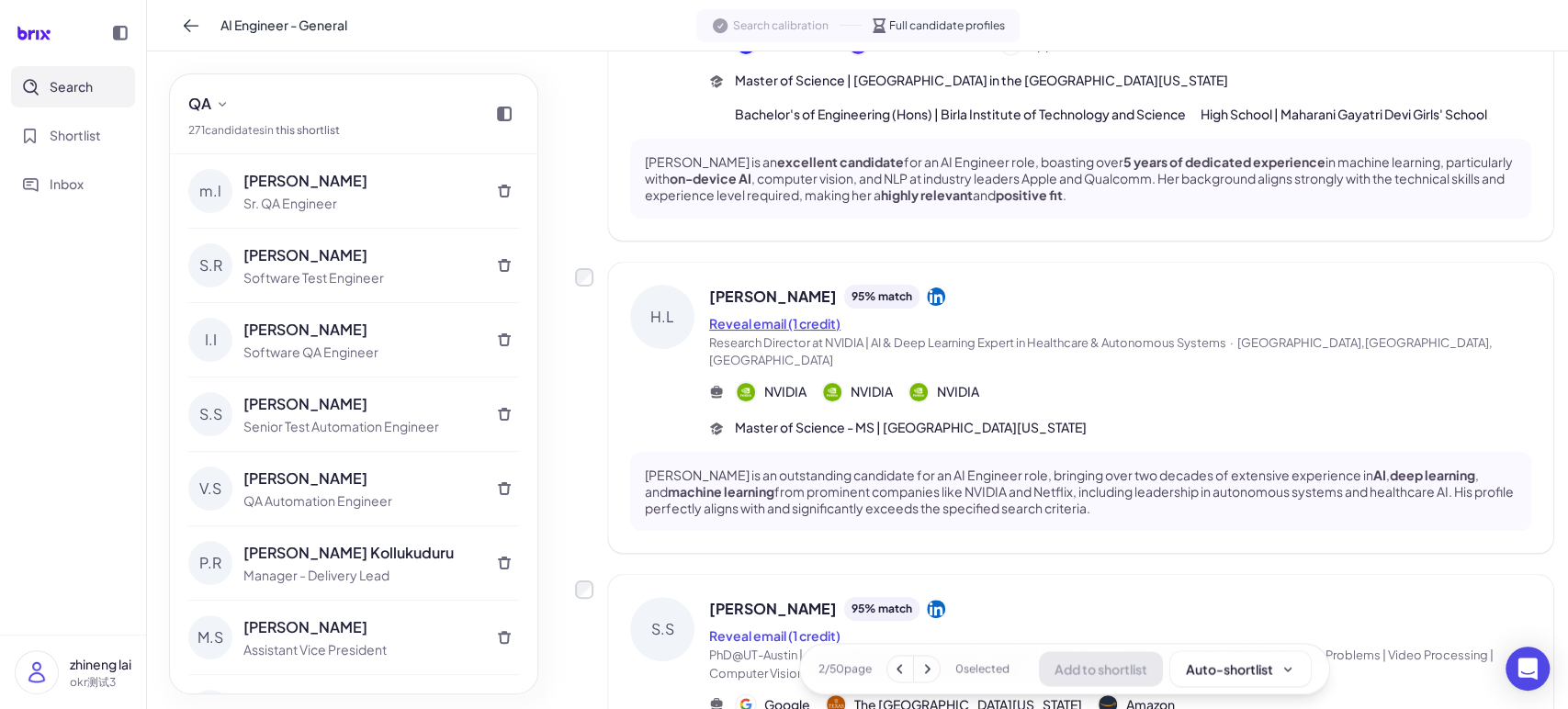
click at [823, 314] on button "Reveal email (1 credit)" at bounding box center [774, 323] width 132 height 19
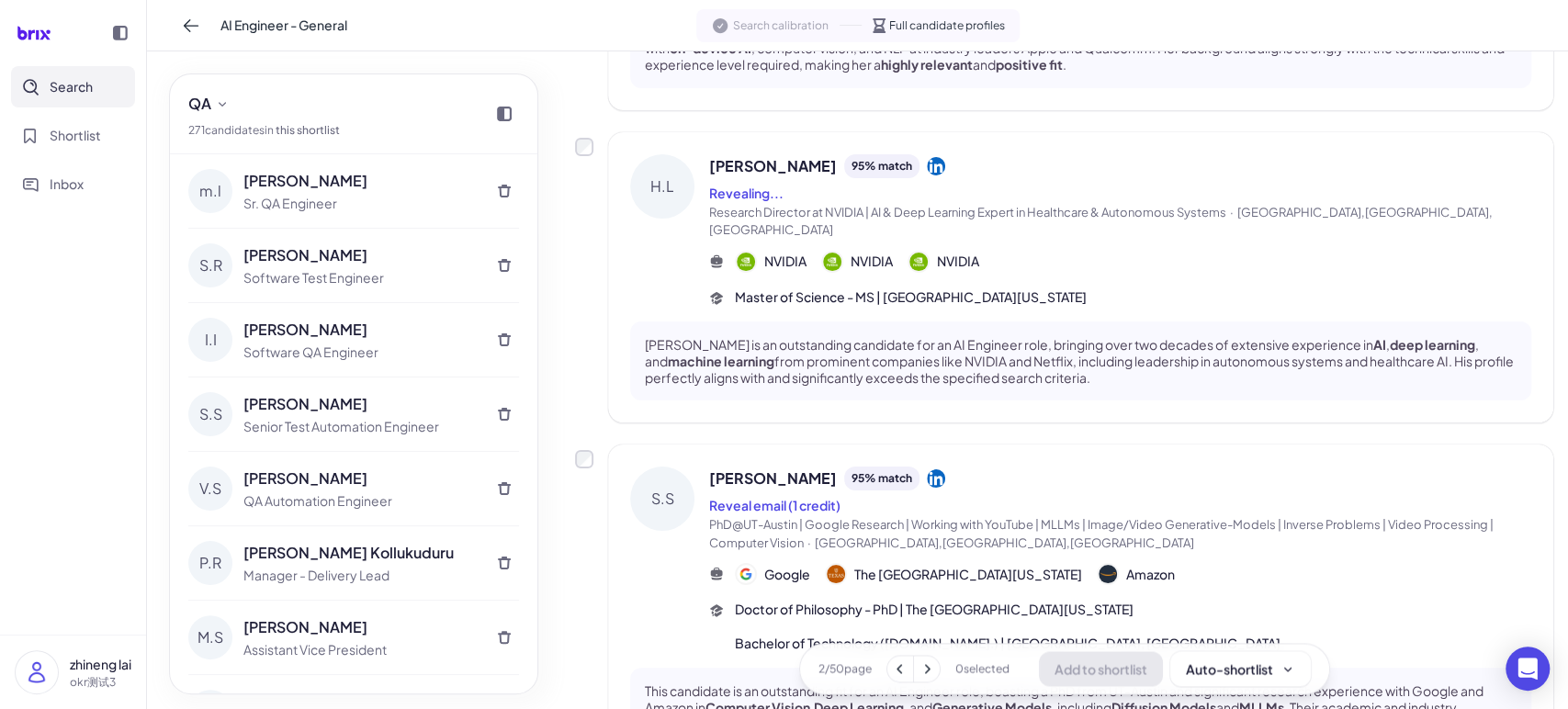
scroll to position [1700, 0]
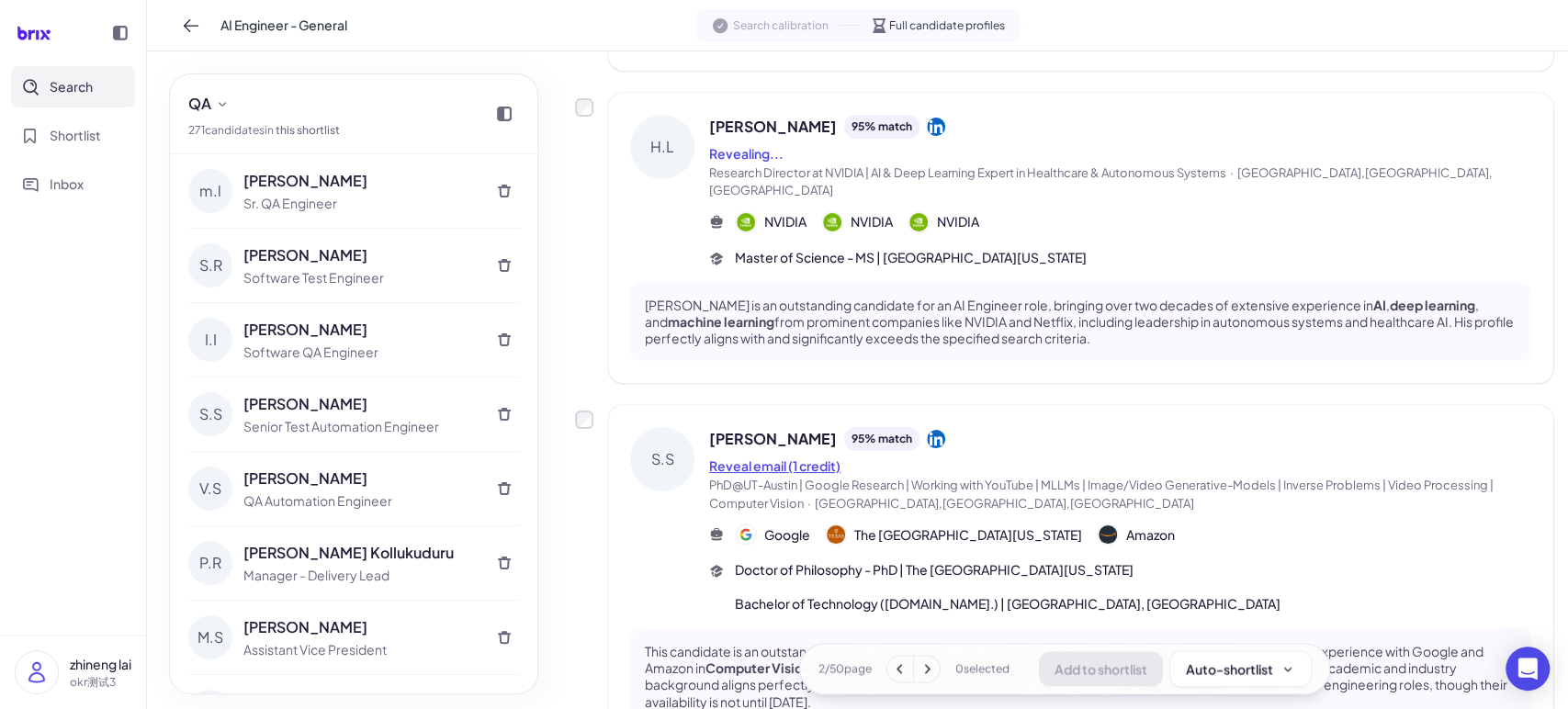
click at [811, 457] on button "Reveal email (1 credit)" at bounding box center [774, 467] width 132 height 19
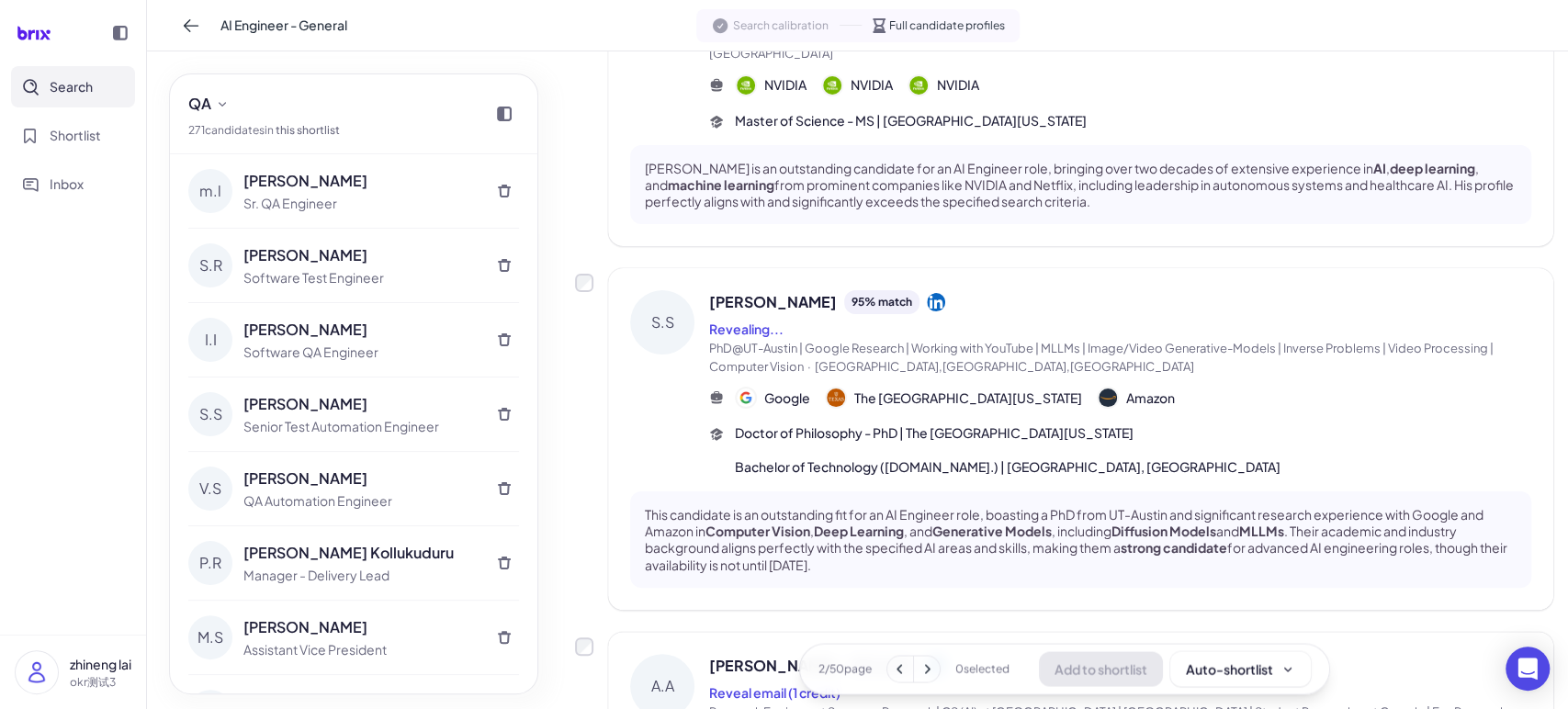
scroll to position [1871, 0]
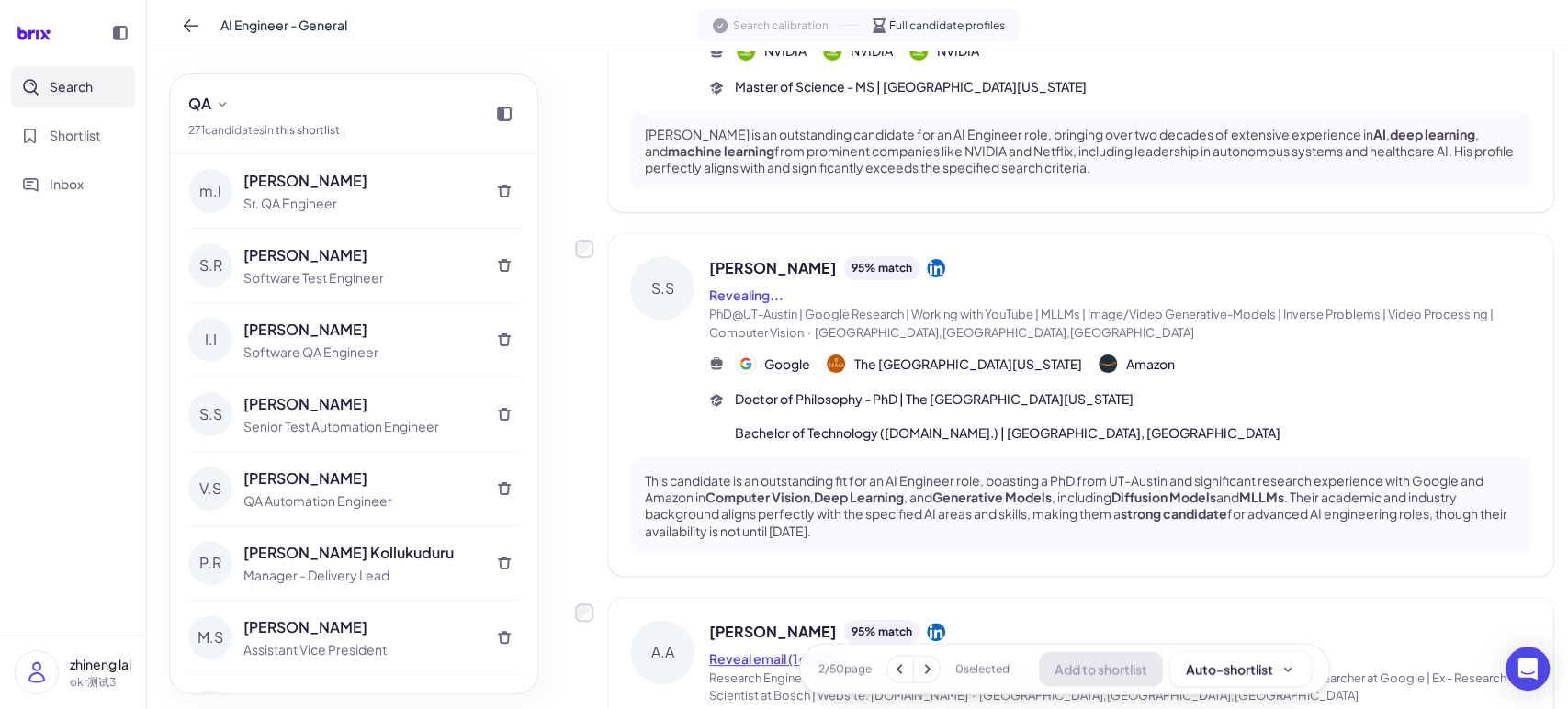
click at [786, 650] on button "Reveal email (1 credit)" at bounding box center [774, 659] width 132 height 19
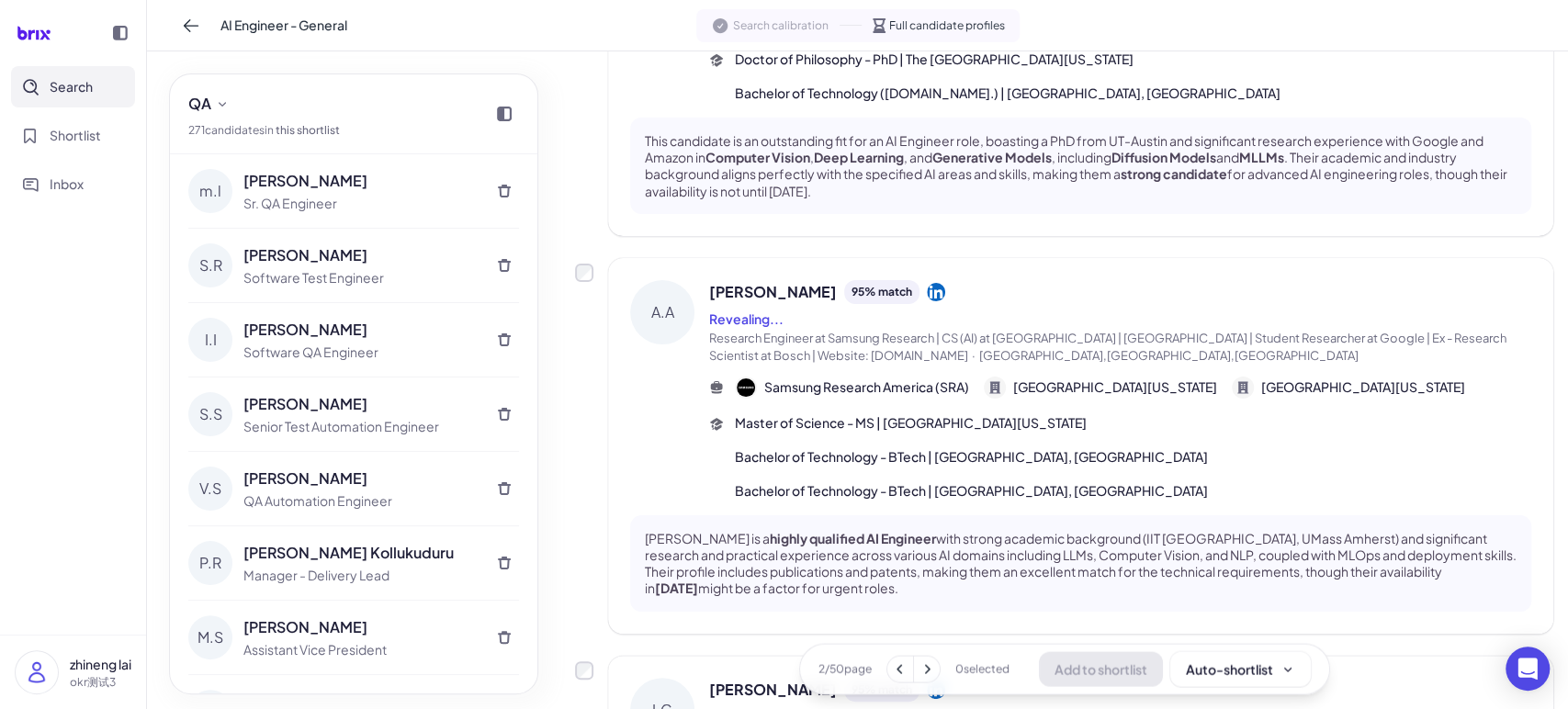
scroll to position [2382, 0]
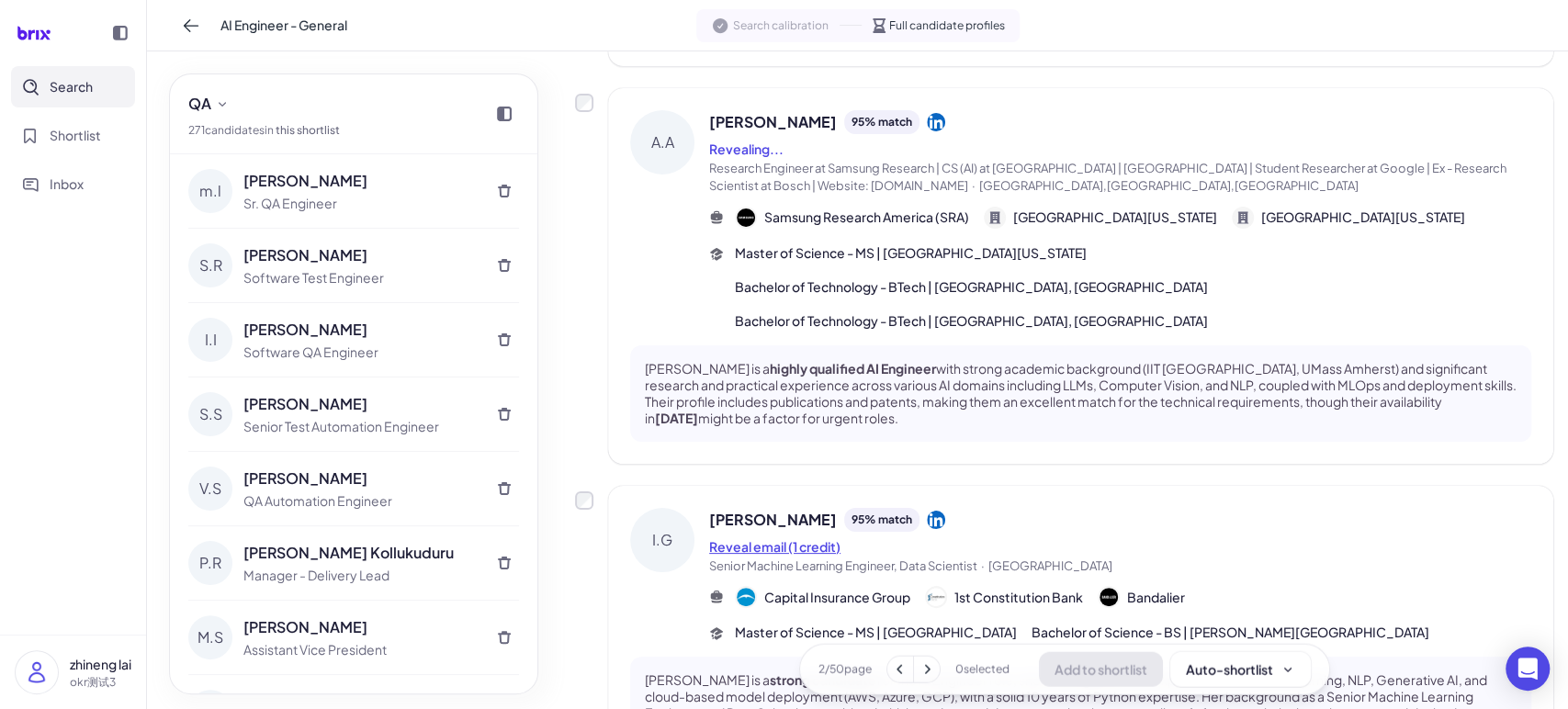
click at [796, 537] on button "Reveal email (1 credit)" at bounding box center [774, 547] width 132 height 19
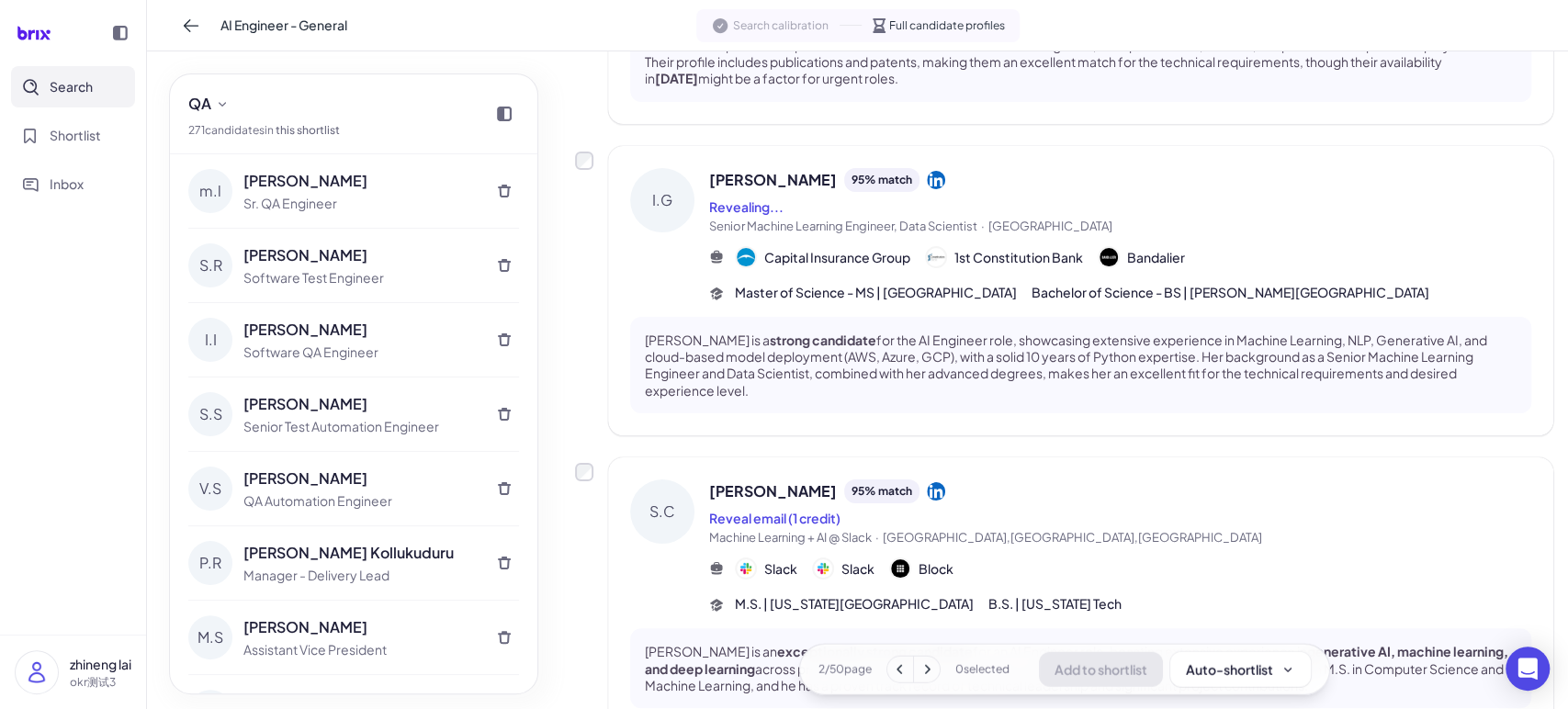
click at [793, 531] on span "Machine Learning + AI @ Slack" at bounding box center [790, 537] width 162 height 14
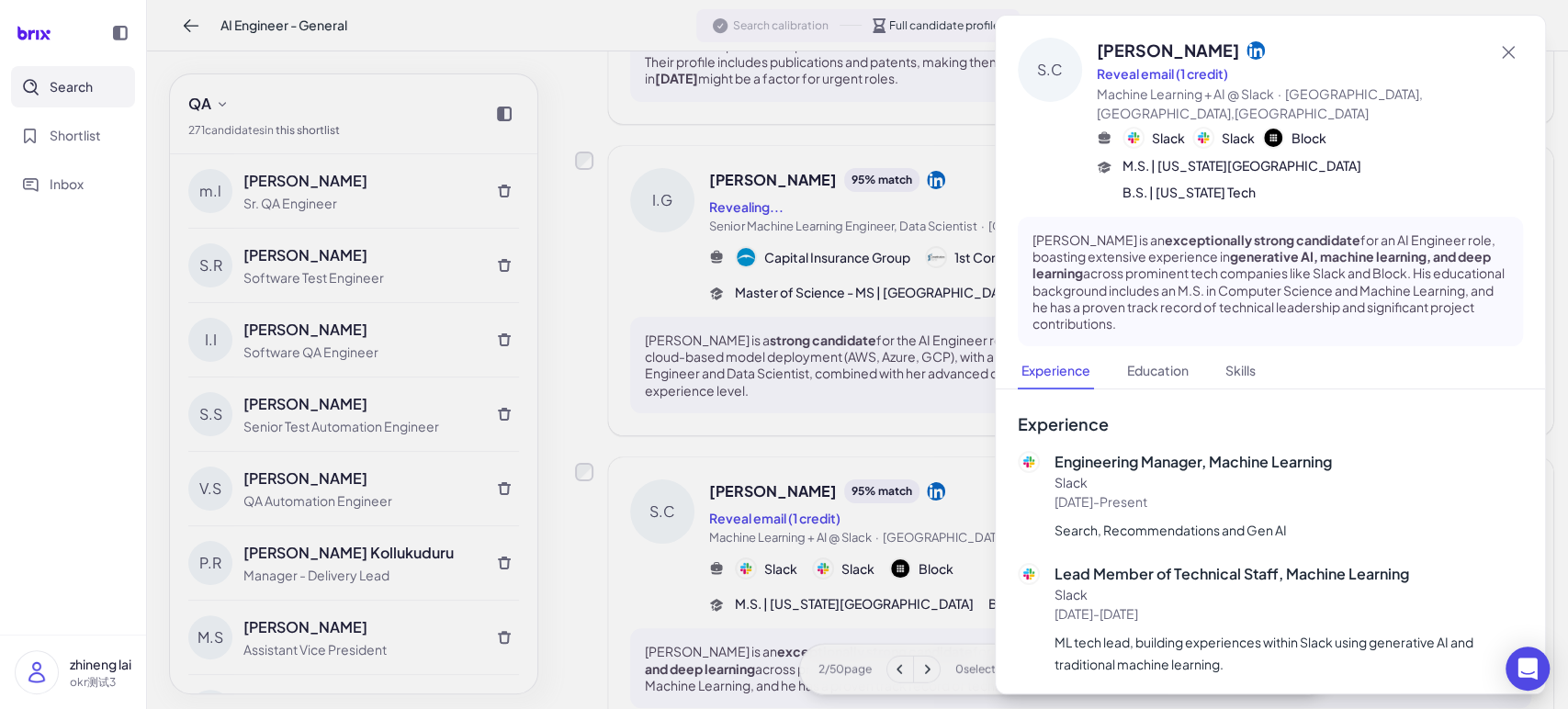
click at [794, 466] on div at bounding box center [784, 354] width 1568 height 709
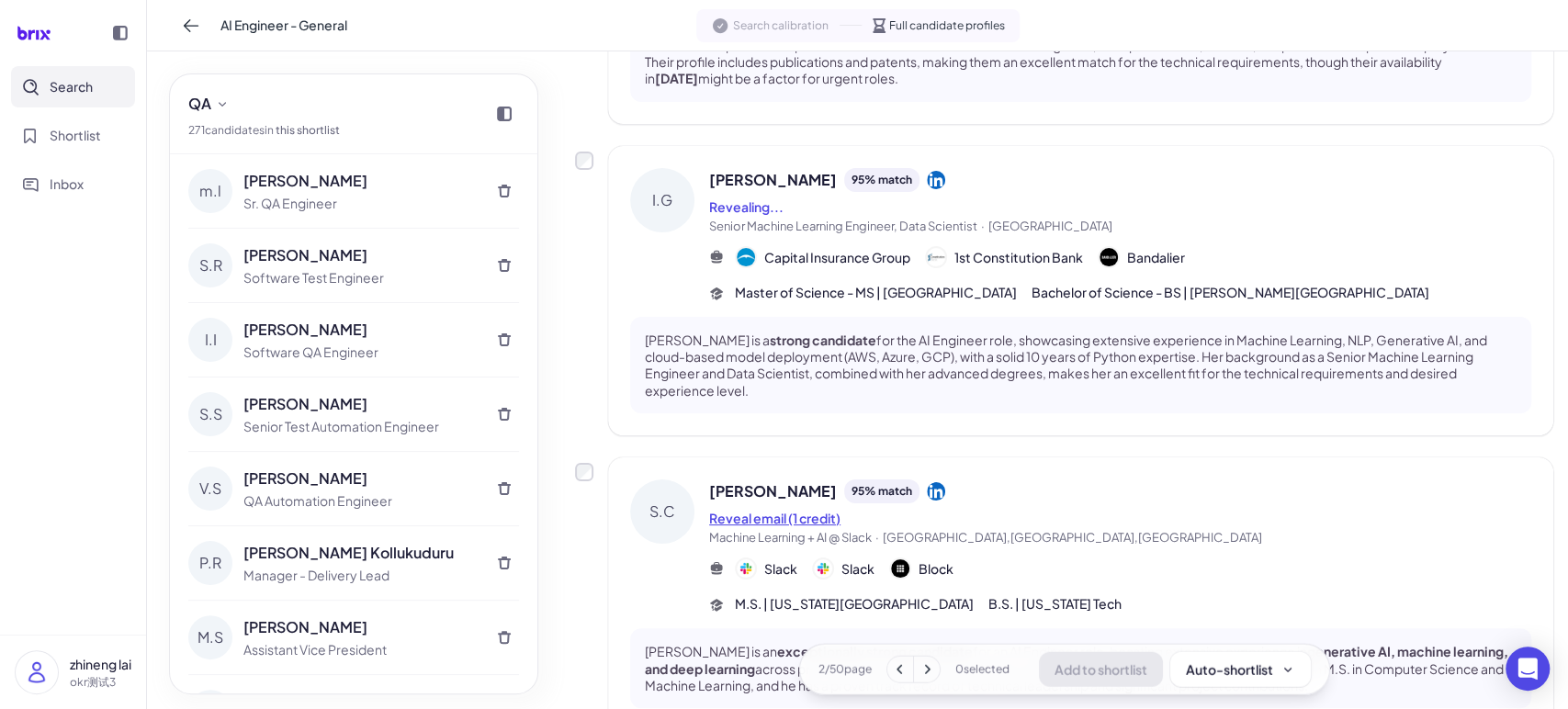
click at [793, 509] on button "Reveal email (1 credit)" at bounding box center [774, 518] width 132 height 19
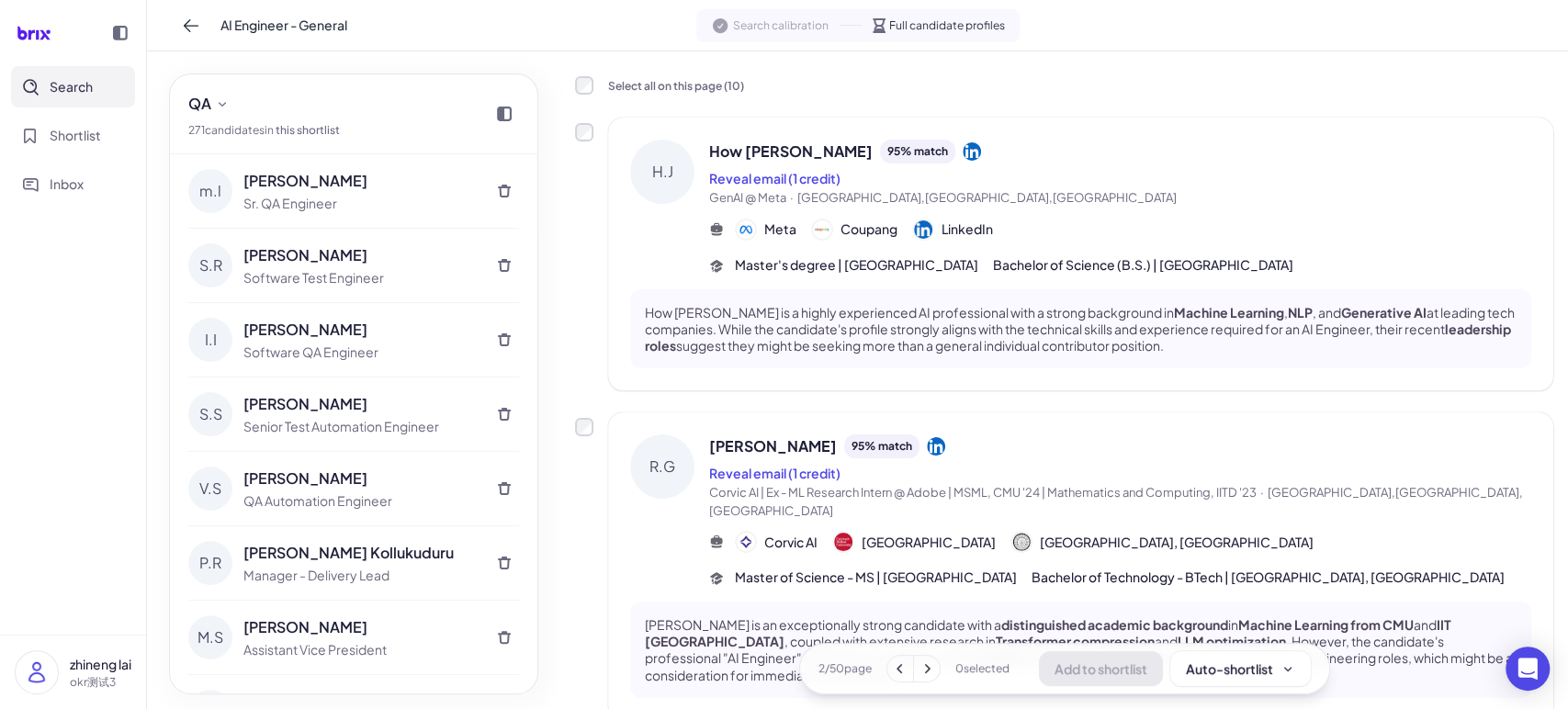
scroll to position [0, 0]
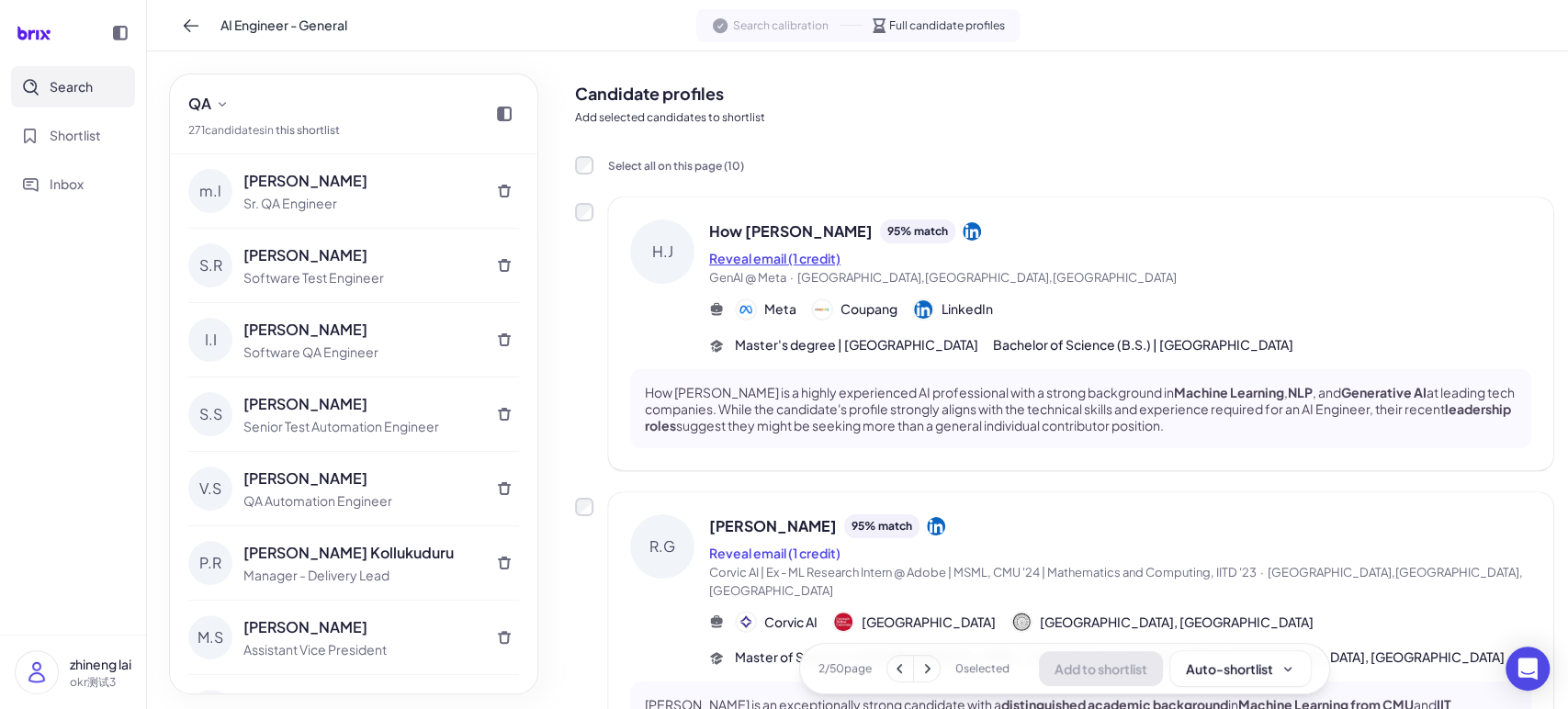
click at [794, 262] on button "Reveal email (1 credit)" at bounding box center [774, 259] width 132 height 19
click at [794, 555] on button "Reveal email (1 credit)" at bounding box center [774, 553] width 132 height 19
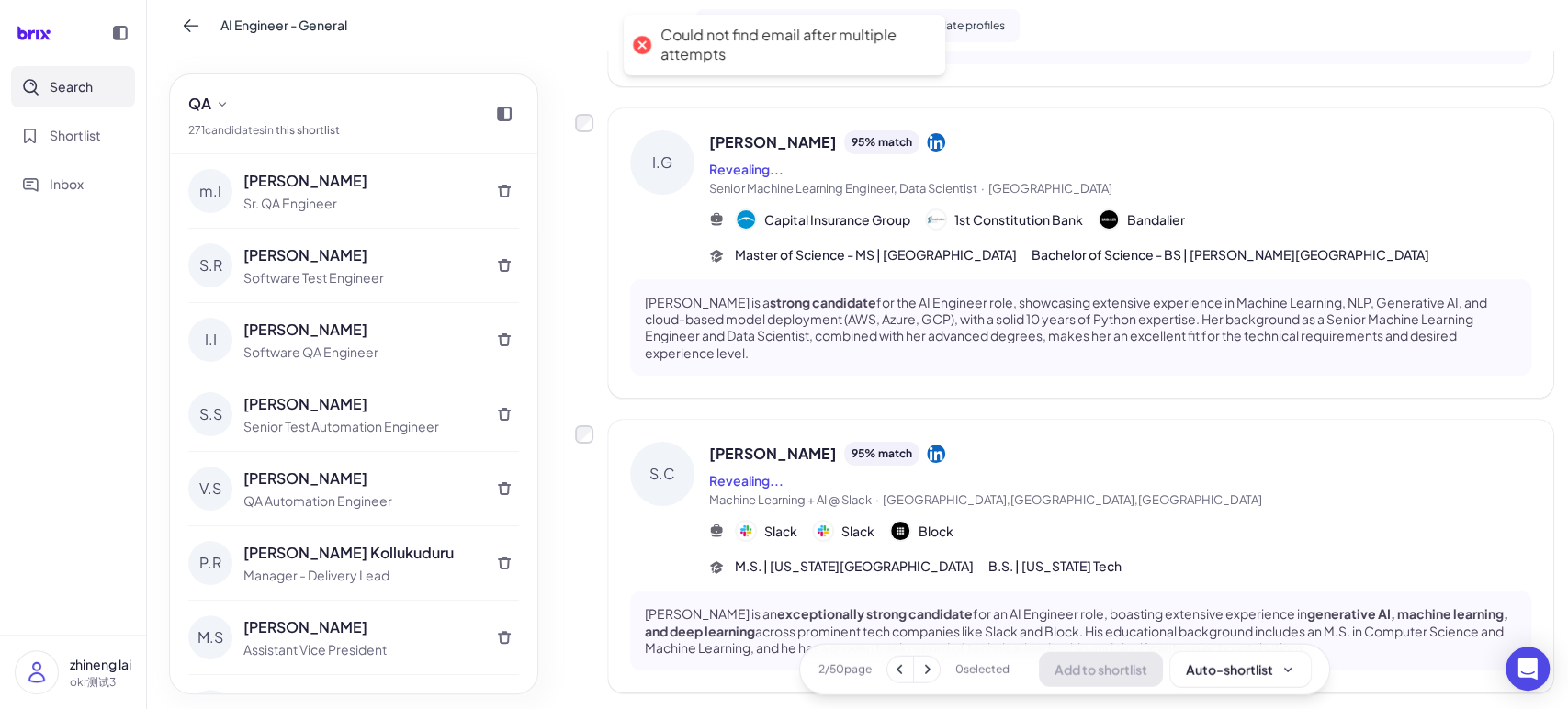
scroll to position [2778, 0]
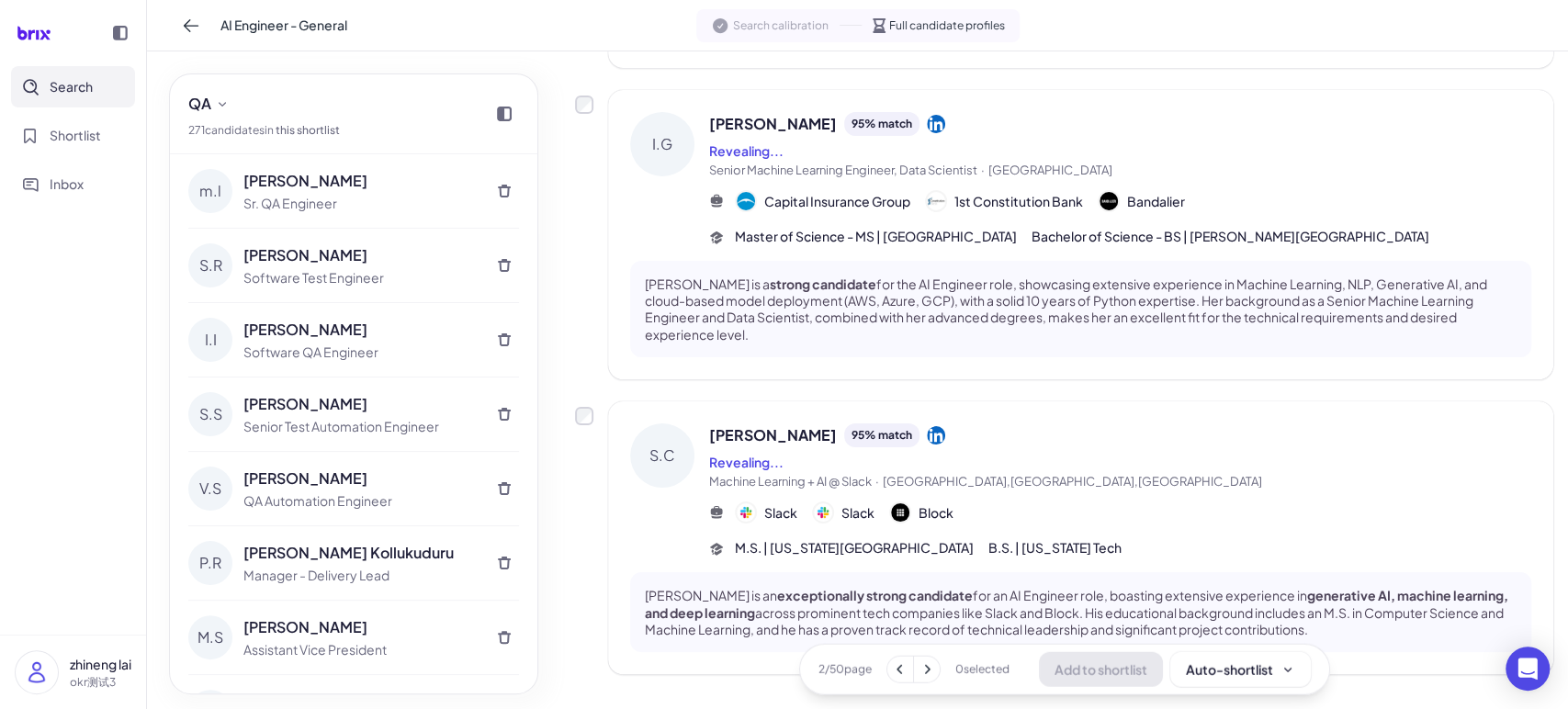
click at [921, 665] on icon at bounding box center [926, 668] width 18 height 18
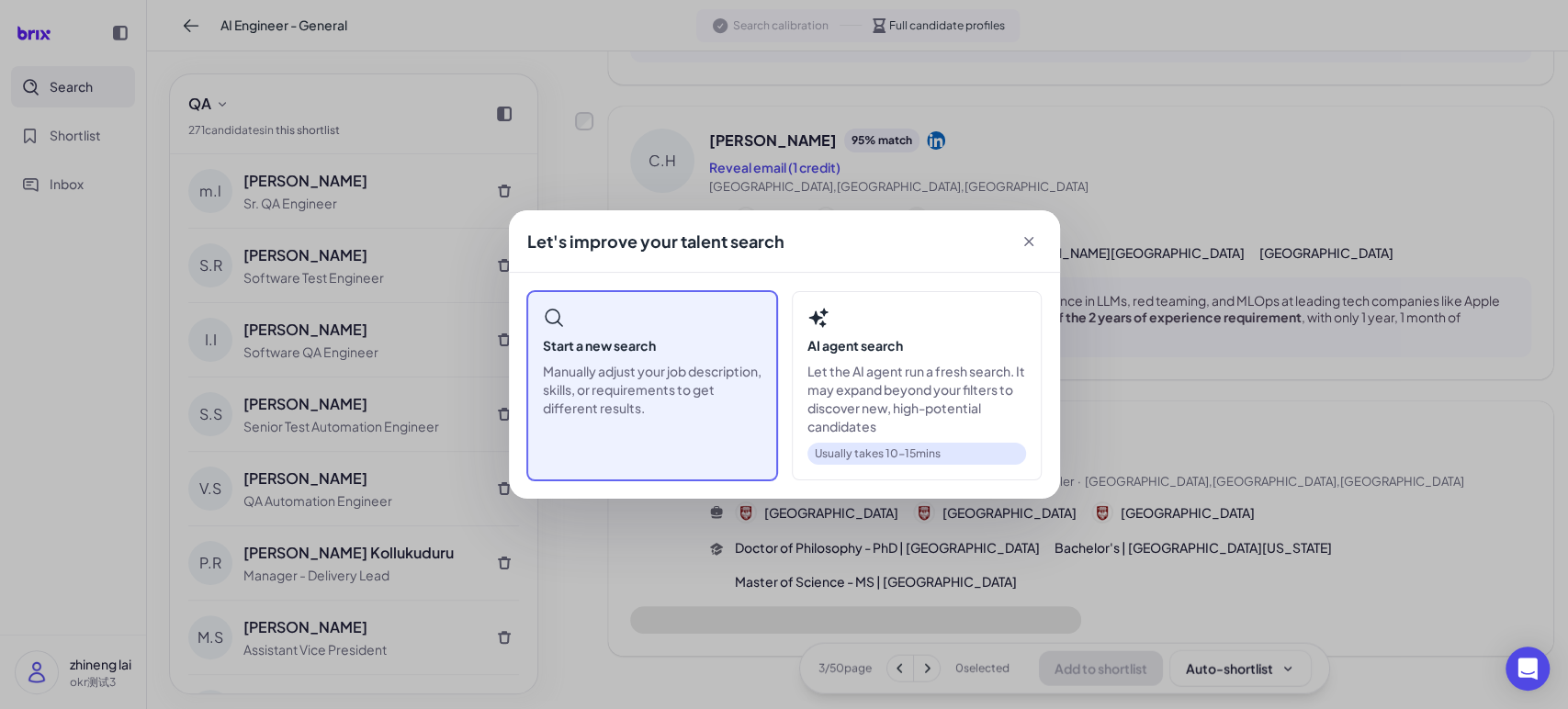
scroll to position [2622, 0]
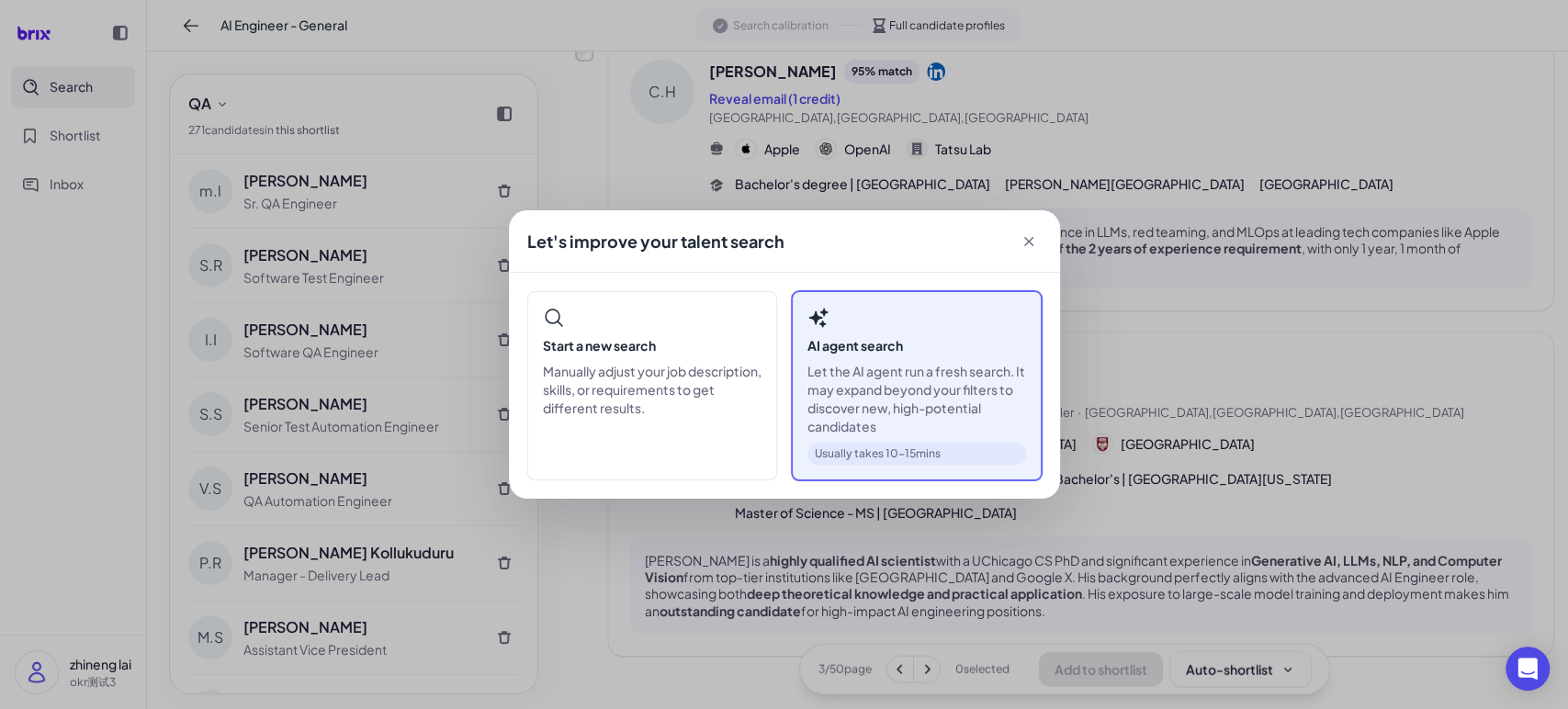
click at [852, 373] on p "Let the AI agent run a fresh search. It may expand beyond your filters to disco…" at bounding box center [916, 398] width 218 height 73
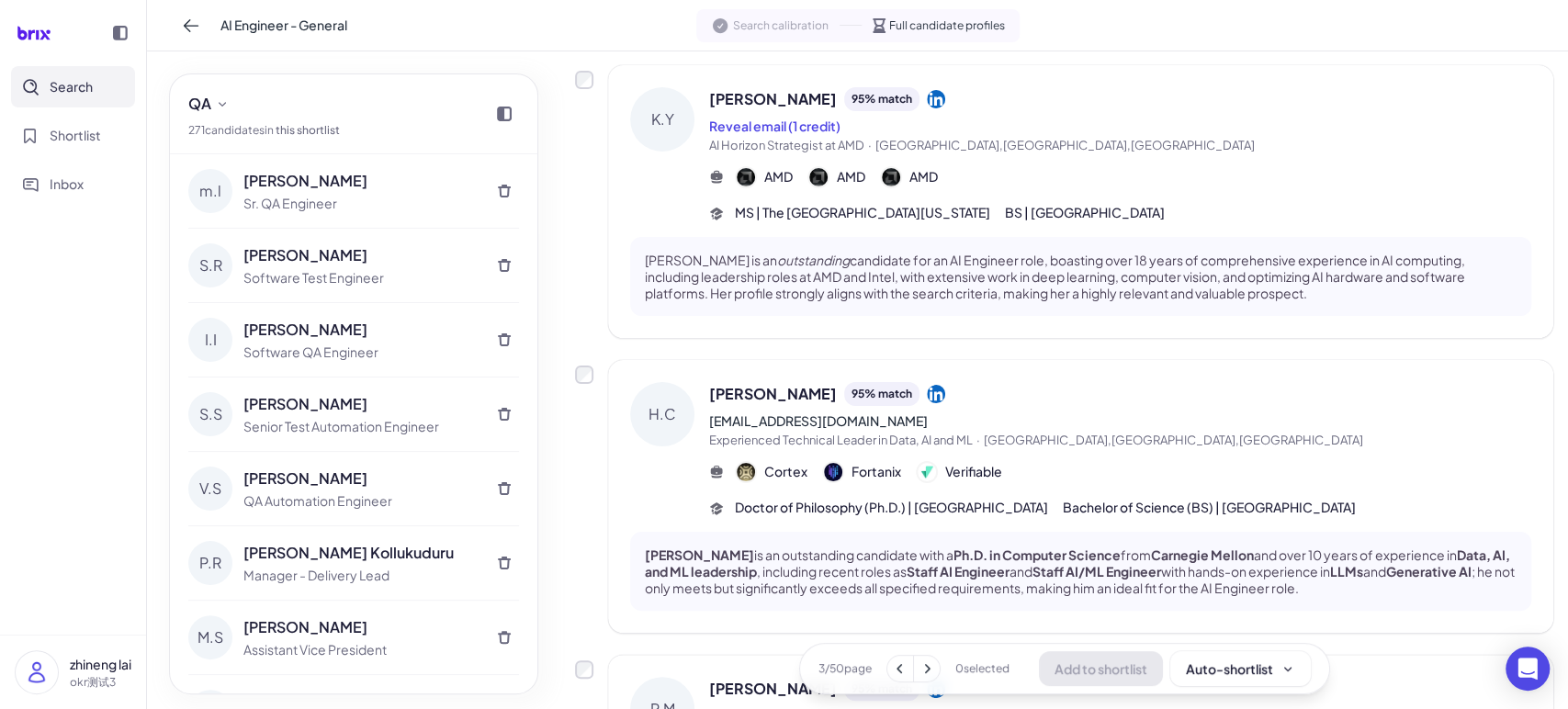
scroll to position [0, 0]
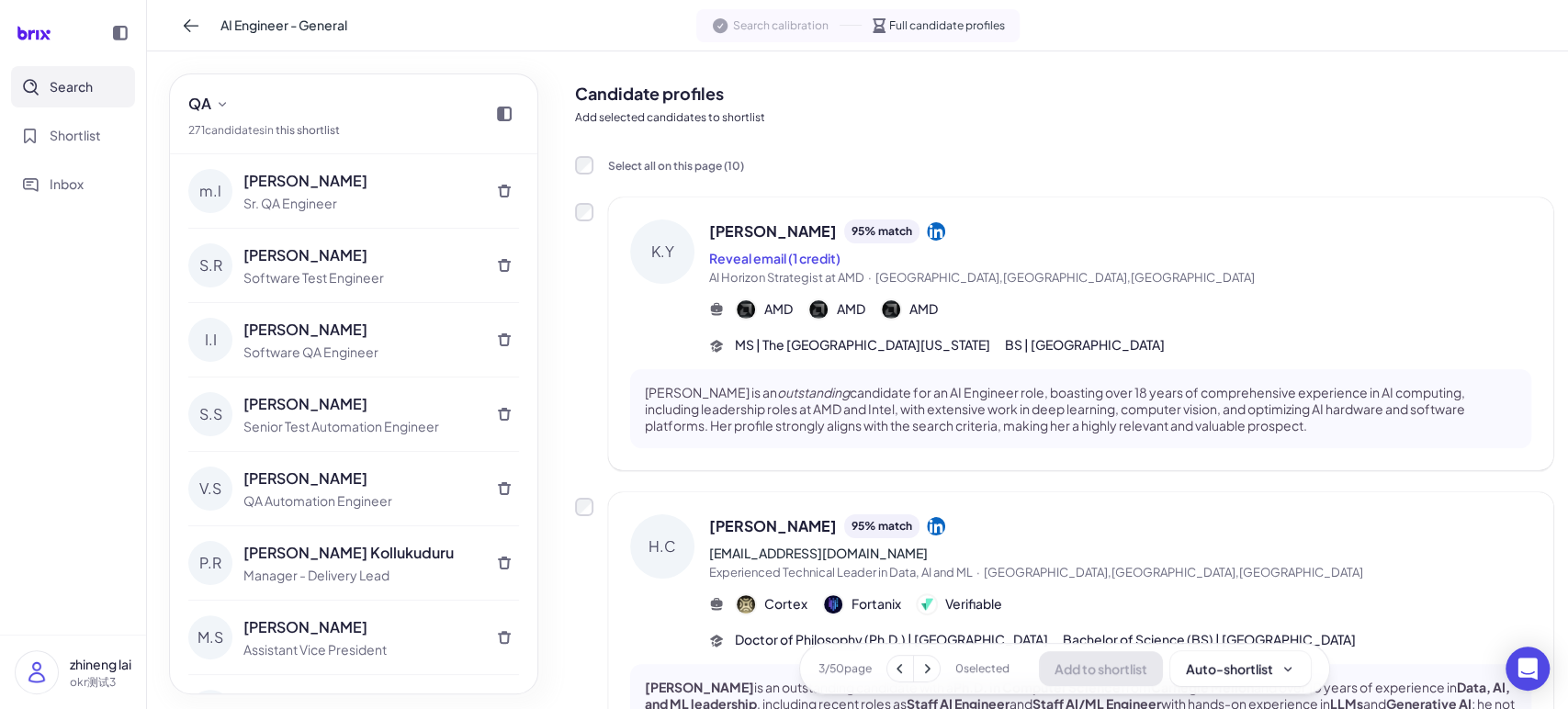
click at [811, 256] on button "Reveal email (1 credit)" at bounding box center [774, 259] width 132 height 19
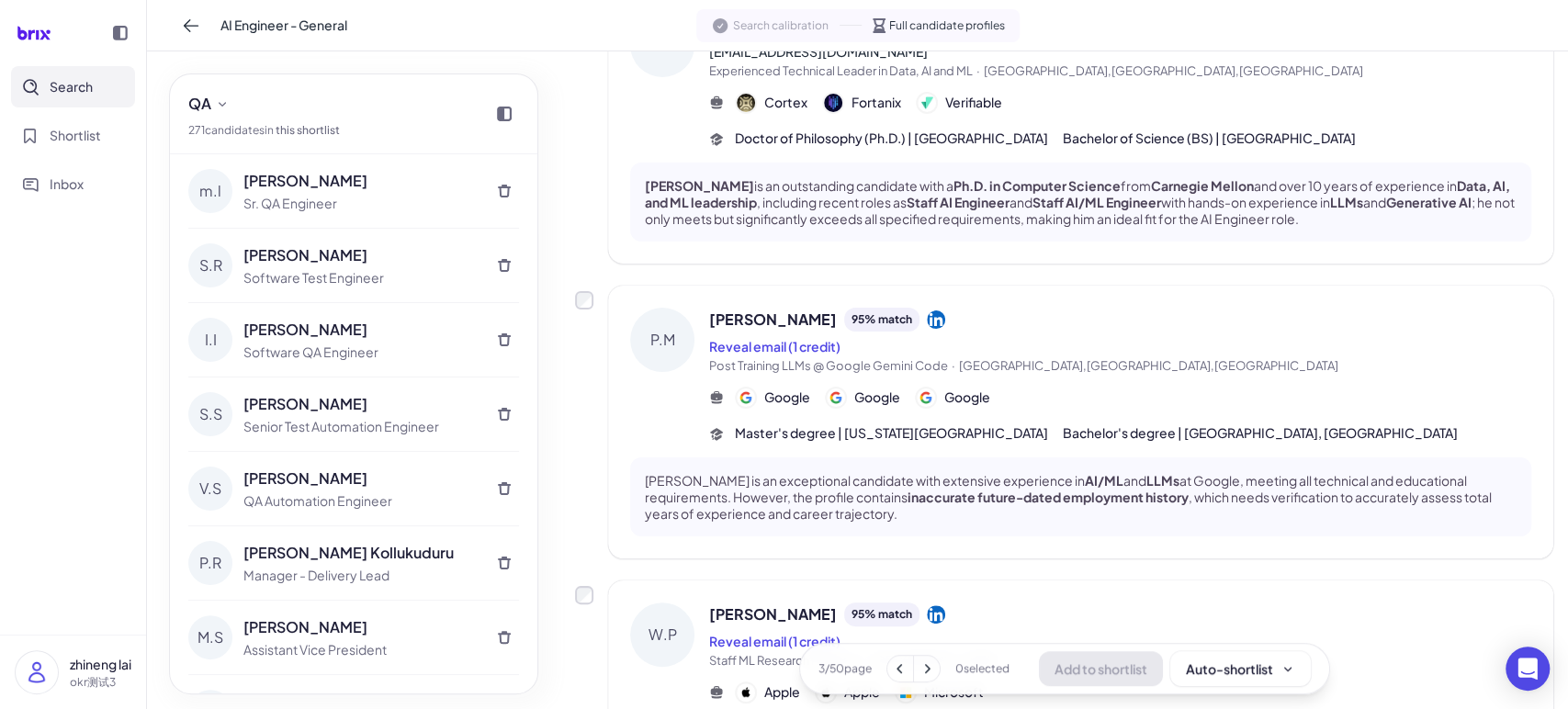
scroll to position [510, 0]
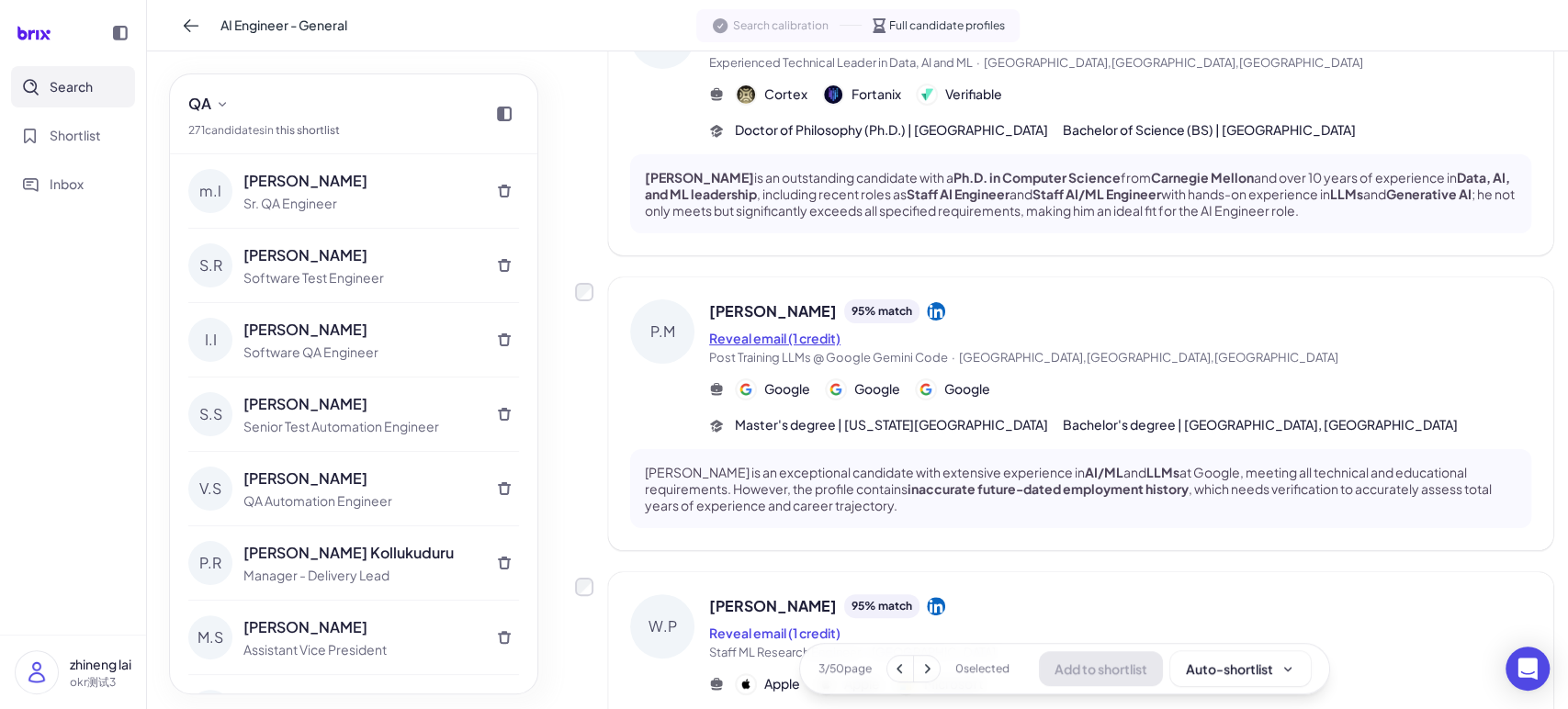
click at [776, 330] on button "Reveal email (1 credit)" at bounding box center [774, 339] width 132 height 19
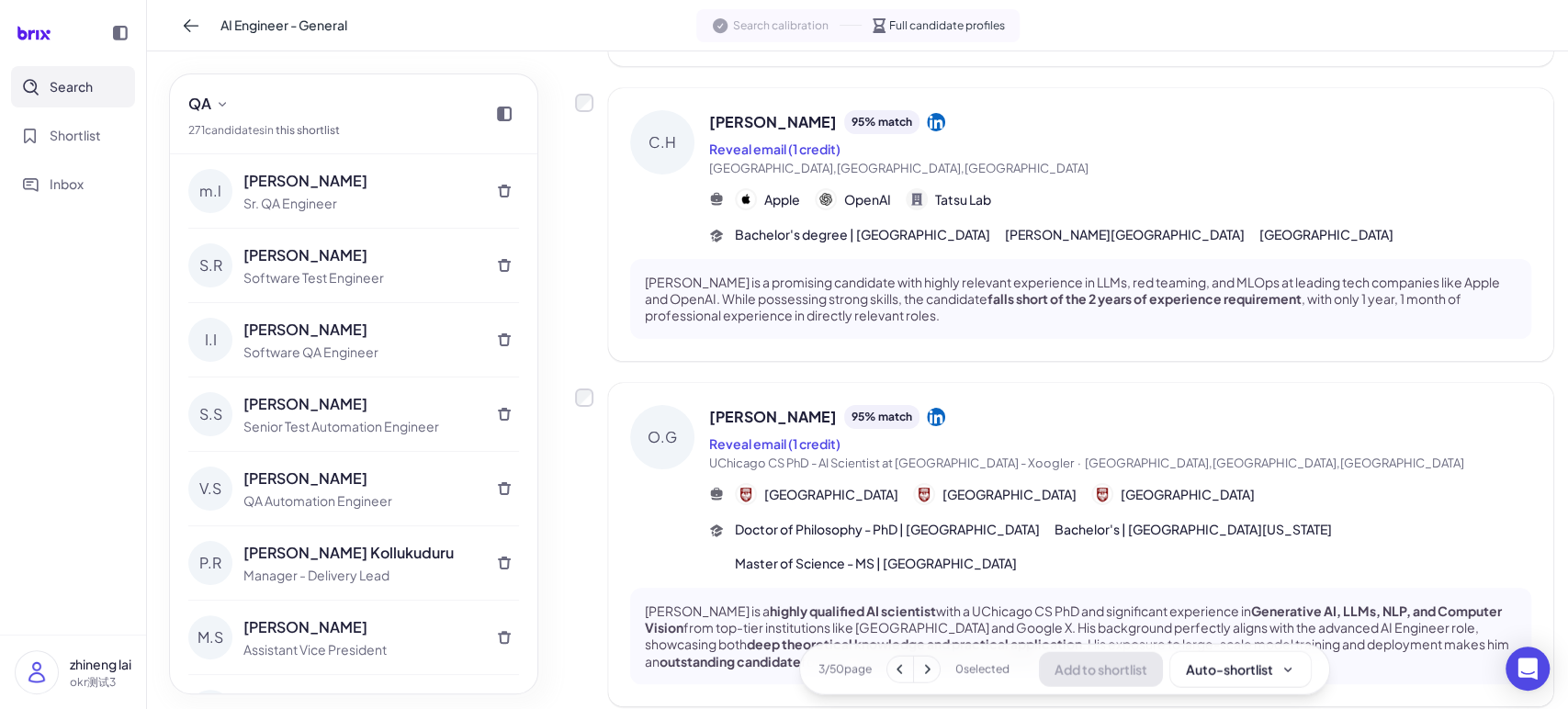
scroll to position [2622, 0]
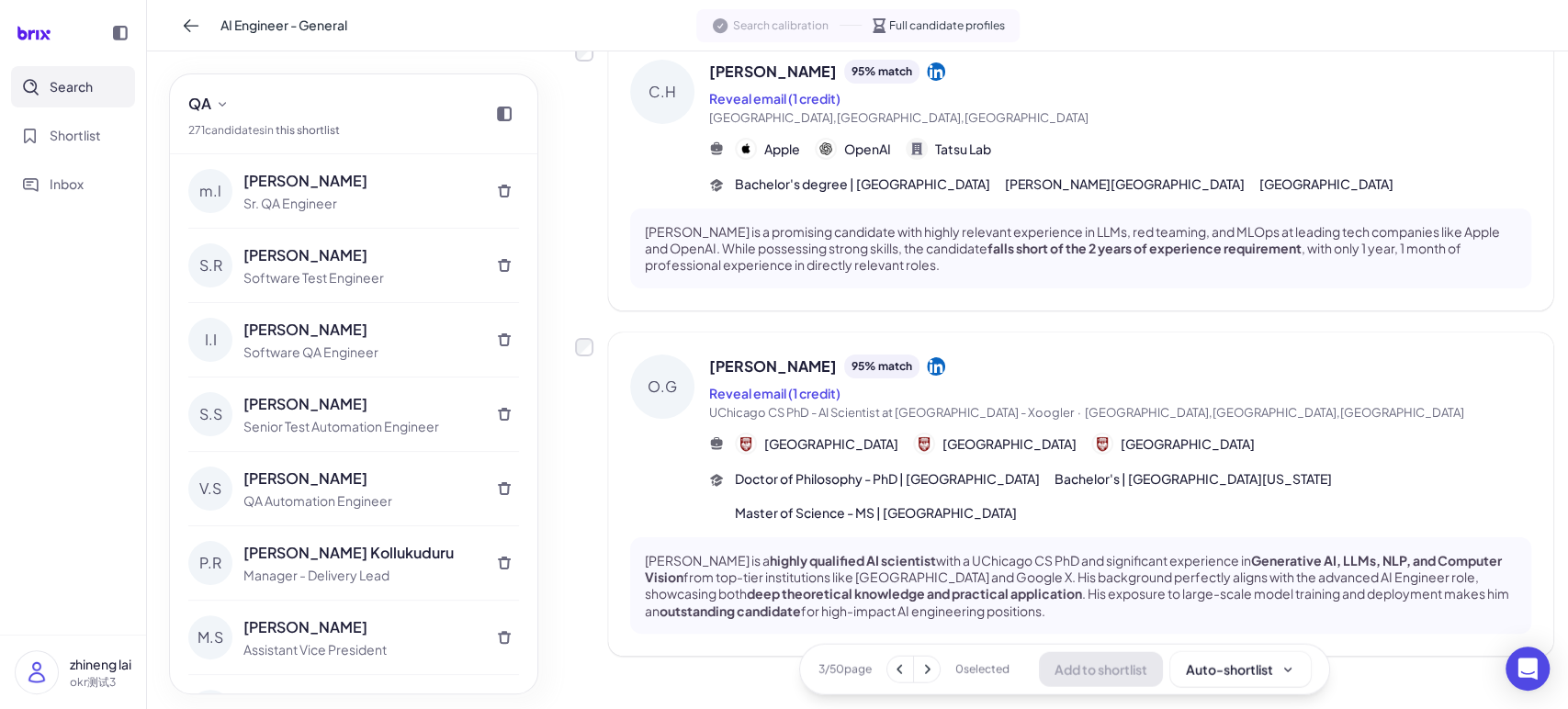
click at [925, 671] on icon at bounding box center [928, 669] width 6 height 10
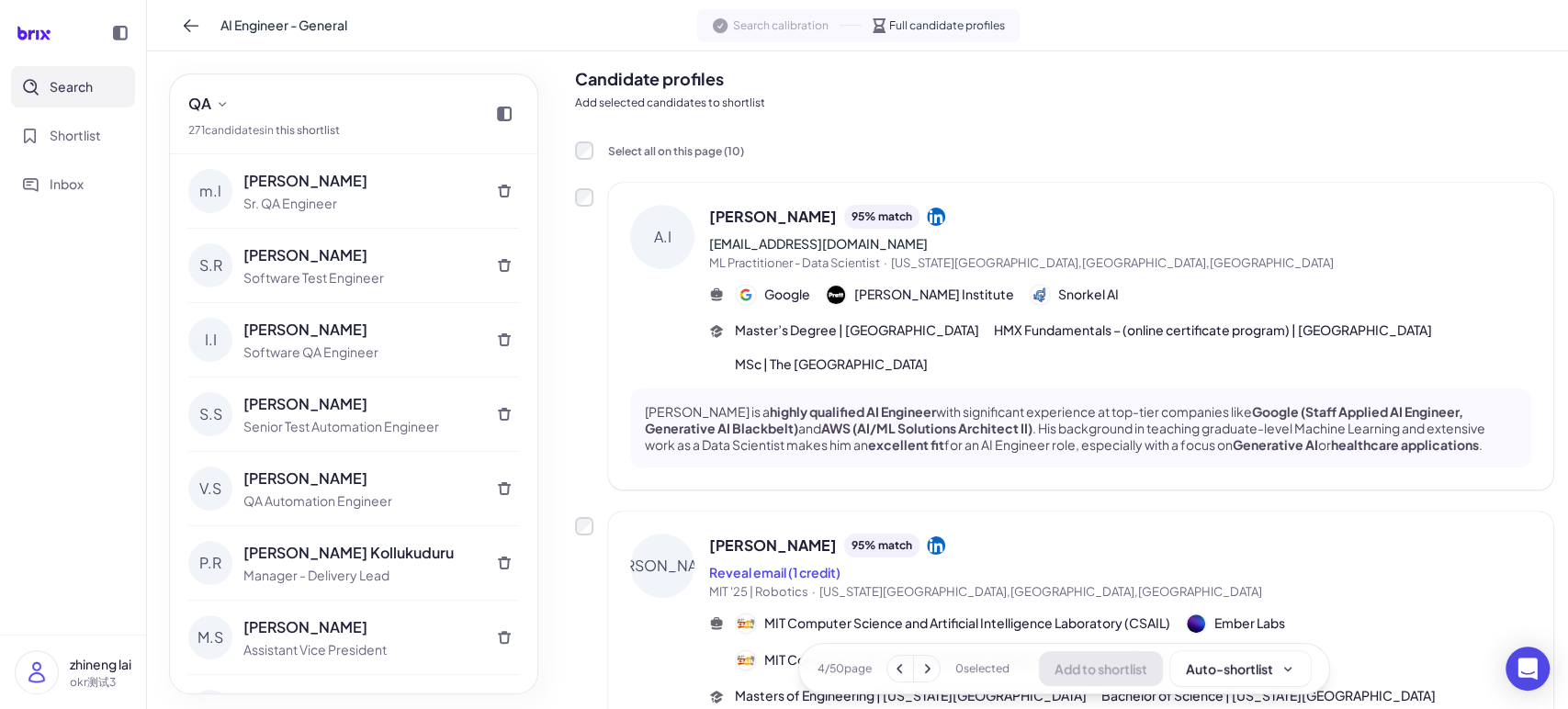
scroll to position [0, 0]
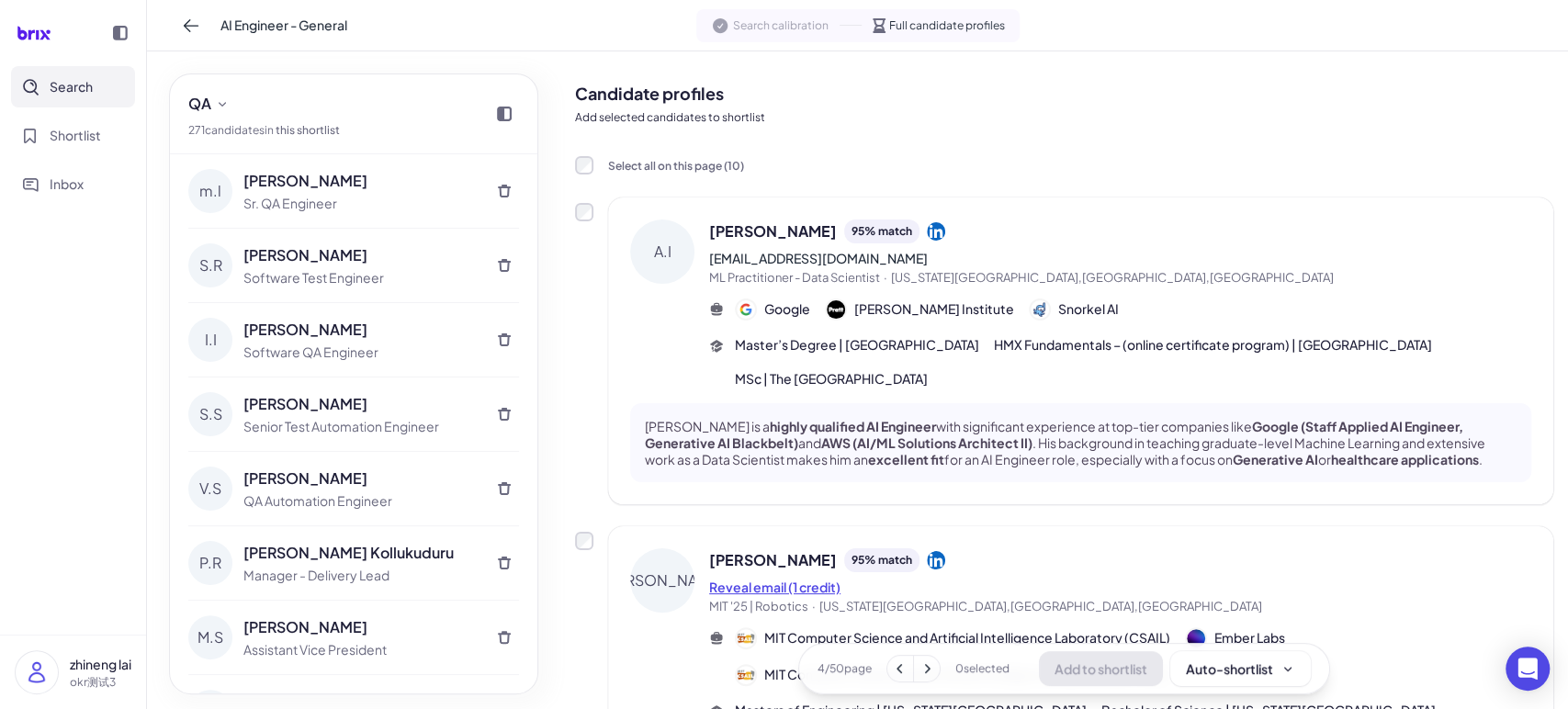
click at [790, 586] on button "Reveal email (1 credit)" at bounding box center [774, 588] width 132 height 19
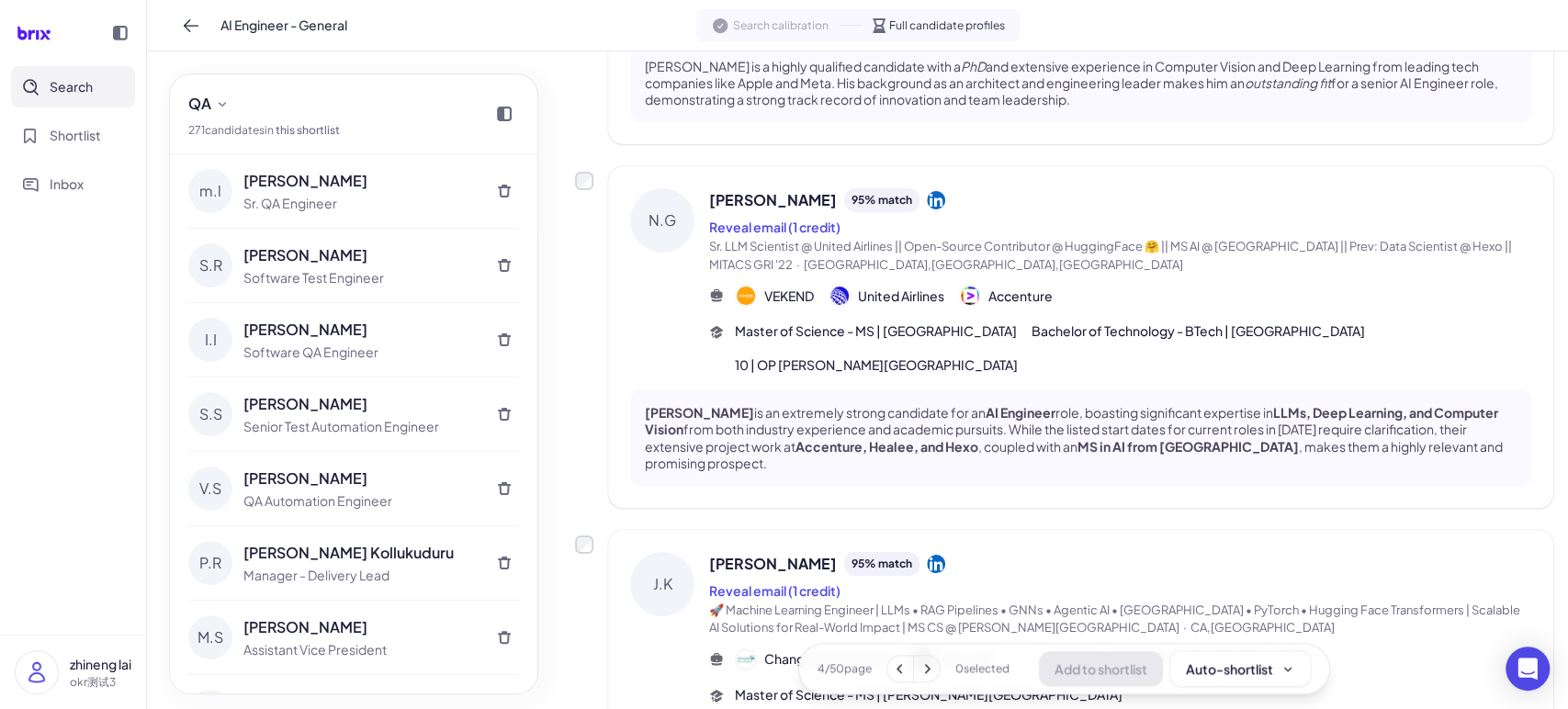
scroll to position [1361, 0]
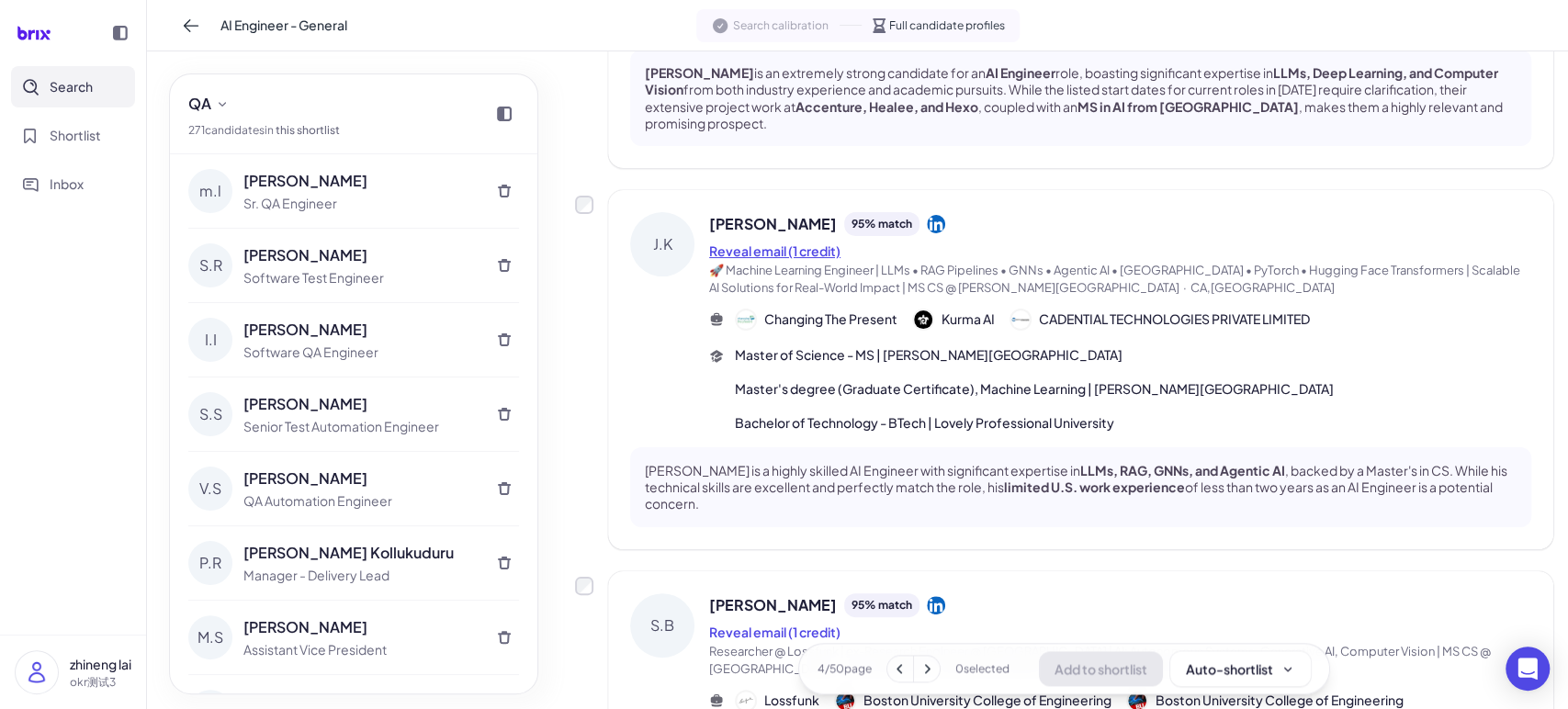
click at [809, 257] on button "Reveal email (1 credit)" at bounding box center [774, 251] width 132 height 19
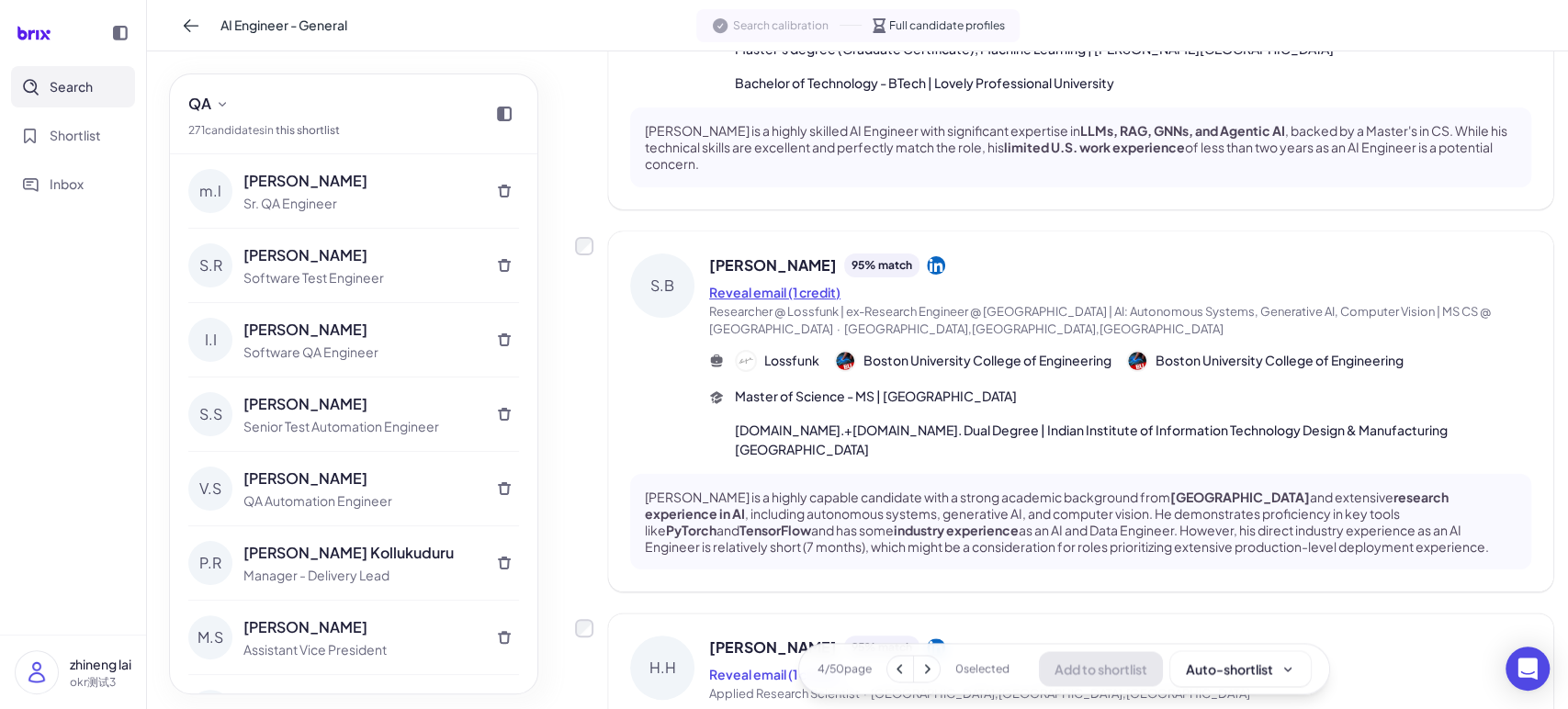
click at [805, 292] on button "Reveal email (1 credit)" at bounding box center [774, 293] width 132 height 19
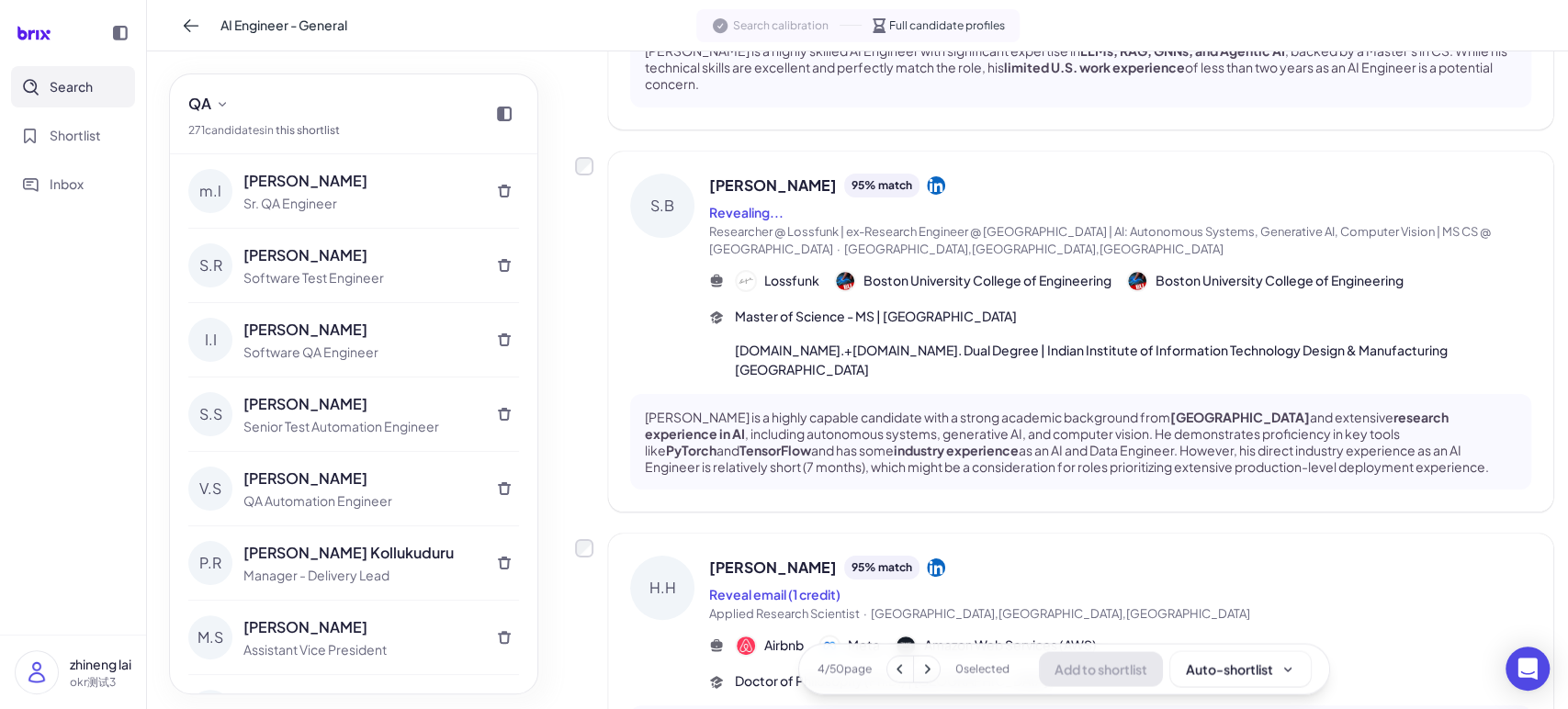
scroll to position [1871, 0]
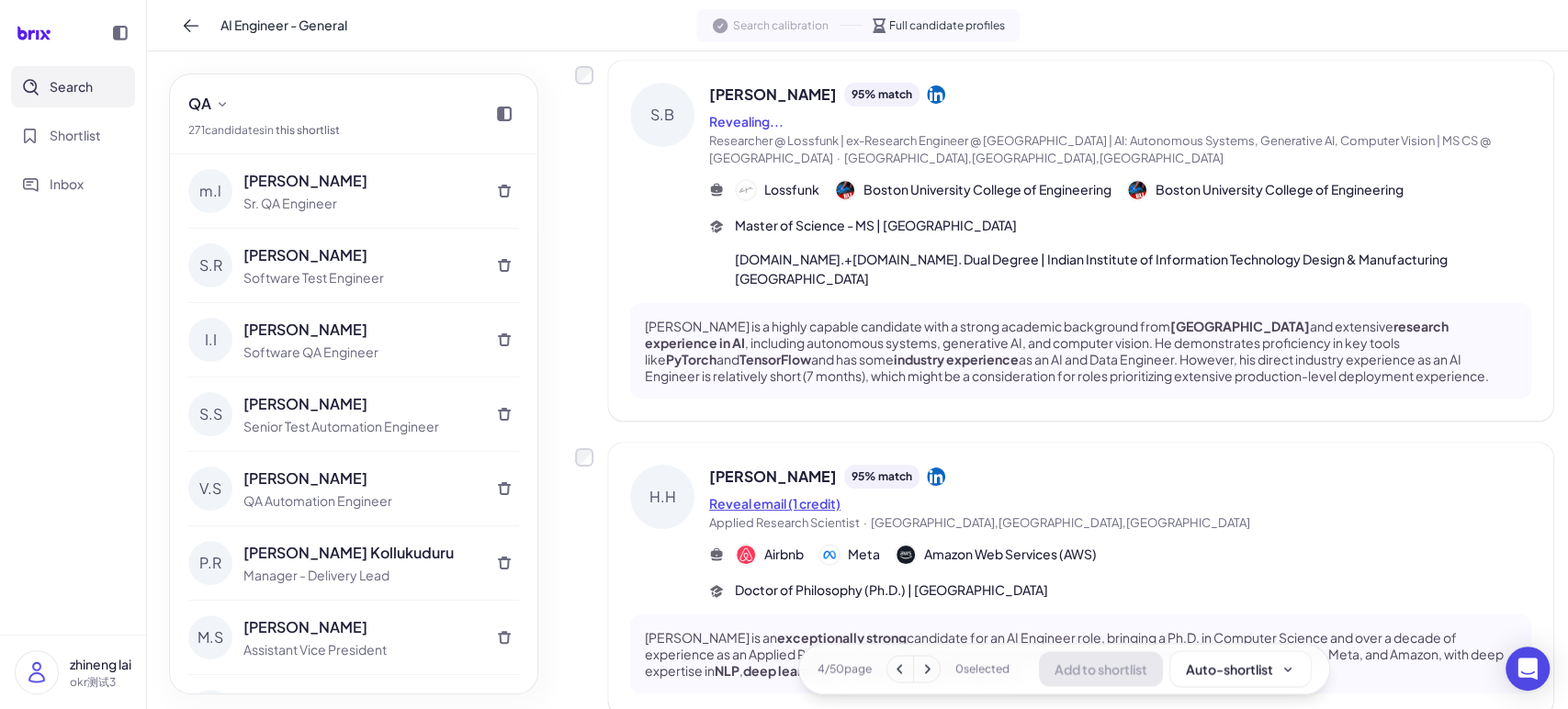
click at [786, 494] on button "Reveal email (1 credit)" at bounding box center [774, 504] width 132 height 19
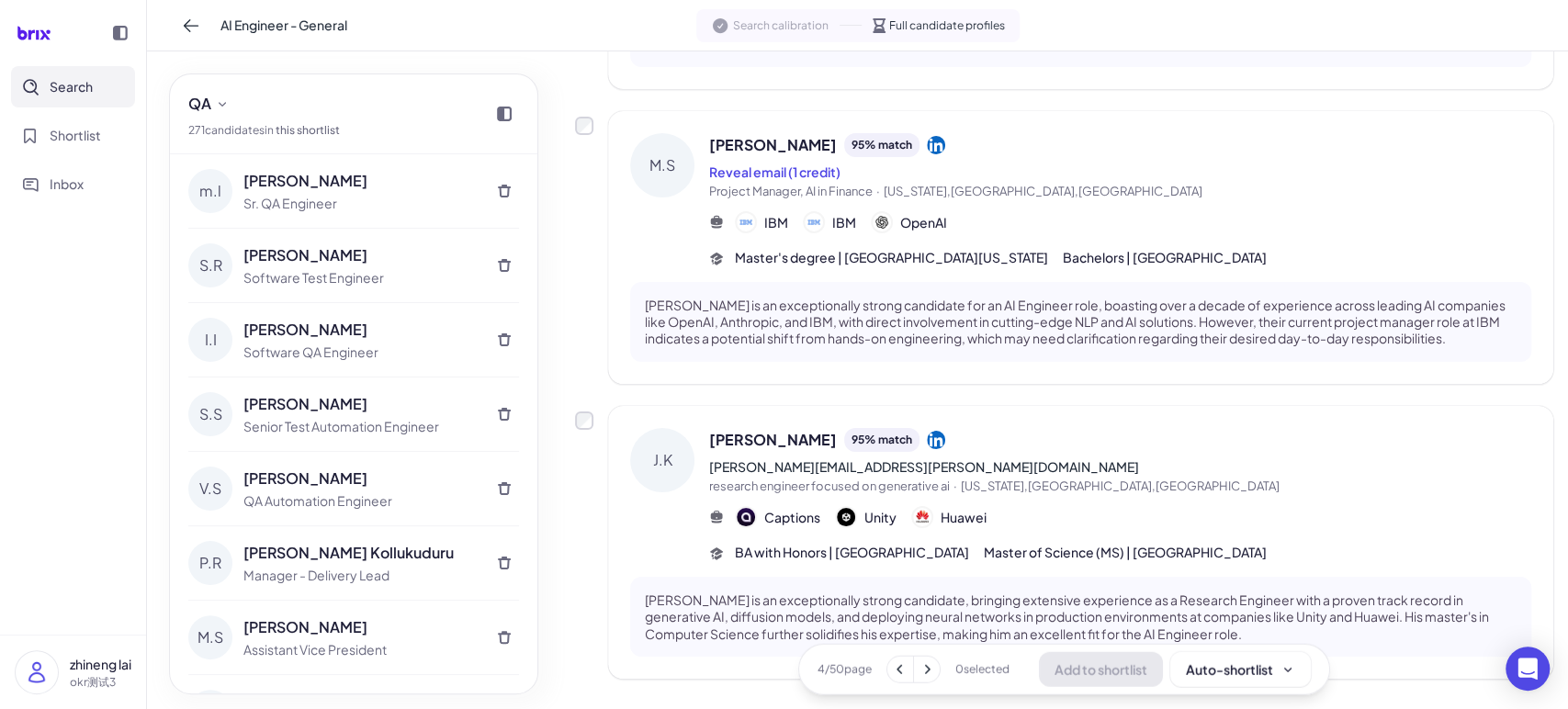
scroll to position [2883, 0]
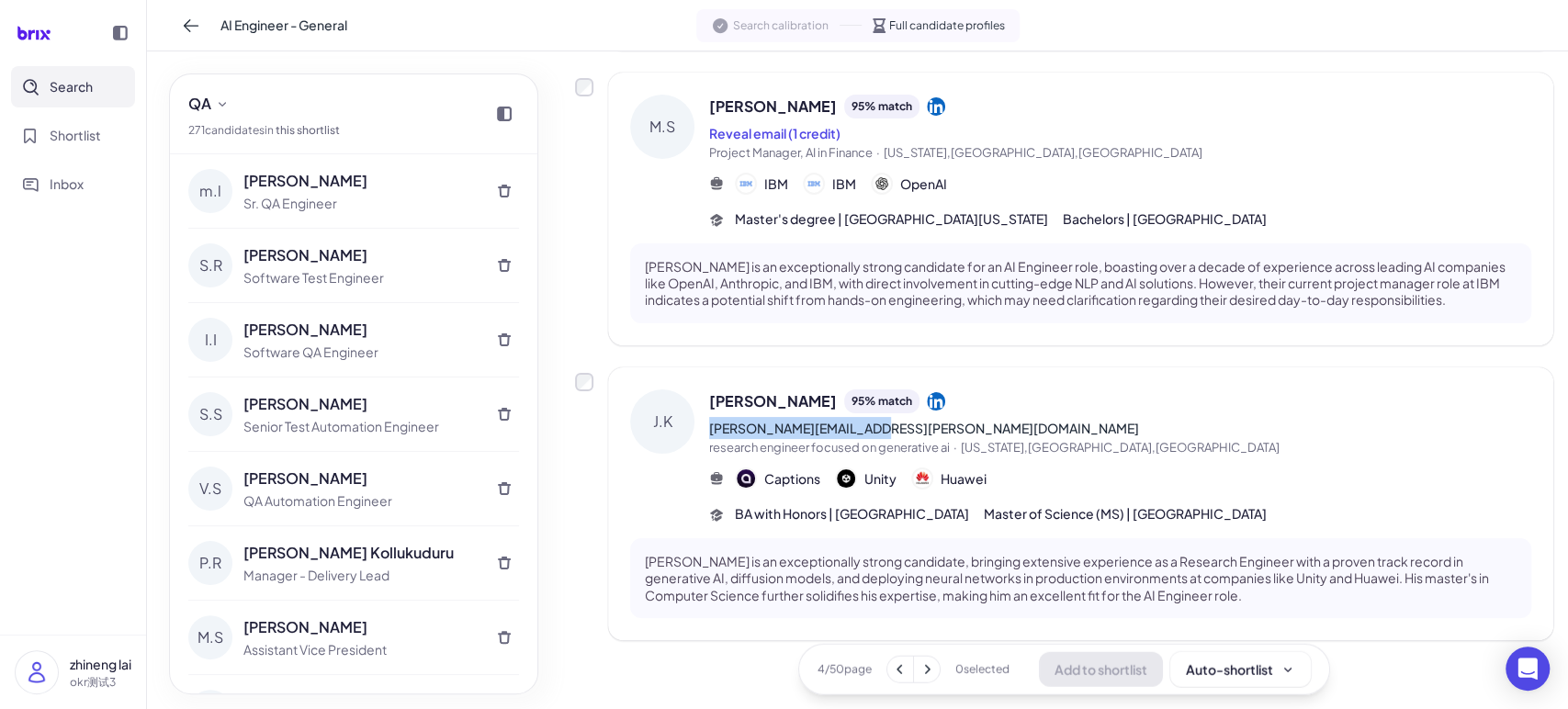
drag, startPoint x: 897, startPoint y: 403, endPoint x: 704, endPoint y: 417, distance: 193.5
click at [704, 417] on div "[PERSON_NAME] [PERSON_NAME] 95 % match [PERSON_NAME][EMAIL_ADDRESS][PERSON_NAME…" at bounding box center [1081, 457] width 901 height 136
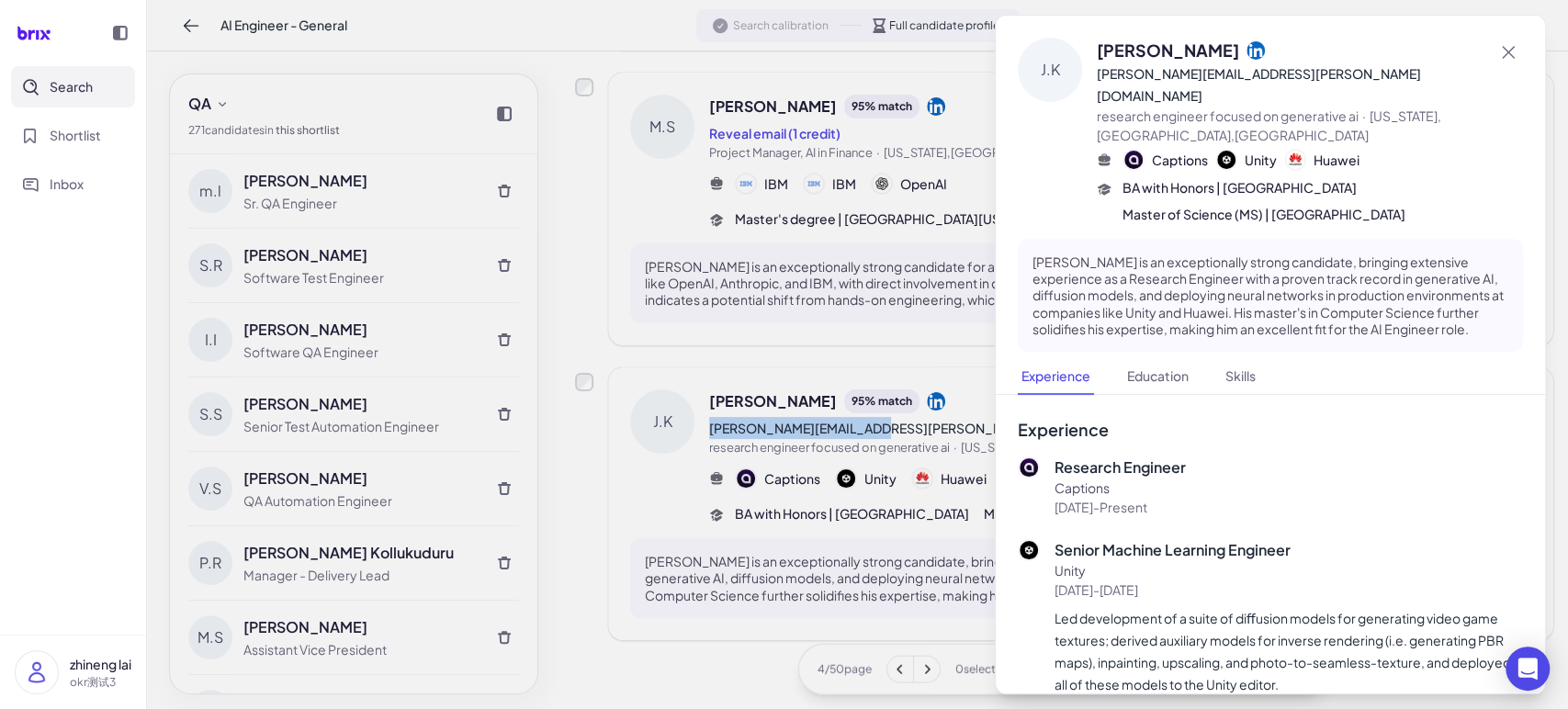
copy link "[PERSON_NAME][EMAIL_ADDRESS][PERSON_NAME][DOMAIN_NAME]"
click at [1498, 48] on icon at bounding box center [1507, 52] width 22 height 22
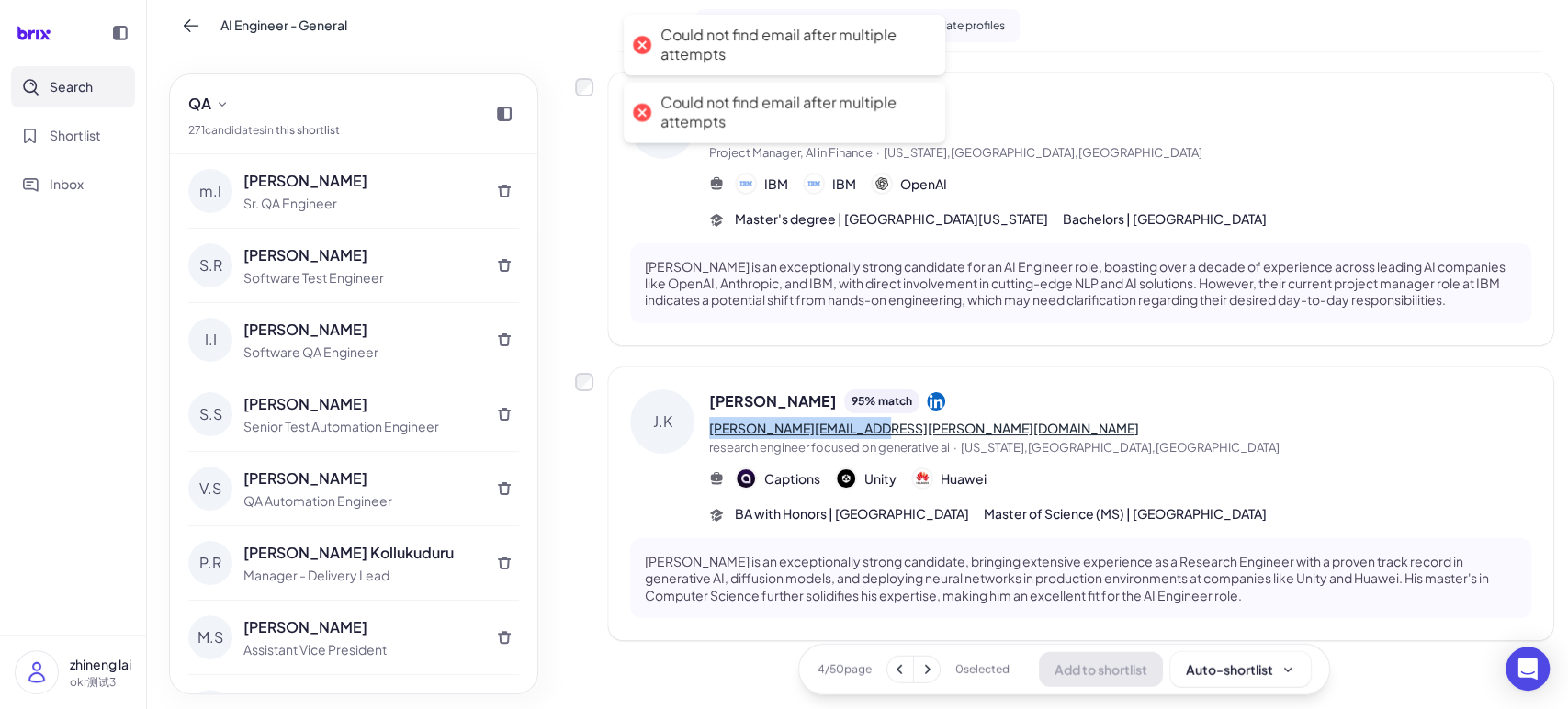
copy link "[PERSON_NAME][EMAIL_ADDRESS][PERSON_NAME][DOMAIN_NAME]"
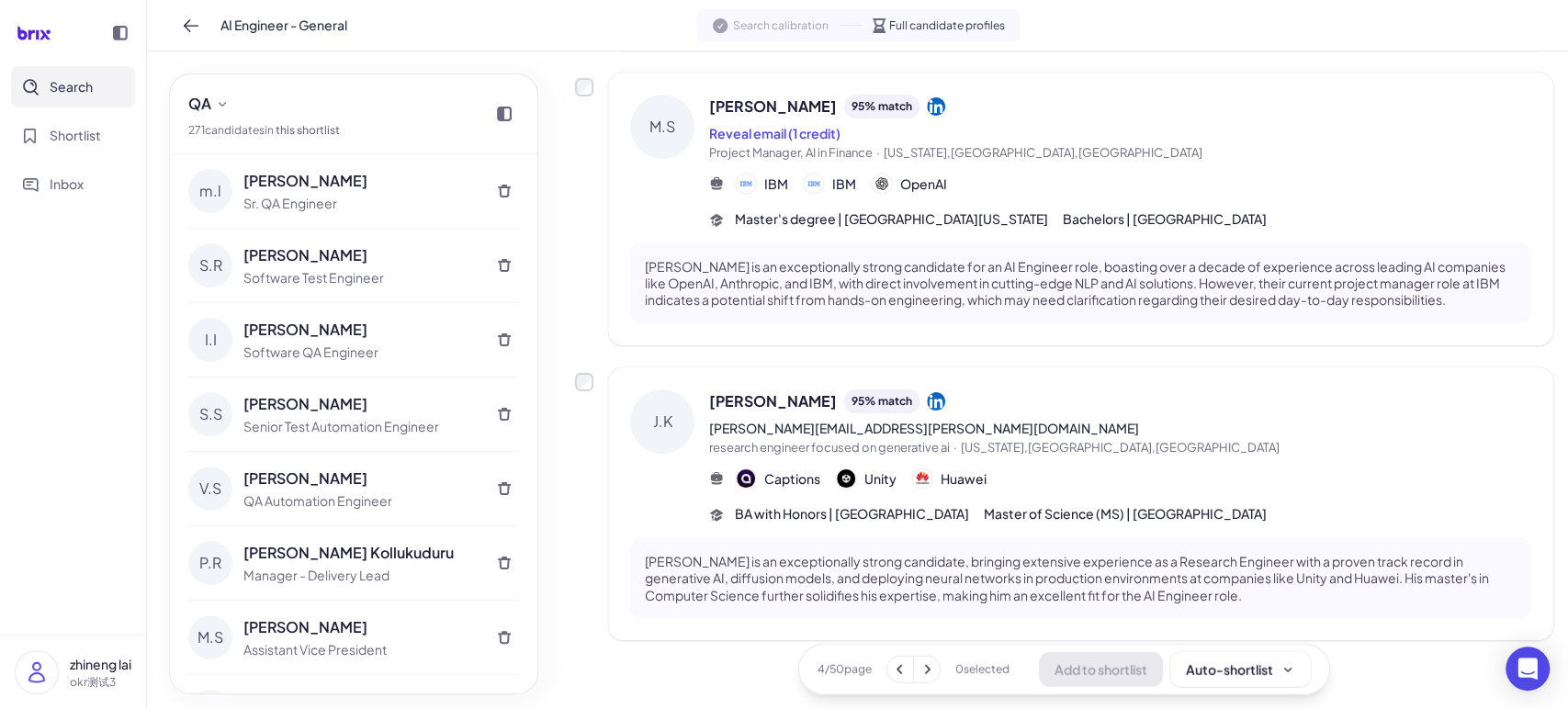
click at [1445, 94] on div "[PERSON_NAME] 95 % match" at bounding box center [1120, 106] width 822 height 24
